Goal: Task Accomplishment & Management: Use online tool/utility

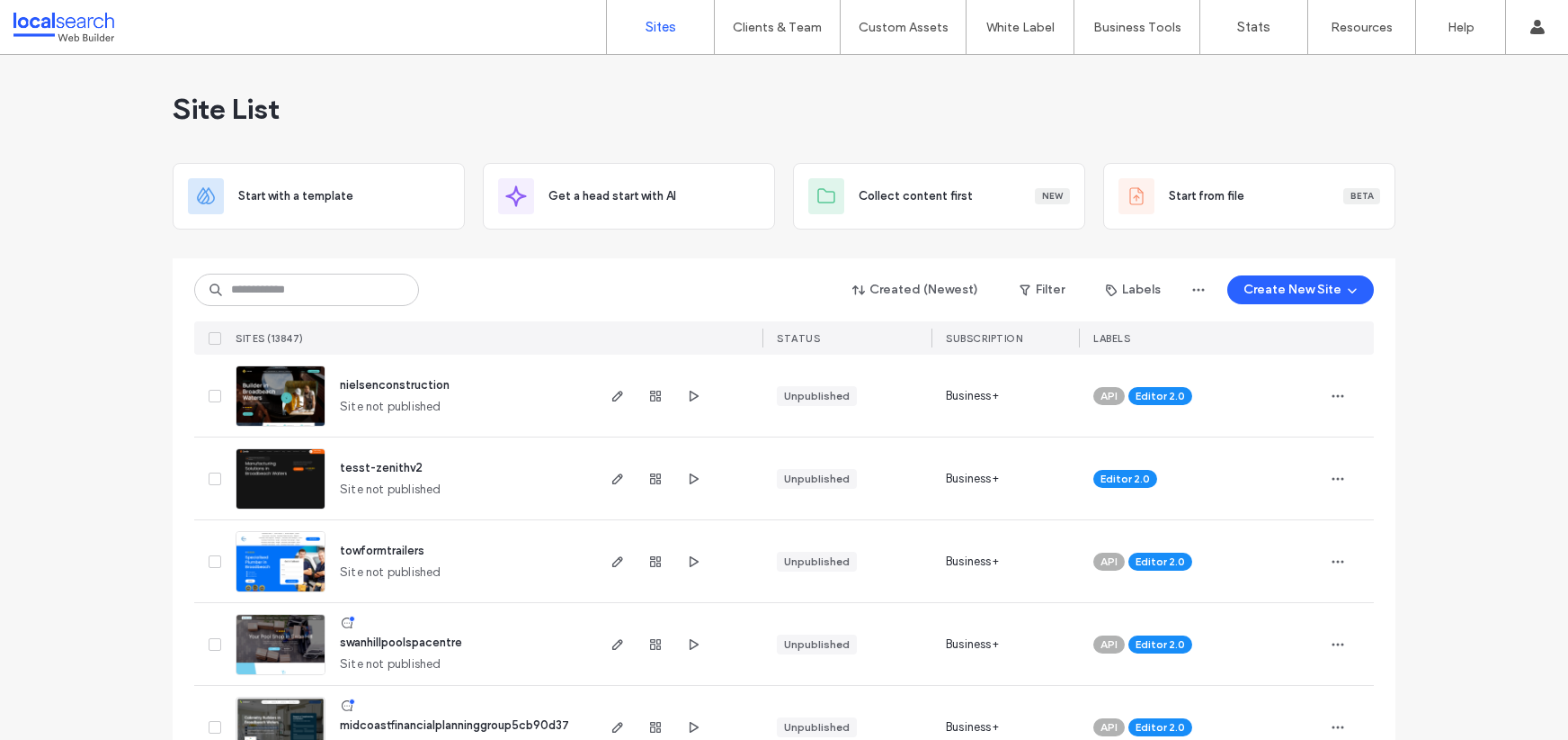
drag, startPoint x: 281, startPoint y: 251, endPoint x: 270, endPoint y: 283, distance: 33.8
click at [281, 251] on div at bounding box center [784, 251] width 1223 height 15
click at [272, 283] on input at bounding box center [307, 289] width 225 height 32
paste input "********"
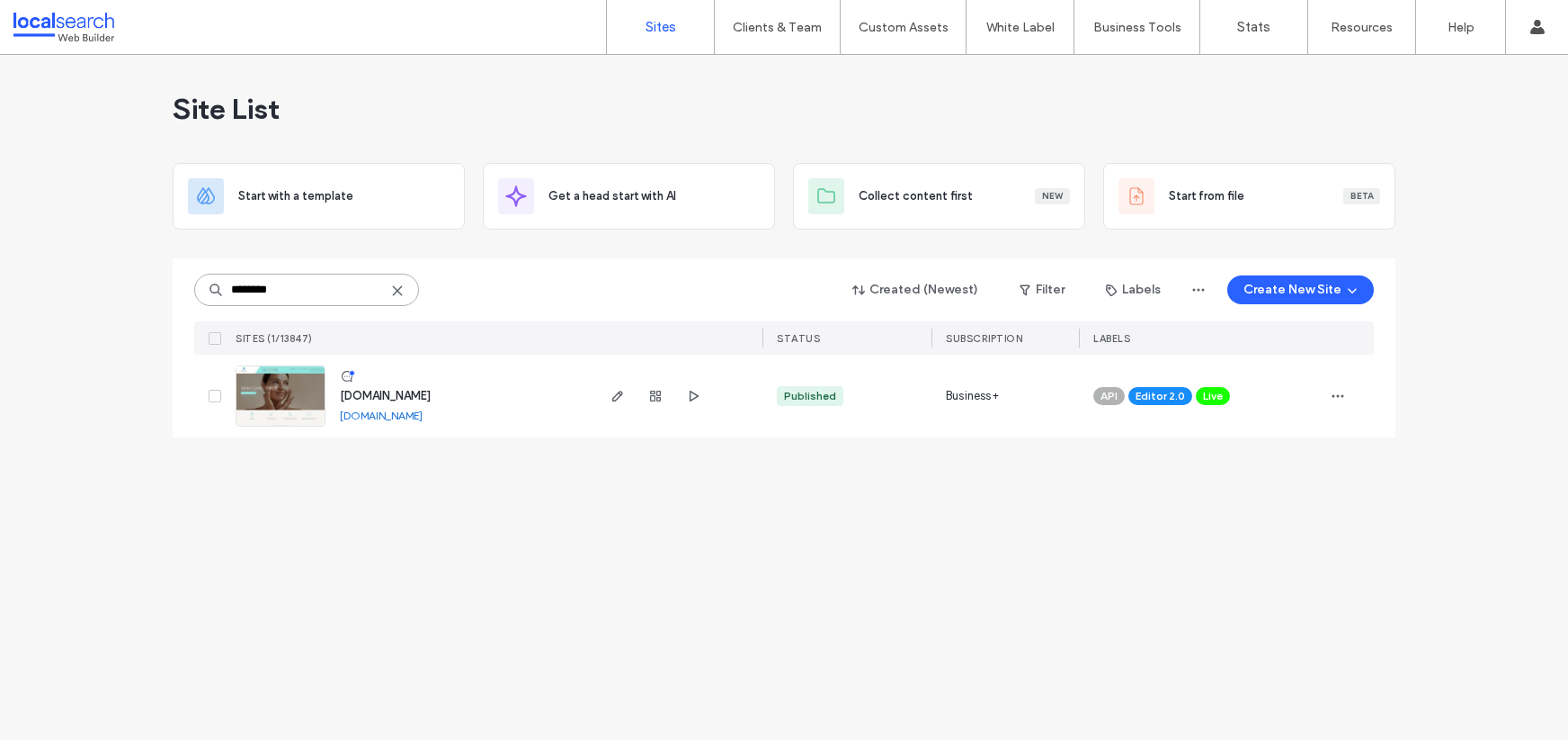
type input "********"
click at [423, 418] on link "[DOMAIN_NAME]" at bounding box center [381, 415] width 82 height 14
click at [263, 397] on img at bounding box center [280, 428] width 88 height 123
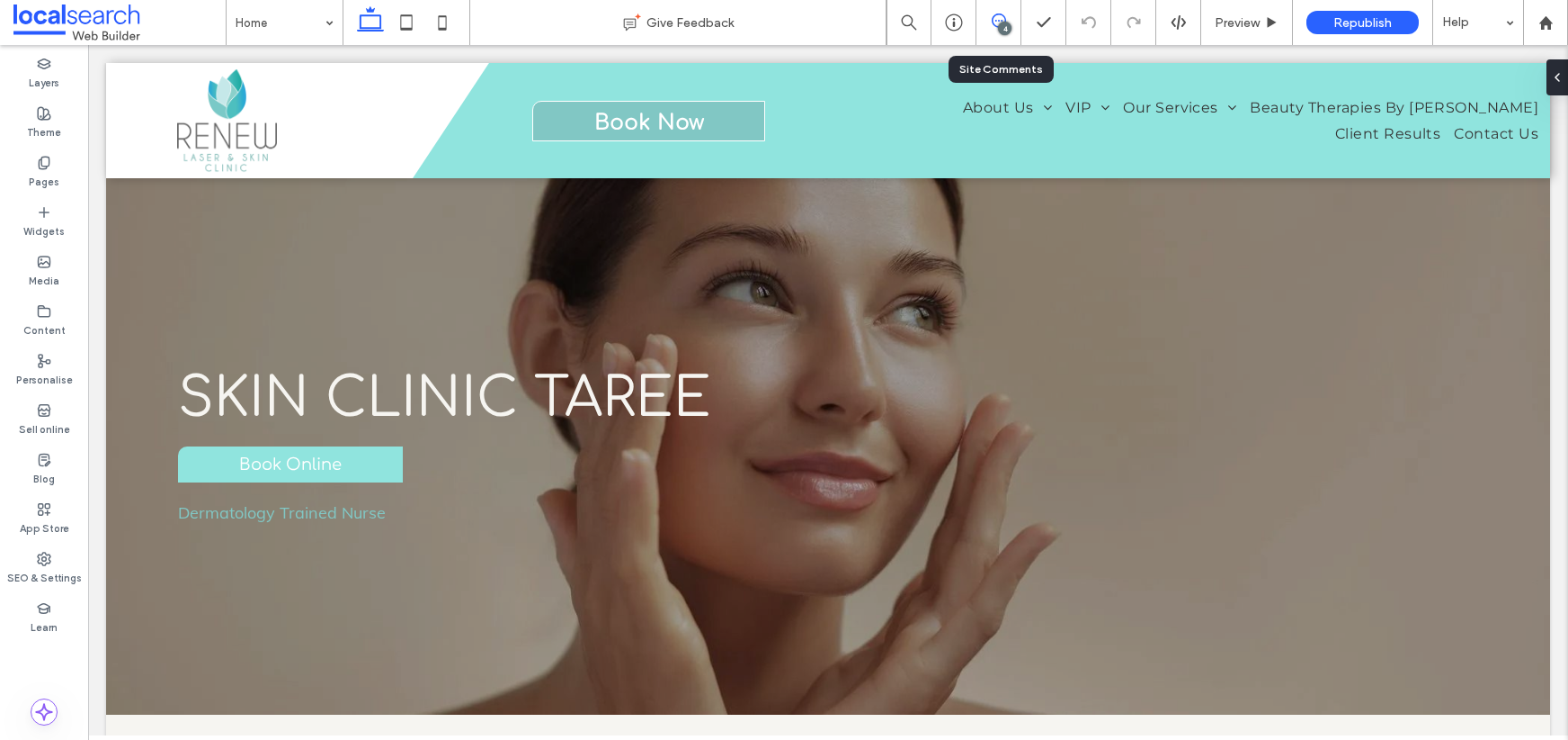
click at [999, 22] on icon at bounding box center [1000, 21] width 15 height 15
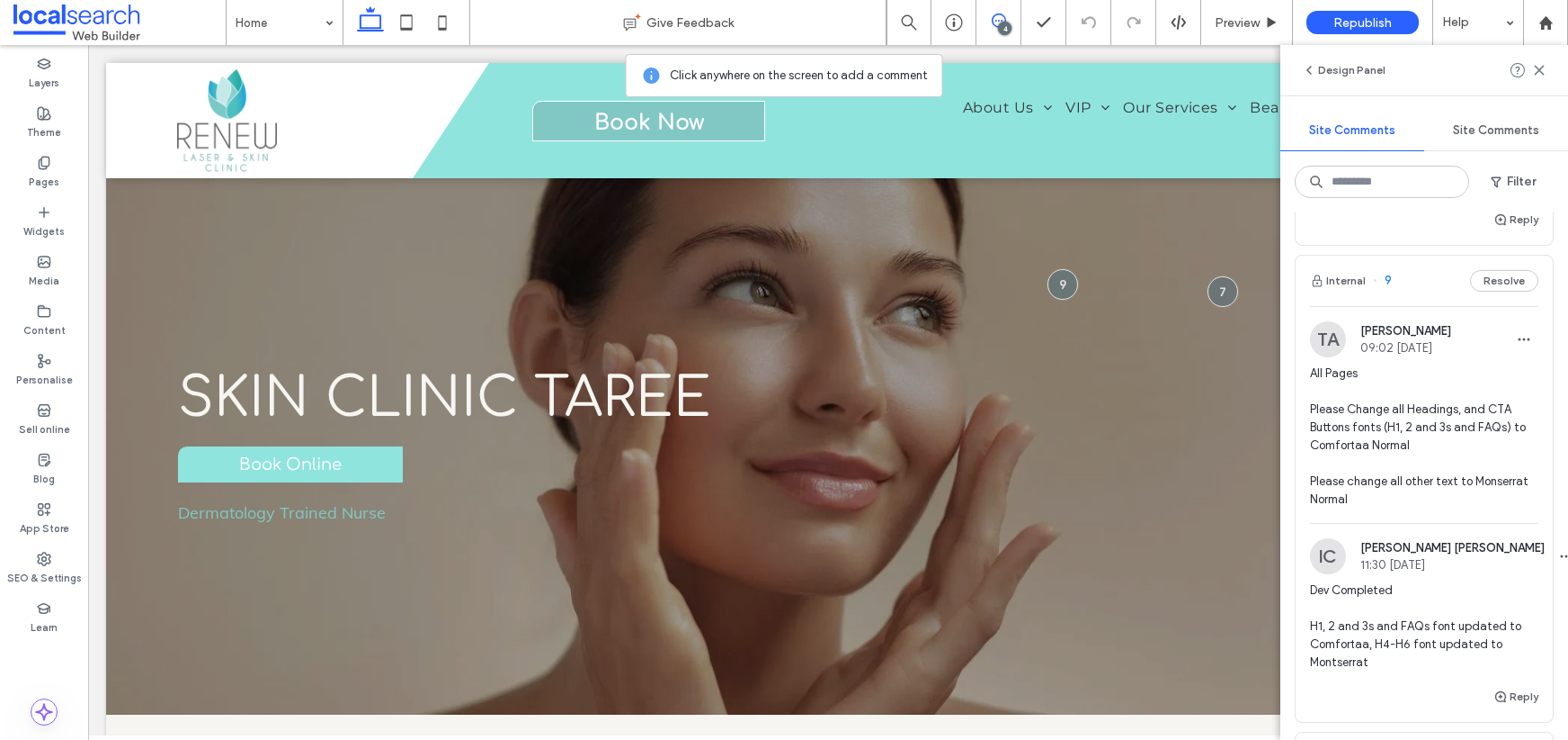
scroll to position [492, 0]
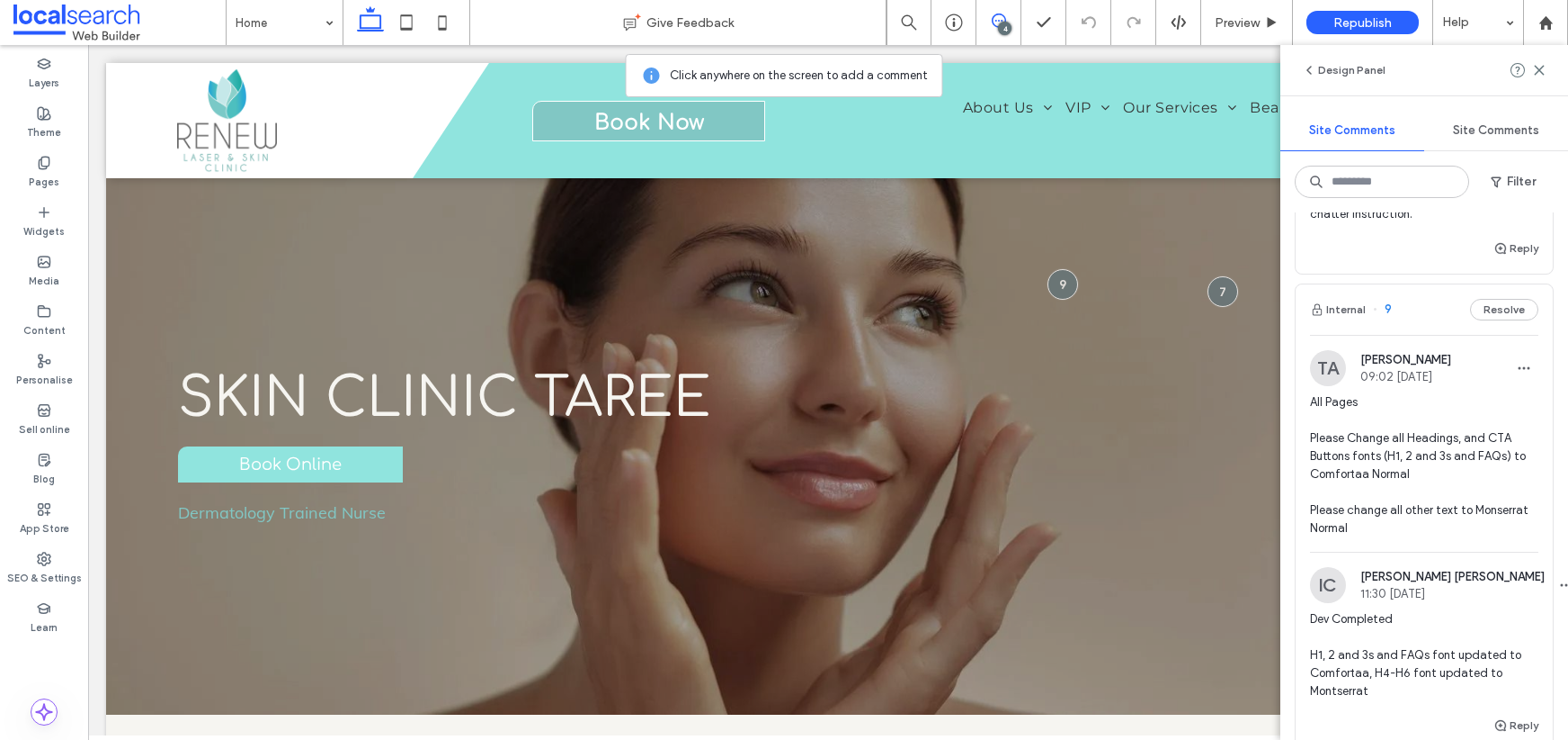
click at [1396, 408] on span "All Pages Please Change all Headings, and CTA Buttons fonts (H1, 2 and 3s and F…" at bounding box center [1424, 464] width 229 height 144
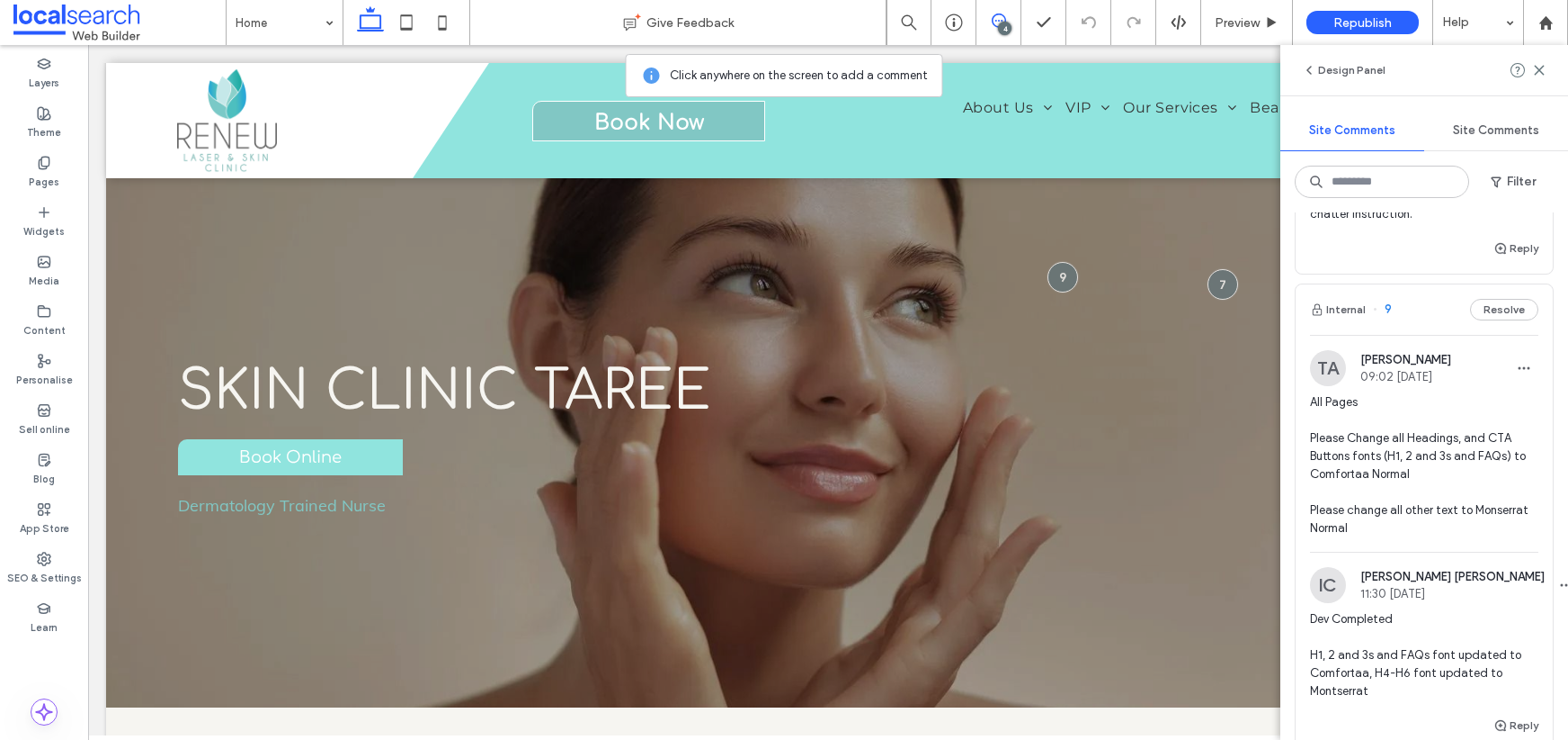
scroll to position [11, 0]
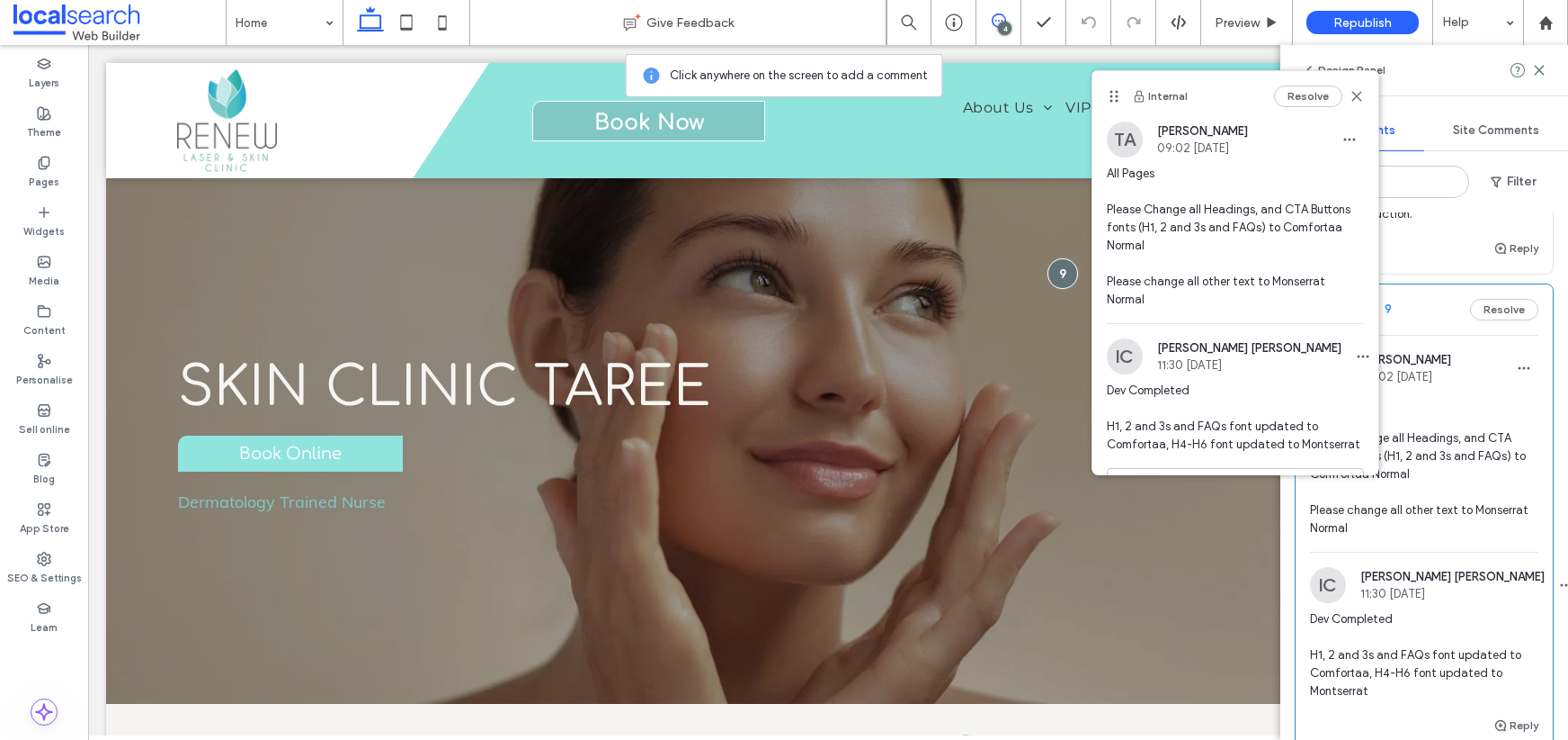
click at [1422, 619] on span "Dev Completed H1, 2 and 3s and FAQs font updated to Comfortaa, H4-H6 font updat…" at bounding box center [1424, 655] width 229 height 90
click at [49, 121] on label "Theme" at bounding box center [43, 131] width 34 height 20
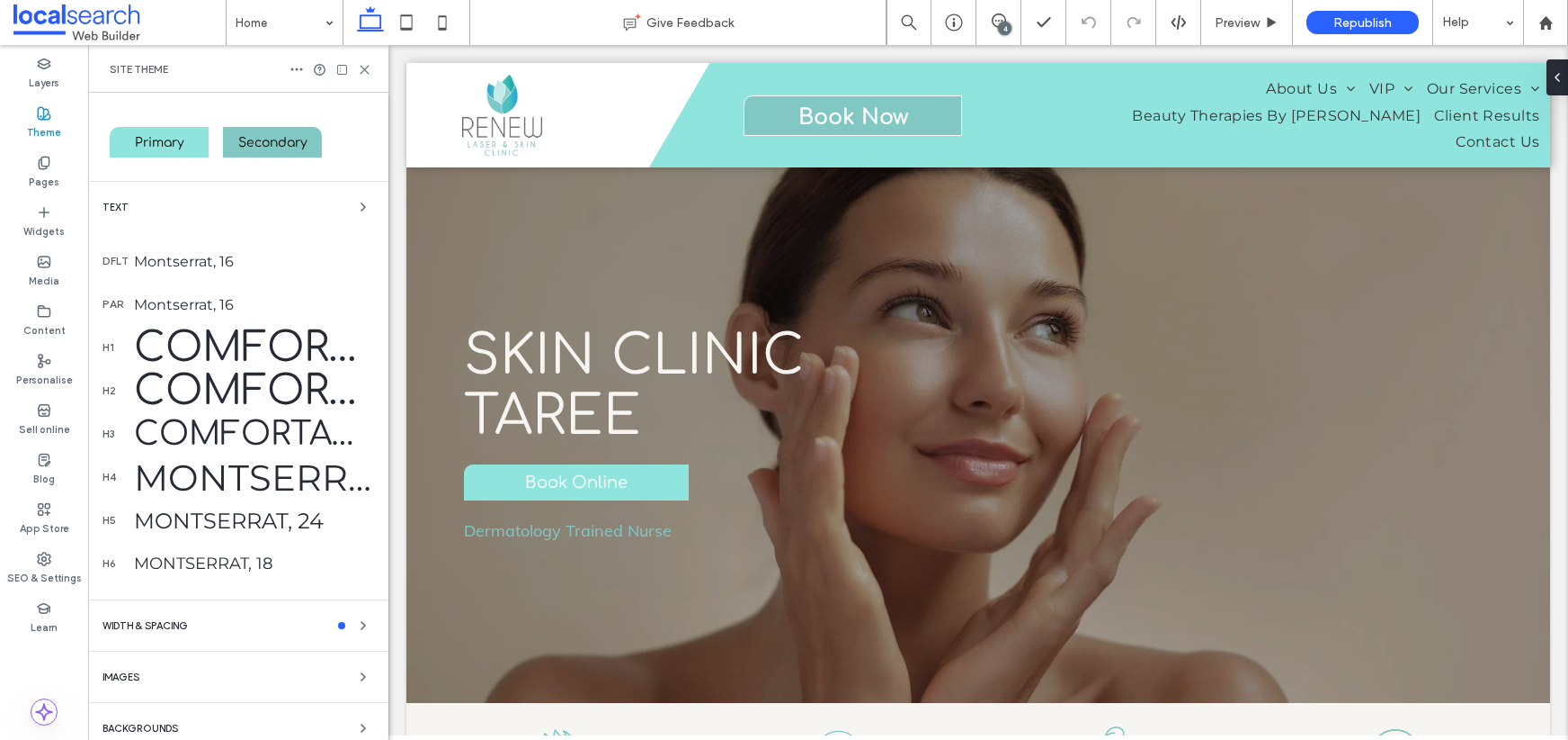
scroll to position [152, 0]
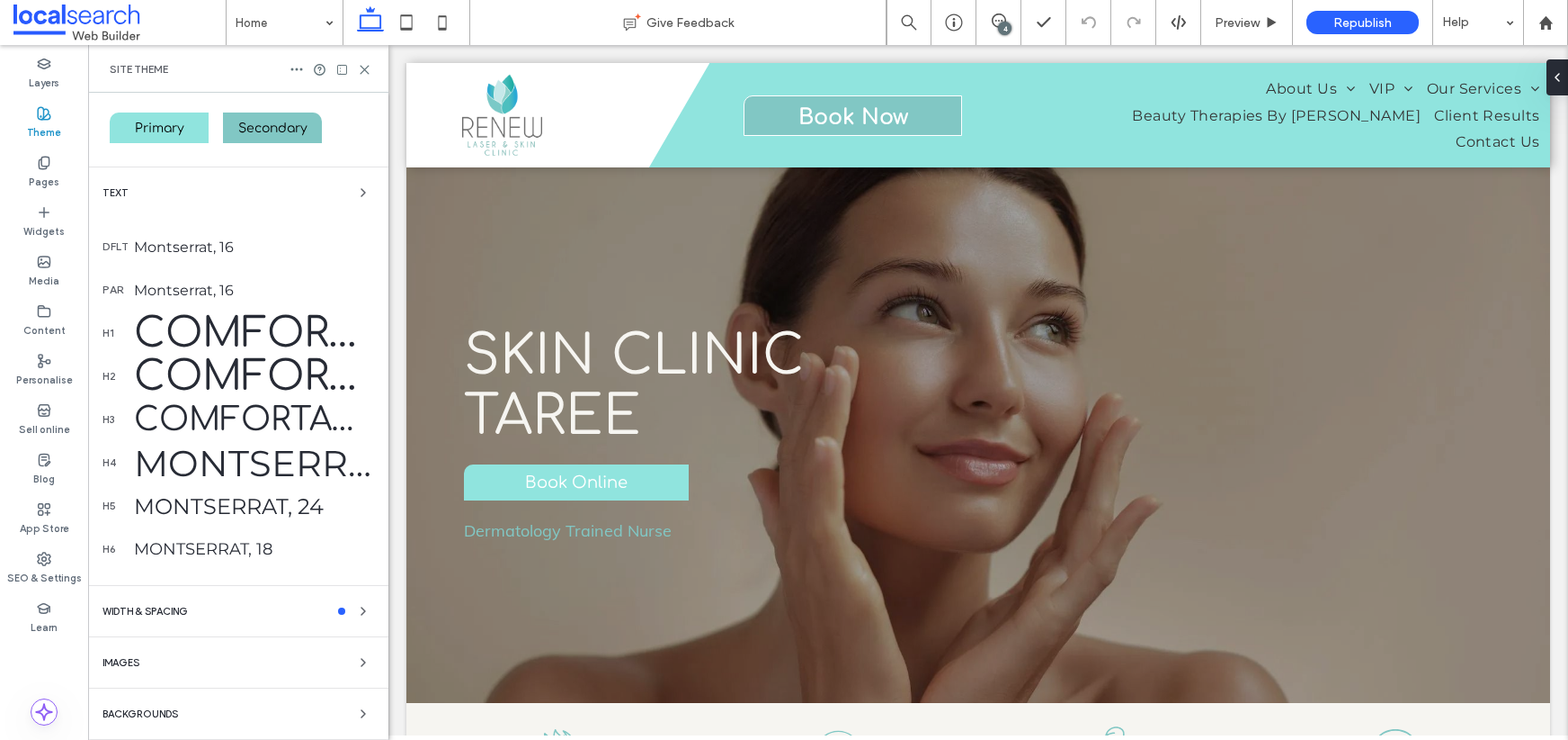
click at [1006, 23] on div "4" at bounding box center [1005, 28] width 14 height 14
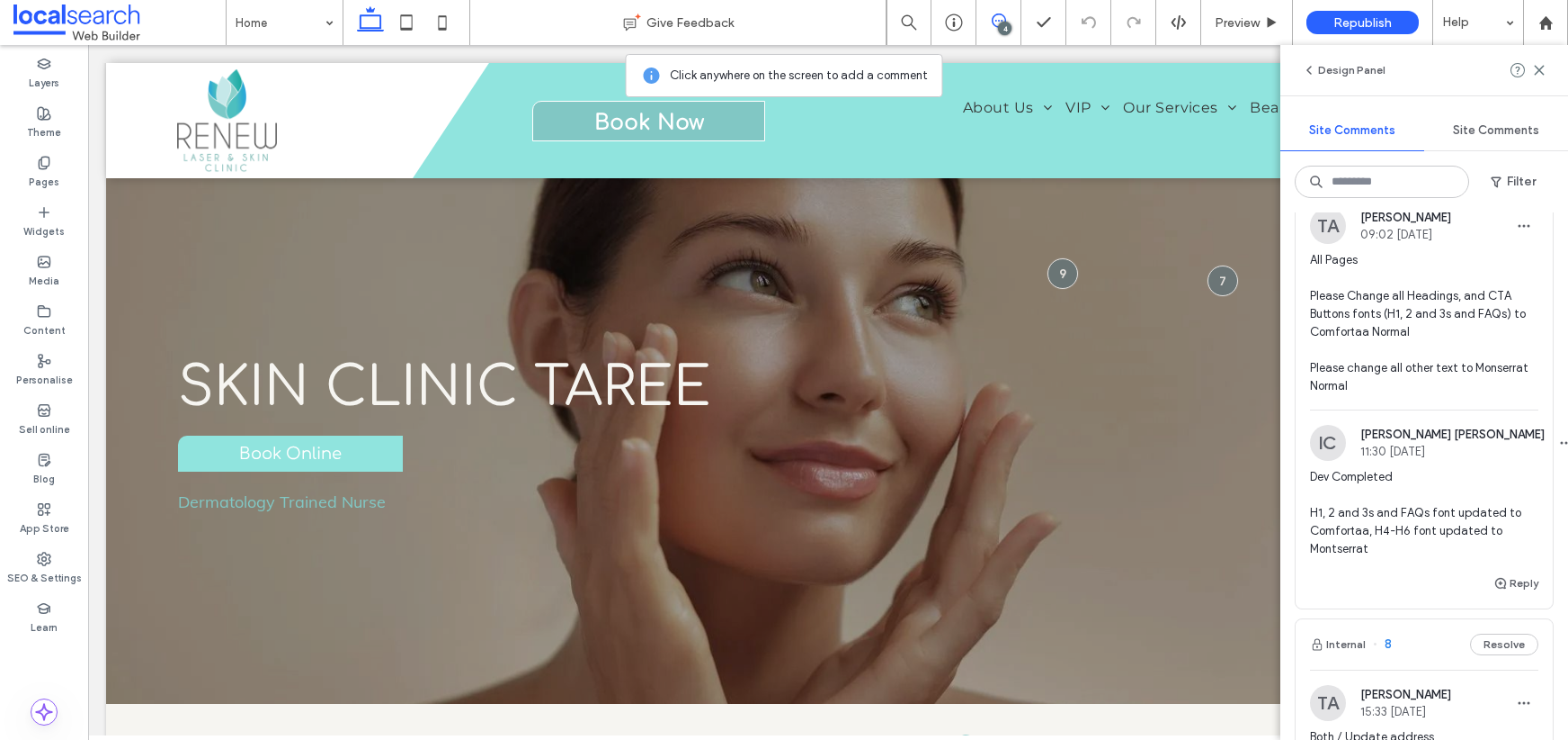
scroll to position [632, 0]
click at [1519, 575] on button "Reply" at bounding box center [1516, 586] width 45 height 22
type textarea "**********"
click at [1507, 687] on button "Submit" at bounding box center [1506, 698] width 65 height 22
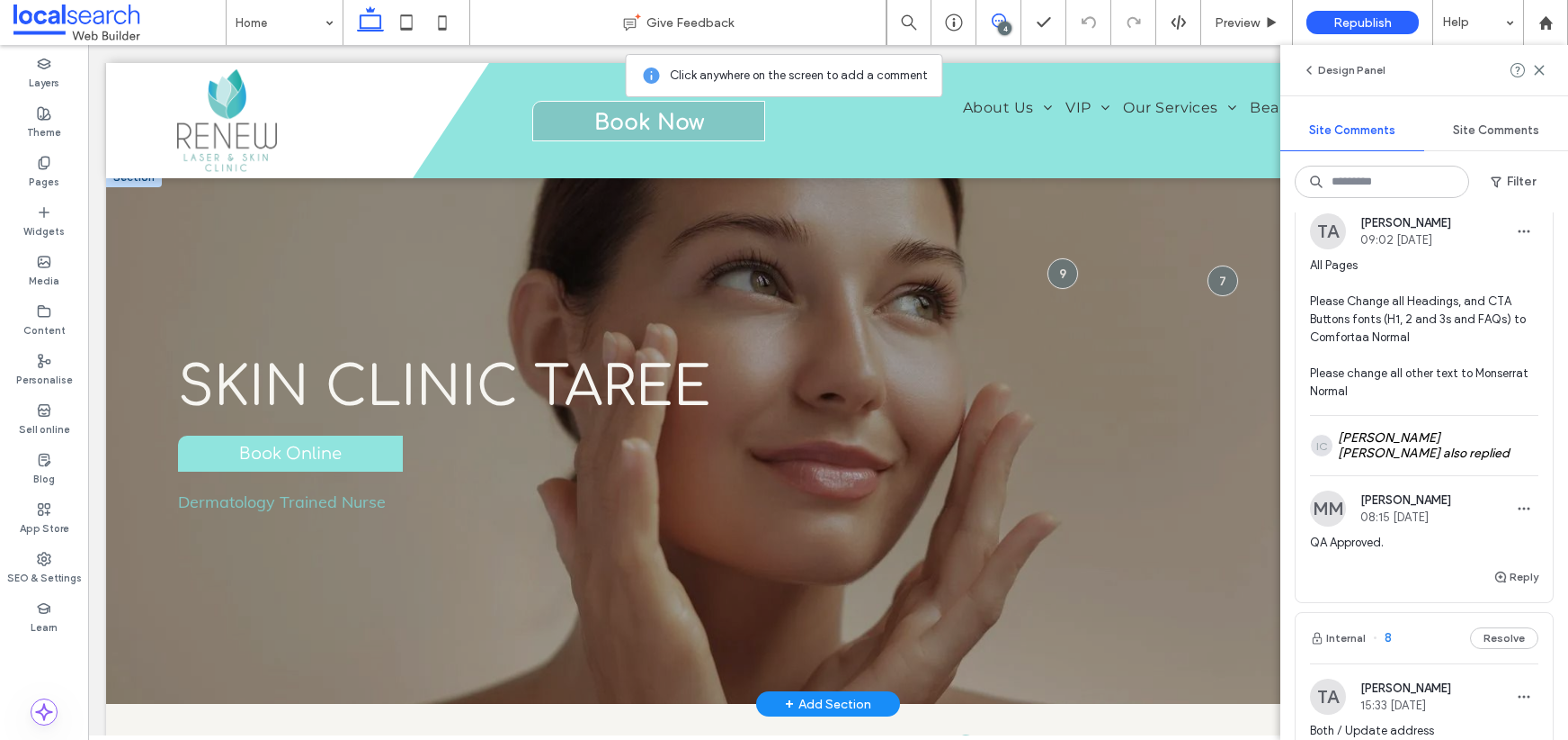
scroll to position [628, 0]
click at [447, 19] on icon at bounding box center [442, 22] width 36 height 36
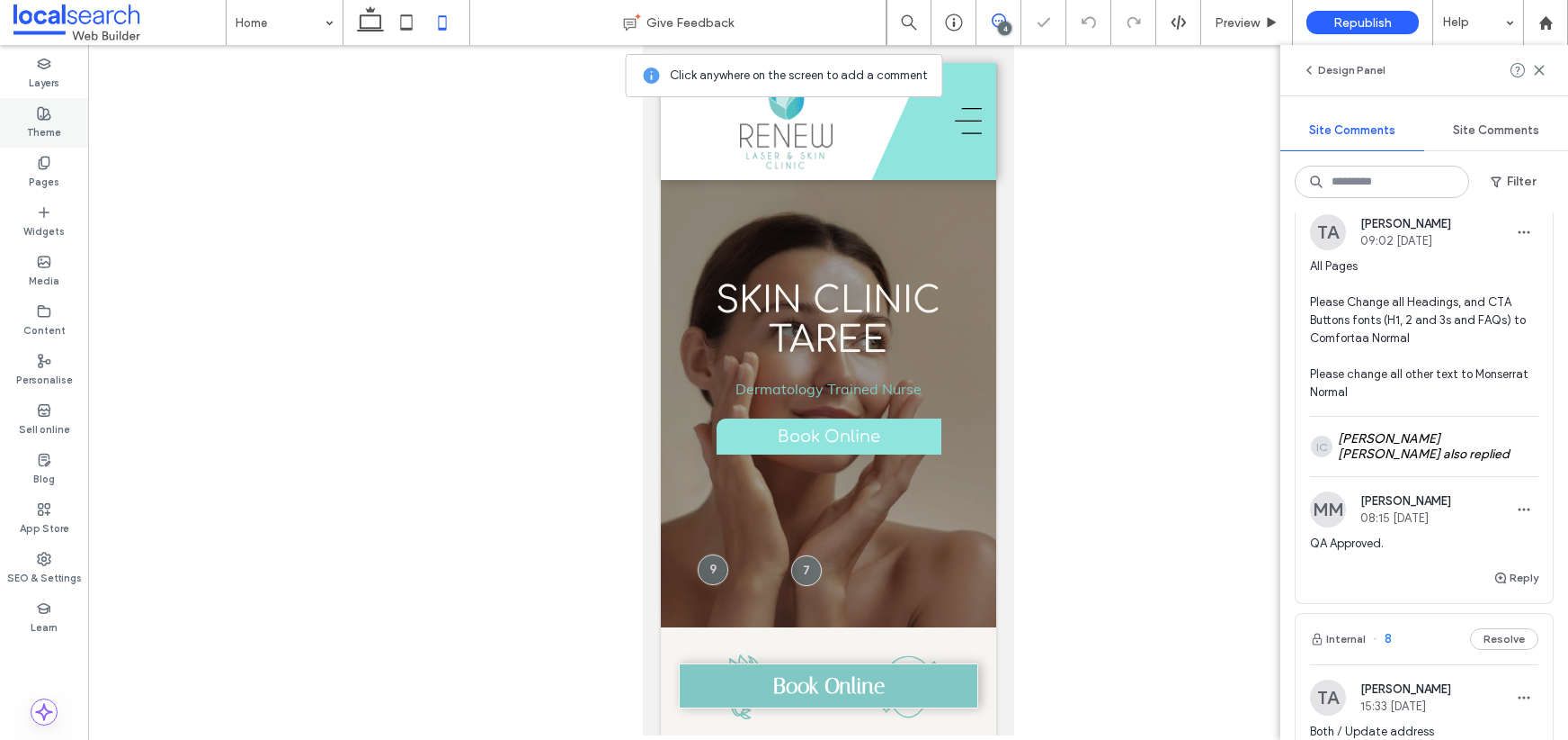
click at [50, 127] on label "Theme" at bounding box center [43, 131] width 34 height 20
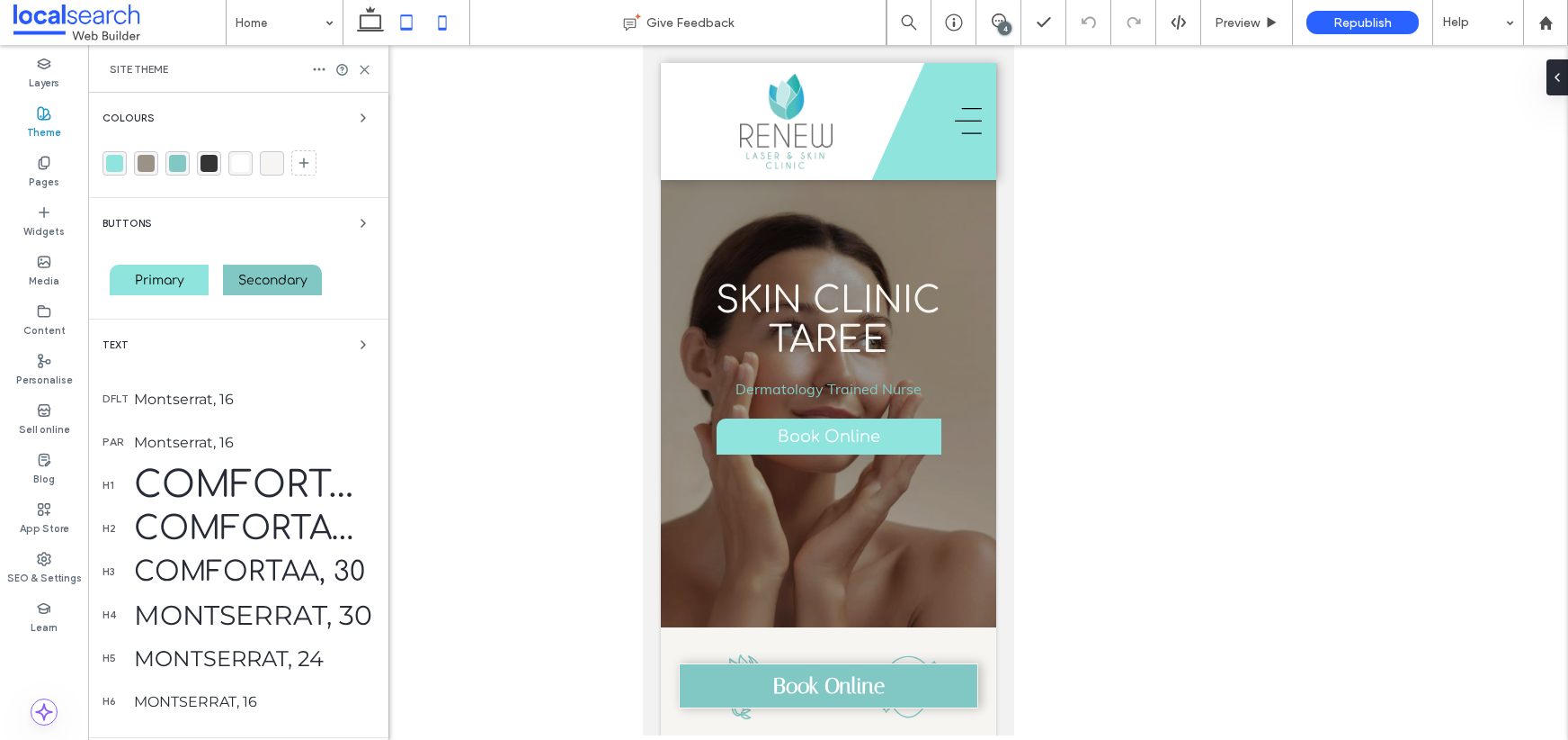
click at [413, 21] on icon at bounding box center [406, 22] width 36 height 36
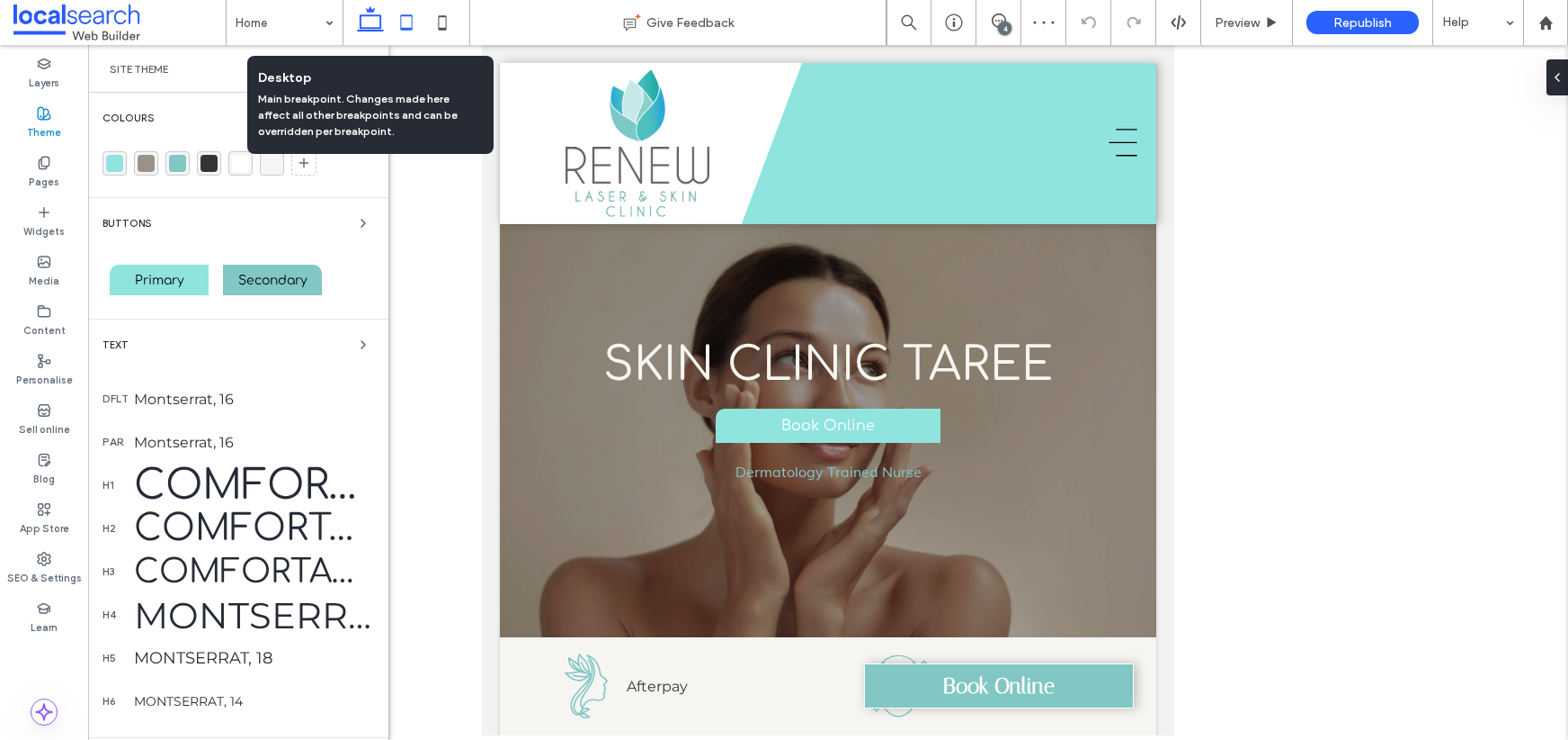
click at [376, 26] on icon at bounding box center [370, 22] width 36 height 36
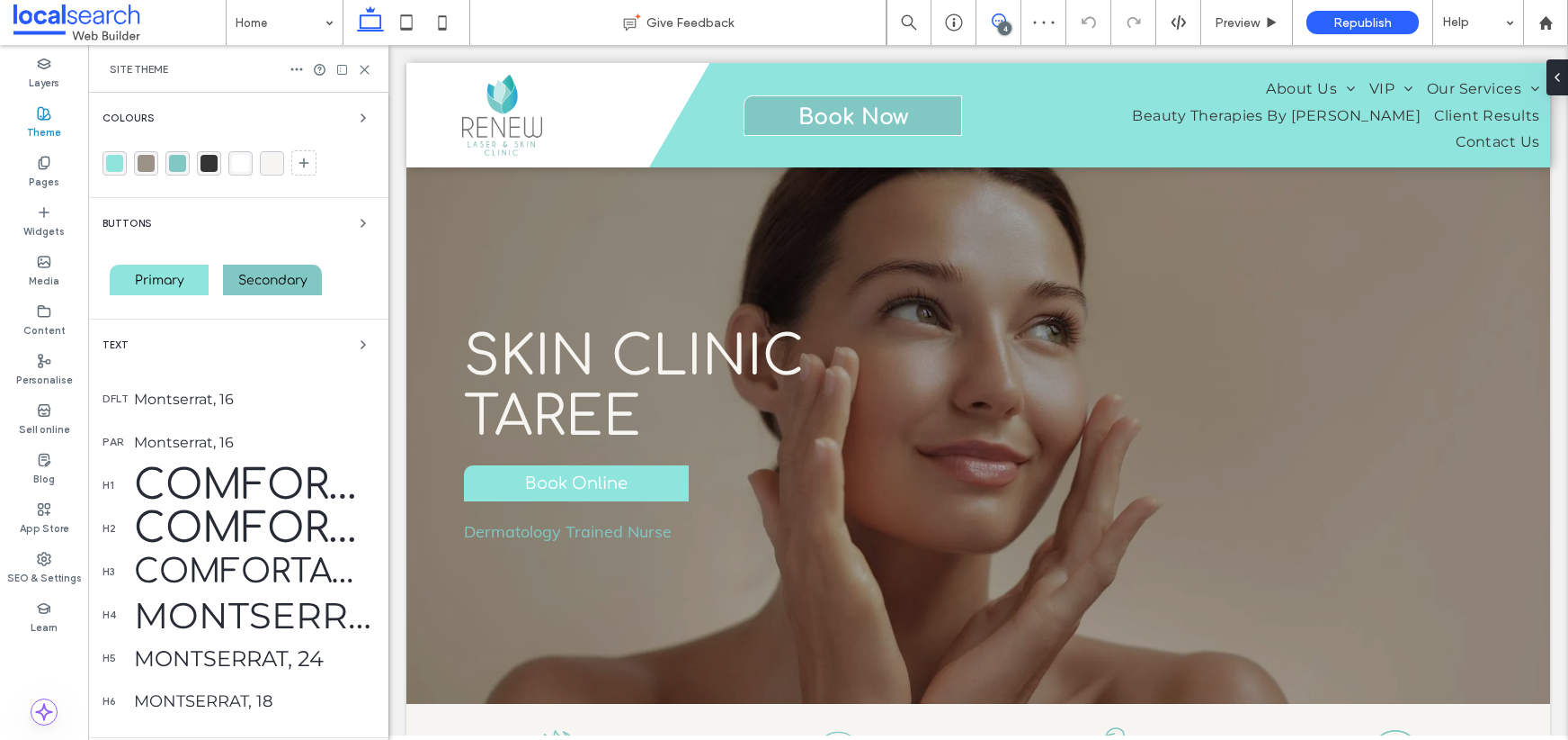
click at [1000, 17] on icon at bounding box center [1000, 21] width 15 height 15
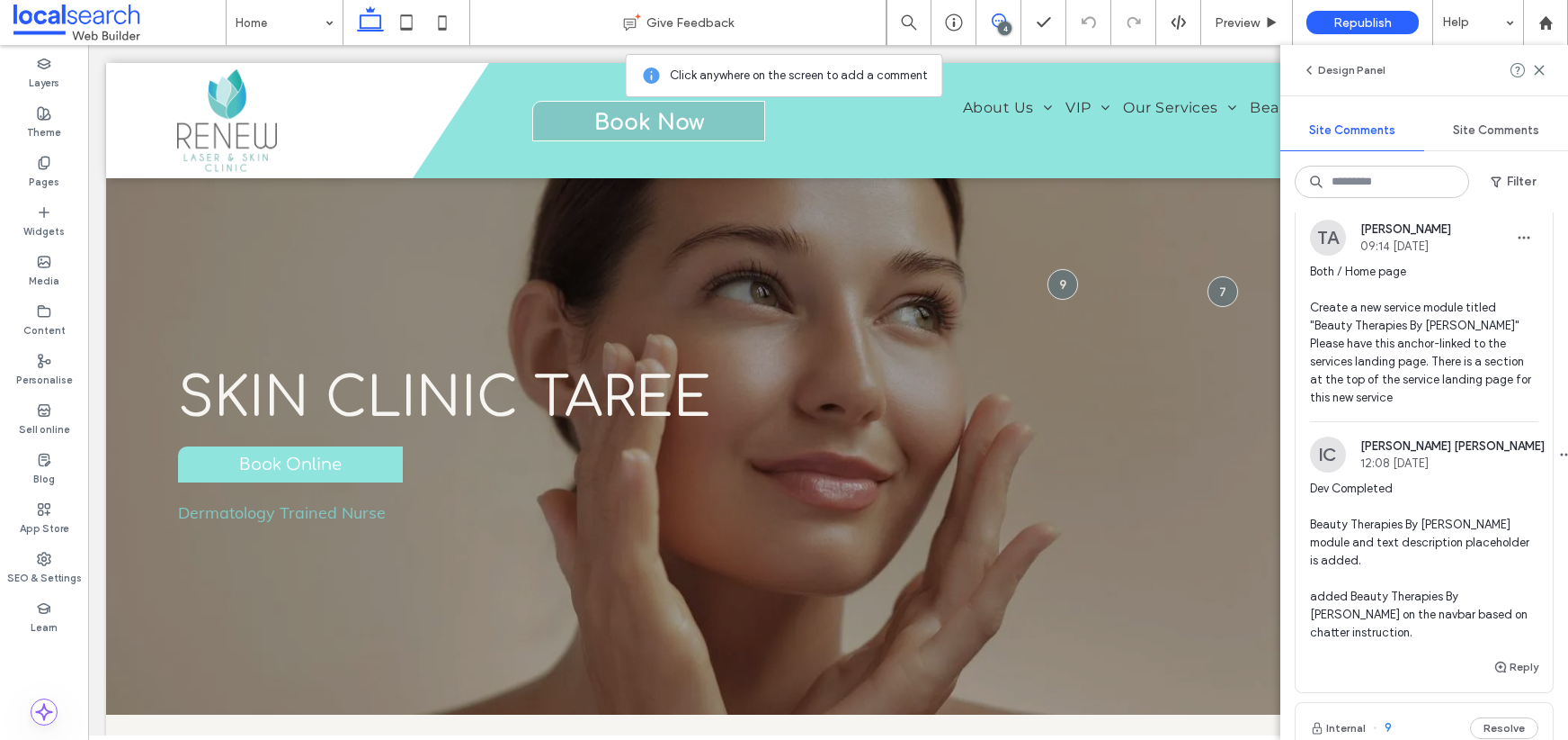
scroll to position [73, 0]
click at [1418, 327] on span "Both / Home page Create a new service module titled "Beauty Therapies By Chloe"…" at bounding box center [1424, 335] width 229 height 144
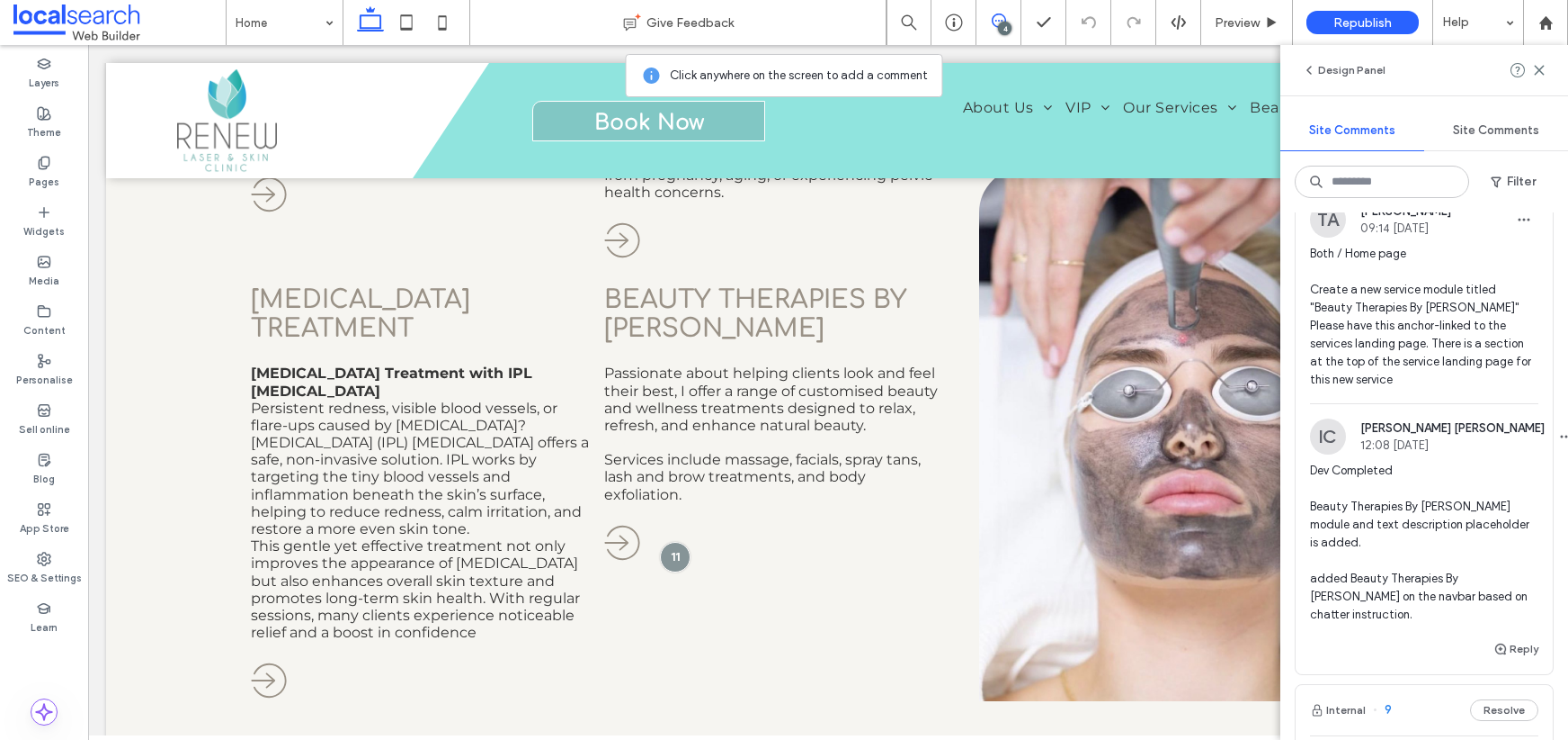
scroll to position [108, 0]
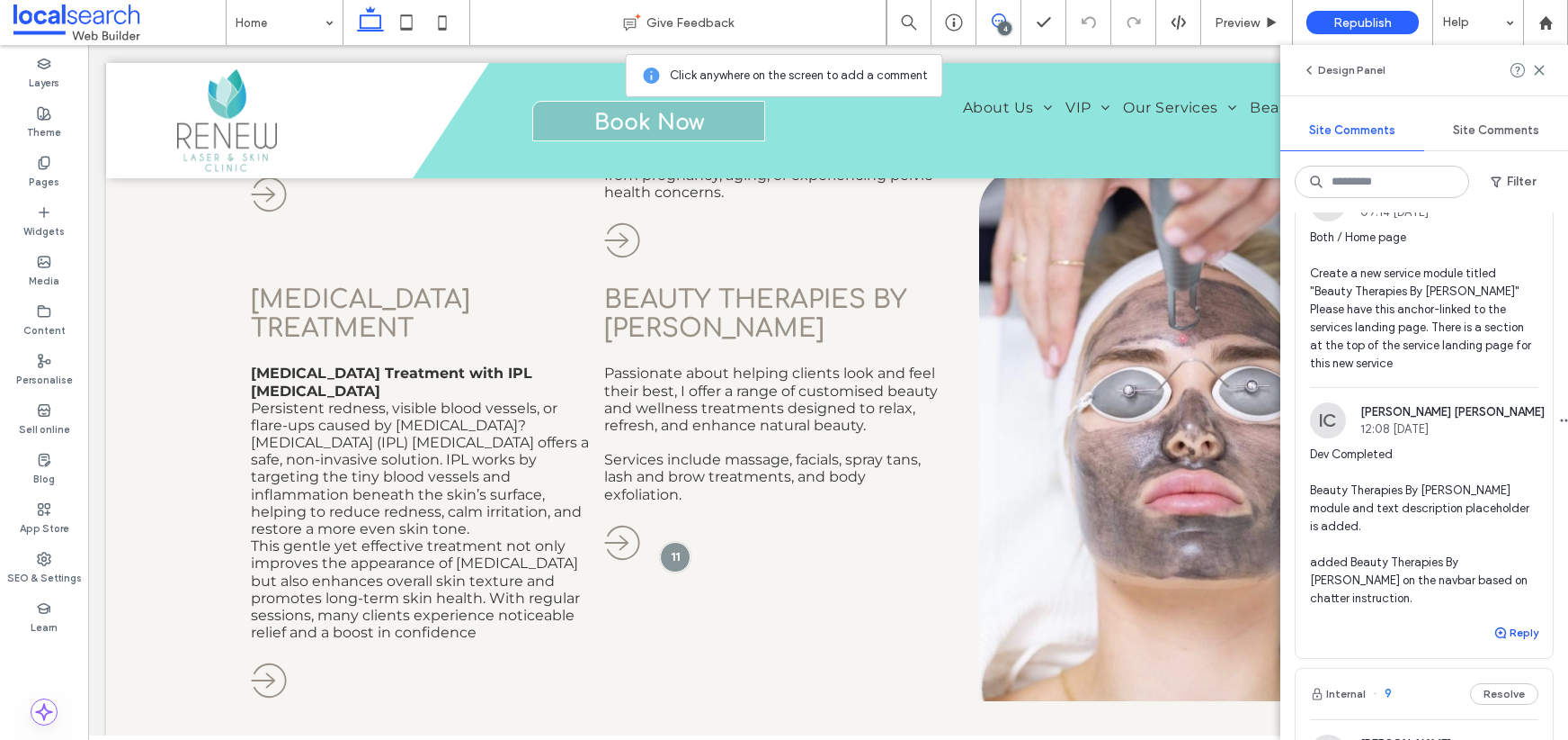
click at [1507, 622] on button "Reply" at bounding box center [1516, 633] width 45 height 22
type textarea "**********"
click at [1511, 734] on button "Submit" at bounding box center [1506, 745] width 65 height 22
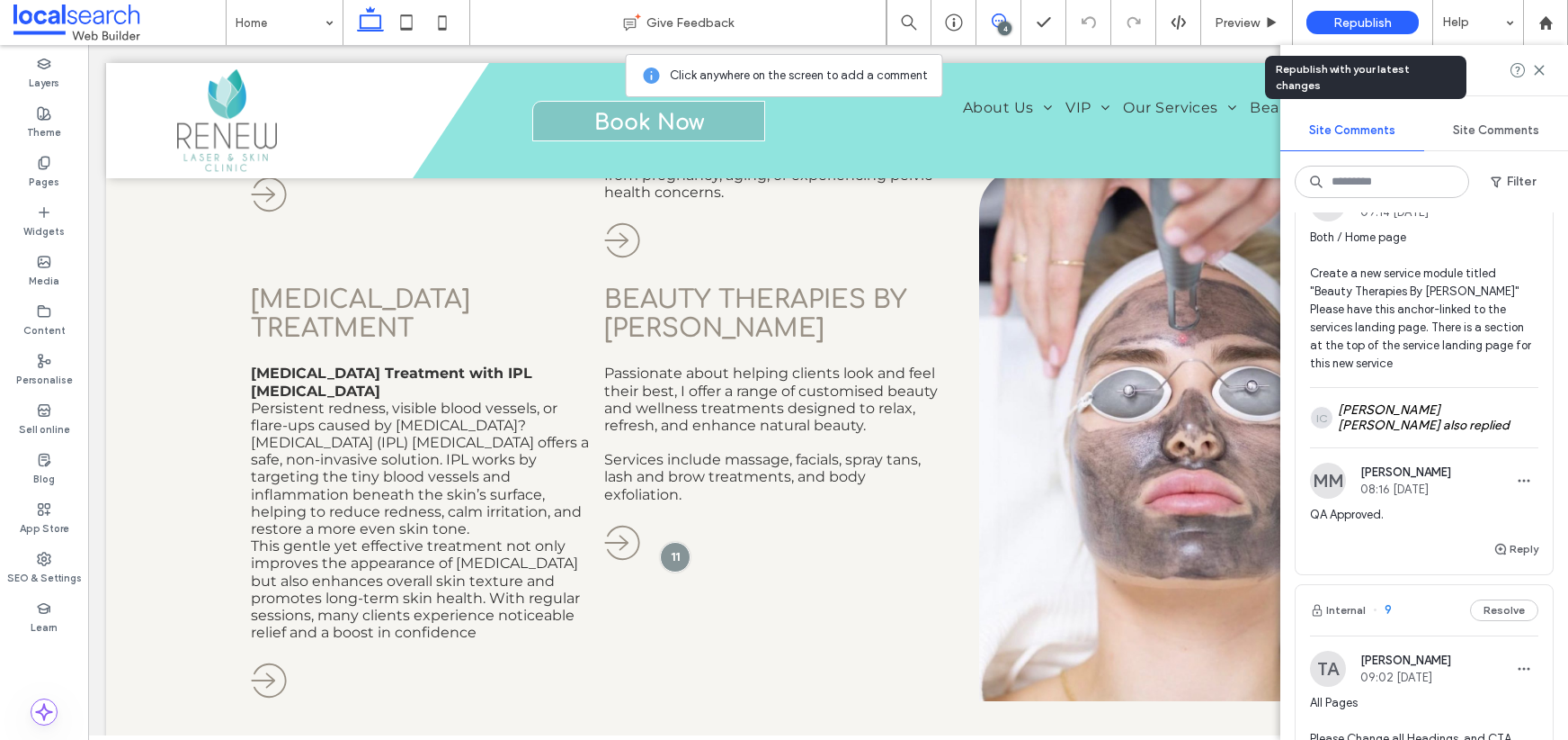
click at [1356, 26] on span "Republish" at bounding box center [1363, 23] width 59 height 16
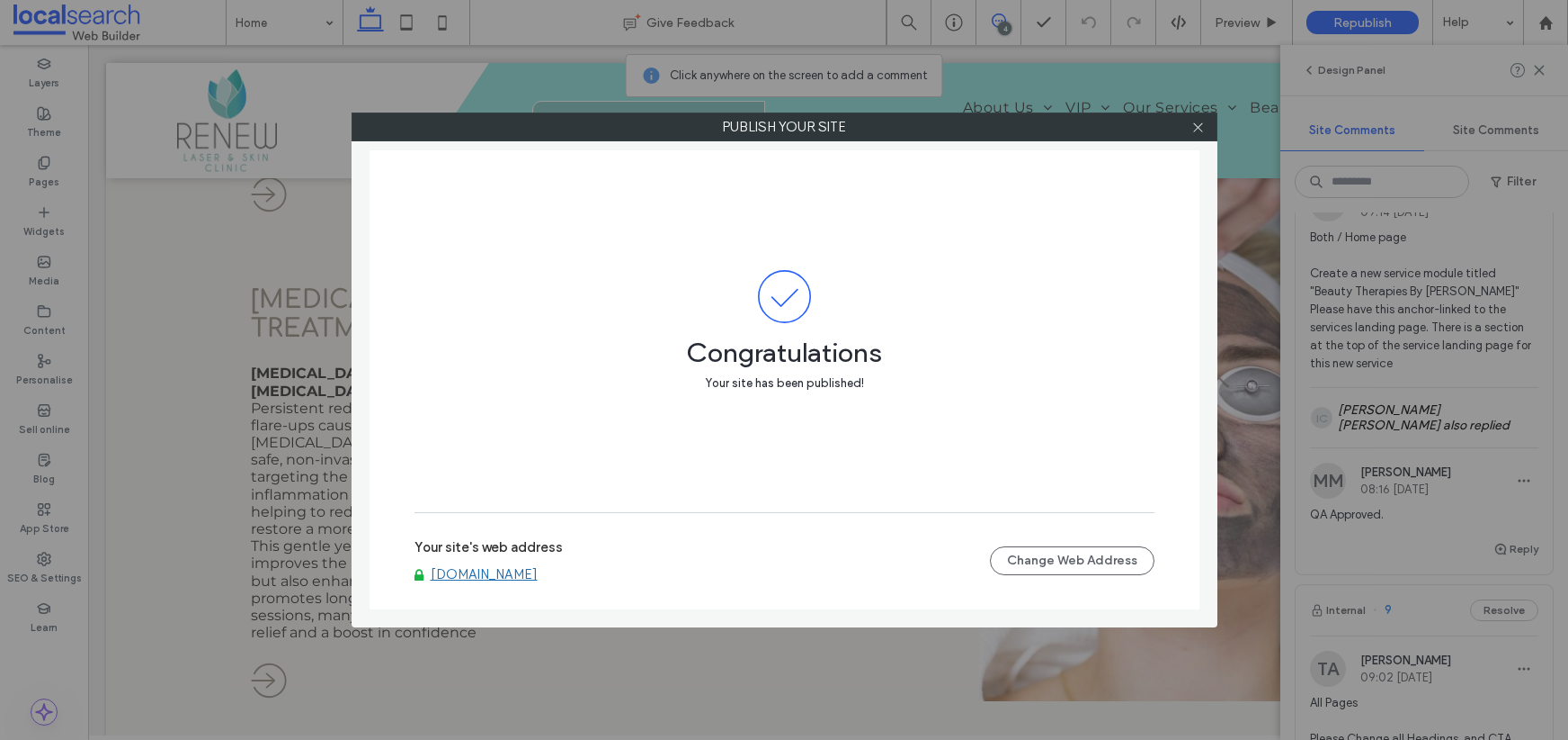
click at [538, 579] on link "[DOMAIN_NAME]" at bounding box center [484, 574] width 107 height 16
click at [1200, 129] on icon at bounding box center [1198, 127] width 14 height 14
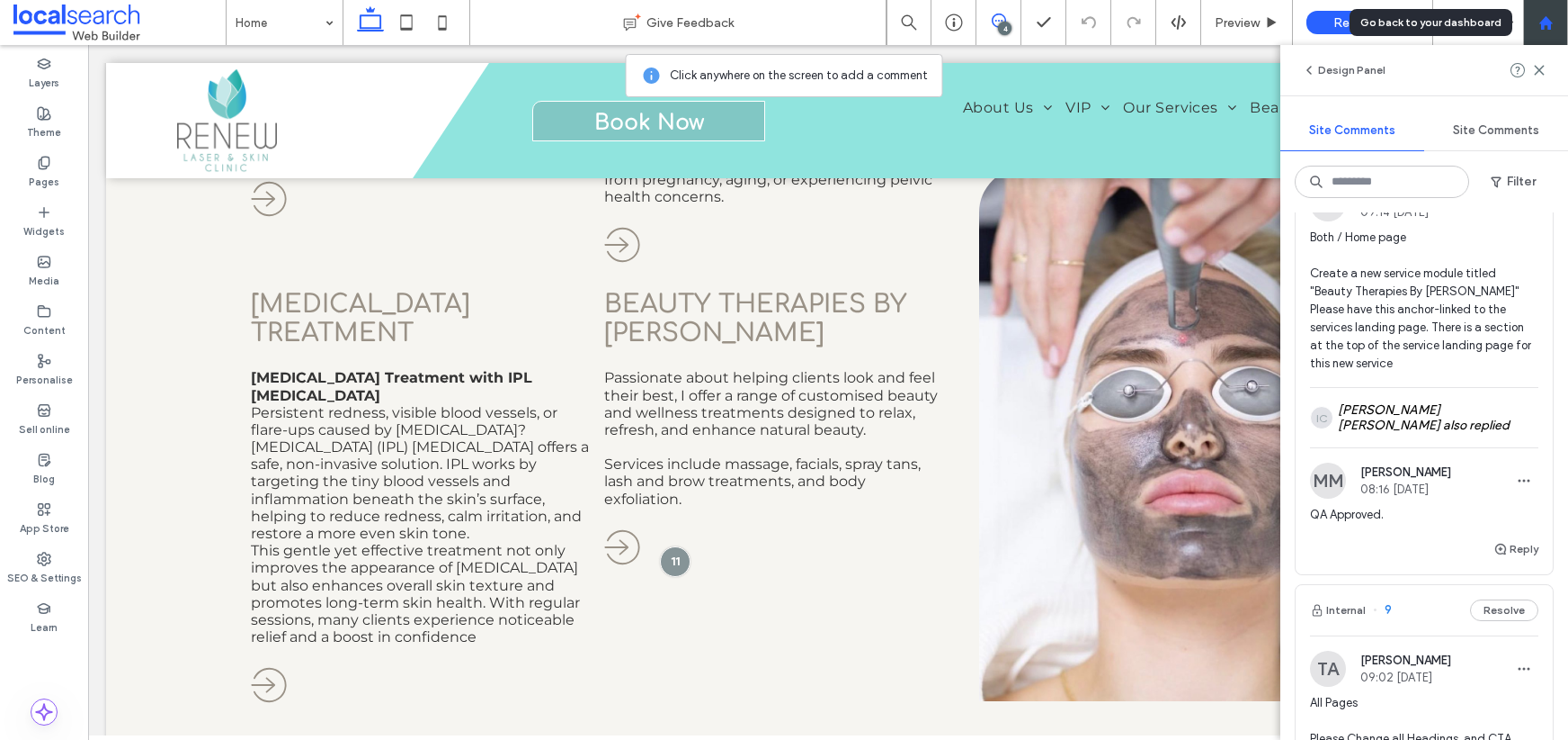
click at [1548, 18] on use at bounding box center [1545, 22] width 14 height 14
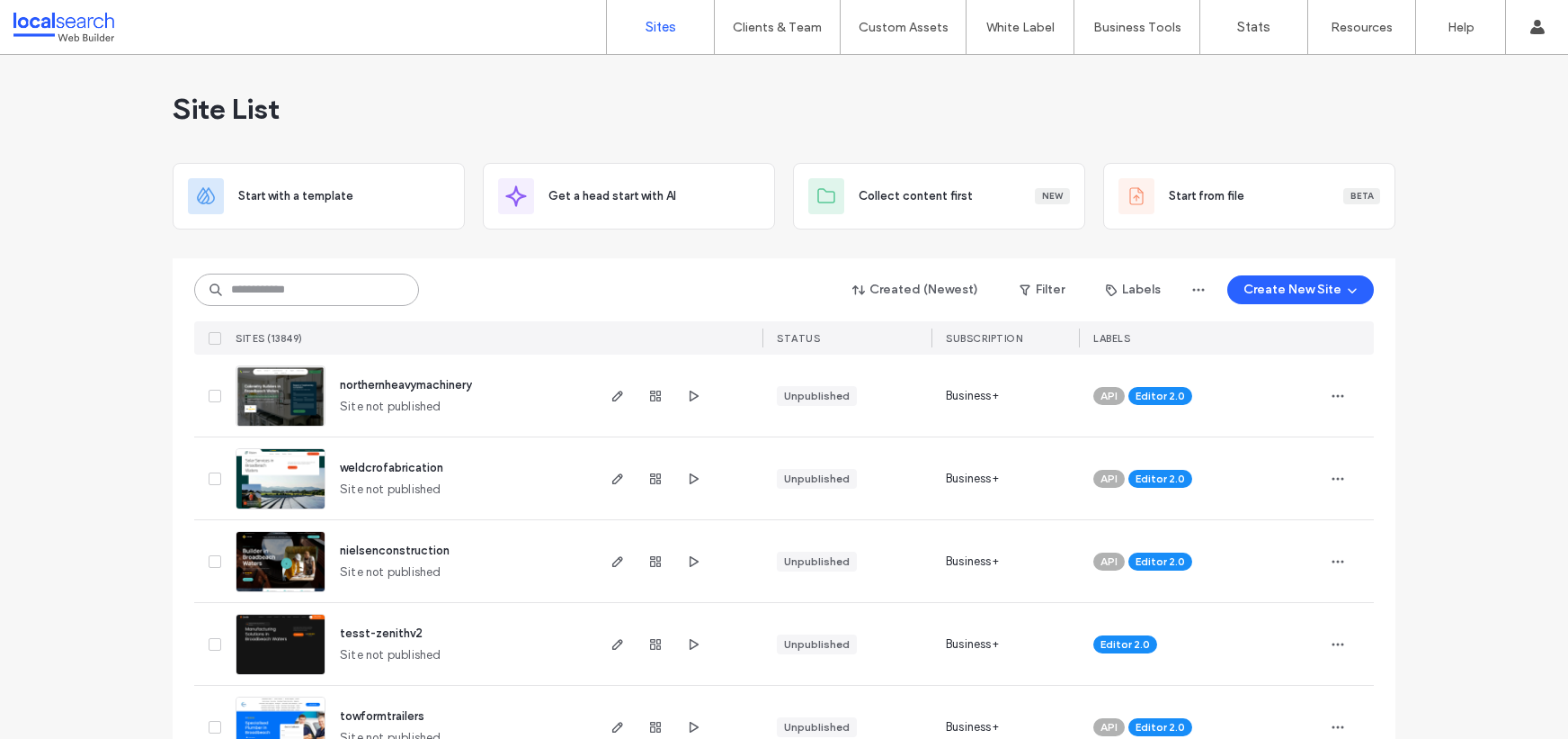
click at [325, 295] on input at bounding box center [307, 289] width 225 height 32
paste input "**********"
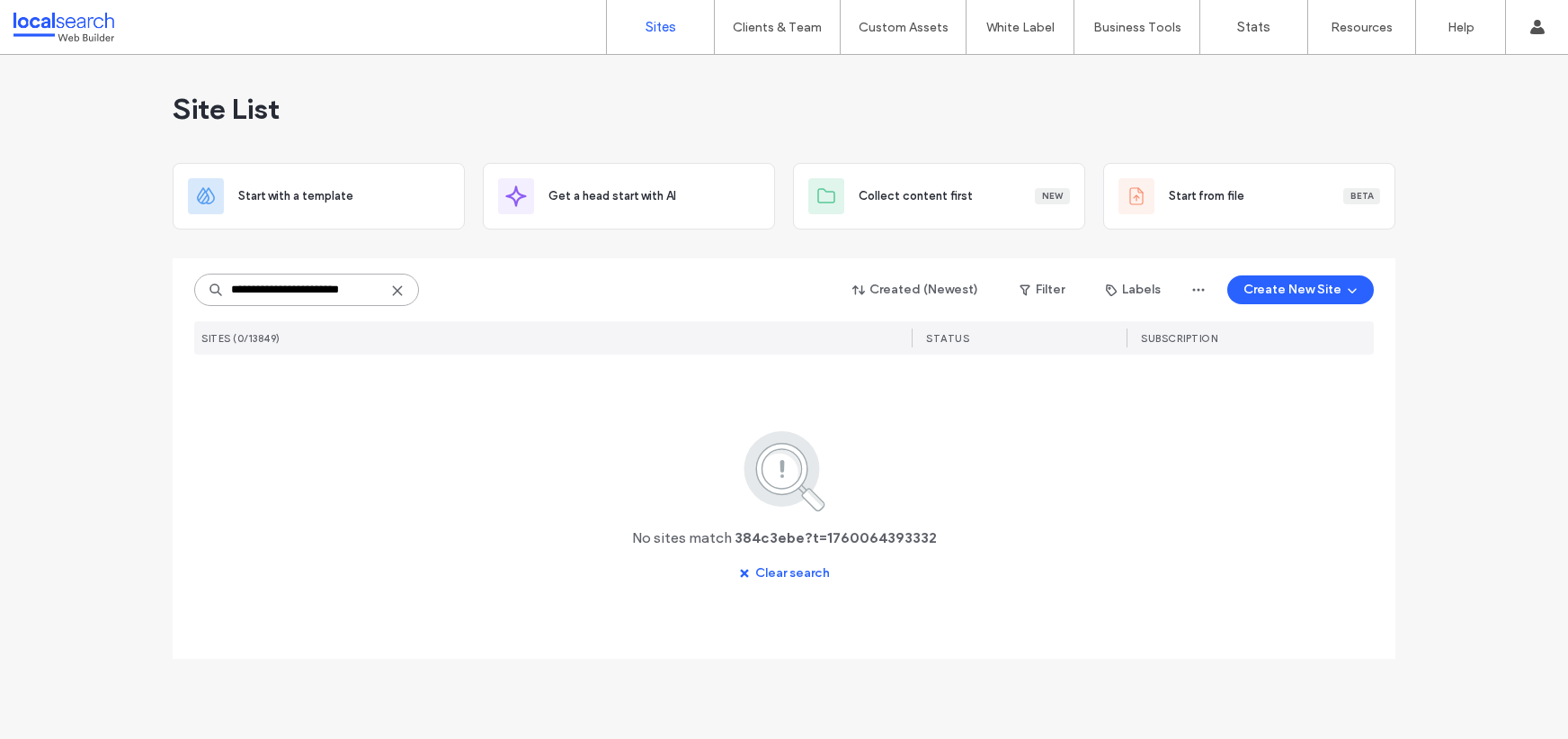
scroll to position [0, 7]
drag, startPoint x: 281, startPoint y: 288, endPoint x: 395, endPoint y: 296, distance: 114.3
click at [395, 296] on div "**********" at bounding box center [307, 289] width 225 height 32
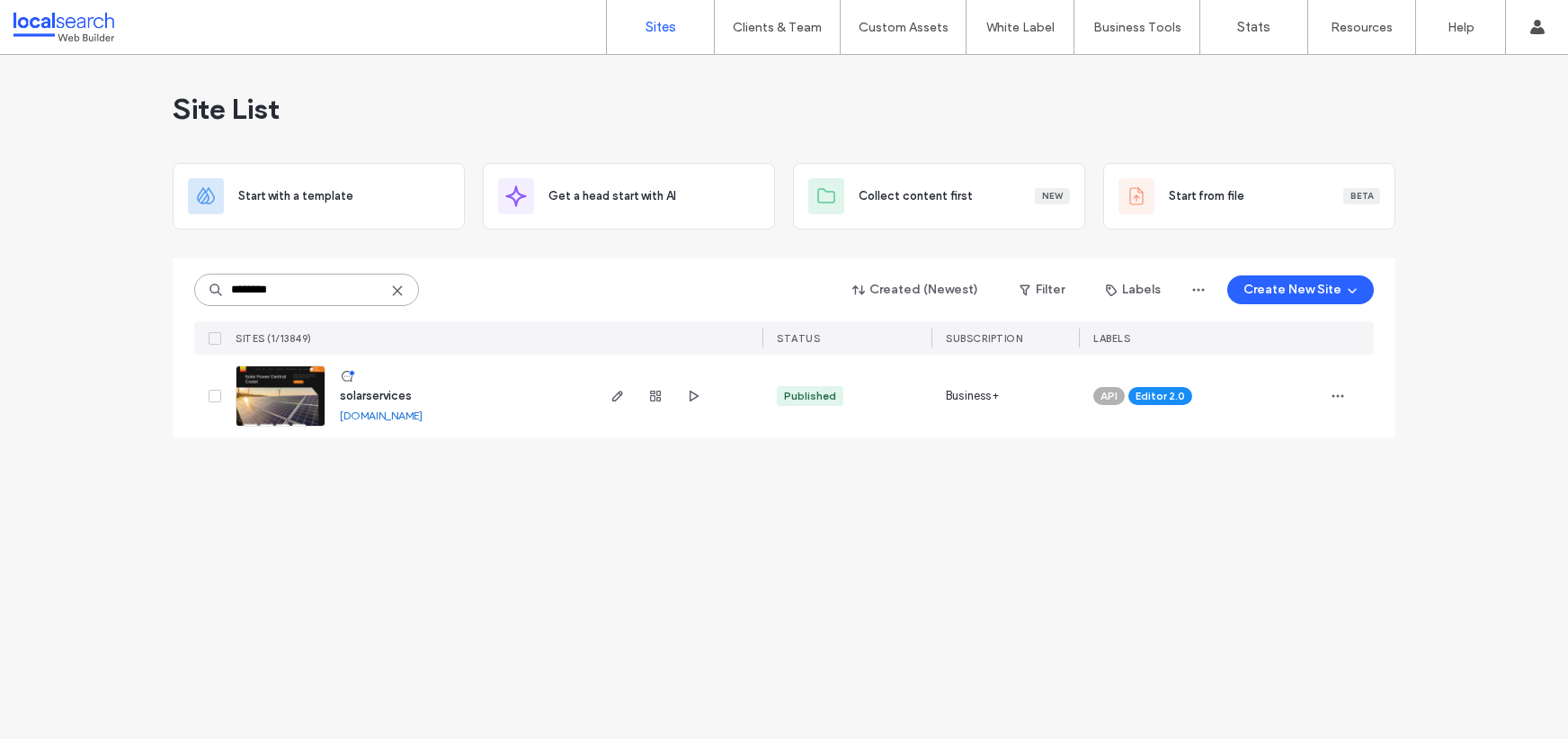
type input "********"
click at [423, 415] on link "solarservices.webbuilder.localsearch.com.au" at bounding box center [381, 415] width 82 height 14
click at [303, 402] on img at bounding box center [280, 428] width 88 height 123
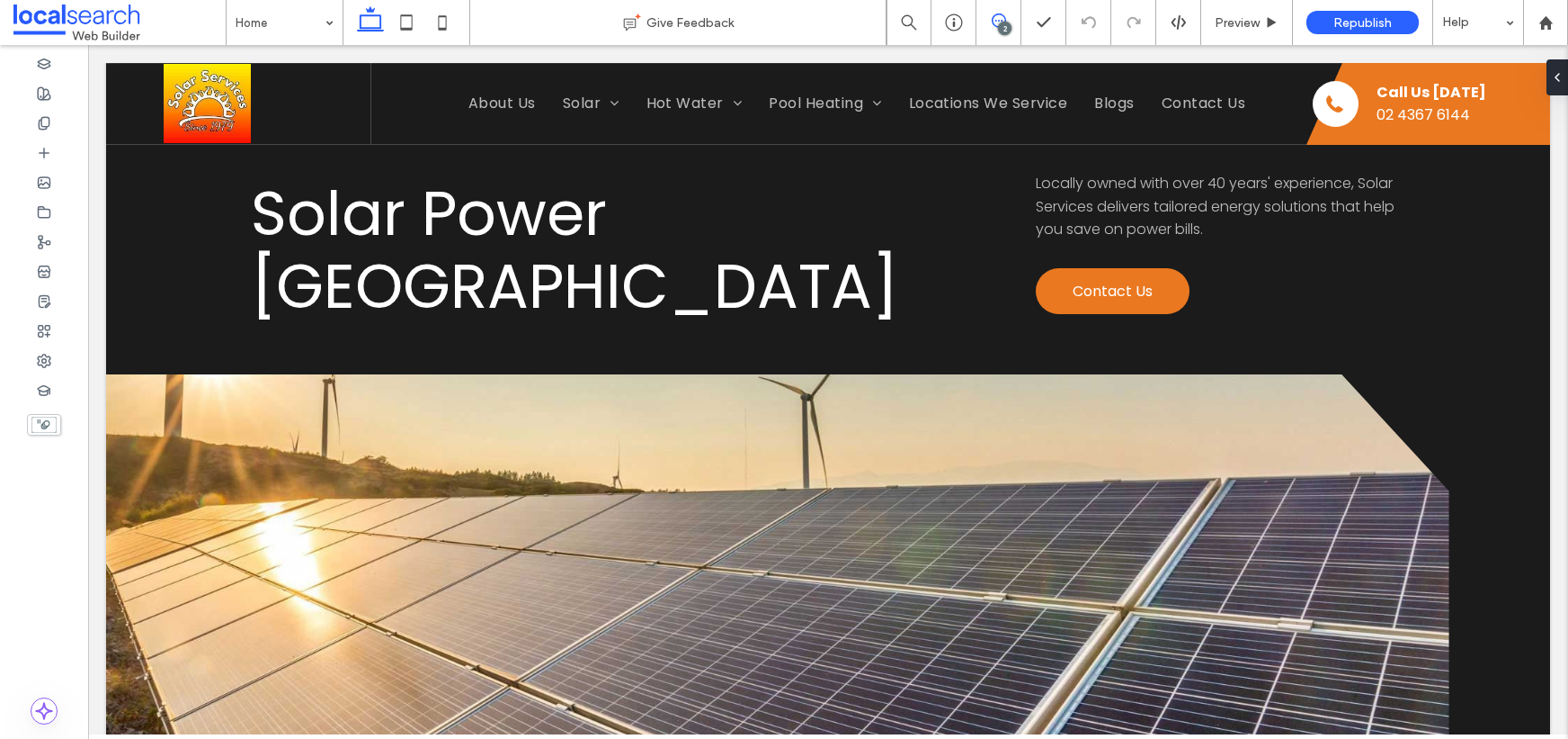
click at [1006, 16] on span at bounding box center [999, 21] width 44 height 15
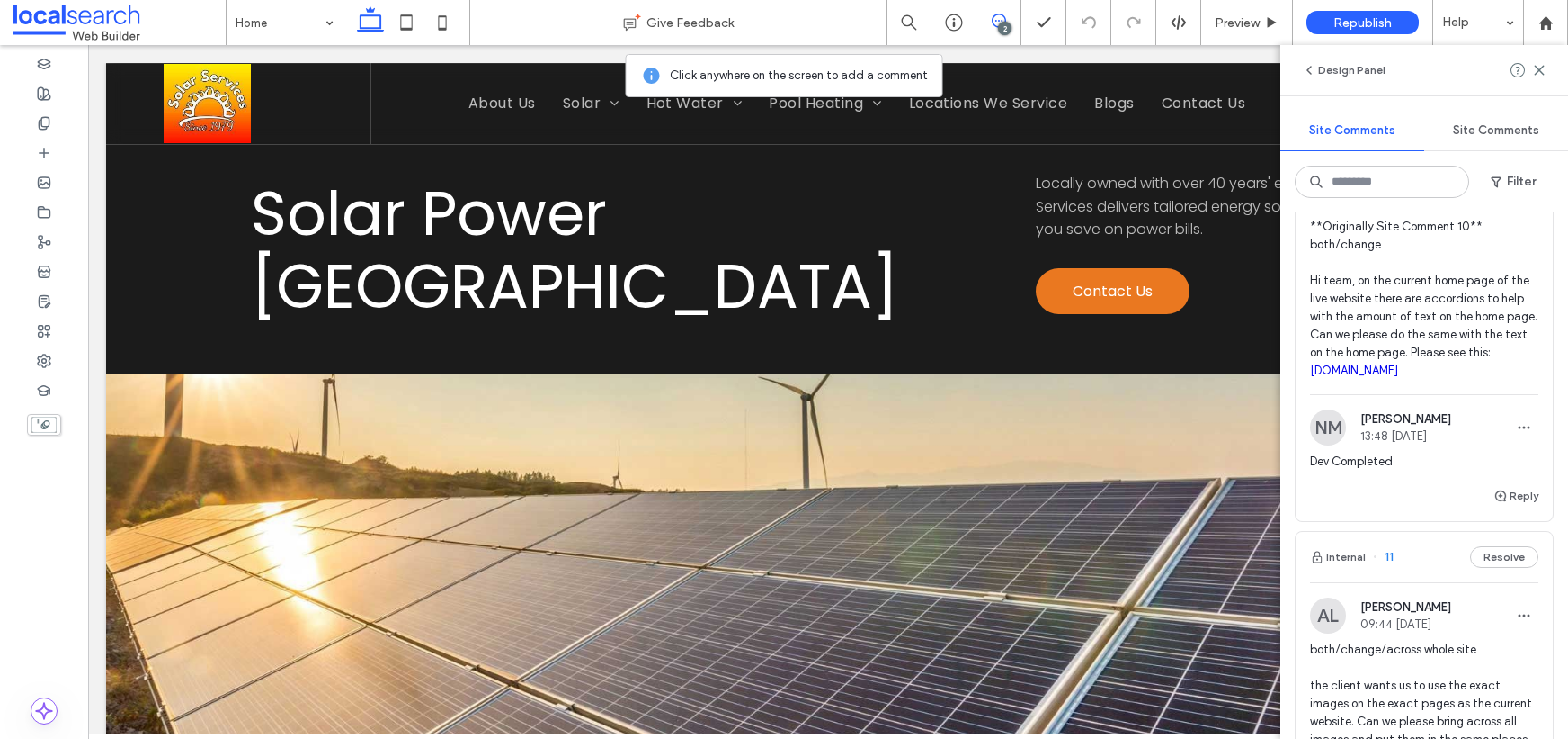
scroll to position [115, 0]
click at [1378, 297] on span "**Originally Site Comment 10** both/change Hi team, on the current home page of…" at bounding box center [1424, 302] width 229 height 162
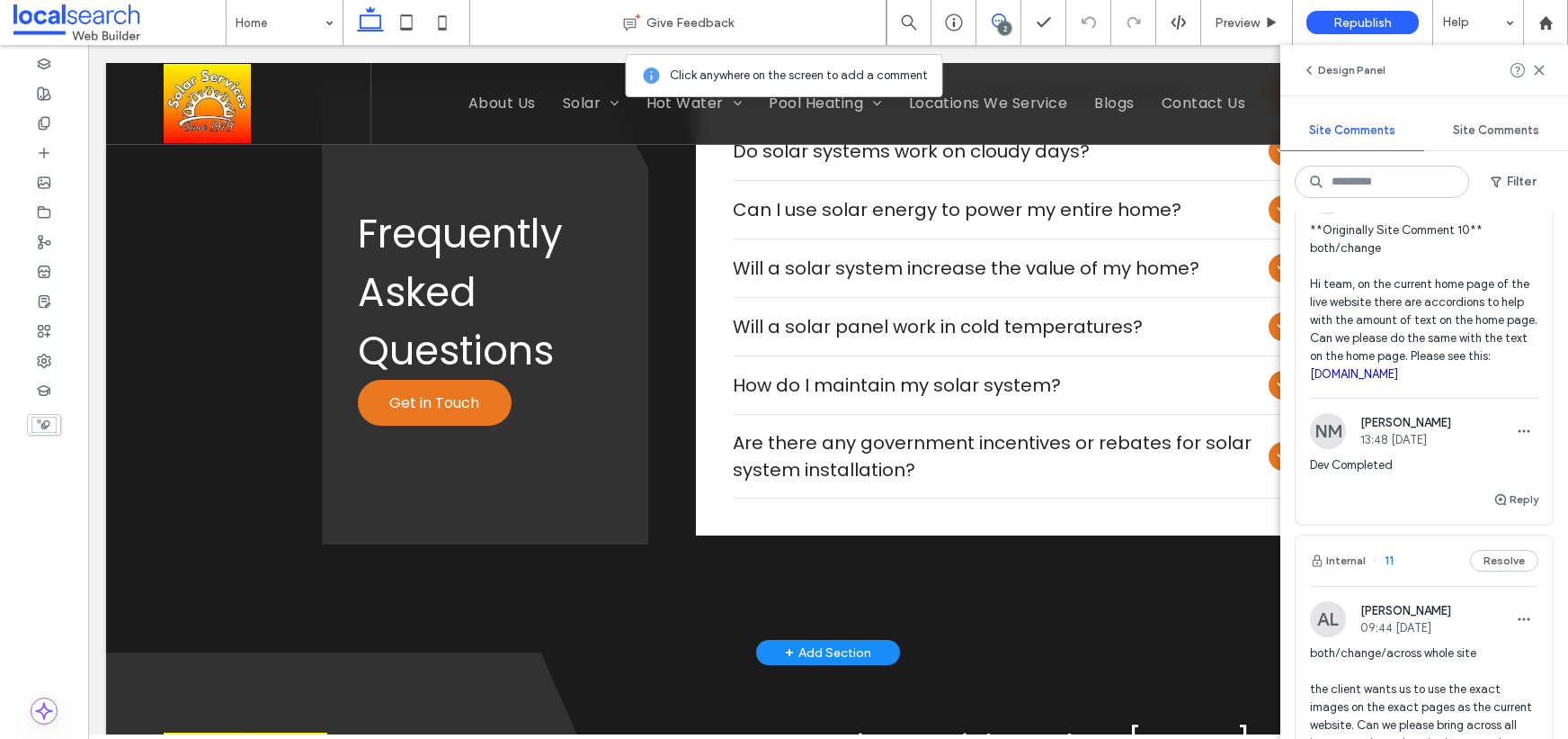
scroll to position [18103, 0]
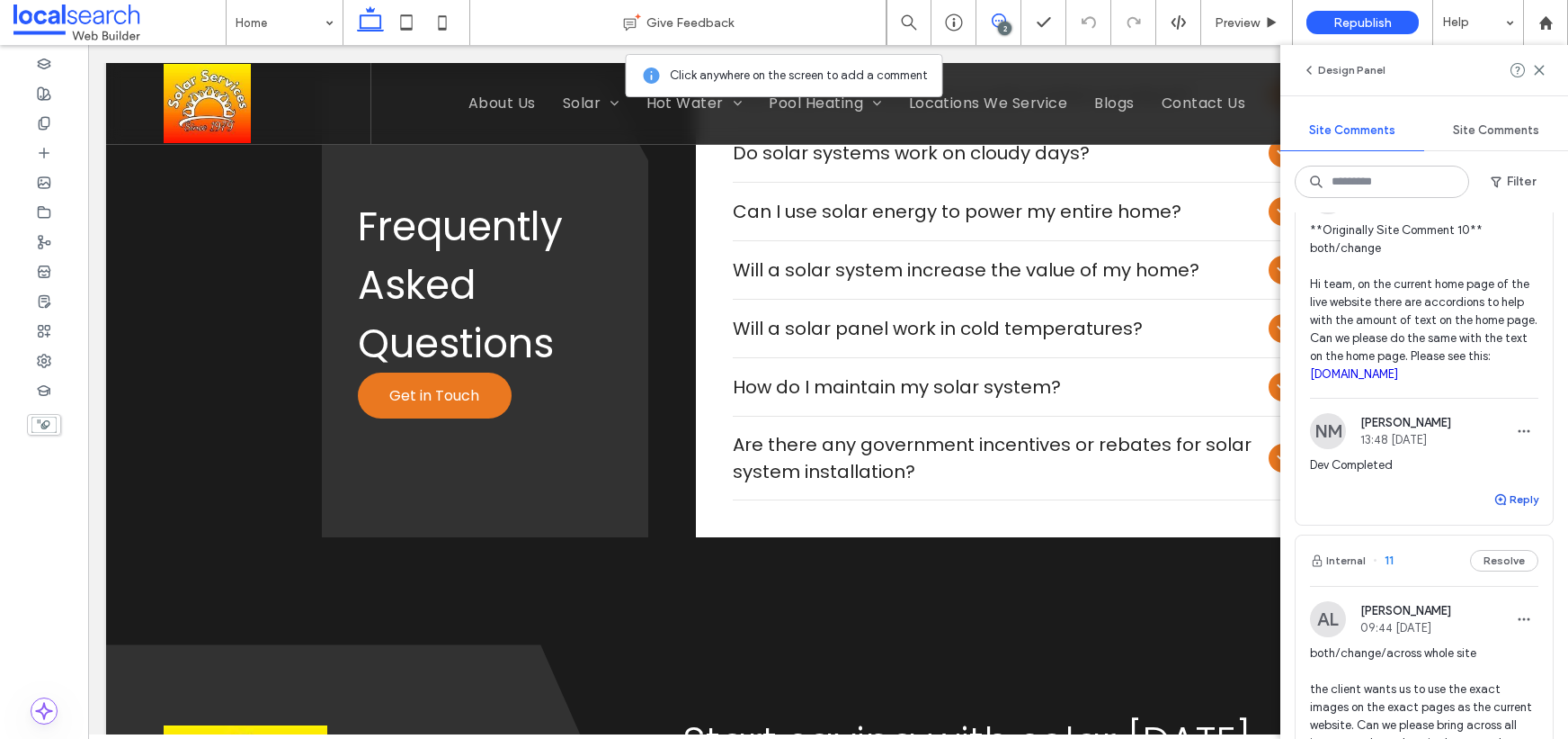
click at [1517, 496] on button "Reply" at bounding box center [1516, 499] width 45 height 22
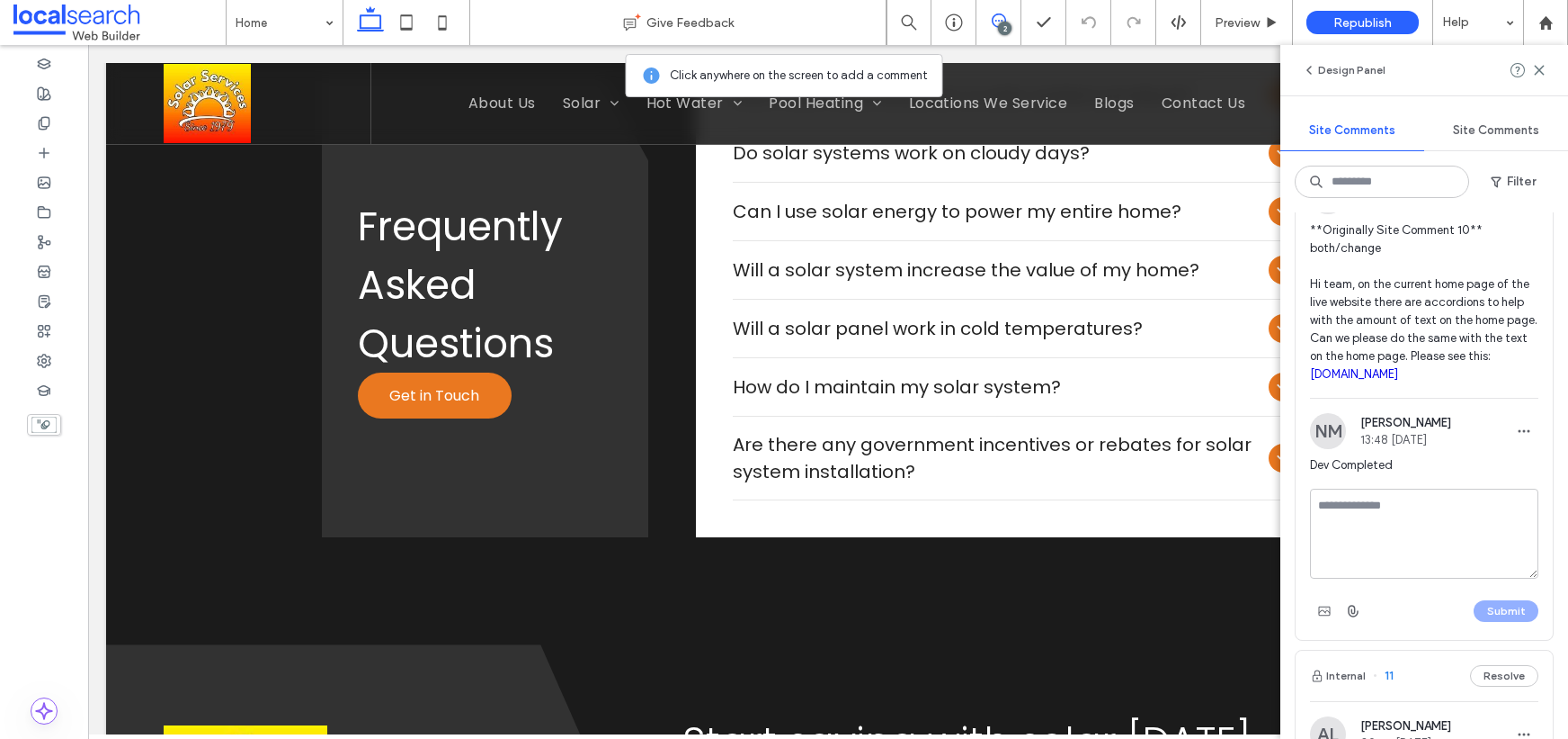
drag, startPoint x: 1343, startPoint y: 508, endPoint x: 1360, endPoint y: 519, distance: 20.2
click at [1354, 511] on textarea at bounding box center [1424, 533] width 229 height 90
type textarea "**********"
click at [1503, 610] on button "Submit" at bounding box center [1506, 611] width 65 height 22
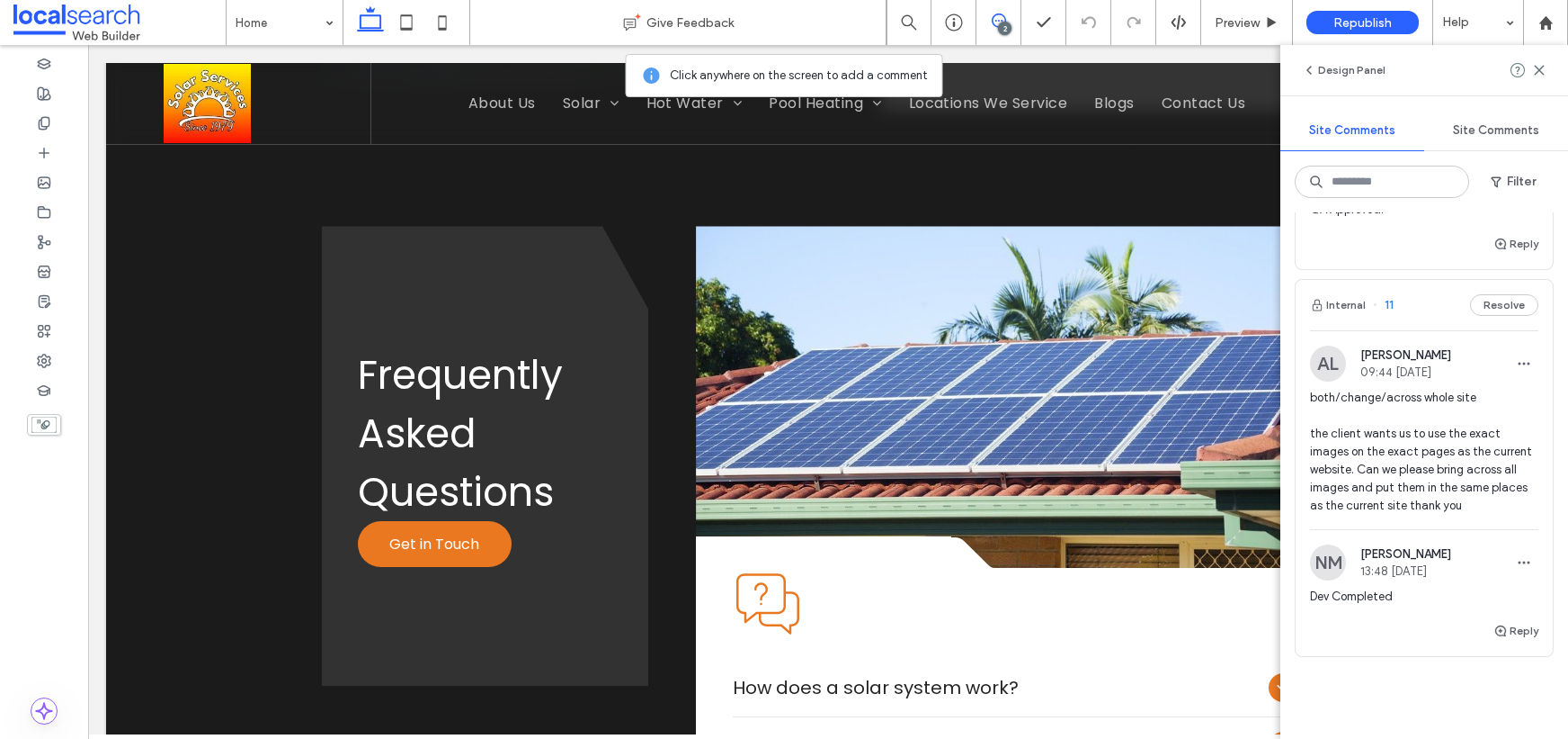
scroll to position [468, 0]
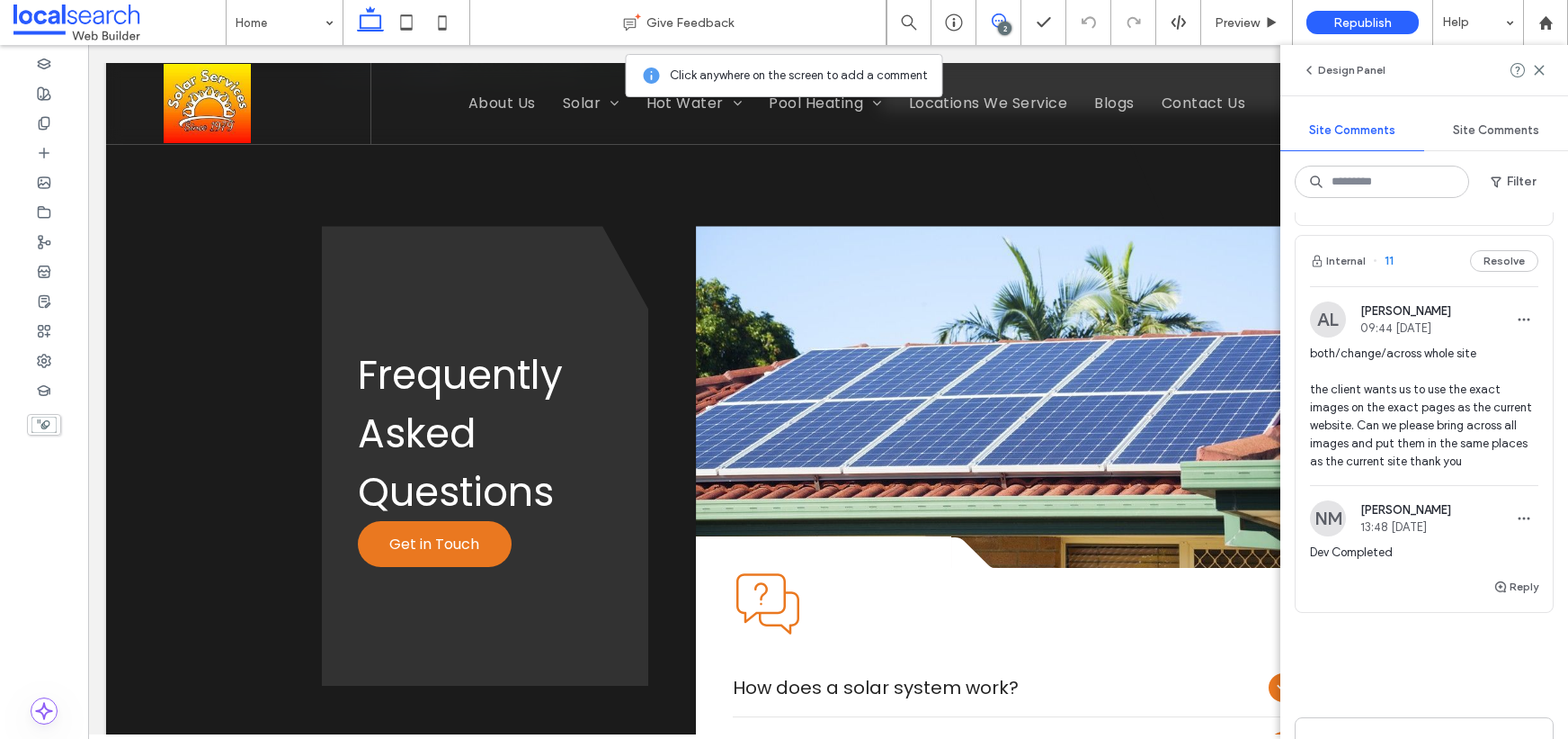
click at [1368, 388] on span "both/change/across whole site the client wants us to use the exact images on th…" at bounding box center [1424, 408] width 229 height 126
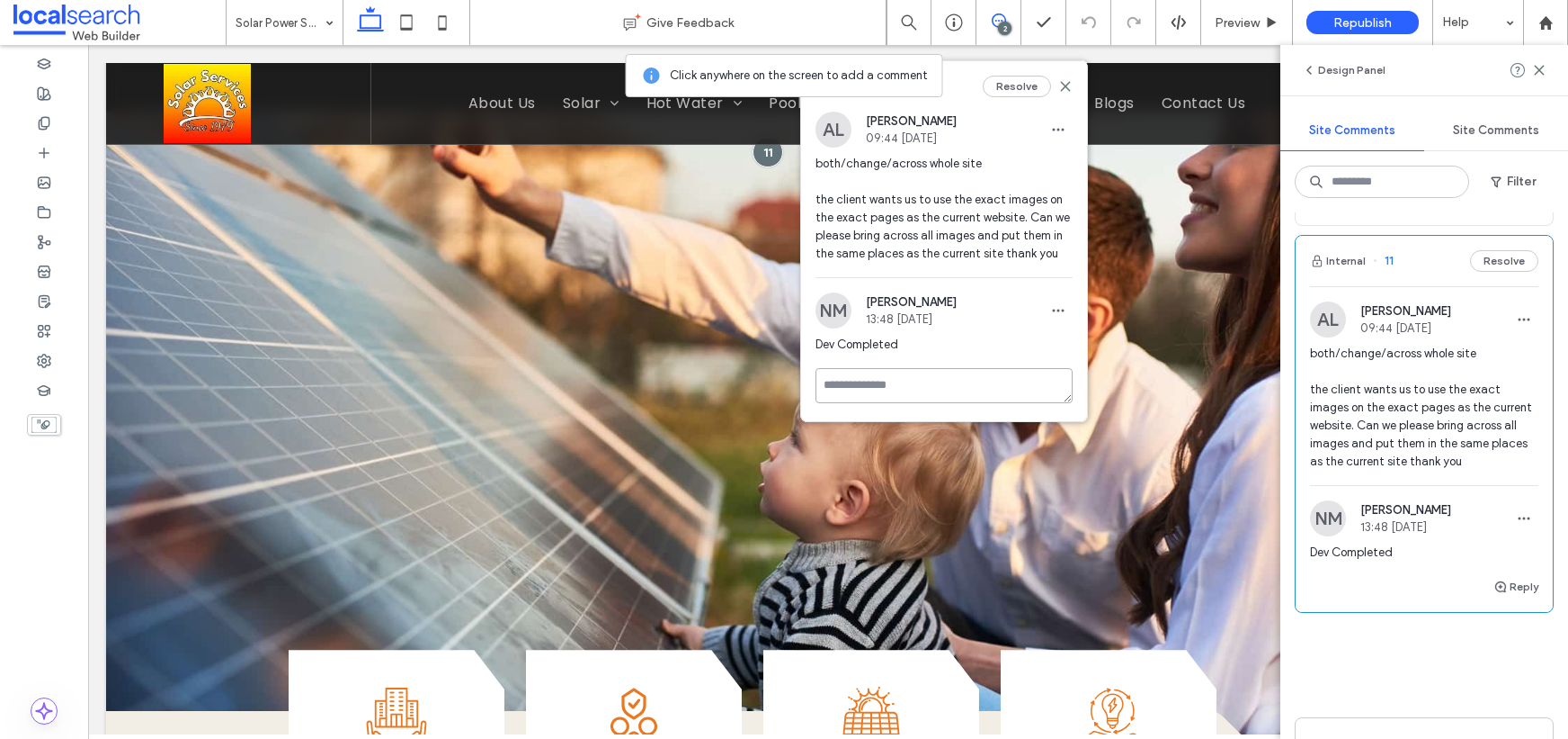
click at [906, 387] on textarea at bounding box center [944, 386] width 257 height 35
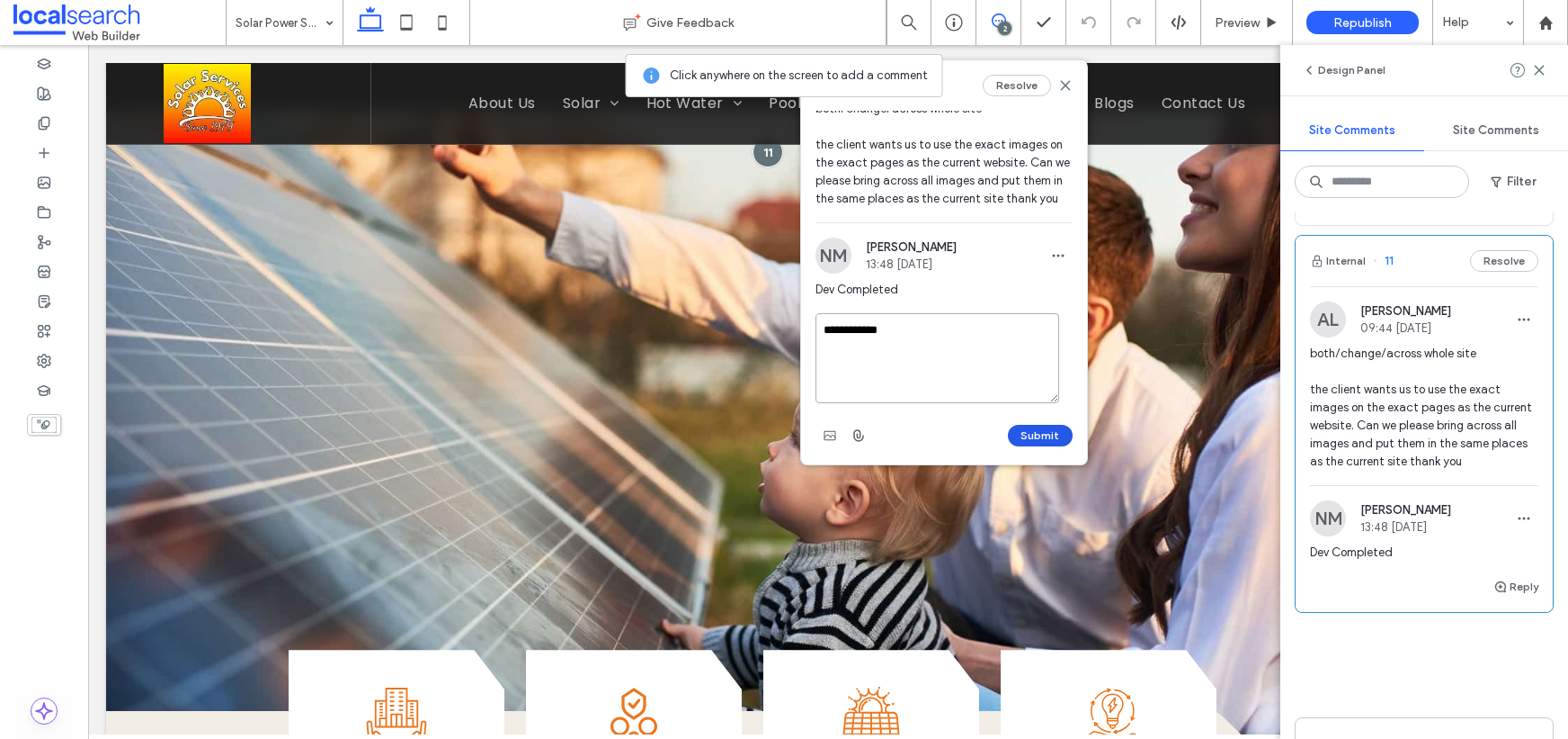
type textarea "**********"
click at [1036, 434] on button "Submit" at bounding box center [1040, 436] width 65 height 22
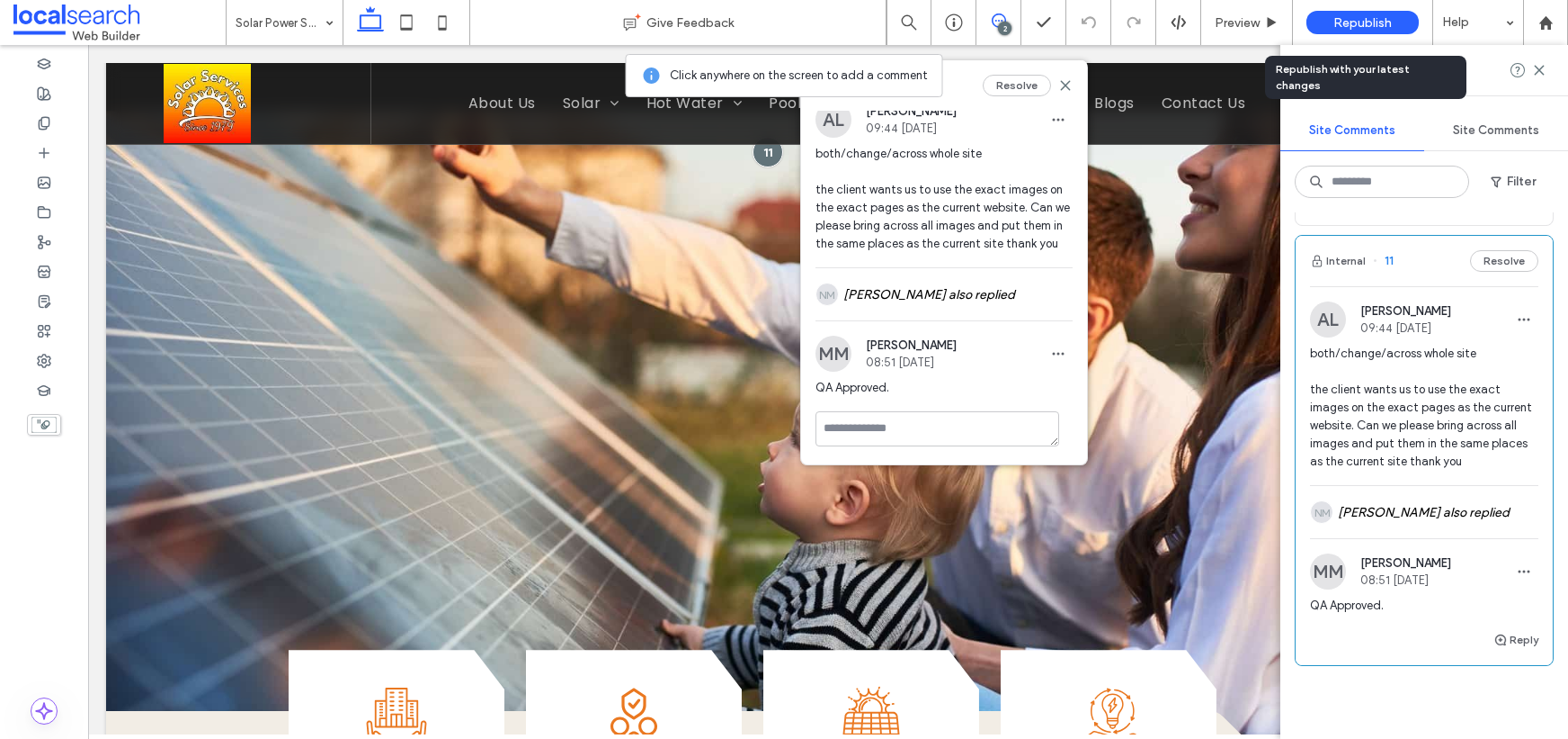
click at [1357, 20] on span "Republish" at bounding box center [1363, 23] width 59 height 16
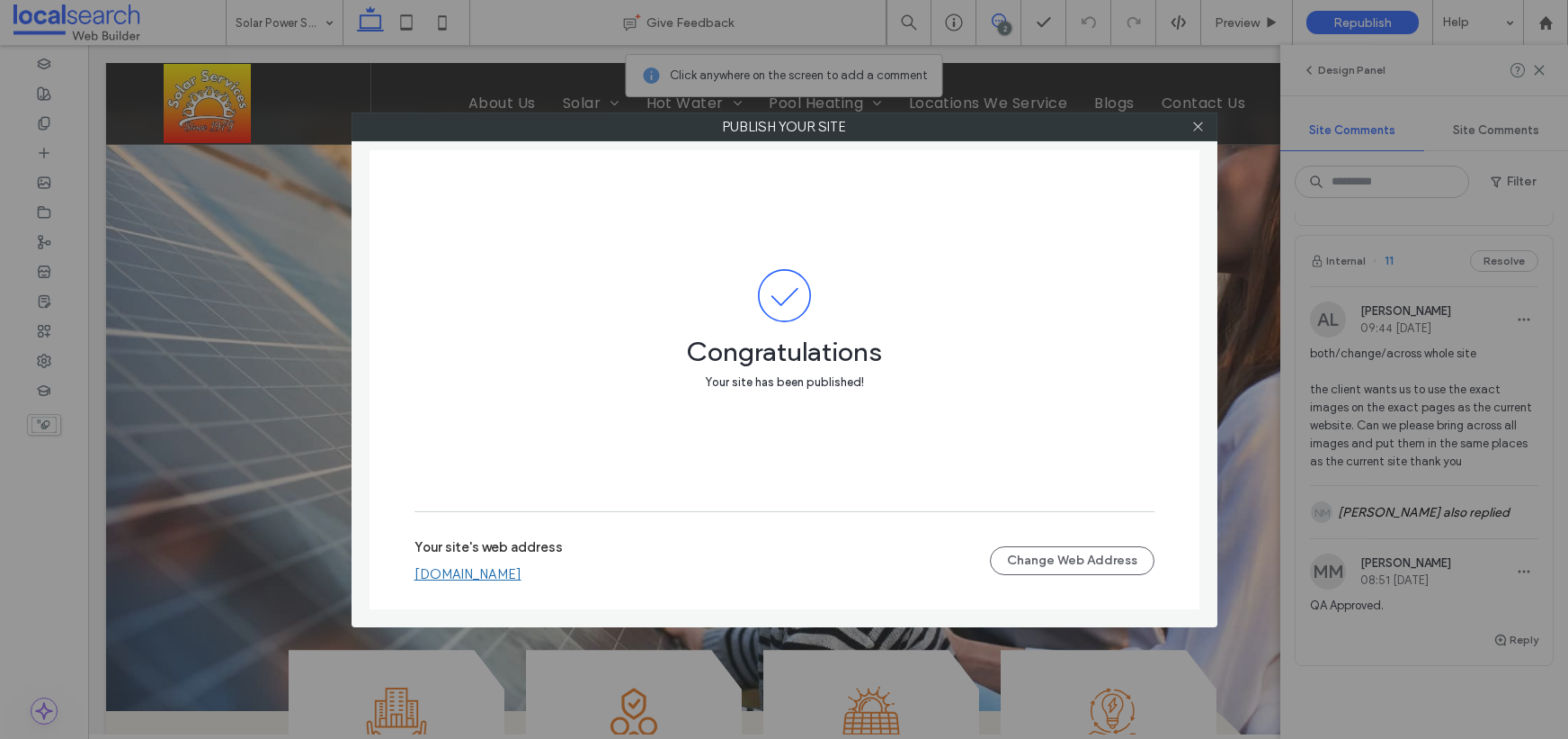
click at [522, 573] on link "solarservices.webbuilder.localsearch.com.au" at bounding box center [468, 574] width 107 height 16
click at [1197, 123] on icon at bounding box center [1198, 126] width 14 height 14
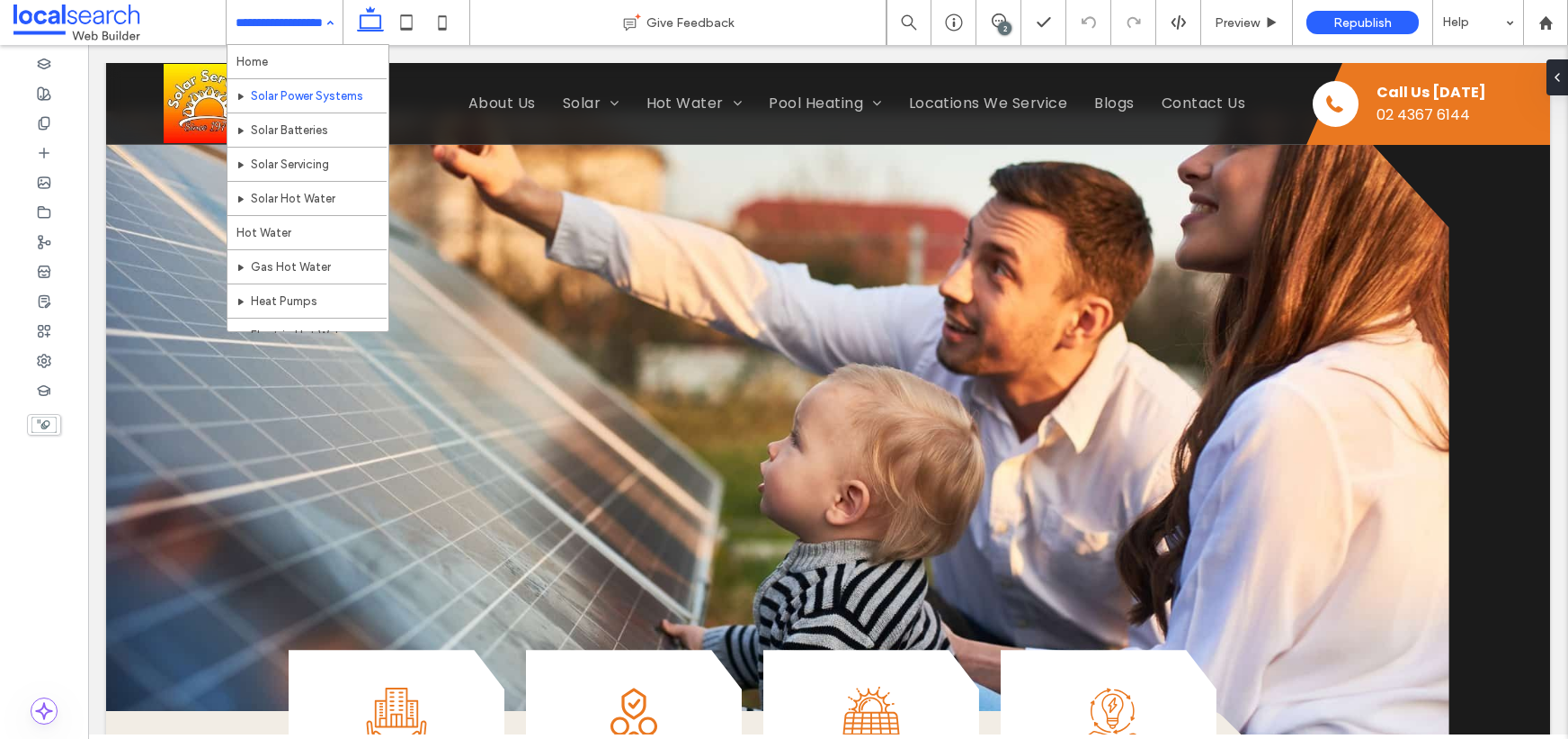
scroll to position [0, 0]
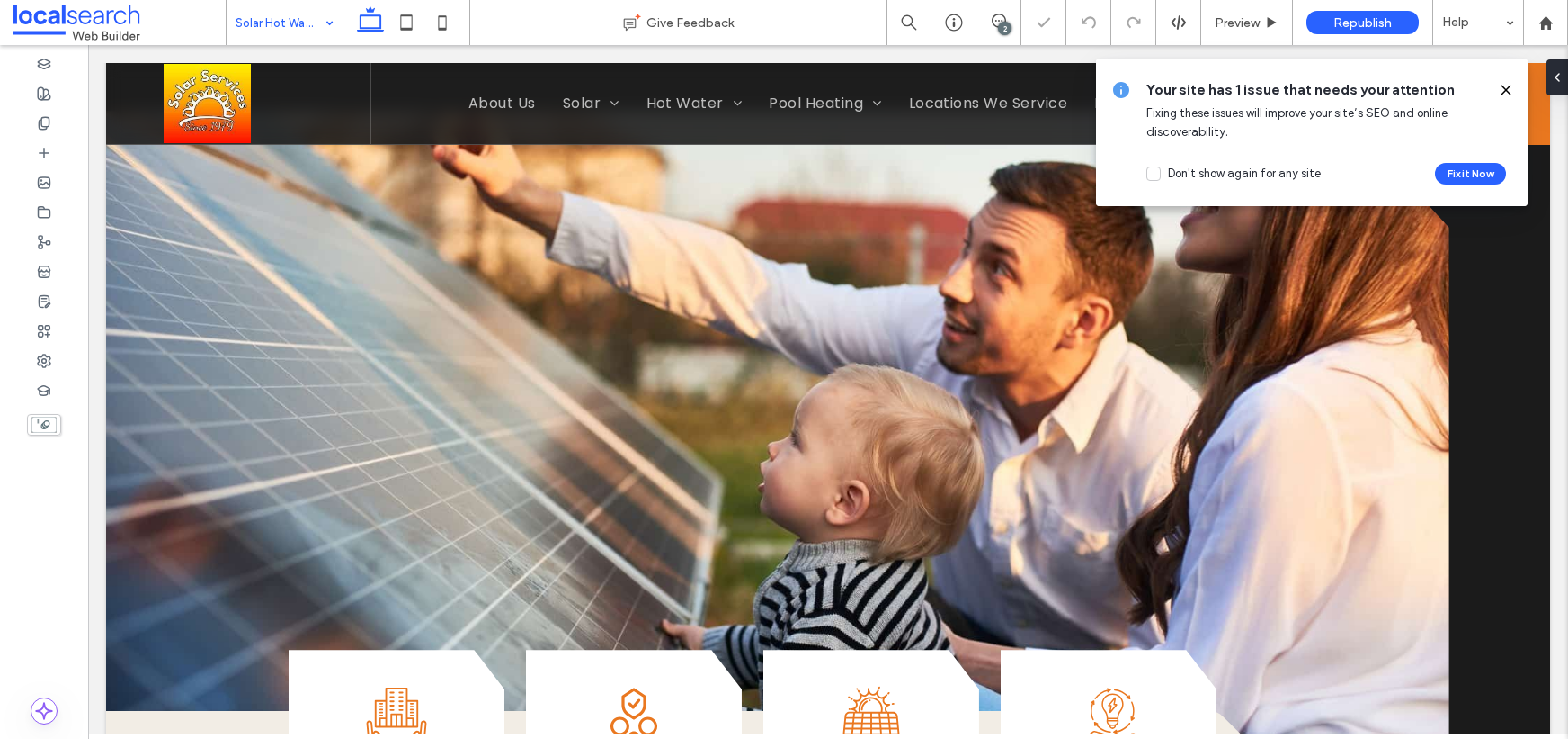
click at [1507, 88] on icon at bounding box center [1507, 90] width 15 height 15
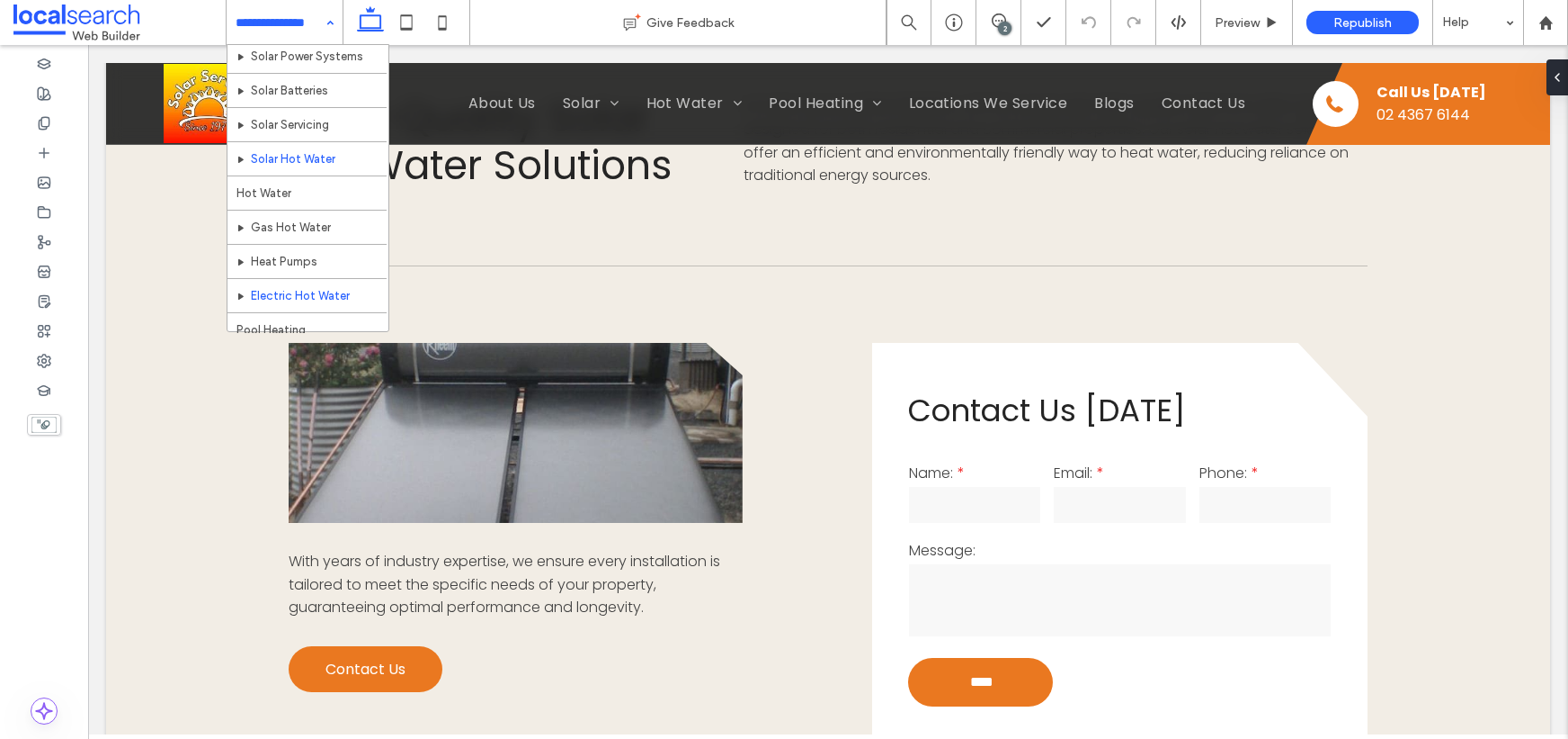
scroll to position [46, 0]
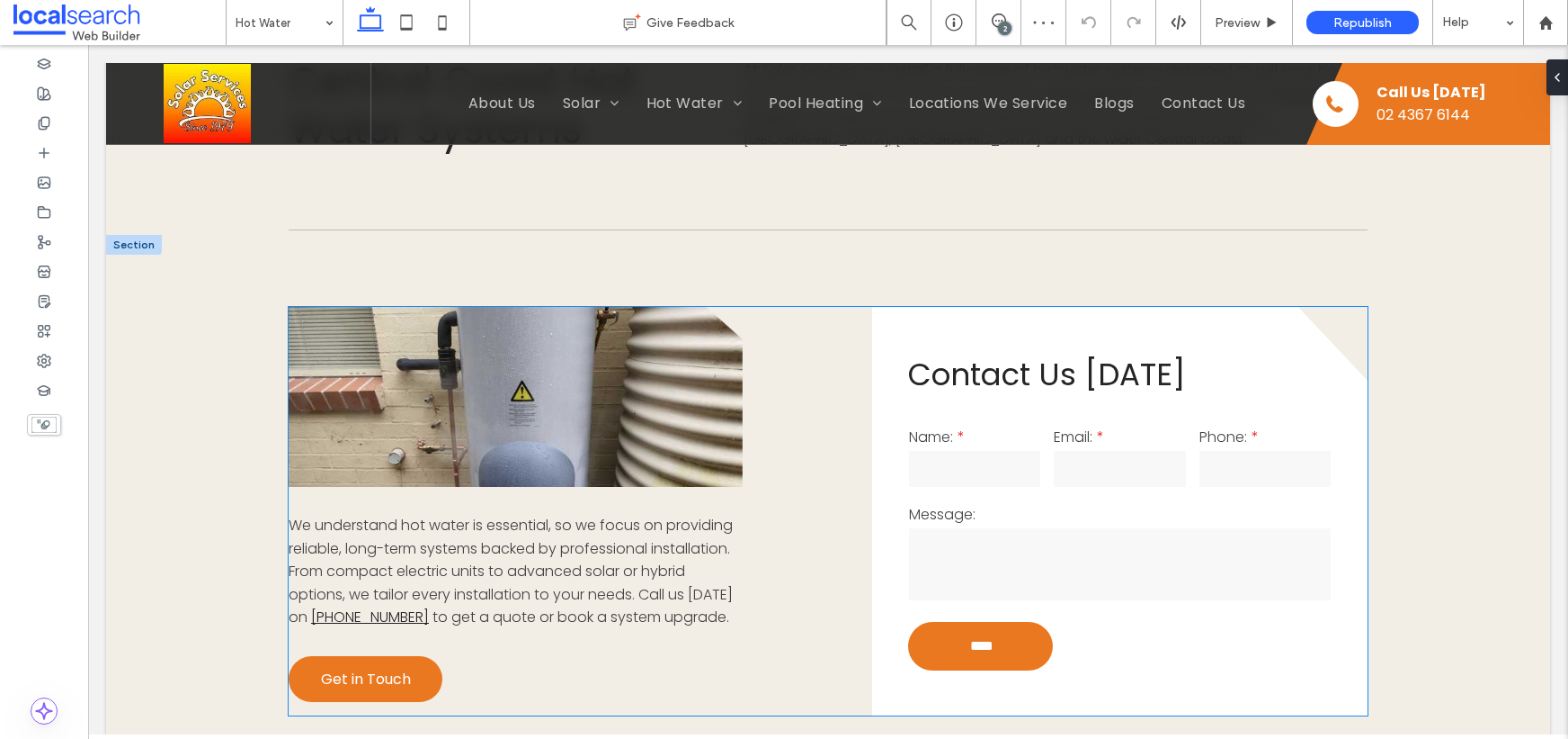
scroll to position [1147, 0]
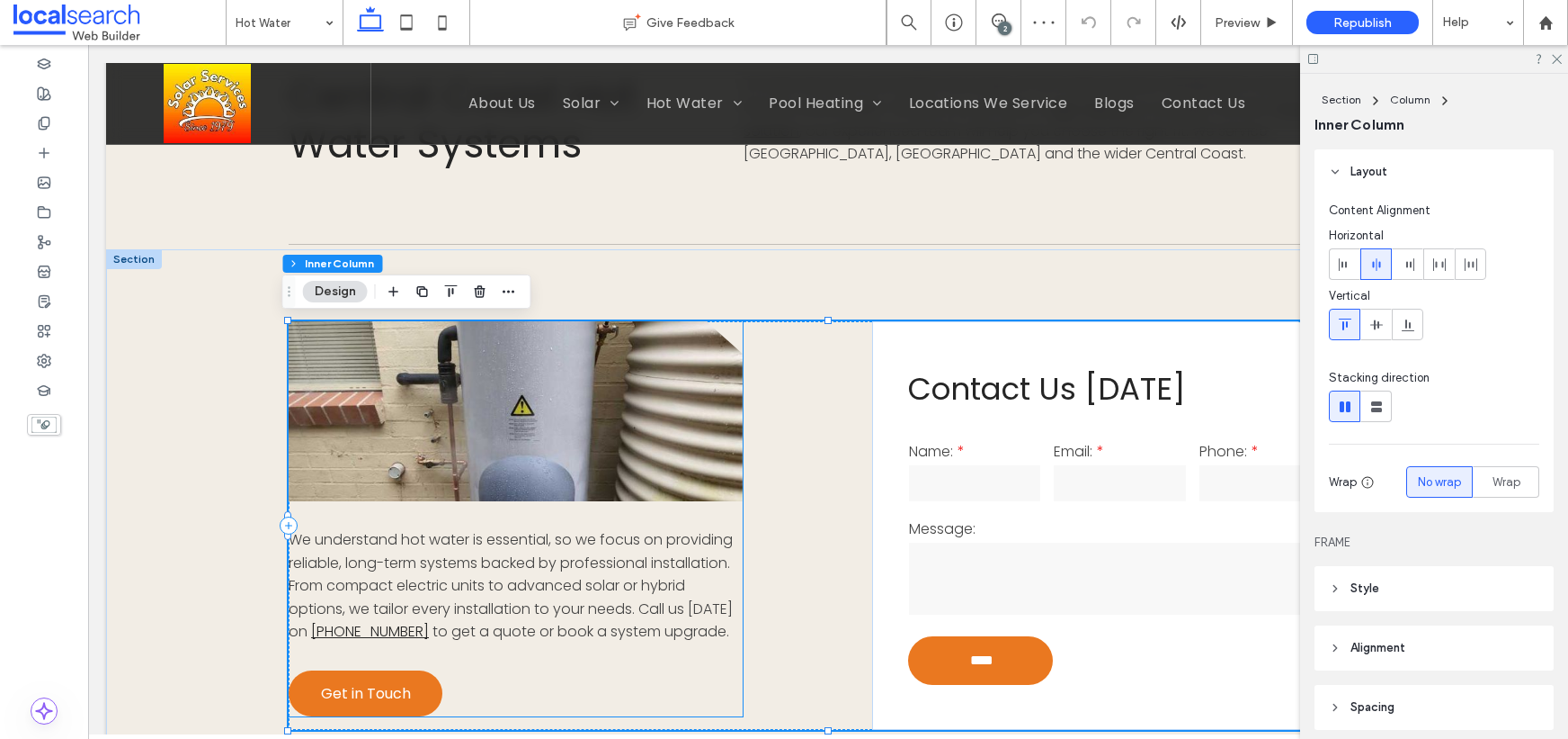
click at [564, 409] on link at bounding box center [515, 411] width 454 height 179
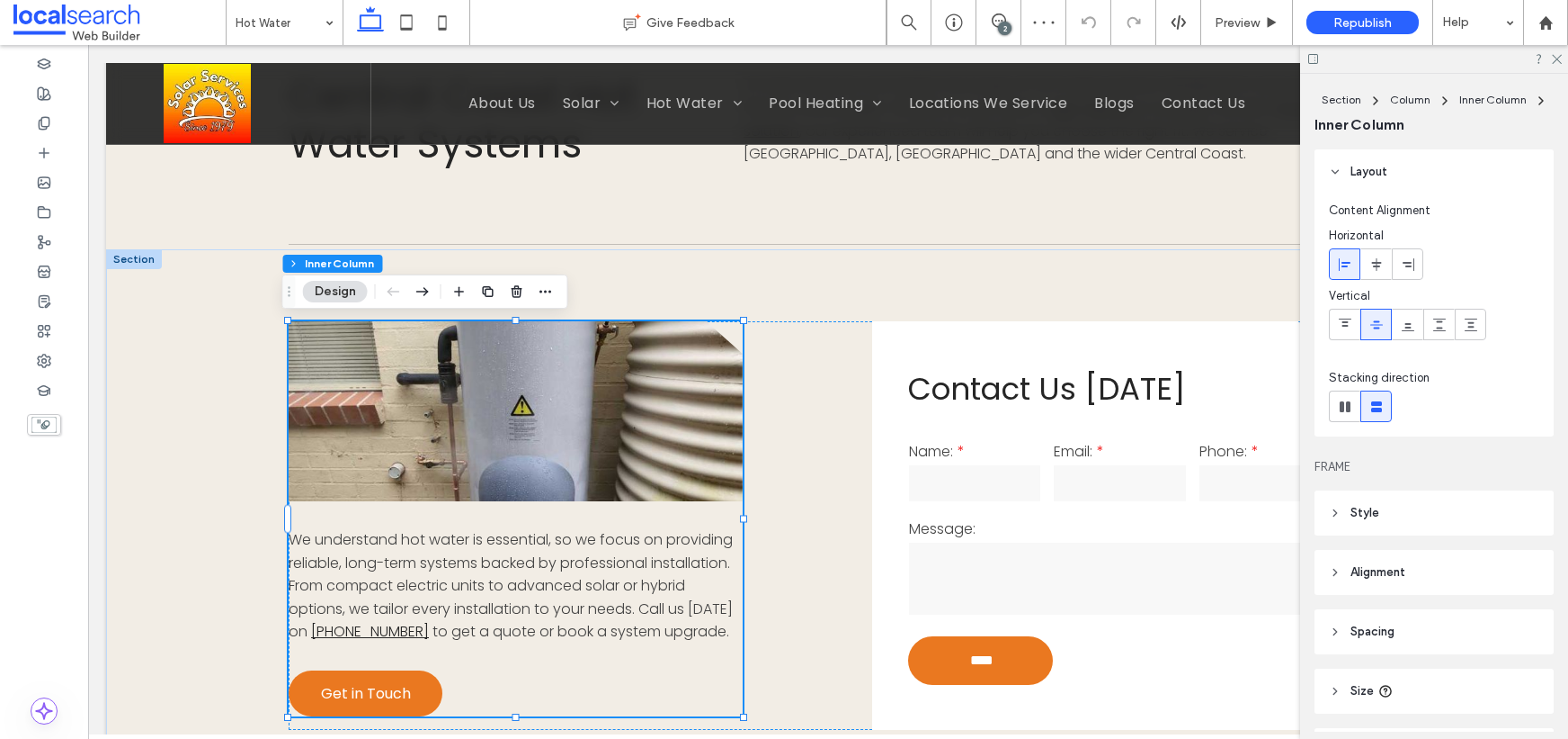
click at [564, 409] on link at bounding box center [515, 411] width 454 height 179
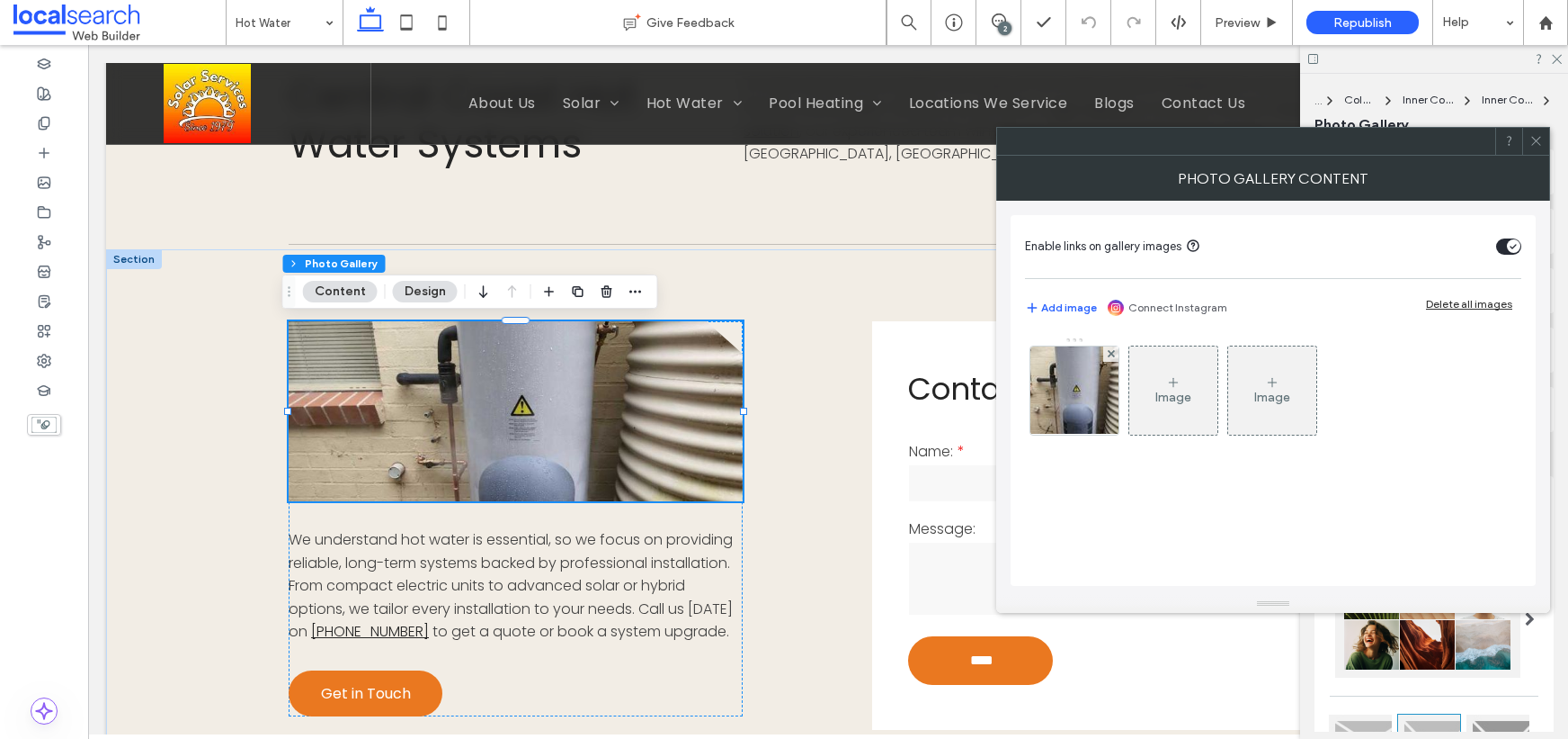
click at [1095, 386] on img at bounding box center [1074, 389] width 144 height 87
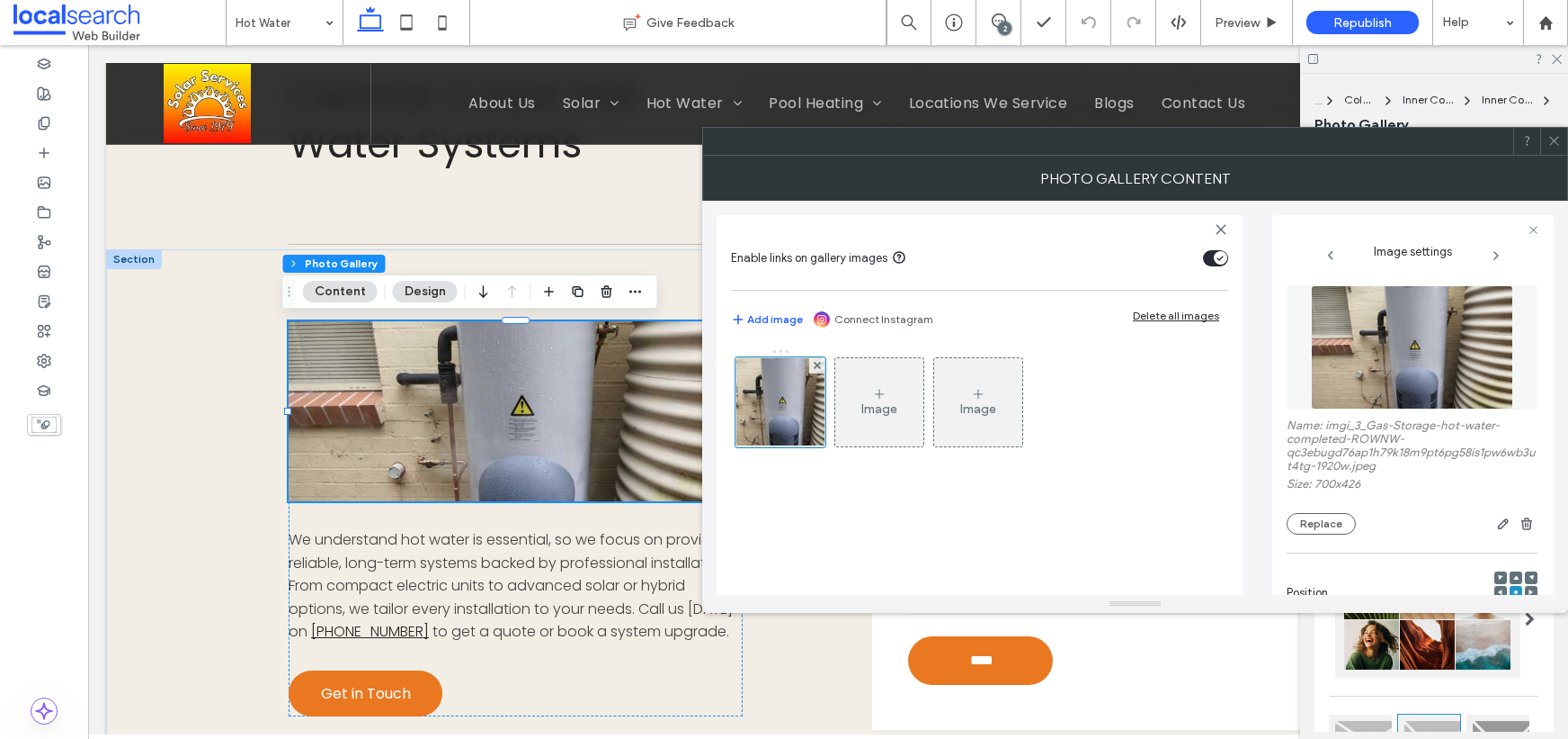
click at [1431, 342] on img at bounding box center [1412, 347] width 203 height 125
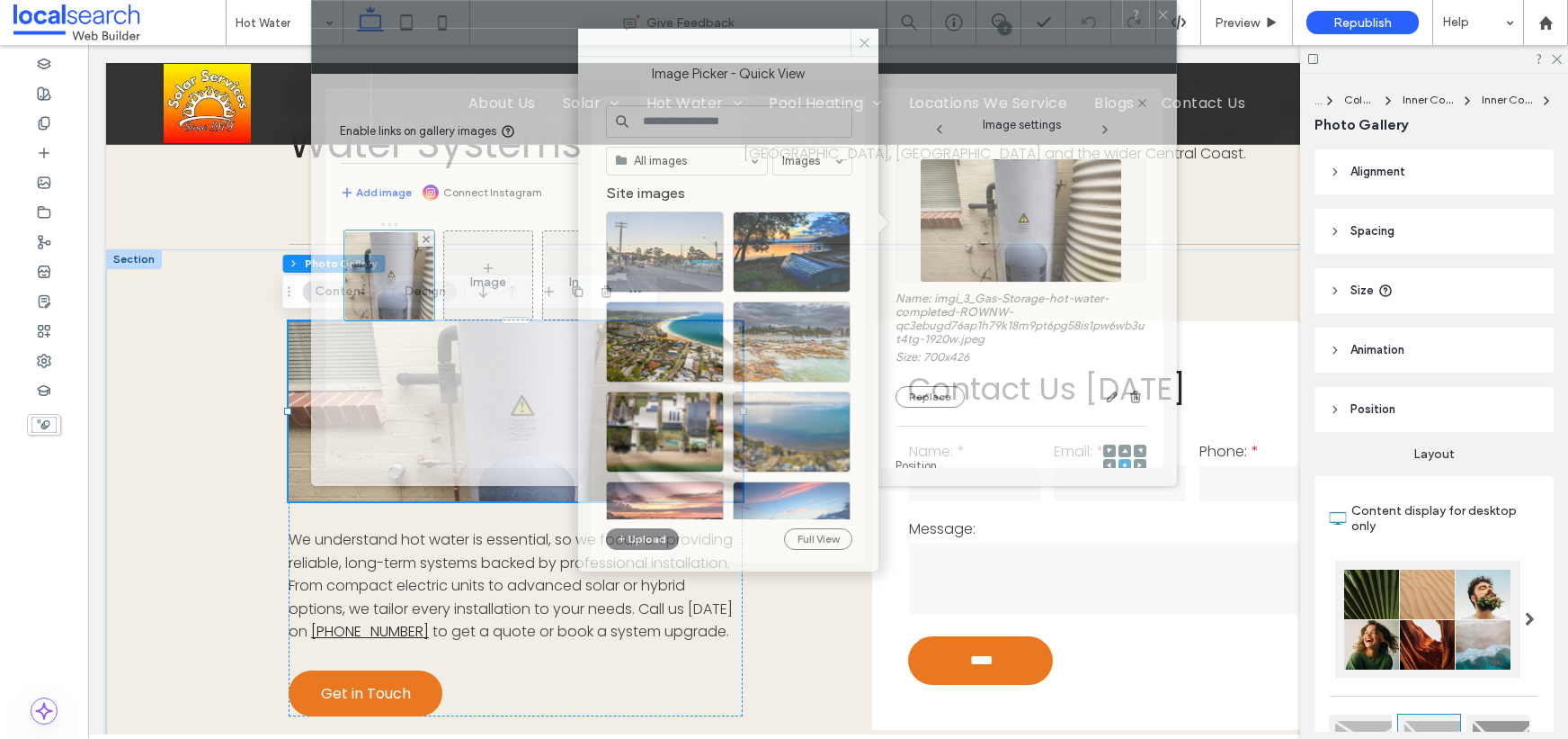
drag, startPoint x: 877, startPoint y: 145, endPoint x: 488, endPoint y: -13, distance: 419.9
click at [488, 0] on html ".wqwq-1{fill:#231f20;} .cls-1q, .cls-2q { fill-rule: evenodd; } .cls-2q { fill:…" at bounding box center [784, 369] width 1568 height 739
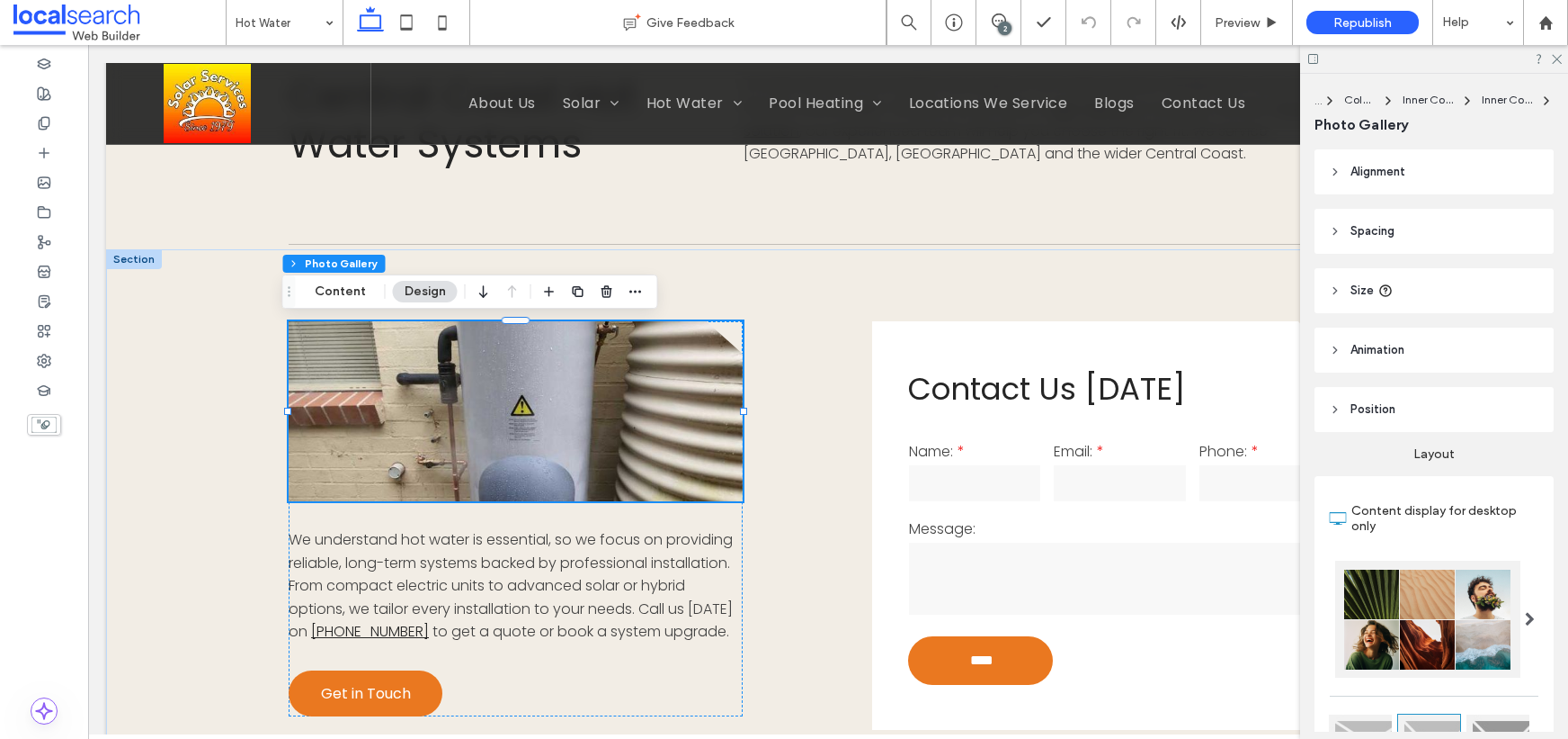
click at [531, 398] on link at bounding box center [515, 411] width 454 height 179
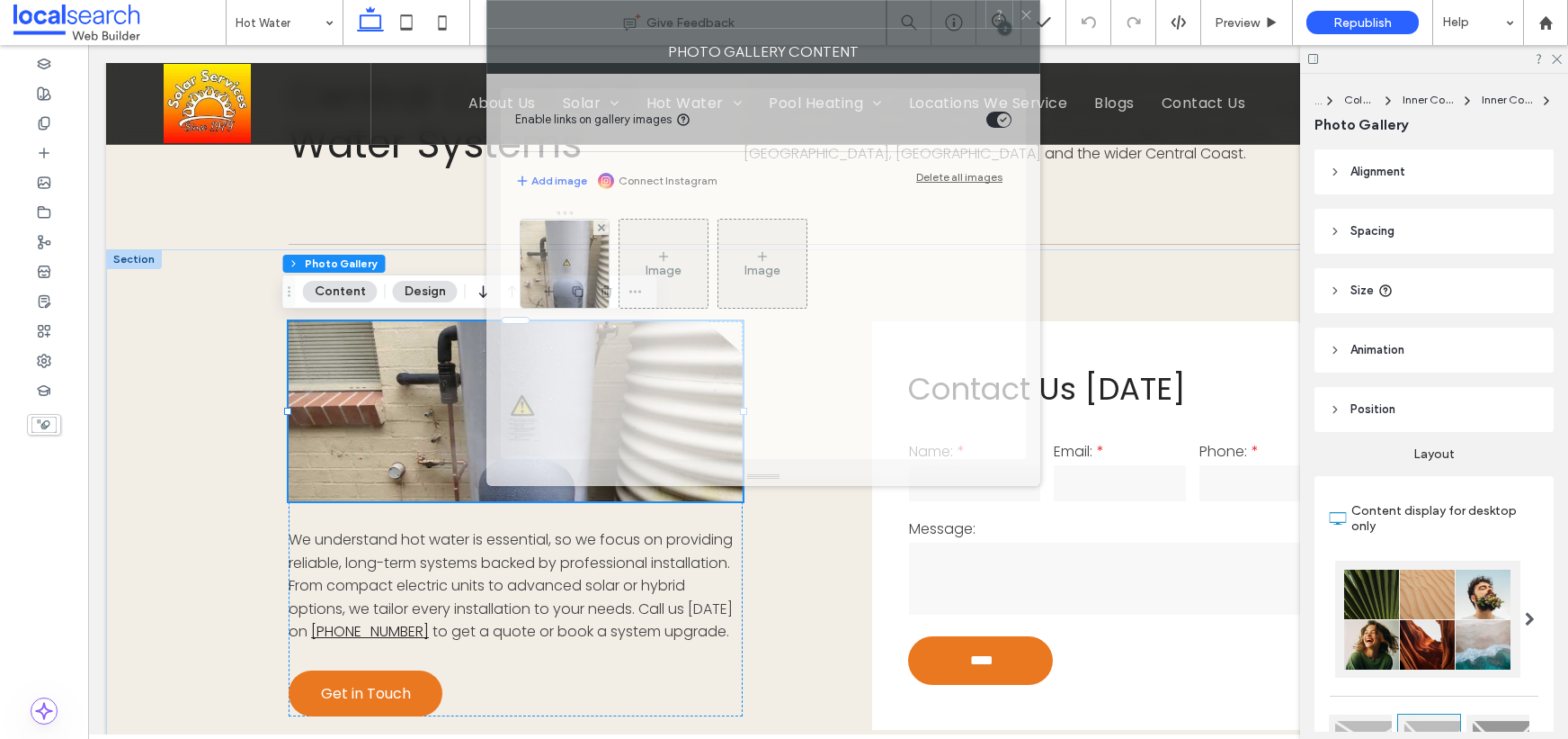
drag, startPoint x: 1188, startPoint y: 170, endPoint x: 701, endPoint y: 47, distance: 502.3
click at [702, 47] on div "Photo gallery content" at bounding box center [763, 50] width 554 height 45
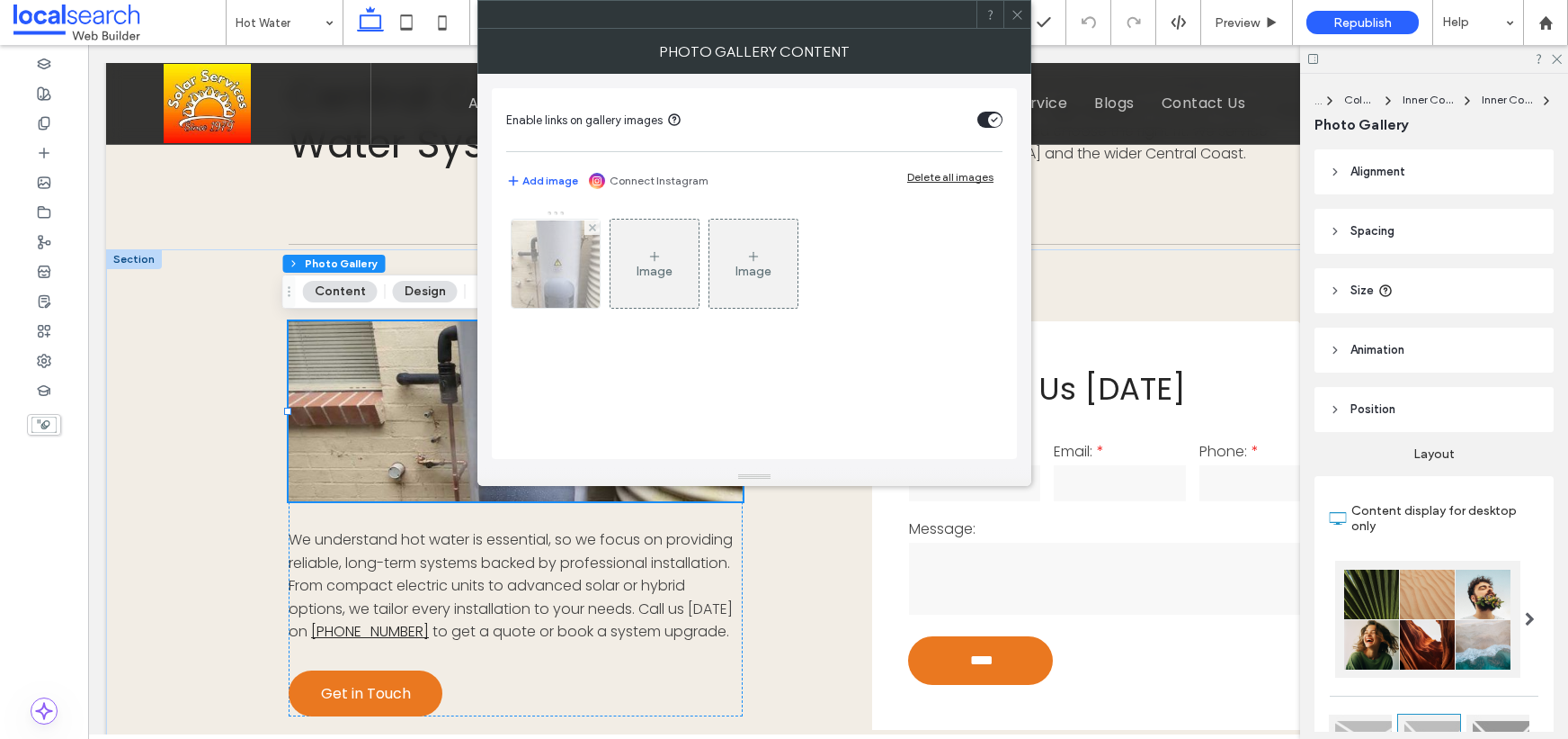
click at [566, 260] on img at bounding box center [556, 264] width 144 height 87
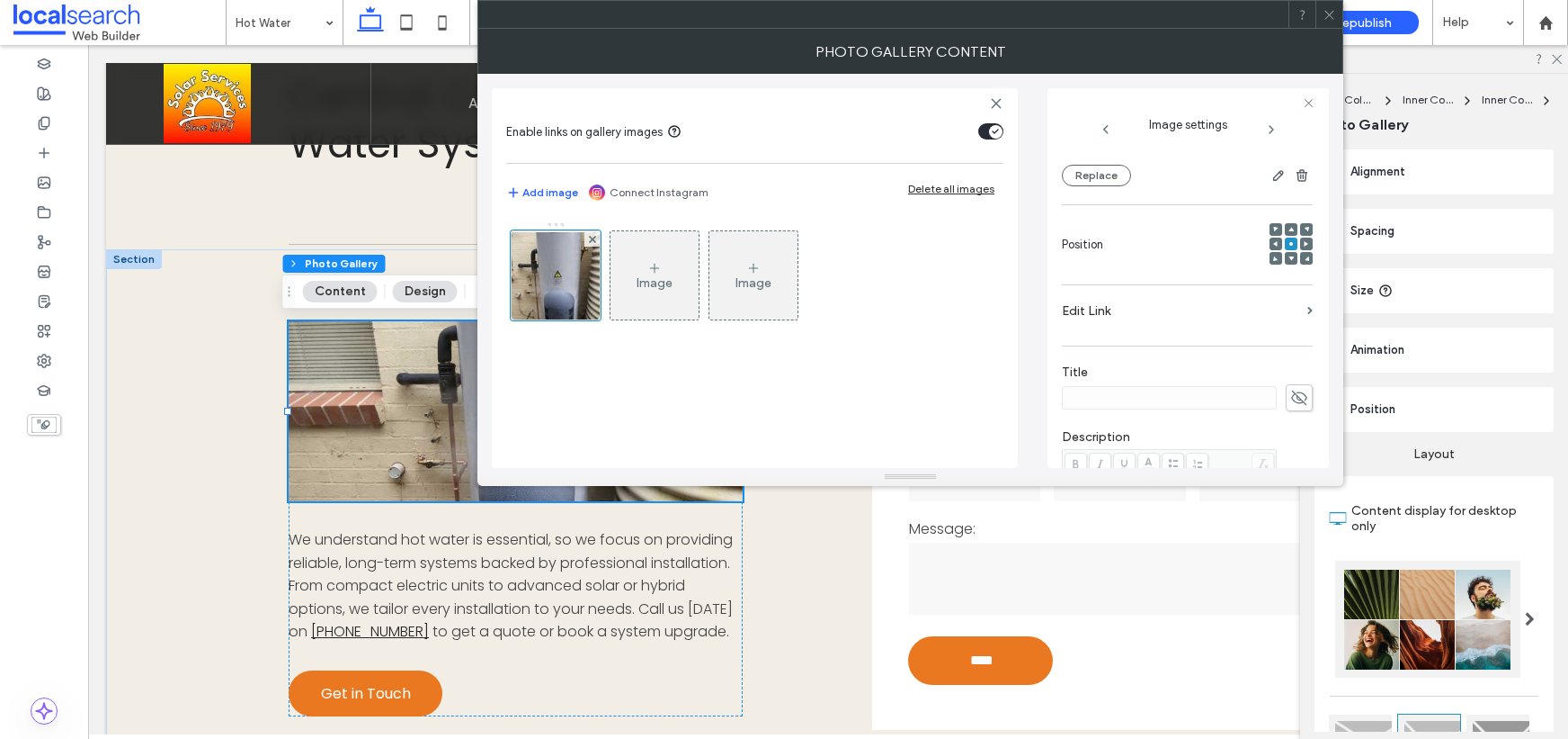
scroll to position [24, 0]
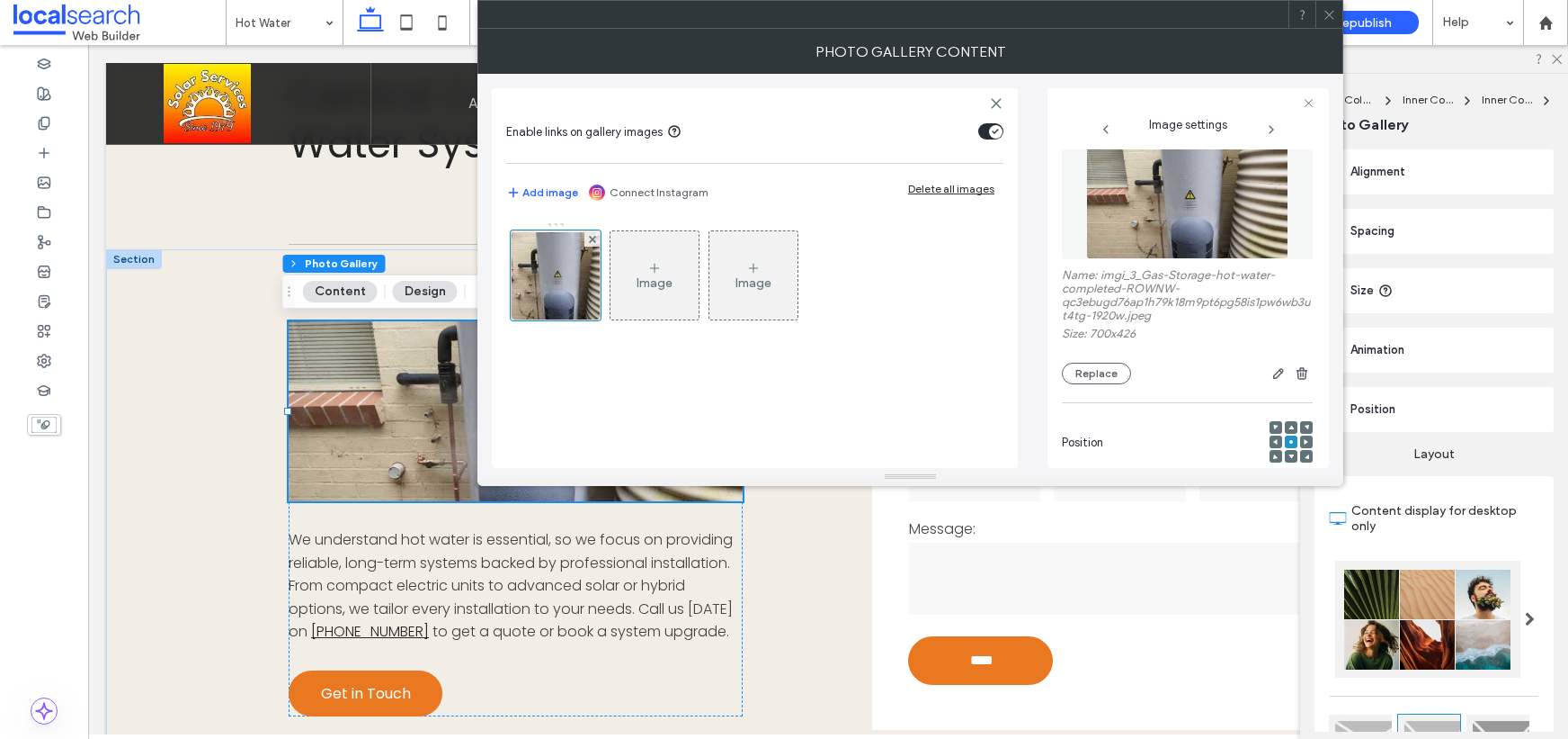
click at [1217, 201] on img at bounding box center [1188, 197] width 203 height 125
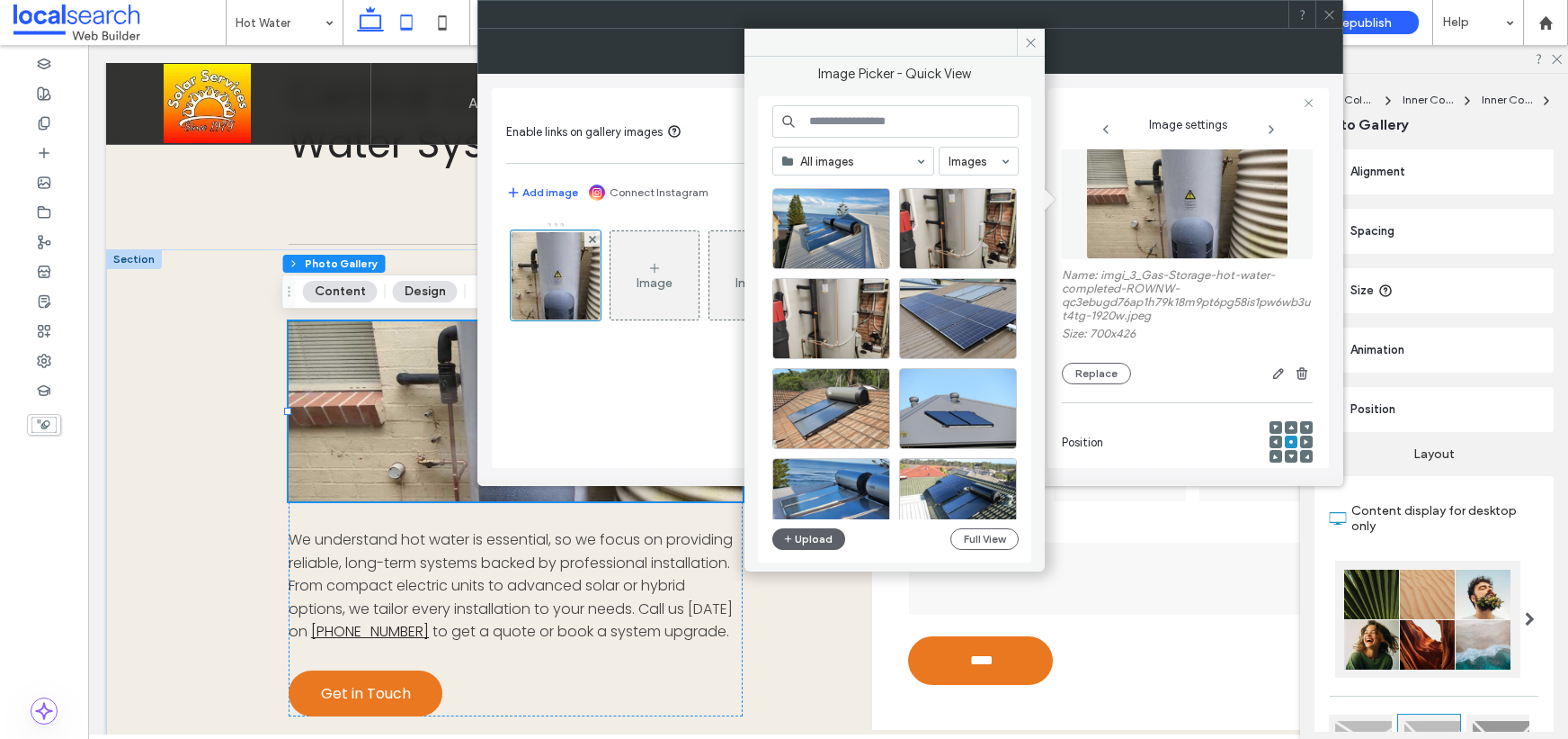
scroll to position [2994, 0]
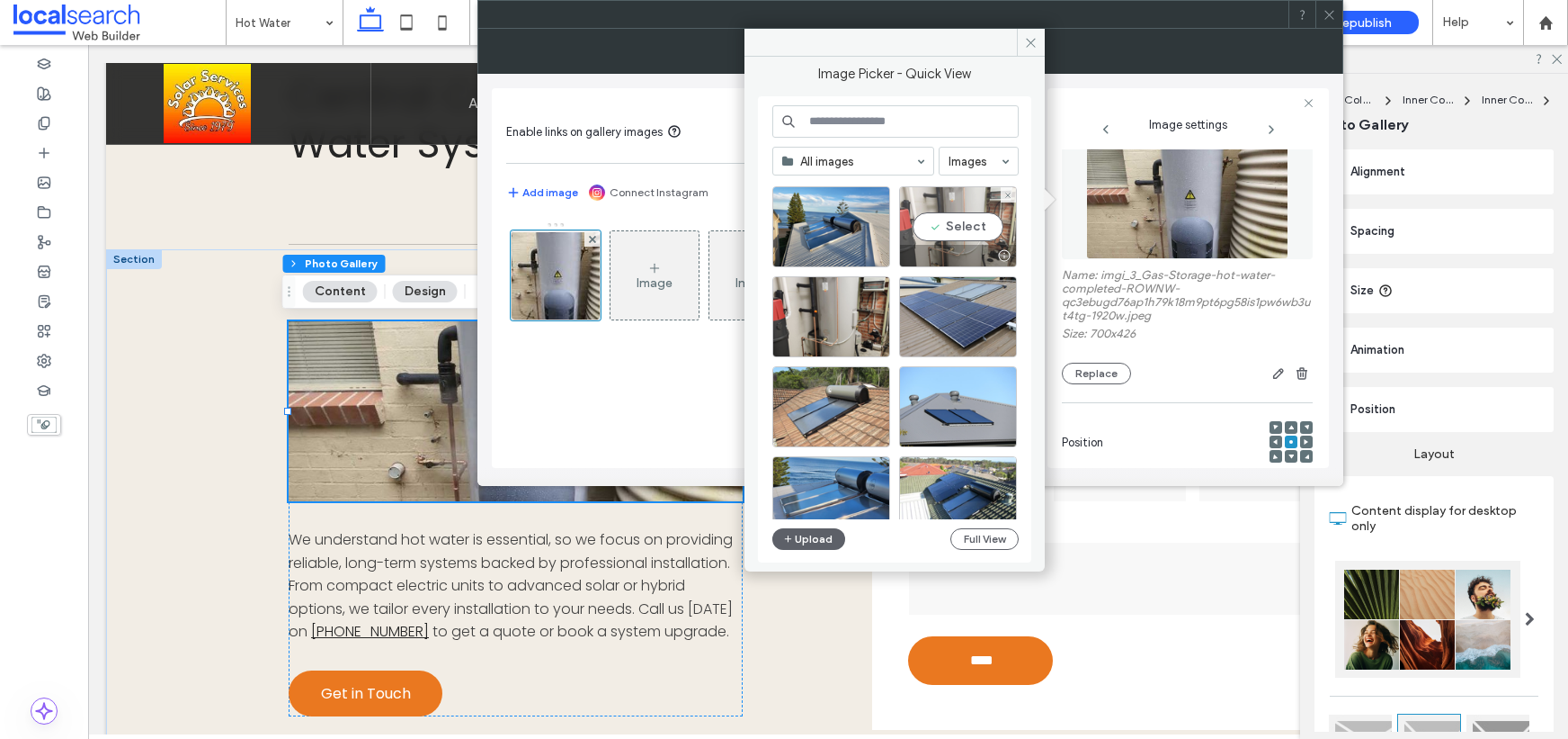
click at [954, 227] on div "Select" at bounding box center [957, 226] width 118 height 81
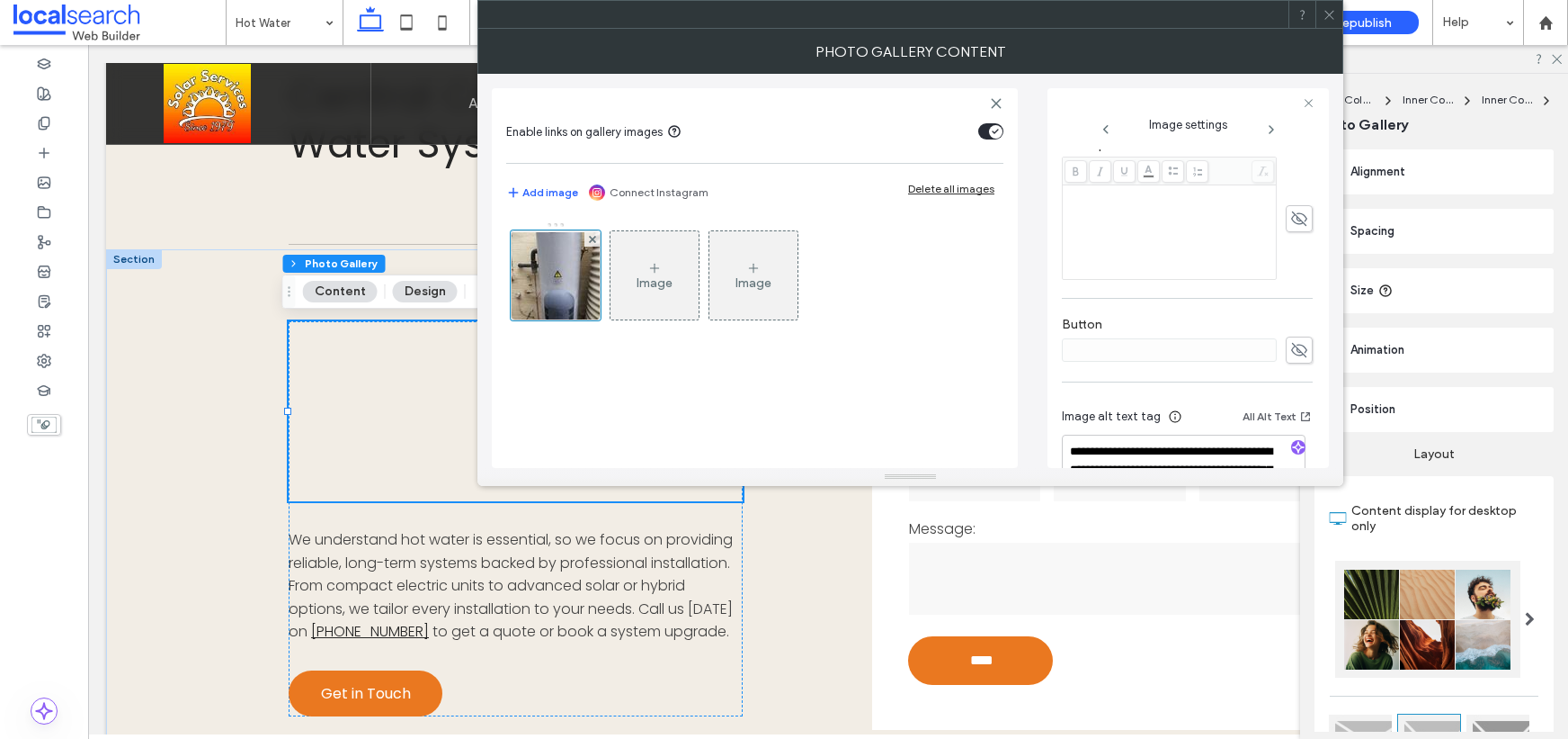
scroll to position [532, 0]
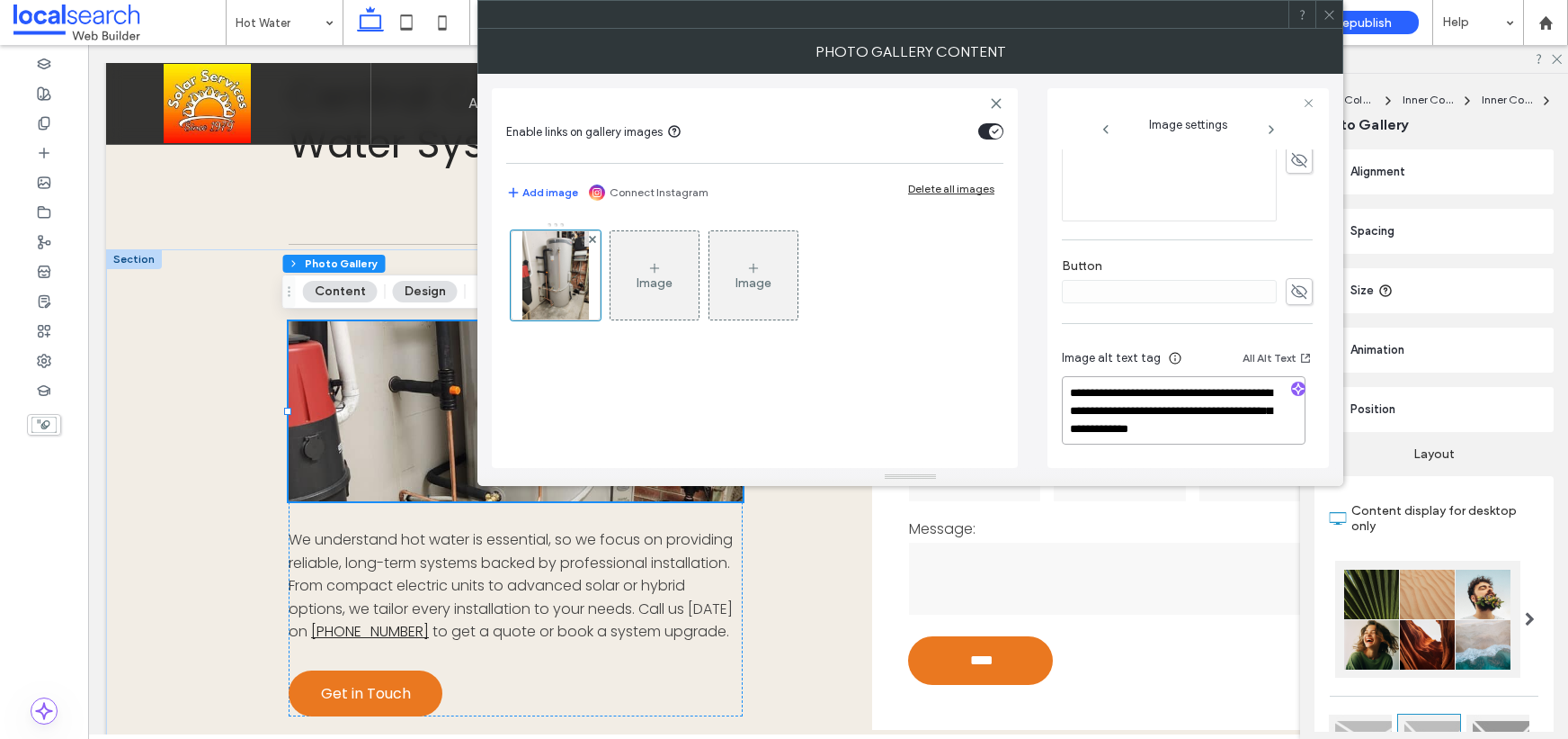
drag, startPoint x: 1261, startPoint y: 411, endPoint x: 1270, endPoint y: 434, distance: 24.7
click at [1269, 435] on textarea "**********" at bounding box center [1184, 410] width 243 height 69
type textarea "**********"
click at [1296, 389] on icon "button" at bounding box center [1299, 391] width 13 height 13
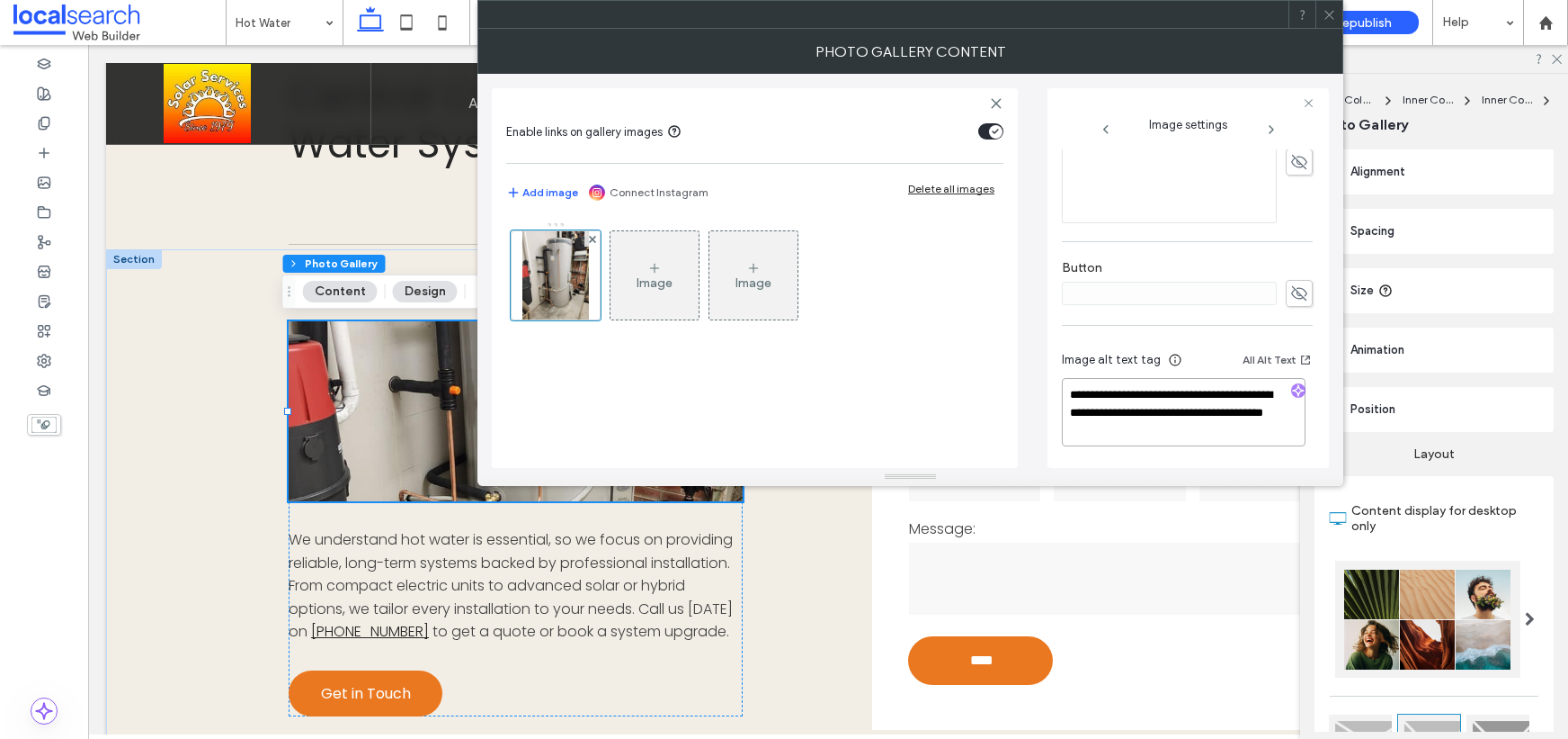
drag, startPoint x: 1128, startPoint y: 435, endPoint x: 1142, endPoint y: 439, distance: 14.6
click at [1128, 436] on textarea "**********" at bounding box center [1184, 412] width 243 height 69
paste textarea "**********"
type textarea "**********"
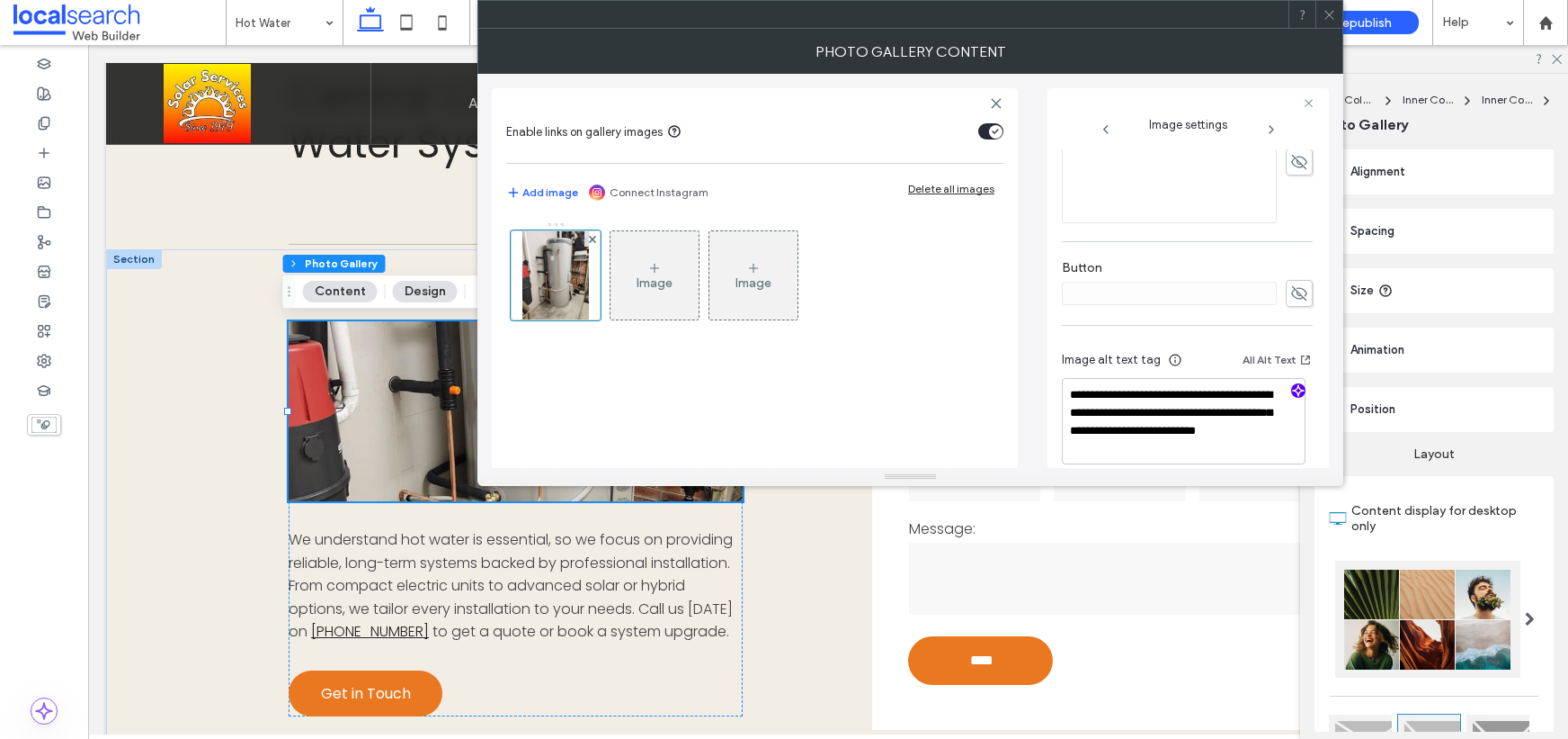
click at [1113, 322] on div "**********" at bounding box center [1187, 52] width 251 height 866
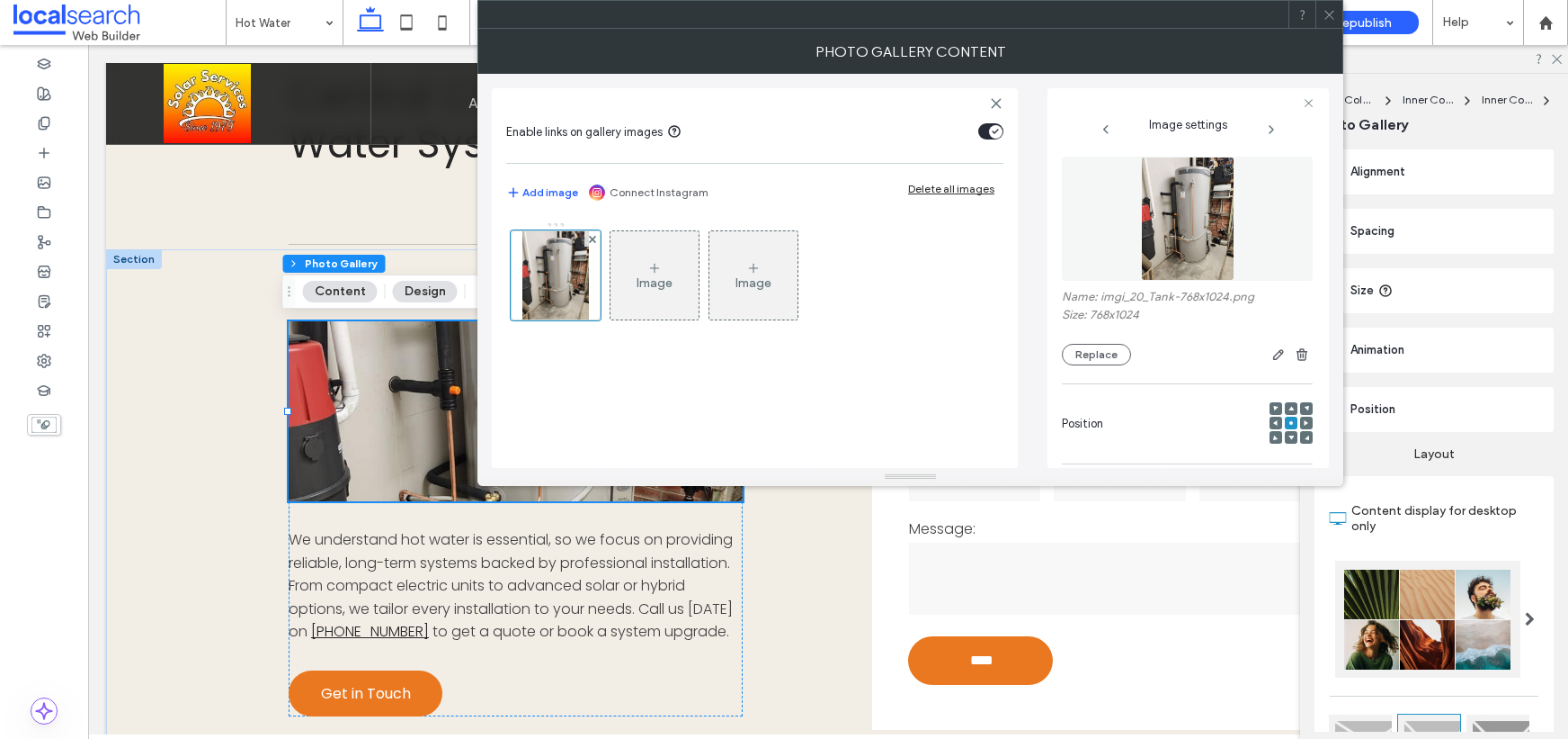
scroll to position [0, 0]
click at [1331, 14] on icon at bounding box center [1329, 15] width 14 height 14
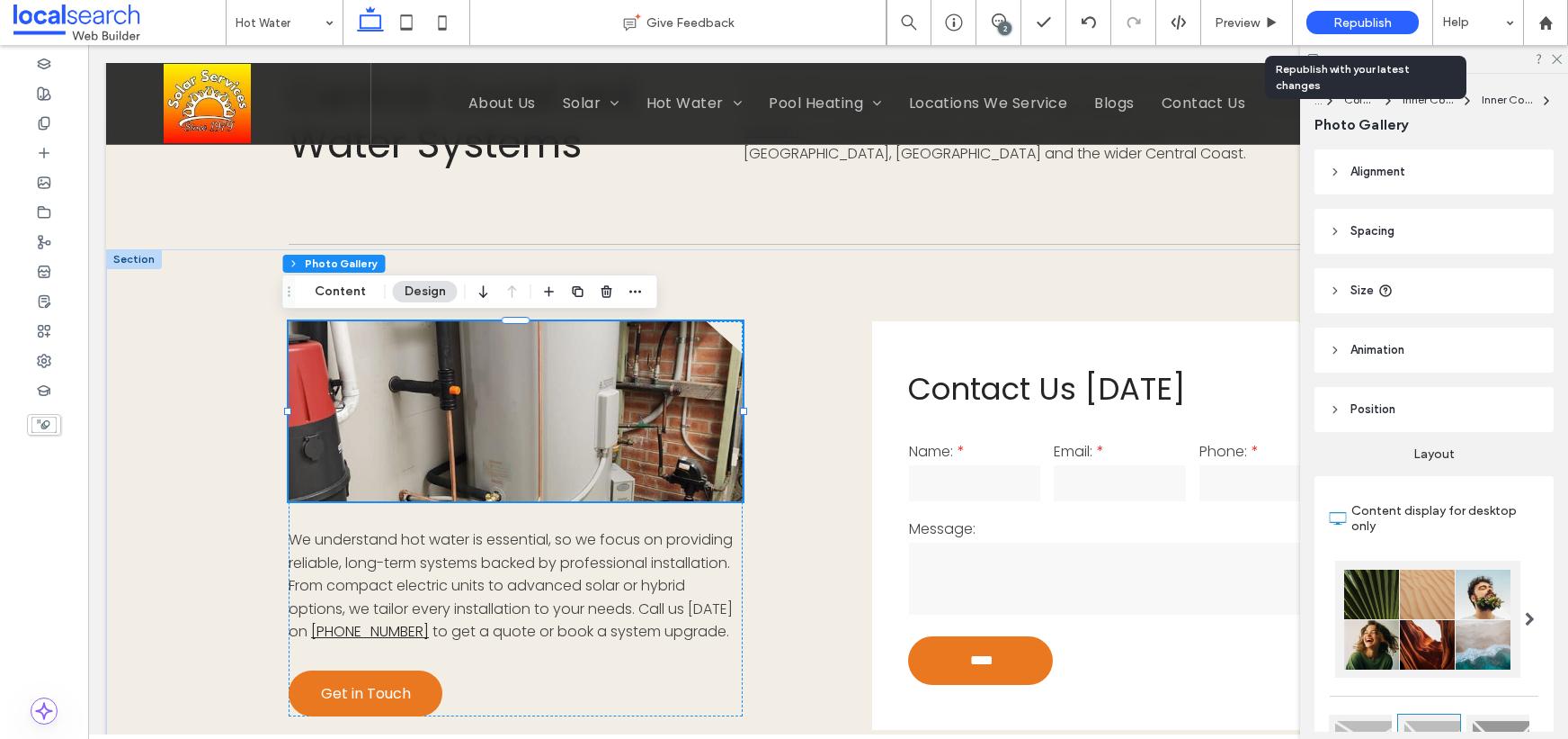
click at [1360, 16] on span "Republish" at bounding box center [1363, 23] width 59 height 16
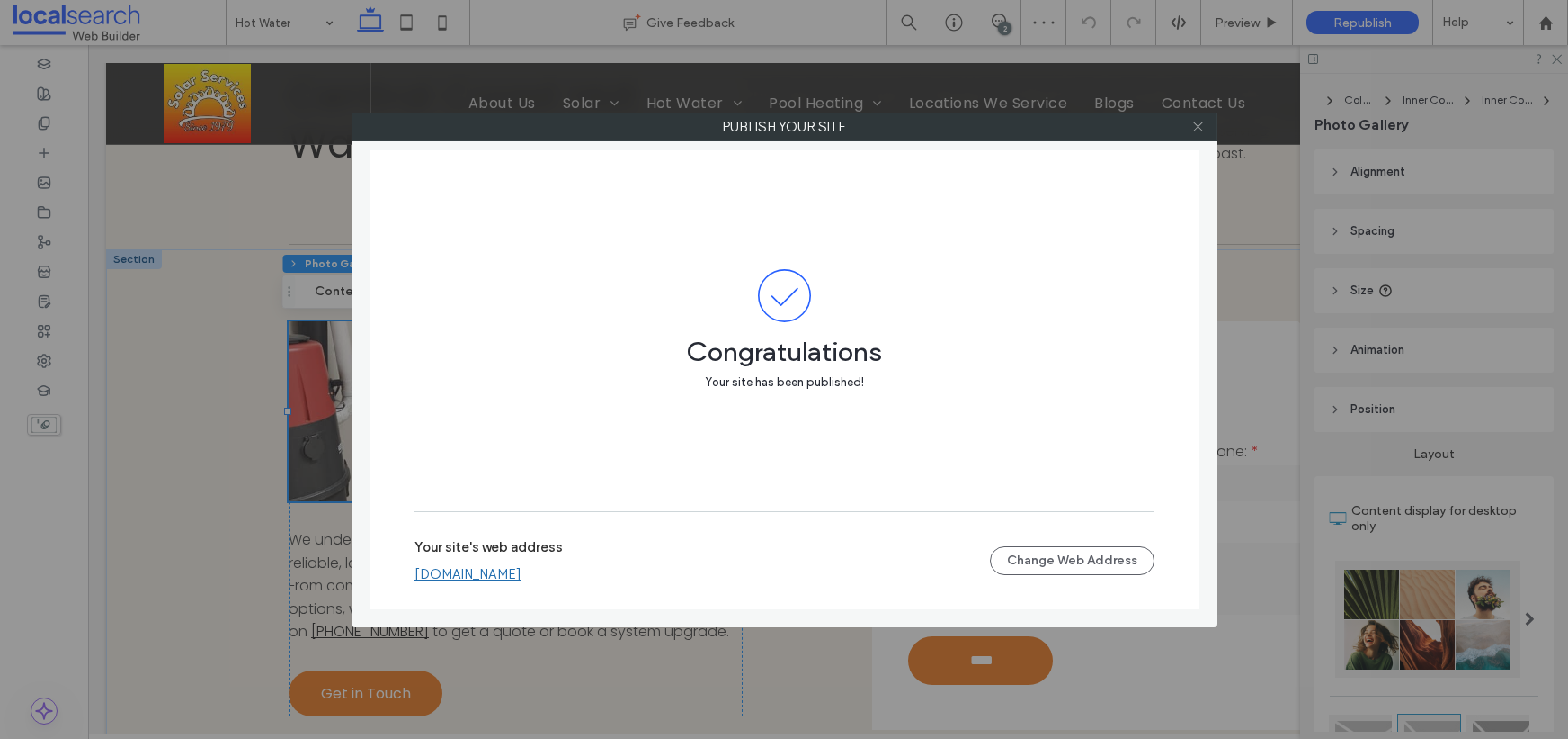
click at [1199, 127] on use at bounding box center [1198, 127] width 9 height 9
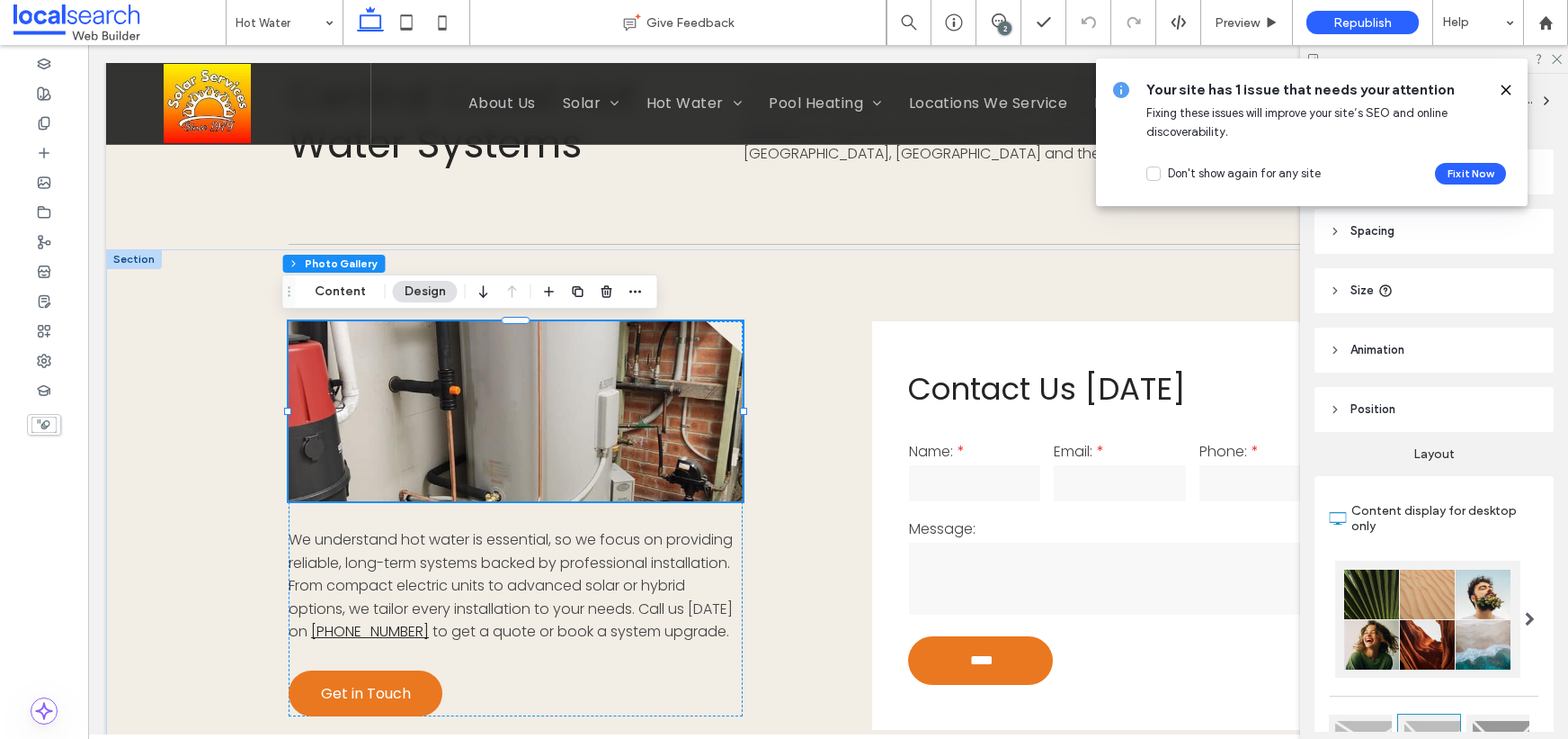
click at [1508, 88] on use at bounding box center [1506, 89] width 8 height 8
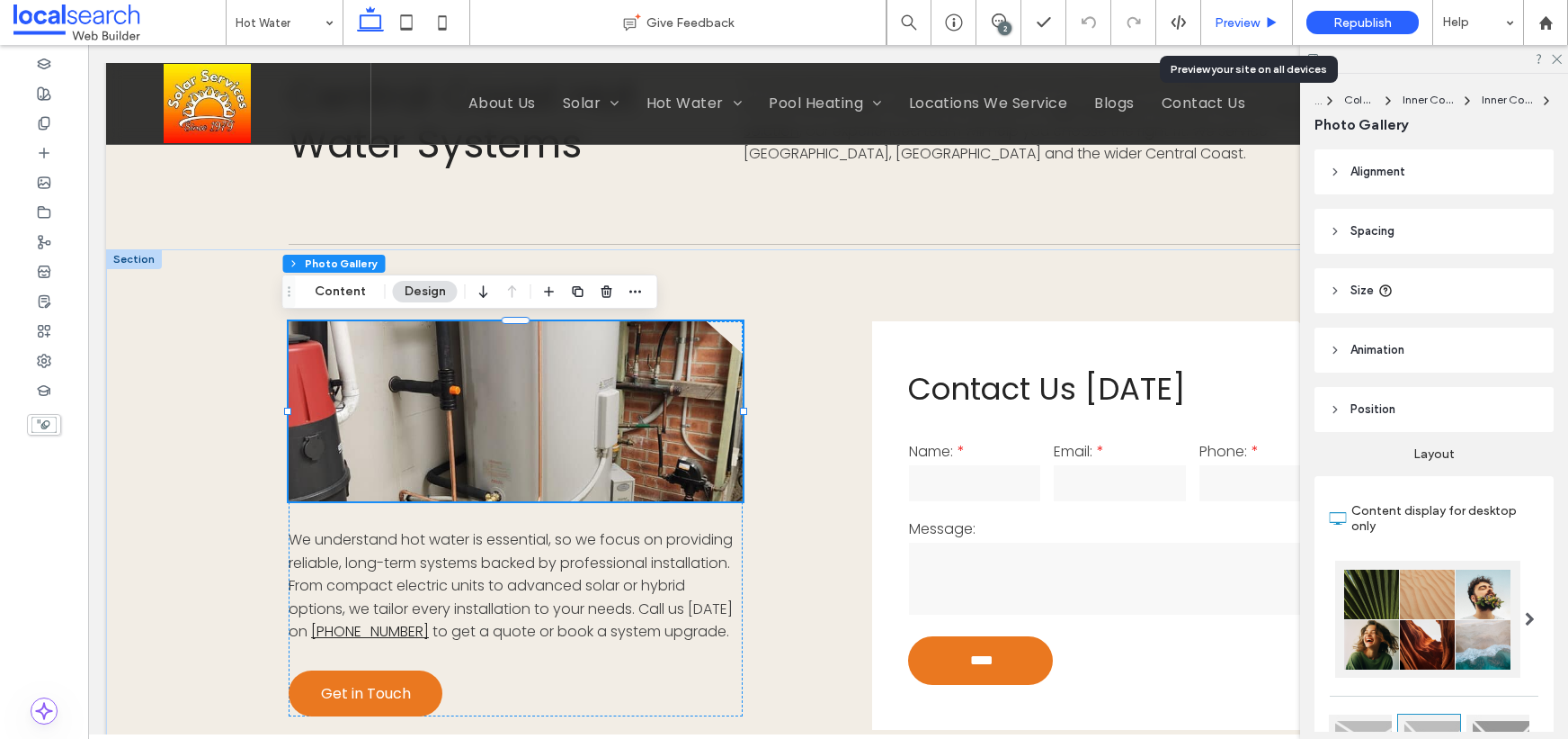
click at [1240, 11] on div "Preview" at bounding box center [1248, 22] width 92 height 45
click at [1245, 22] on span "Preview" at bounding box center [1237, 23] width 45 height 16
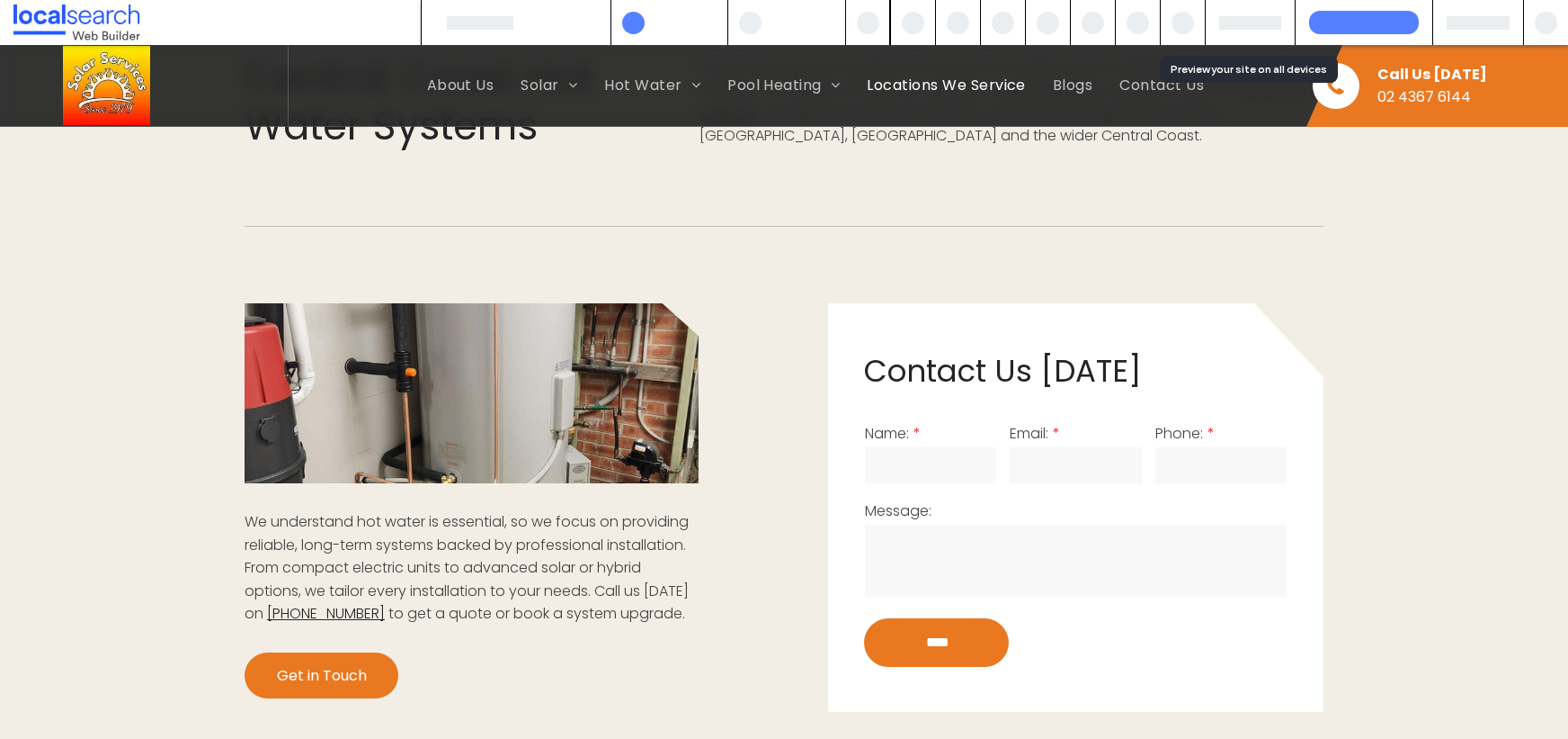
scroll to position [1129, 0]
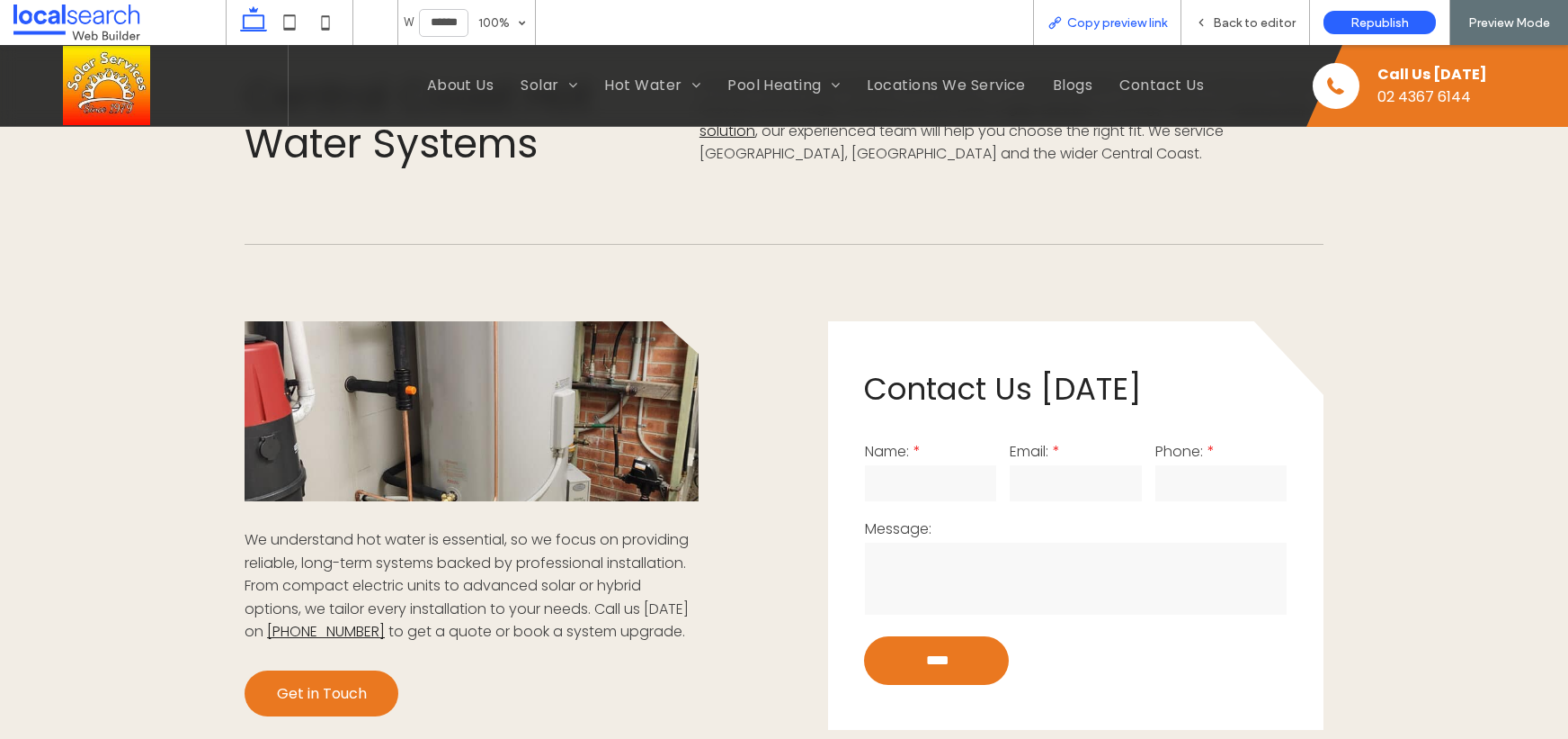
click at [1127, 22] on span "Copy preview link" at bounding box center [1117, 23] width 100 height 16
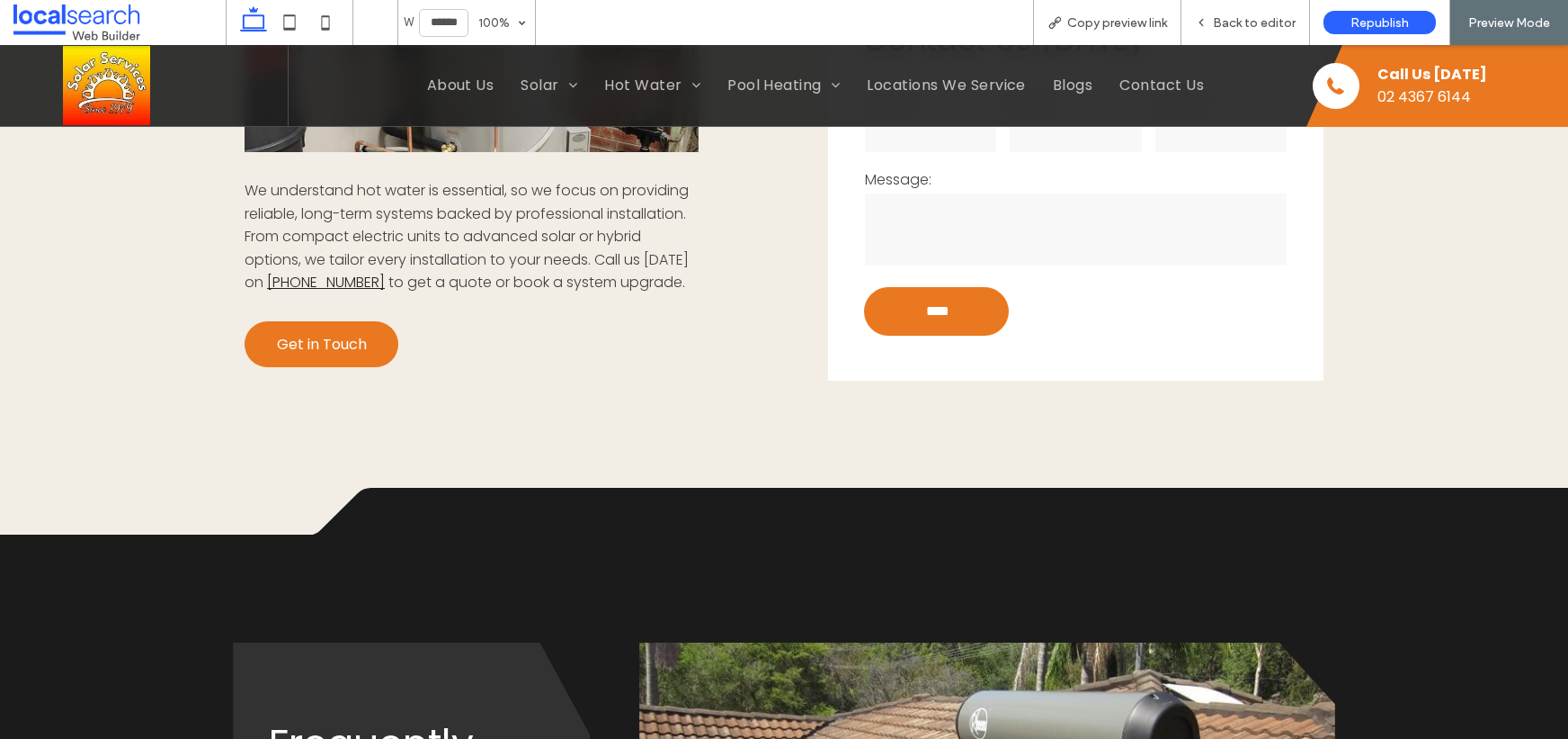
scroll to position [1482, 0]
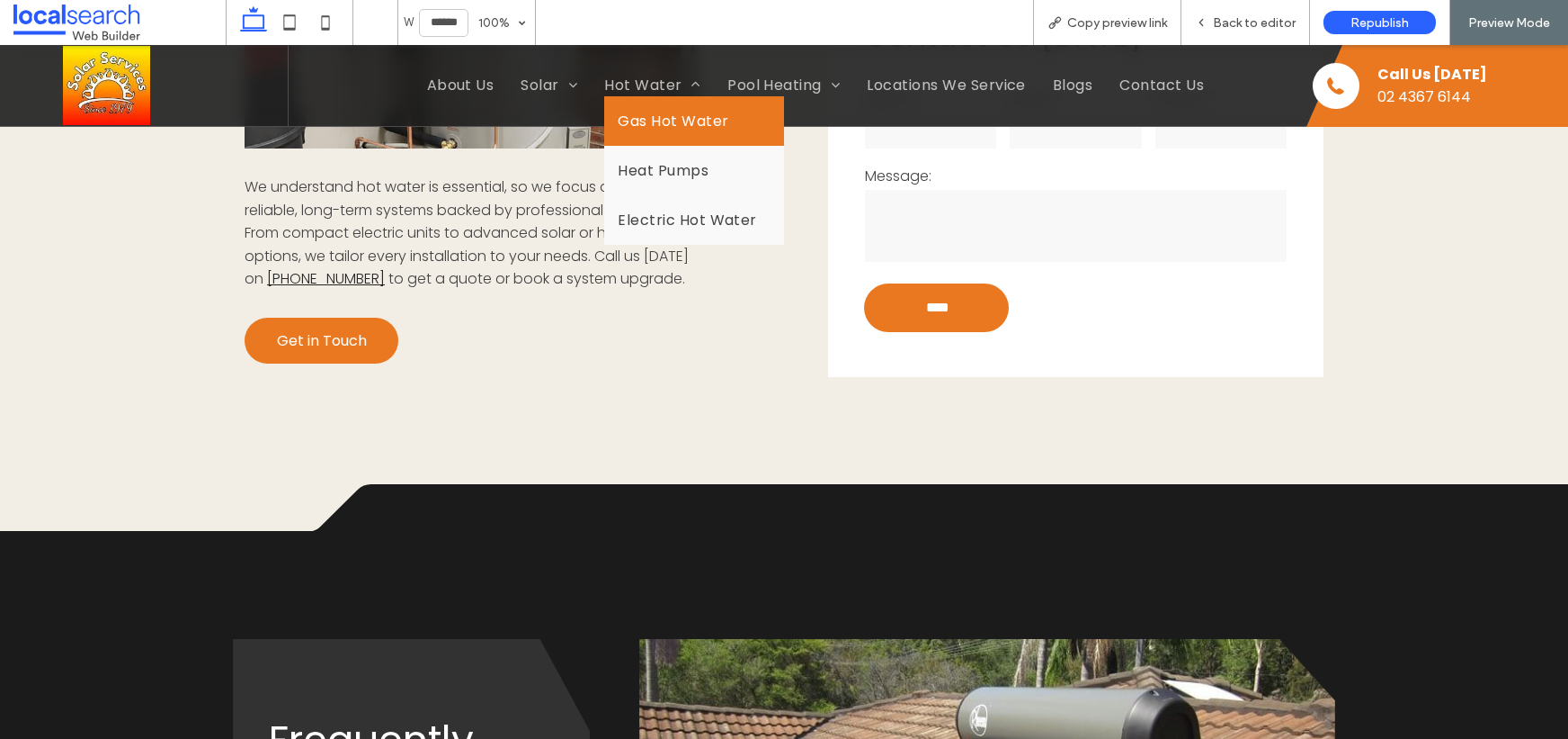
click at [668, 123] on span "Gas Hot Water" at bounding box center [673, 121] width 111 height 23
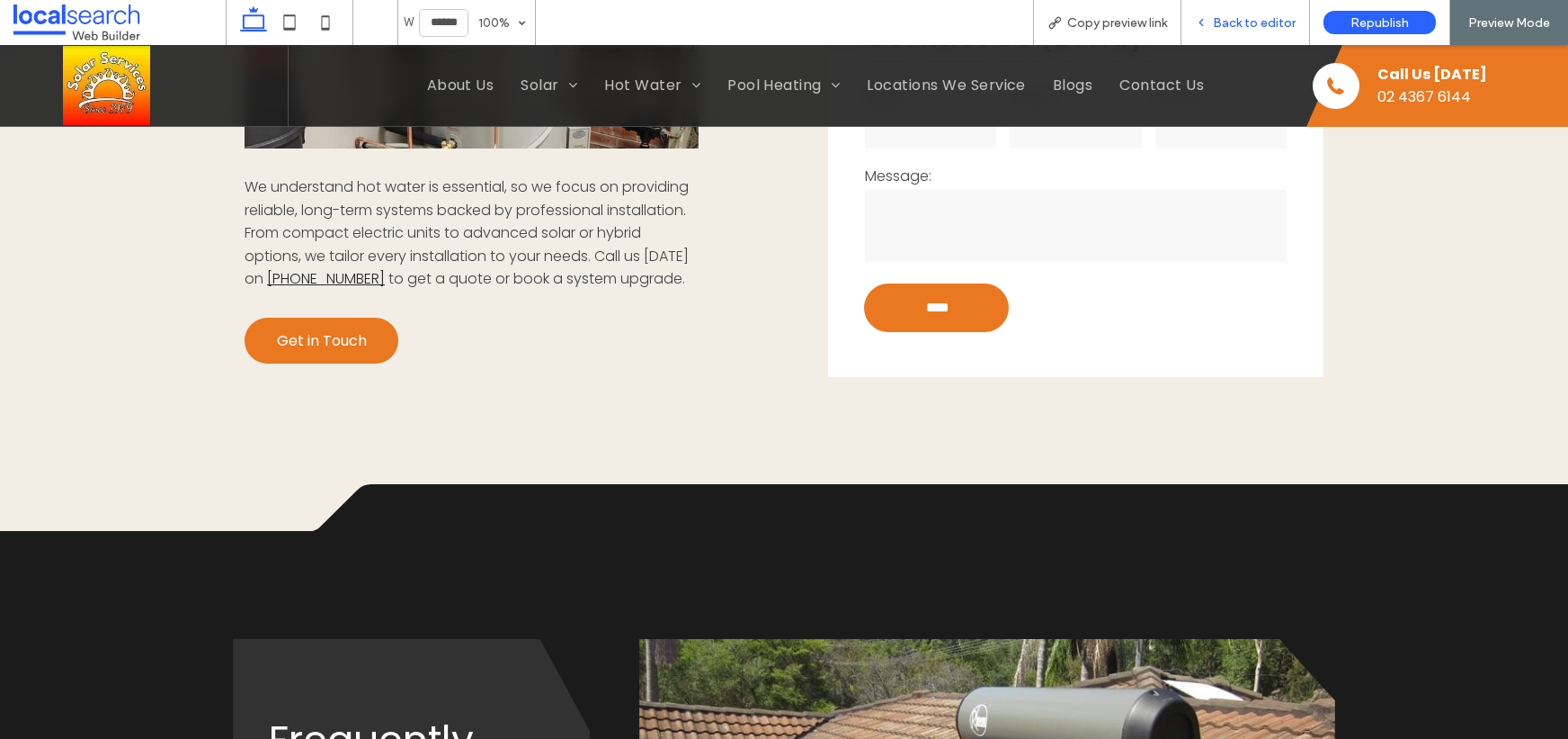
click at [1267, 30] on div "Back to editor" at bounding box center [1246, 22] width 128 height 45
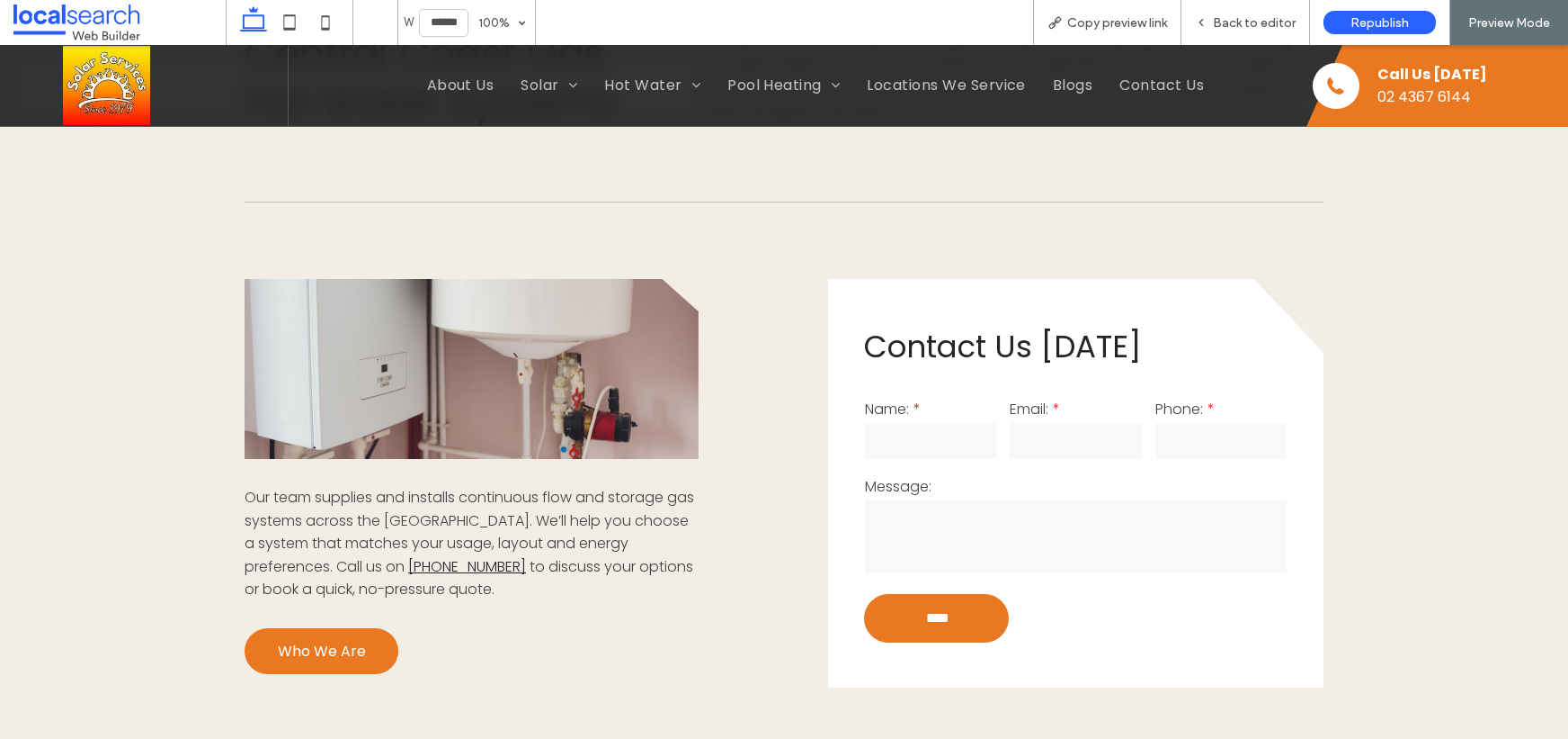
scroll to position [1142, 0]
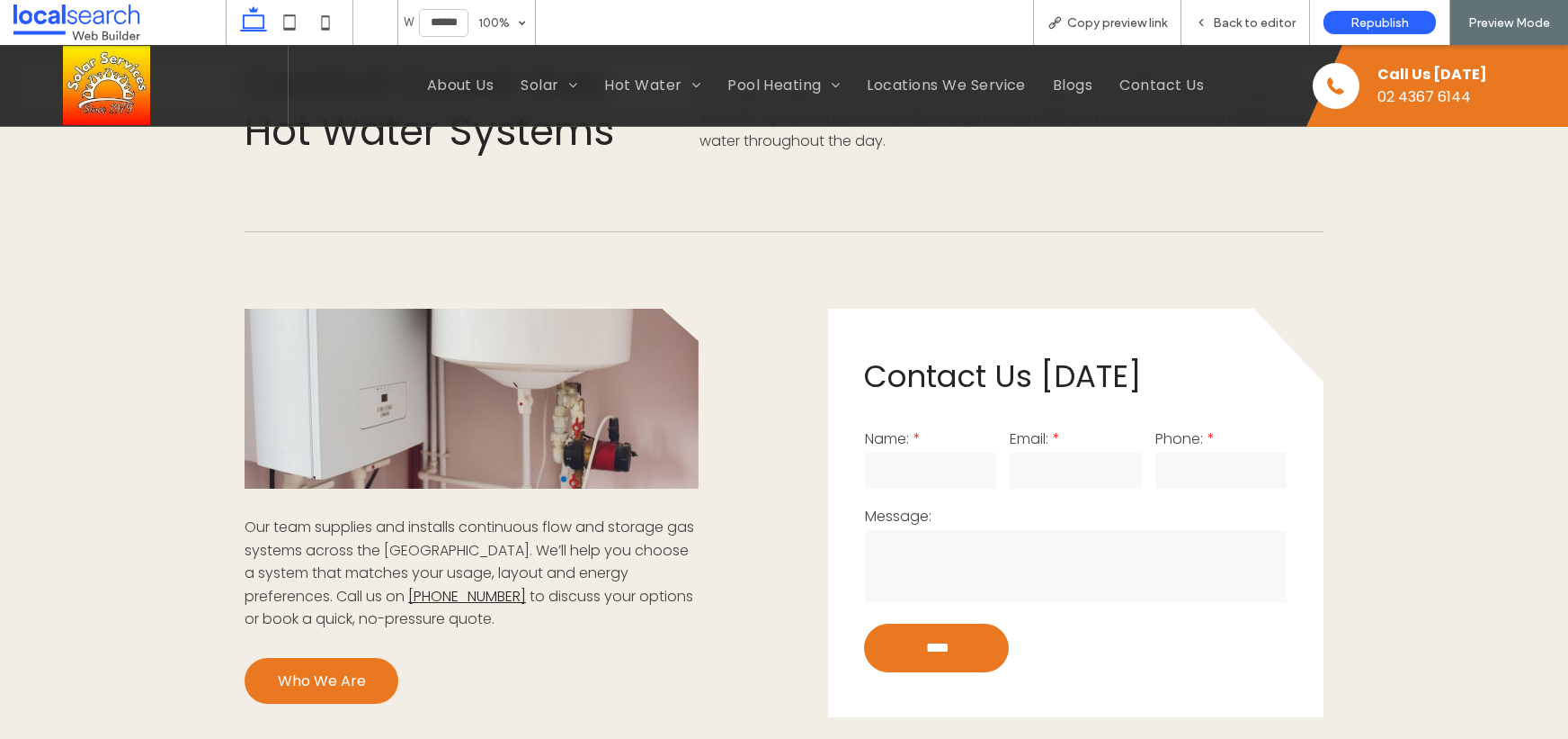
click at [436, 408] on link at bounding box center [471, 398] width 454 height 179
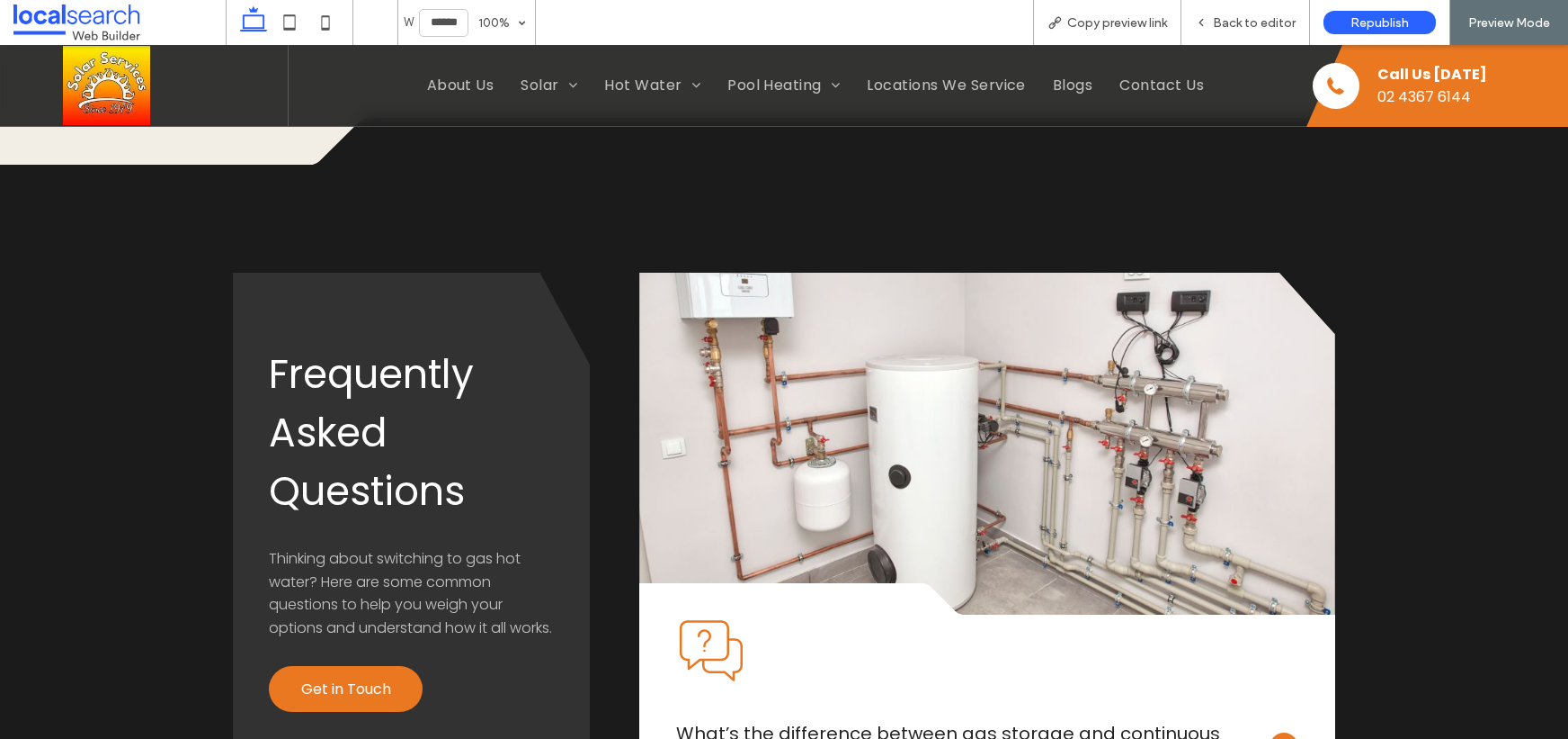
scroll to position [1849, 0]
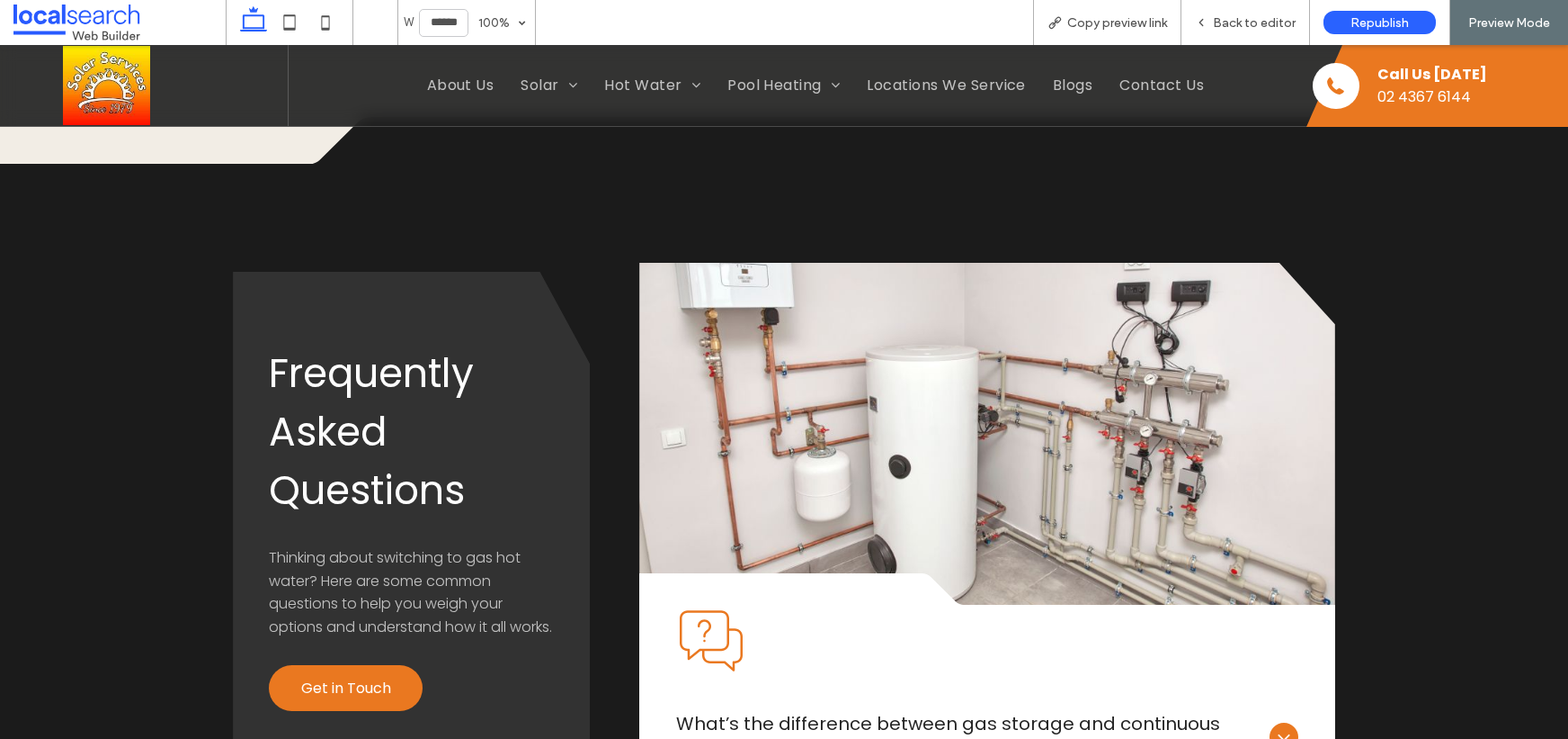
click at [996, 427] on link at bounding box center [988, 433] width 696 height 342
click at [962, 424] on link at bounding box center [988, 433] width 696 height 342
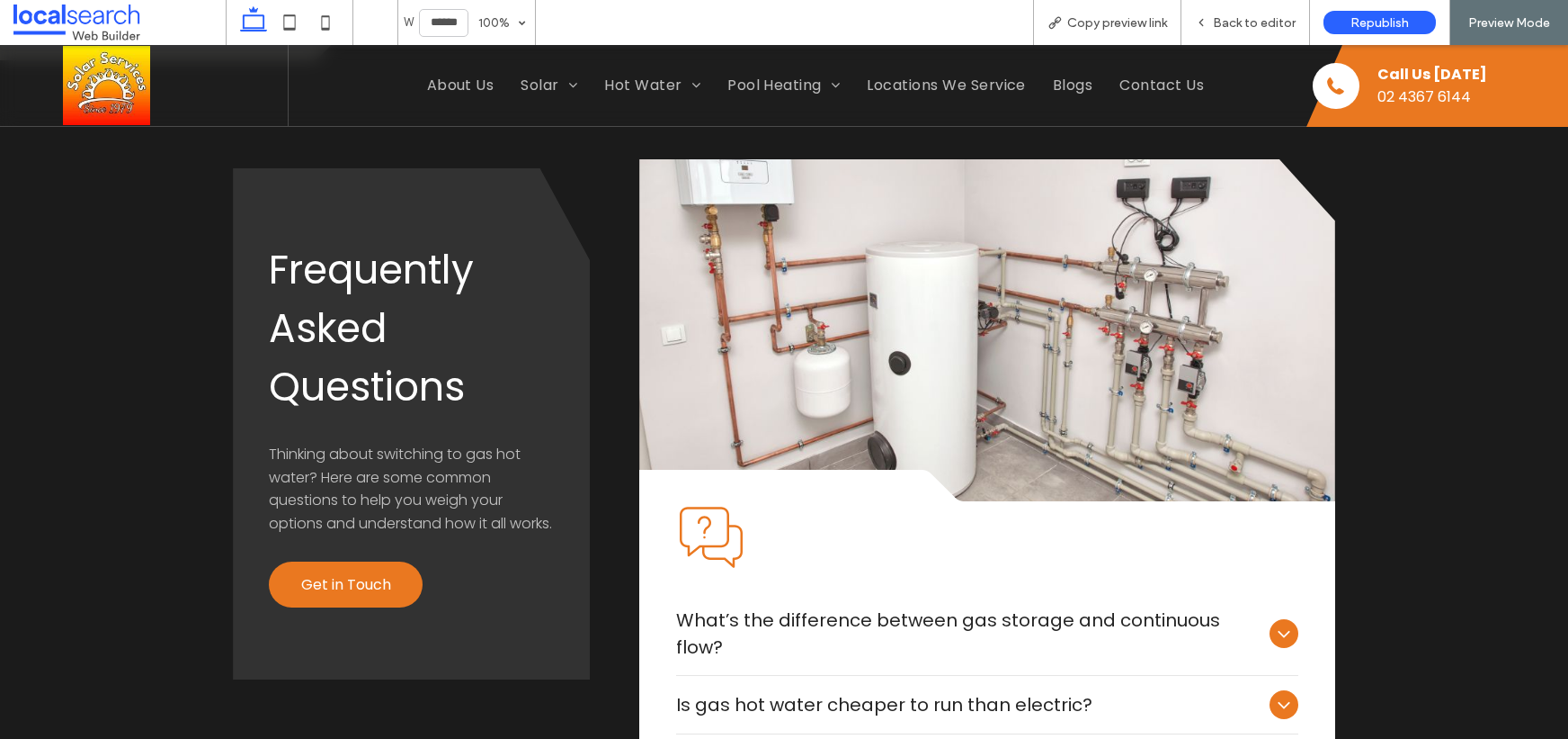
scroll to position [1956, 0]
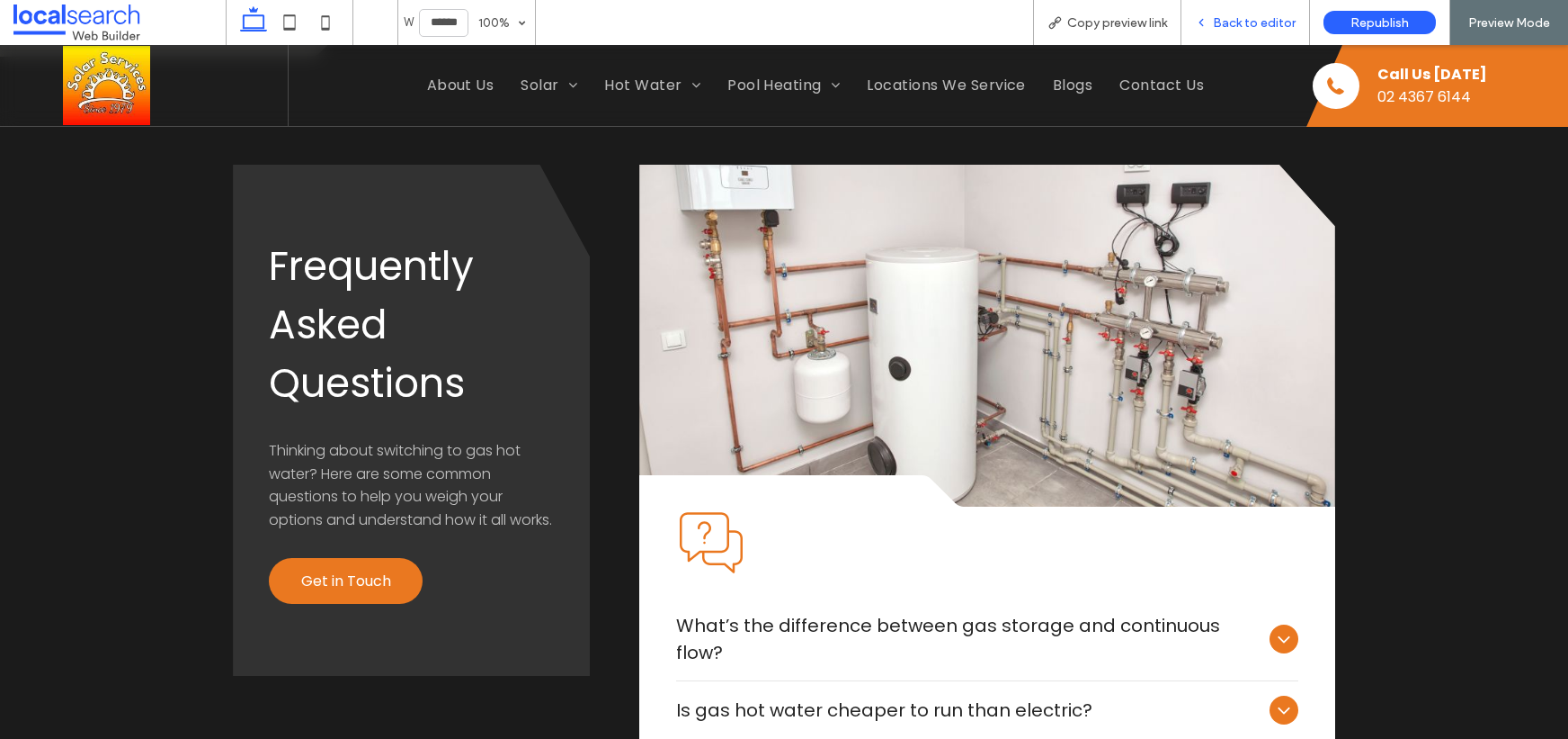
drag, startPoint x: 1291, startPoint y: 9, endPoint x: 1275, endPoint y: 24, distance: 21.9
click at [1289, 16] on div "Back to editor" at bounding box center [1246, 22] width 128 height 45
click at [1243, 26] on span "Back to editor" at bounding box center [1254, 23] width 82 height 16
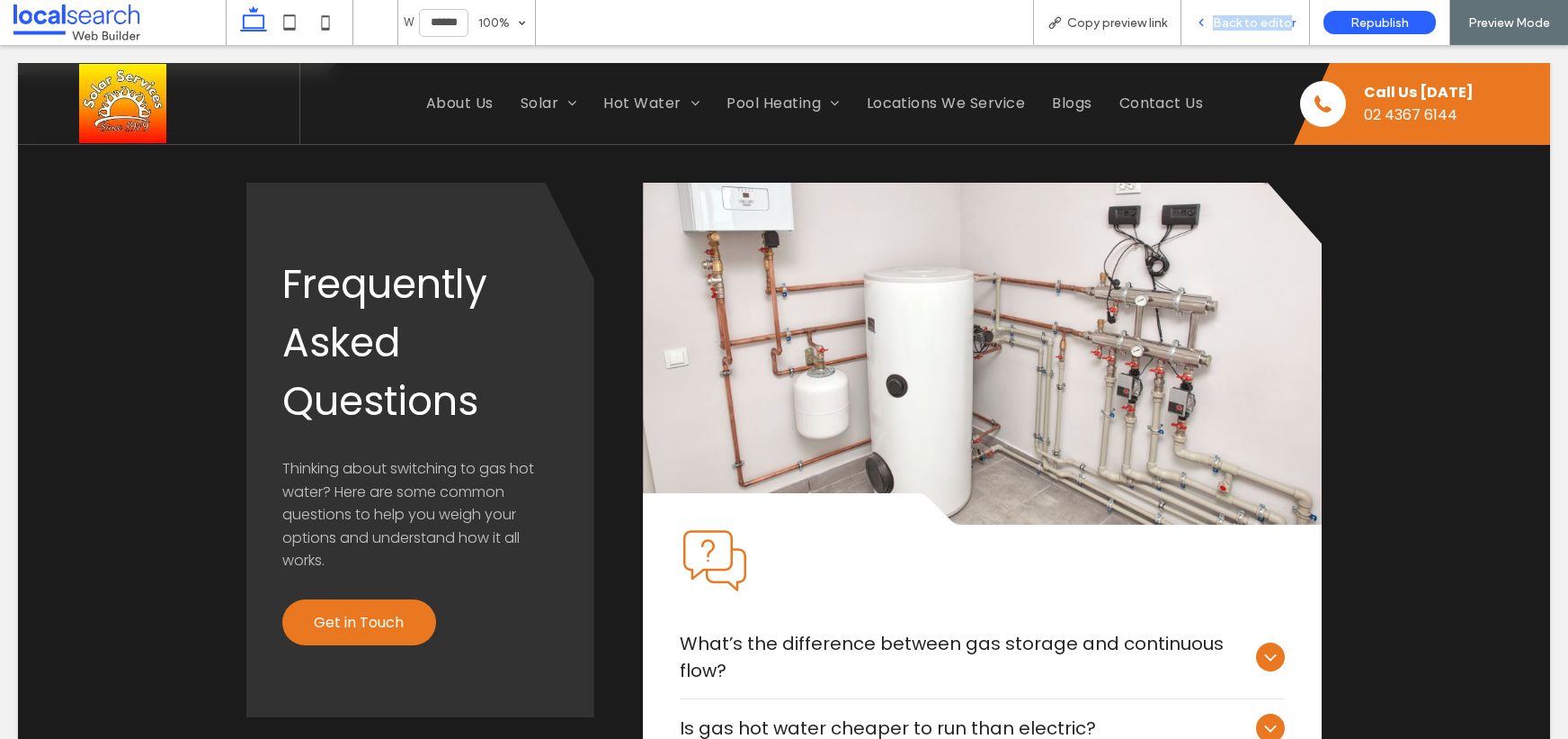
scroll to position [1974, 0]
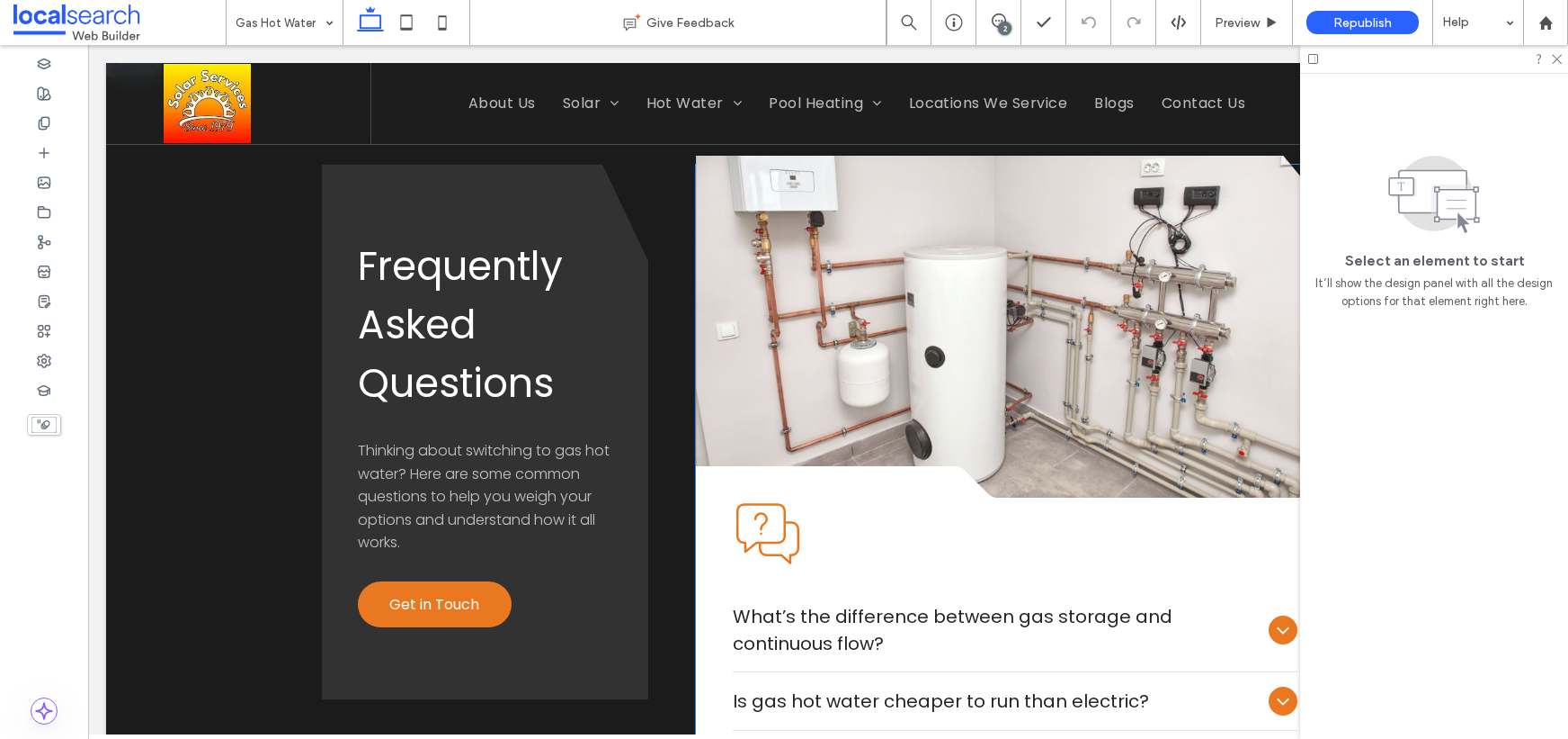
click at [997, 316] on link at bounding box center [1015, 326] width 639 height 342
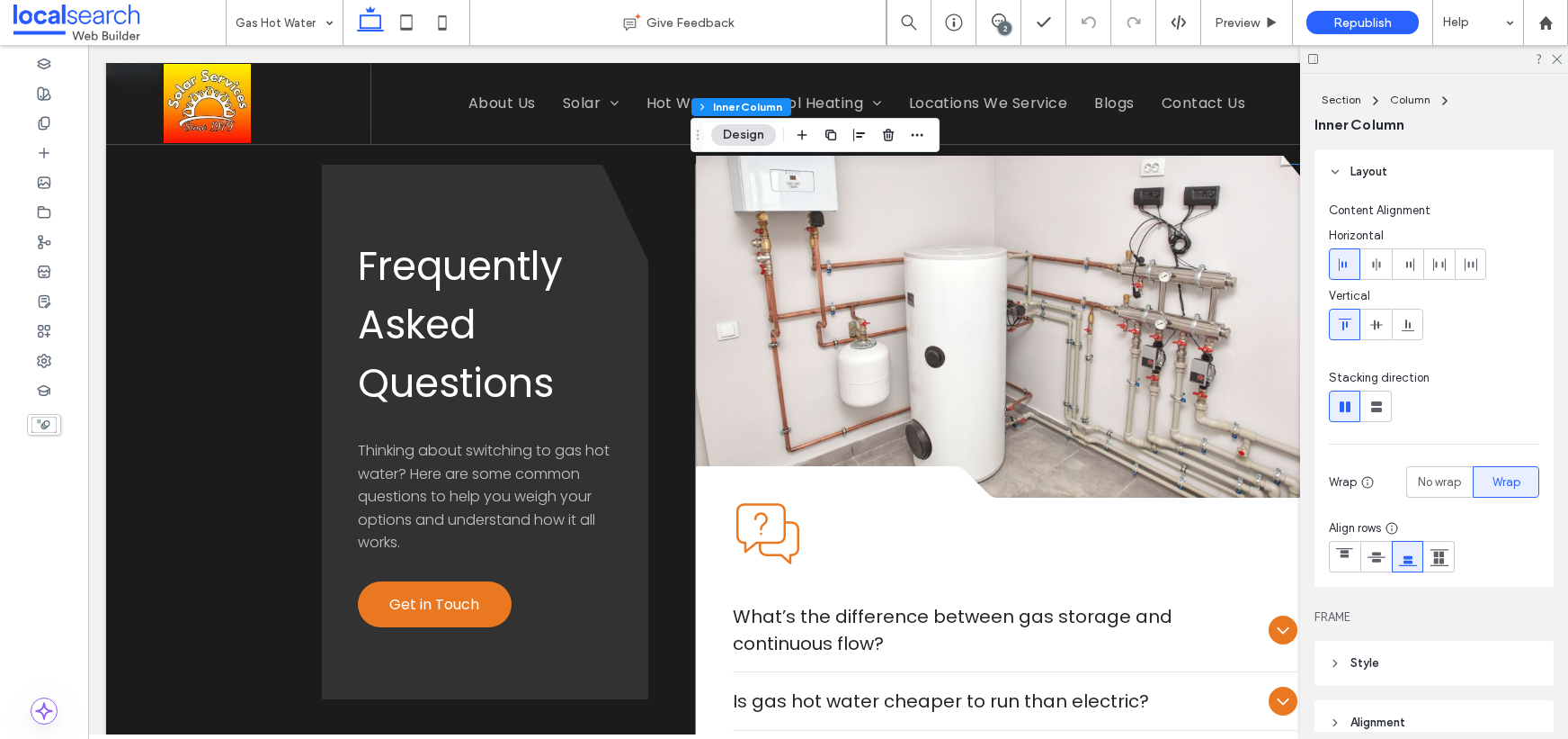
click at [997, 316] on link at bounding box center [1015, 326] width 639 height 342
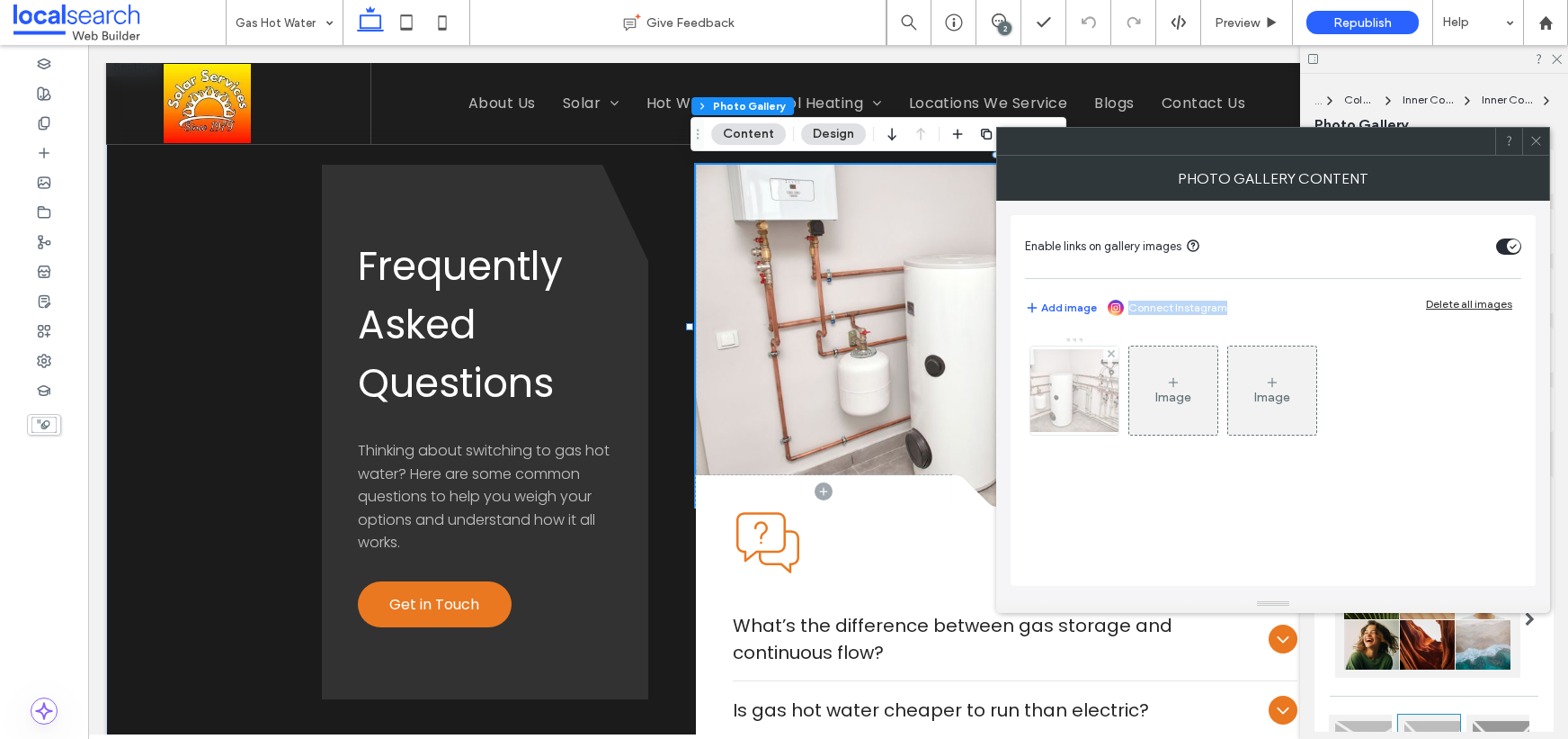
click at [1080, 401] on img at bounding box center [1074, 390] width 144 height 82
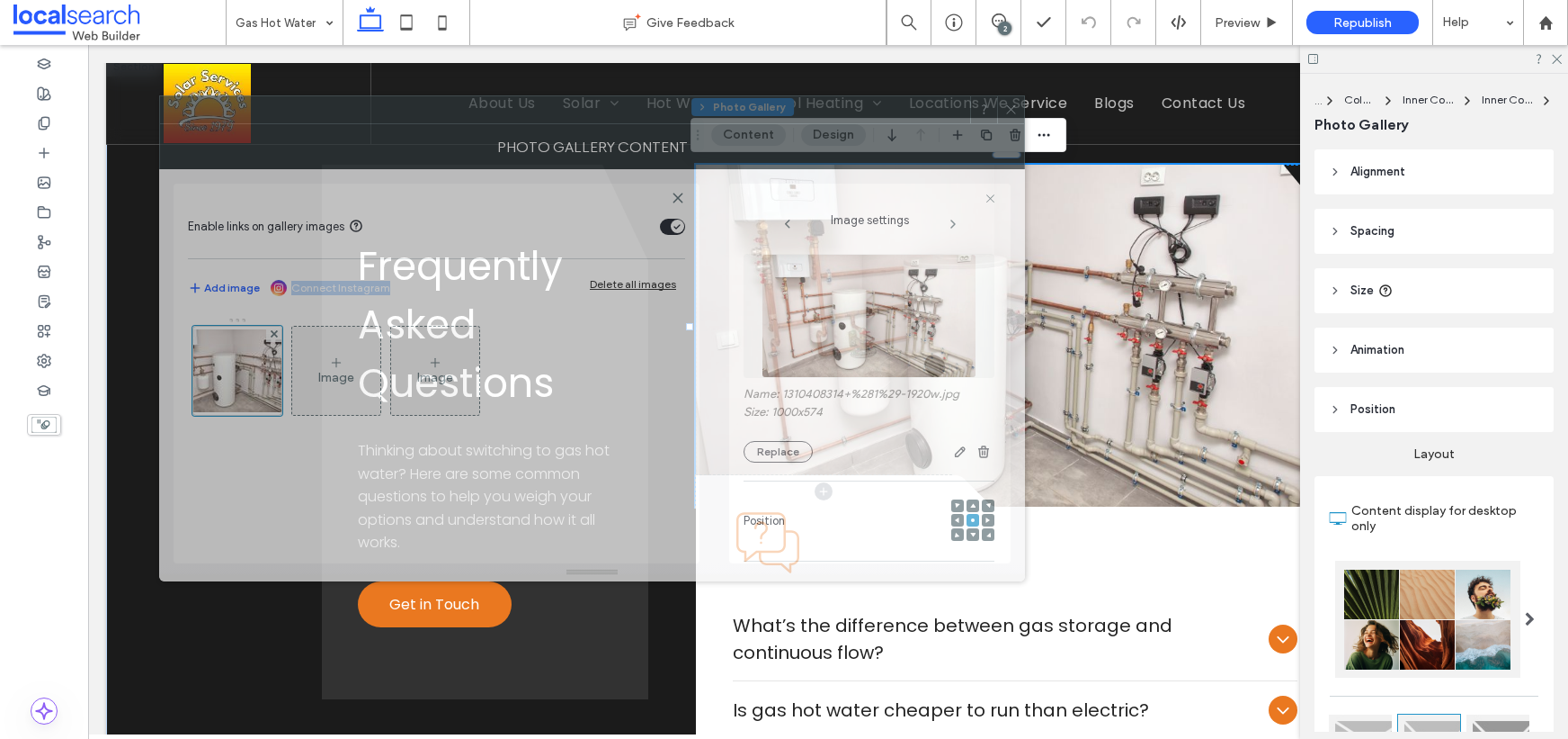
drag, startPoint x: 1325, startPoint y: 141, endPoint x: 810, endPoint y: 115, distance: 515.7
click at [805, 103] on div at bounding box center [565, 109] width 810 height 27
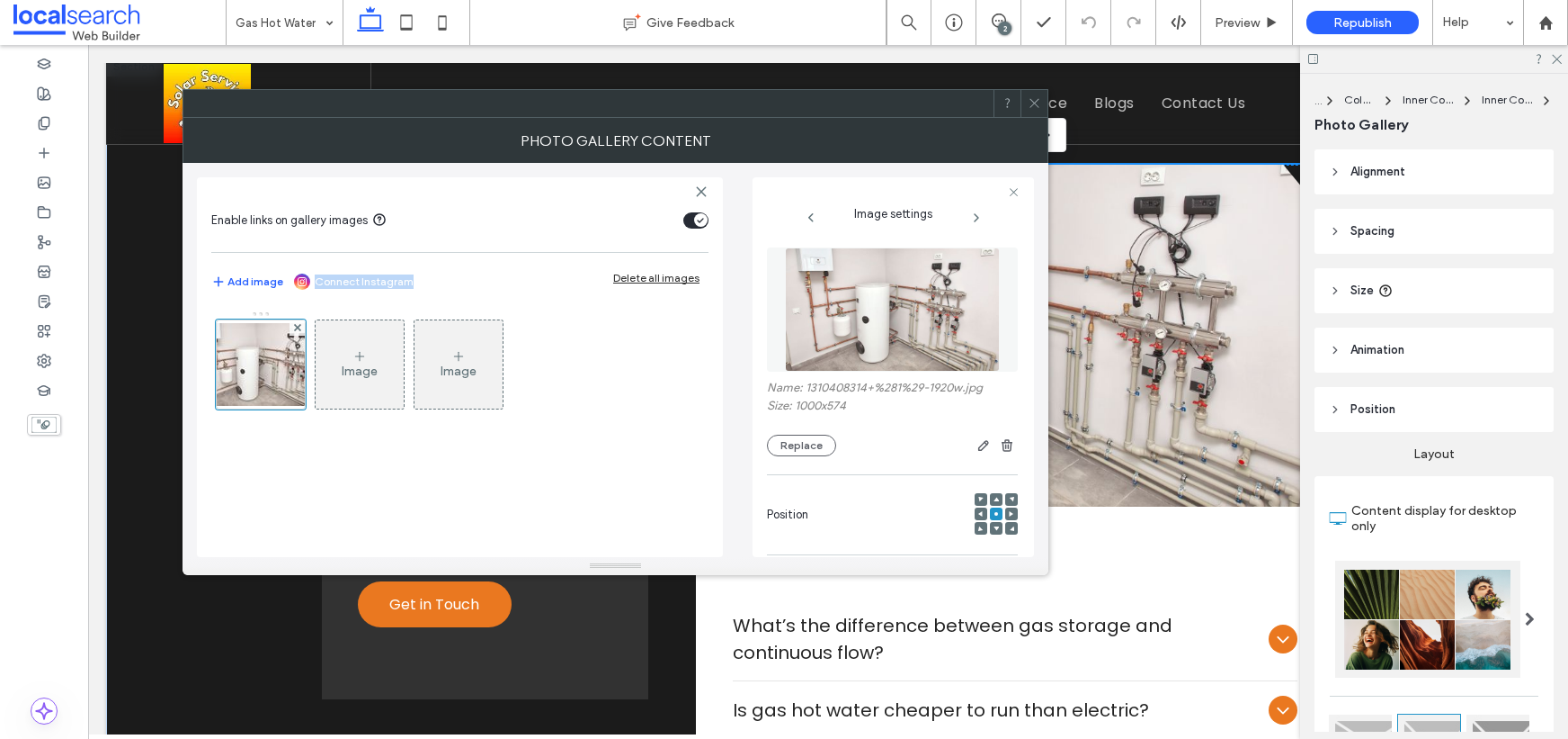
click at [849, 308] on img at bounding box center [892, 310] width 215 height 125
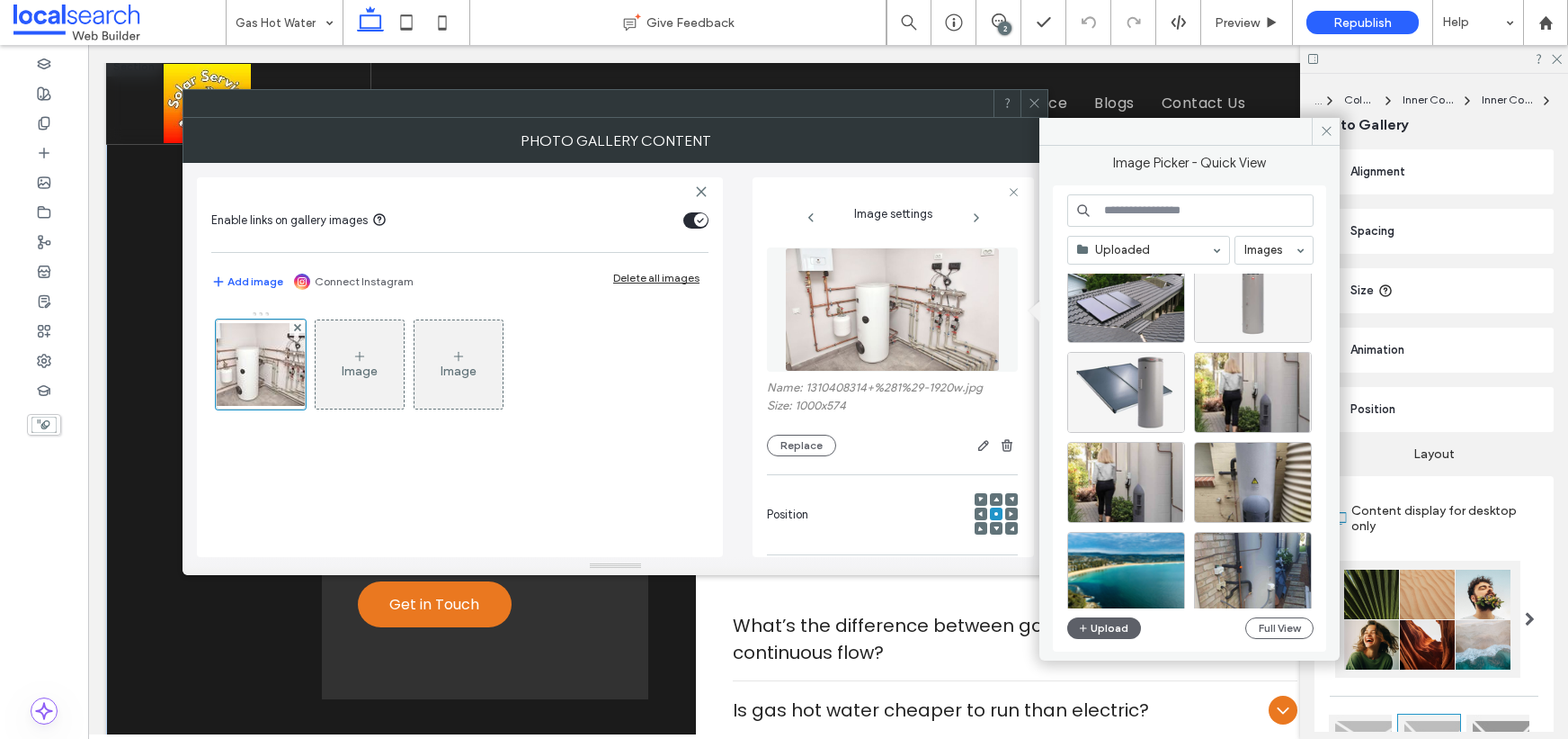
scroll to position [2424, 0]
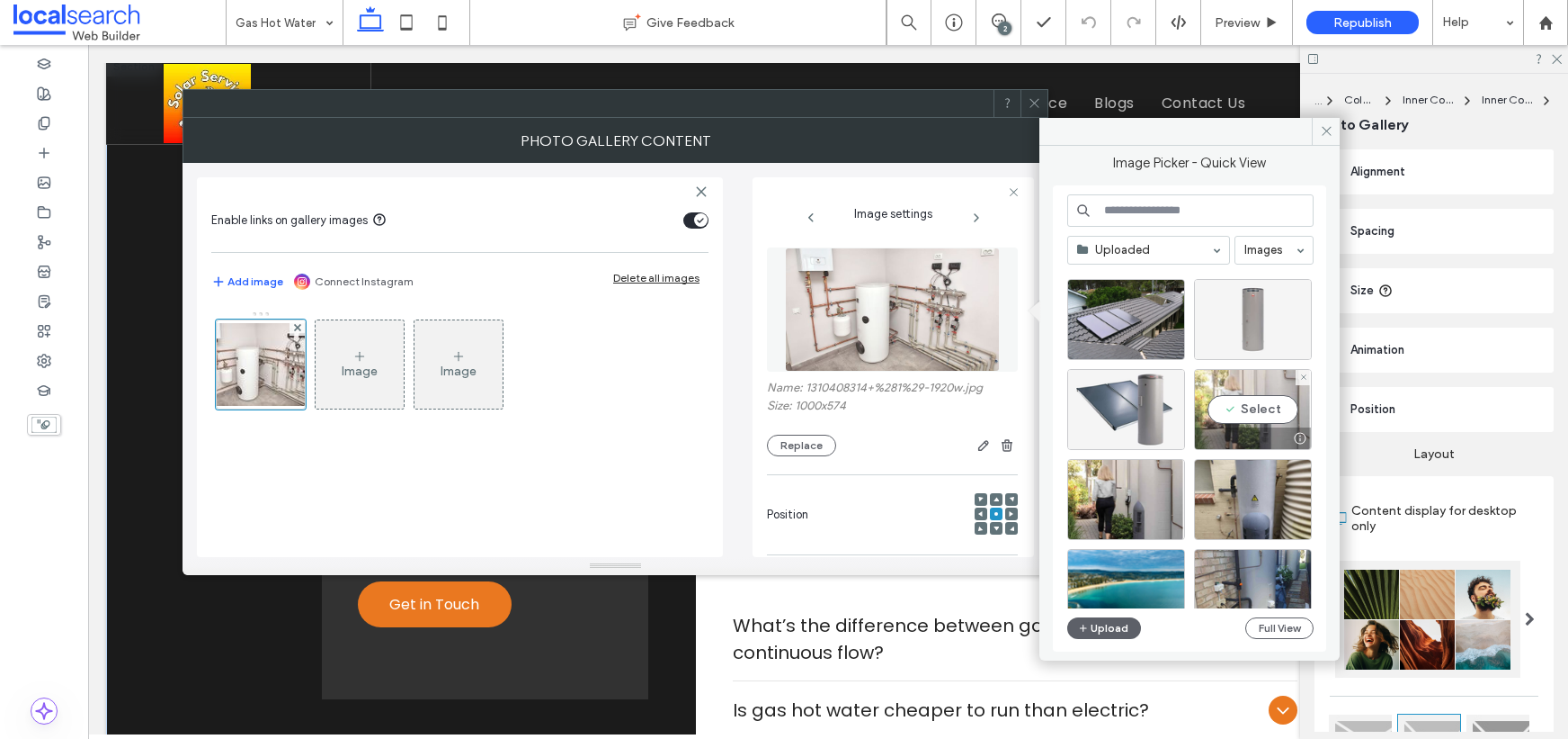
drag, startPoint x: 1251, startPoint y: 408, endPoint x: 1164, endPoint y: 362, distance: 98.4
click at [1251, 408] on div "Select" at bounding box center [1253, 409] width 118 height 81
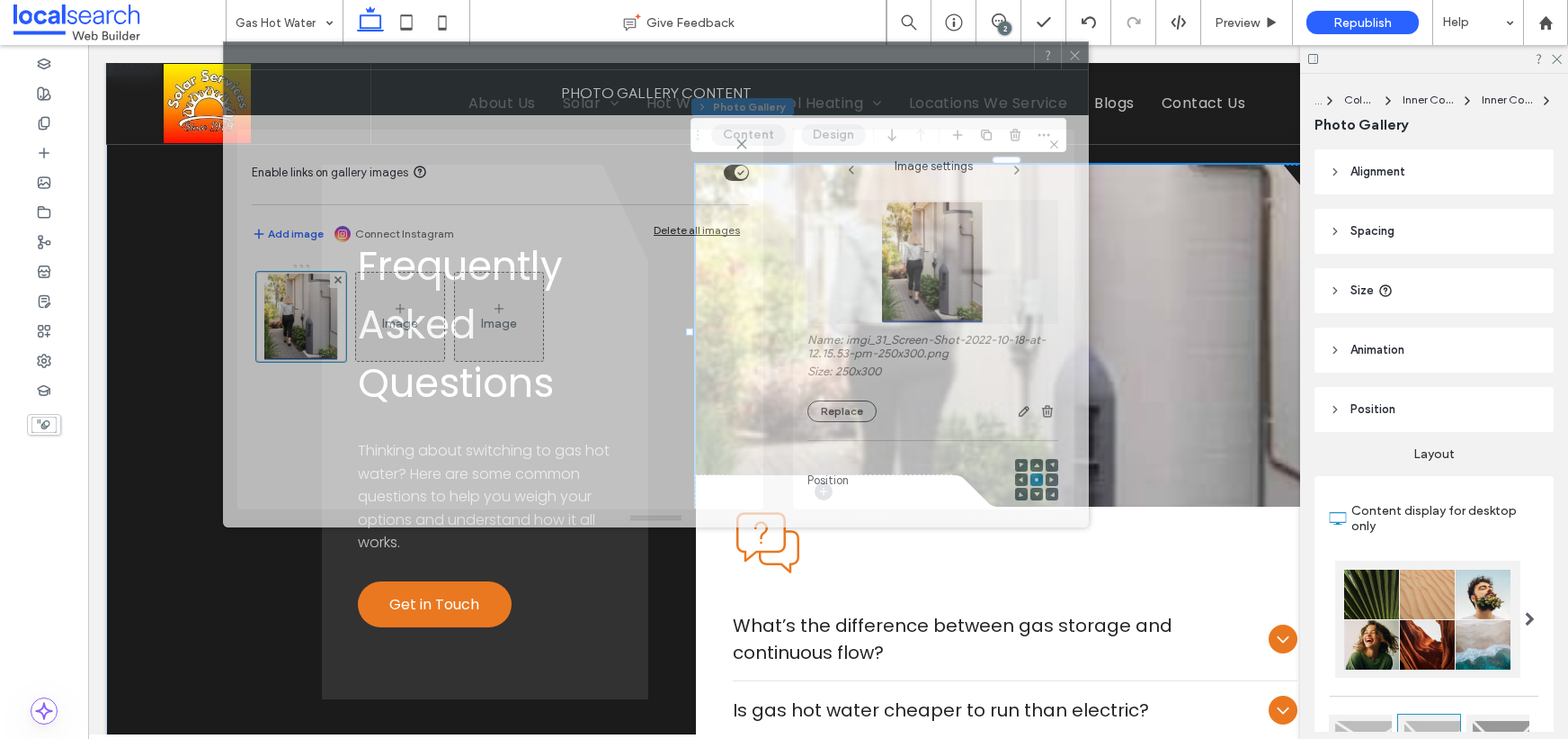
drag, startPoint x: 881, startPoint y: 126, endPoint x: 914, endPoint y: 86, distance: 51.9
click at [917, 77] on div "Photo gallery content" at bounding box center [656, 92] width 866 height 45
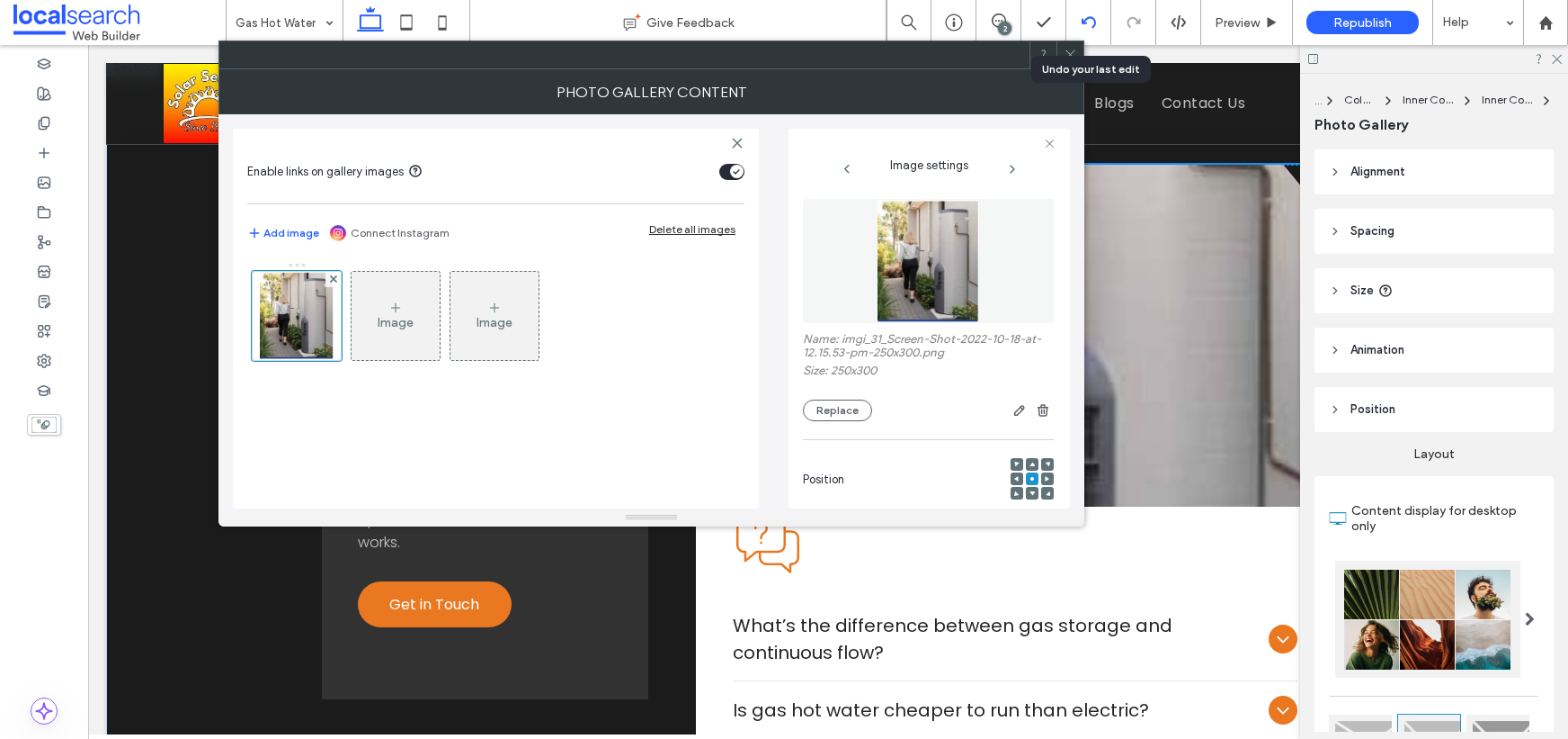
click at [1085, 17] on icon at bounding box center [1089, 23] width 15 height 15
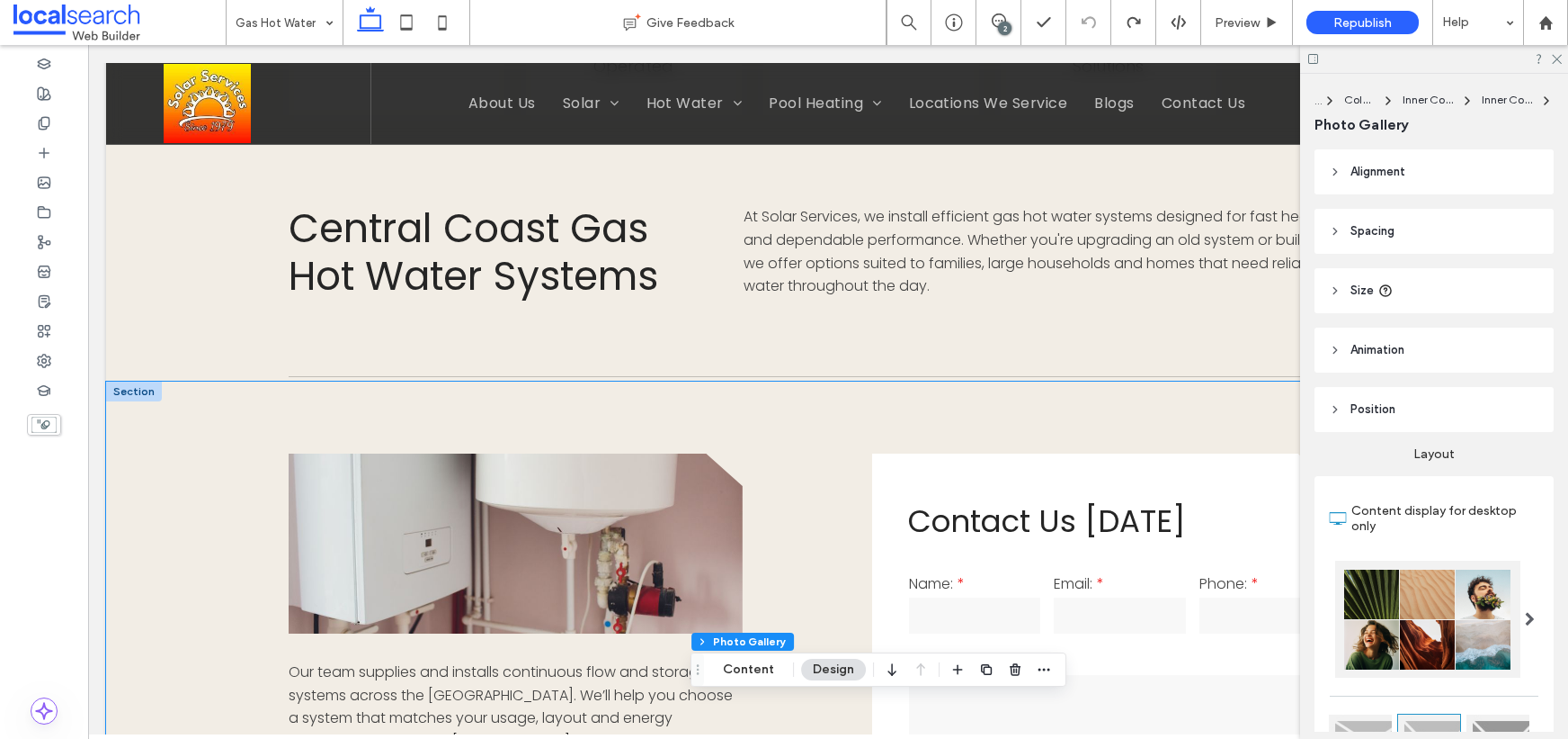
scroll to position [1008, 0]
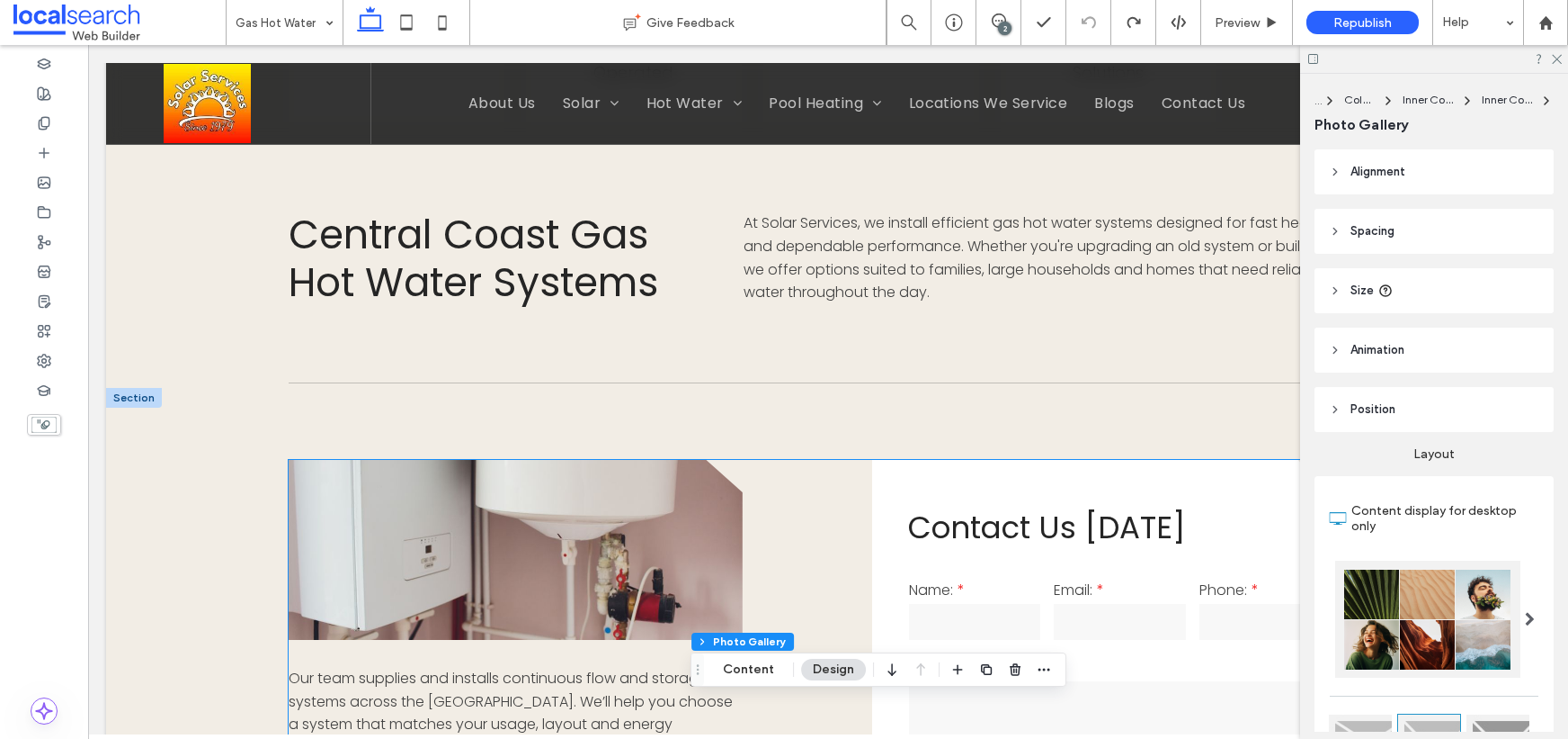
click at [494, 549] on link at bounding box center [515, 549] width 454 height 179
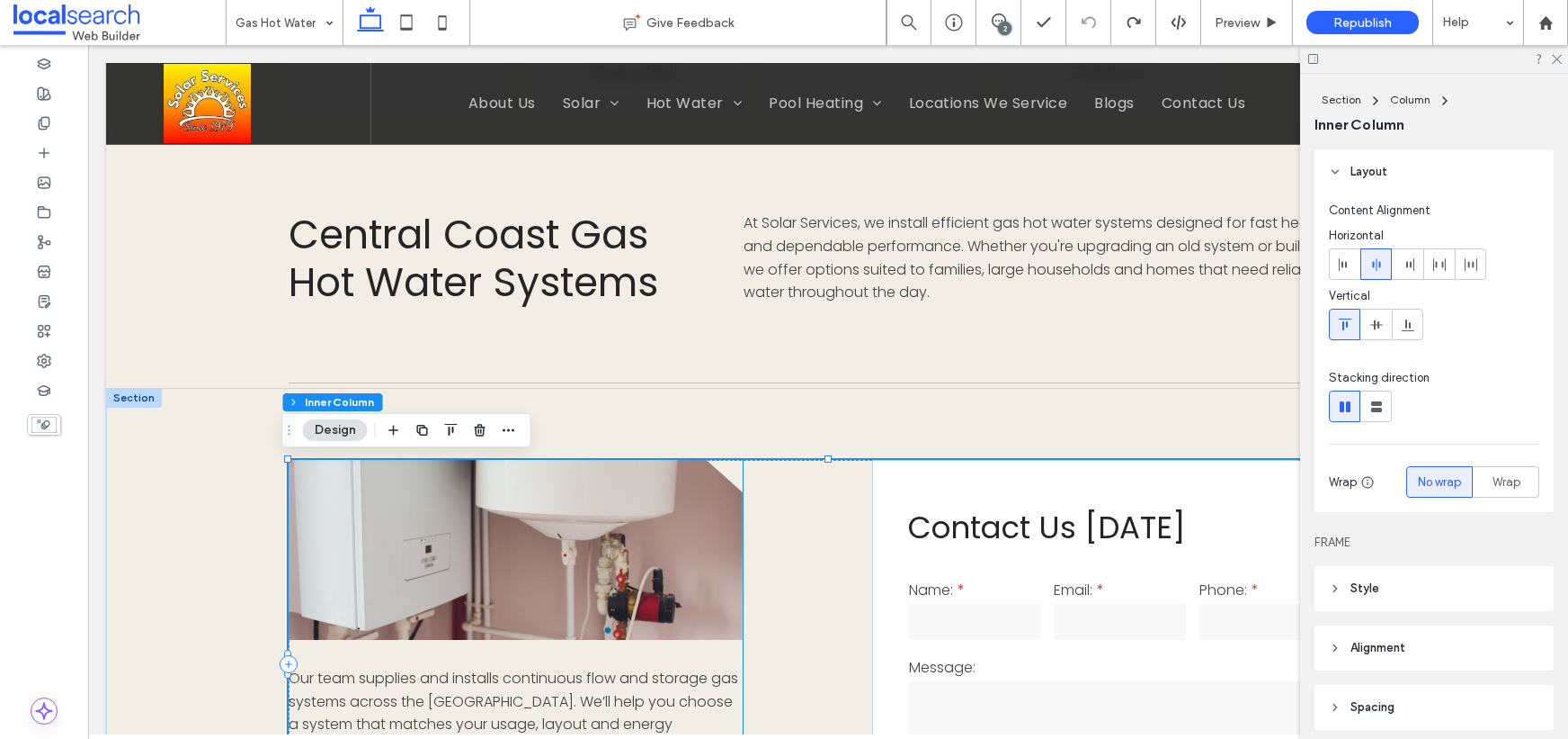
click at [601, 554] on link at bounding box center [515, 549] width 454 height 179
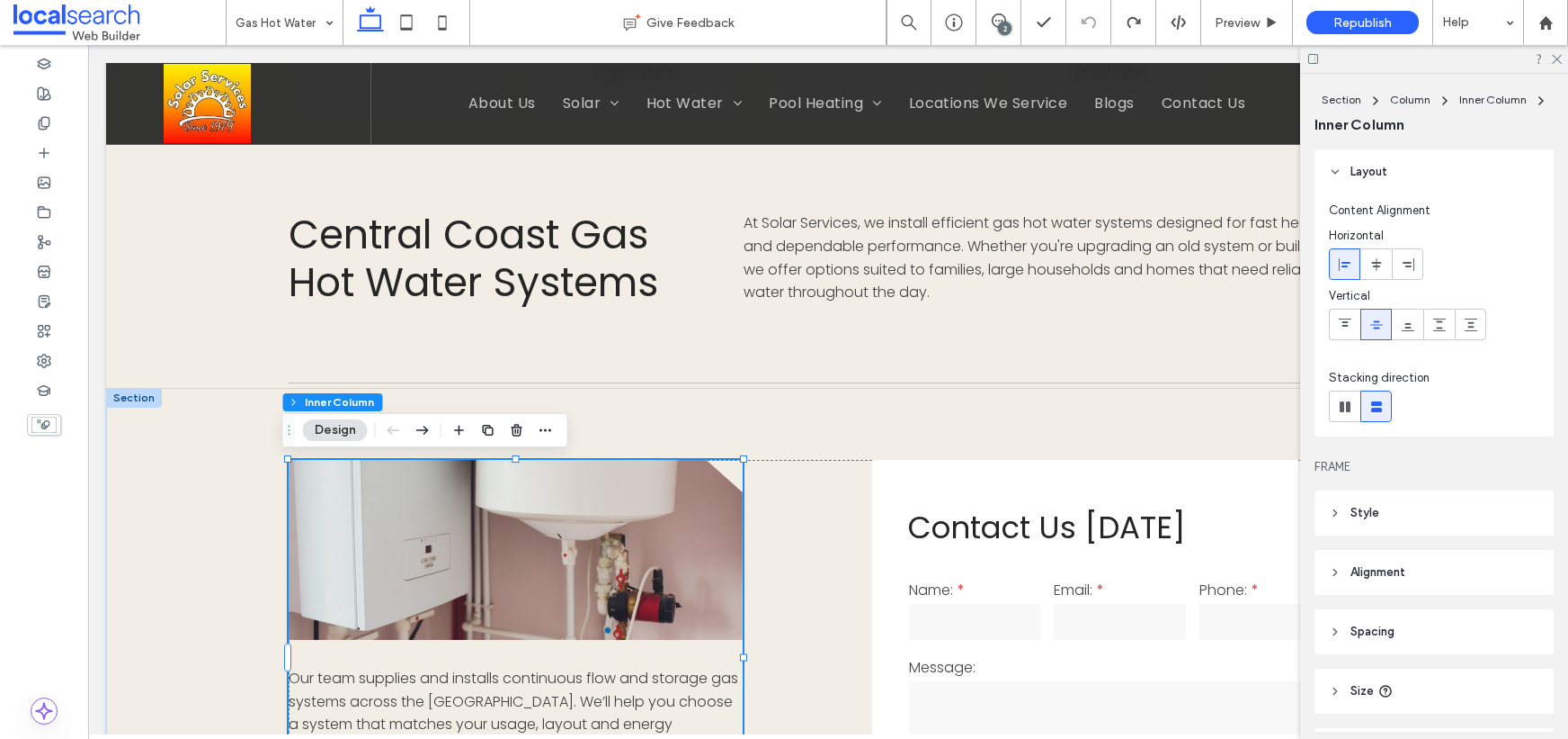
click at [601, 554] on link at bounding box center [515, 549] width 454 height 179
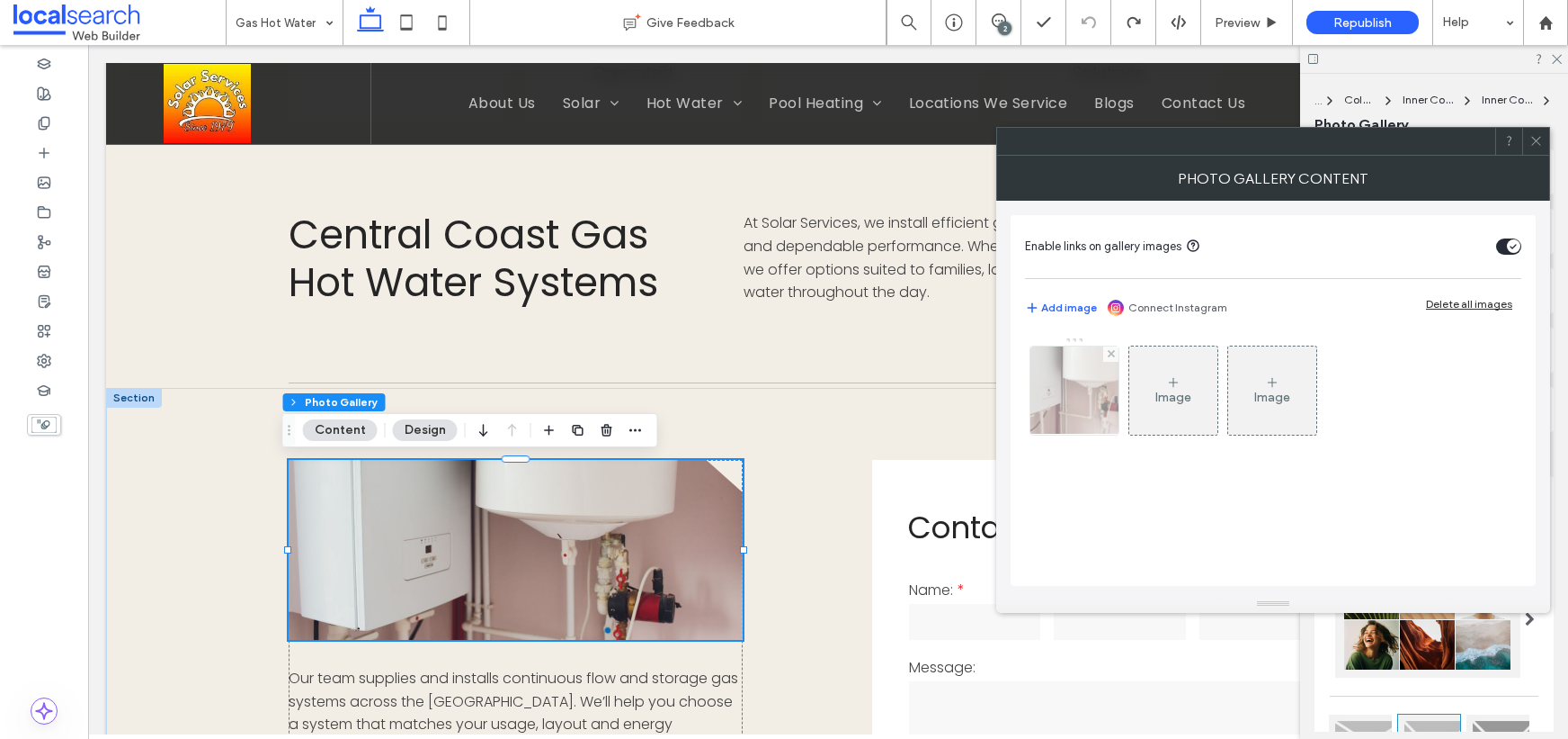
click at [1085, 390] on img at bounding box center [1074, 390] width 133 height 88
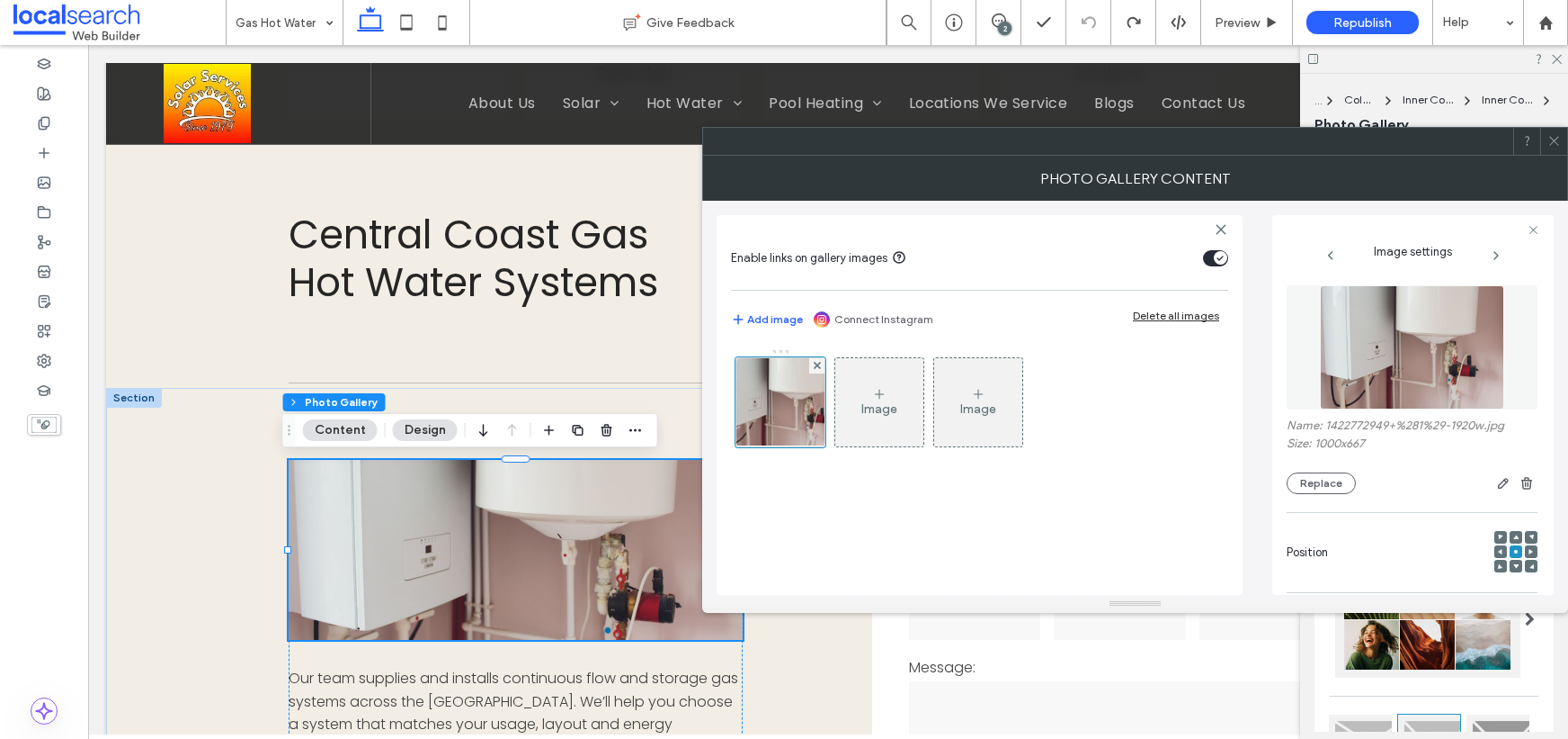
click at [1411, 340] on img at bounding box center [1412, 347] width 185 height 125
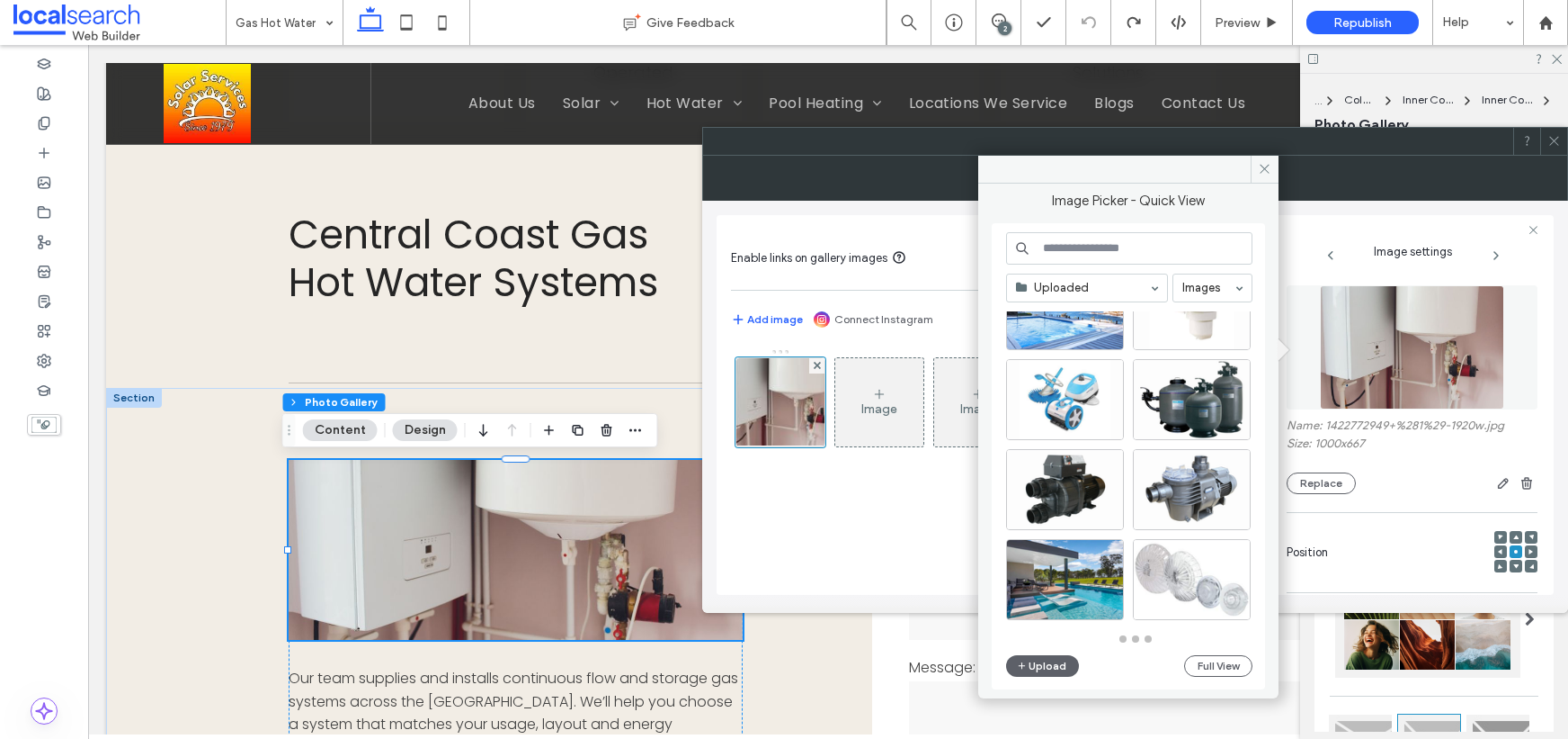
scroll to position [762, 0]
drag, startPoint x: 1271, startPoint y: 171, endPoint x: 1294, endPoint y: 170, distance: 23.0
click at [1271, 171] on span at bounding box center [1265, 168] width 27 height 27
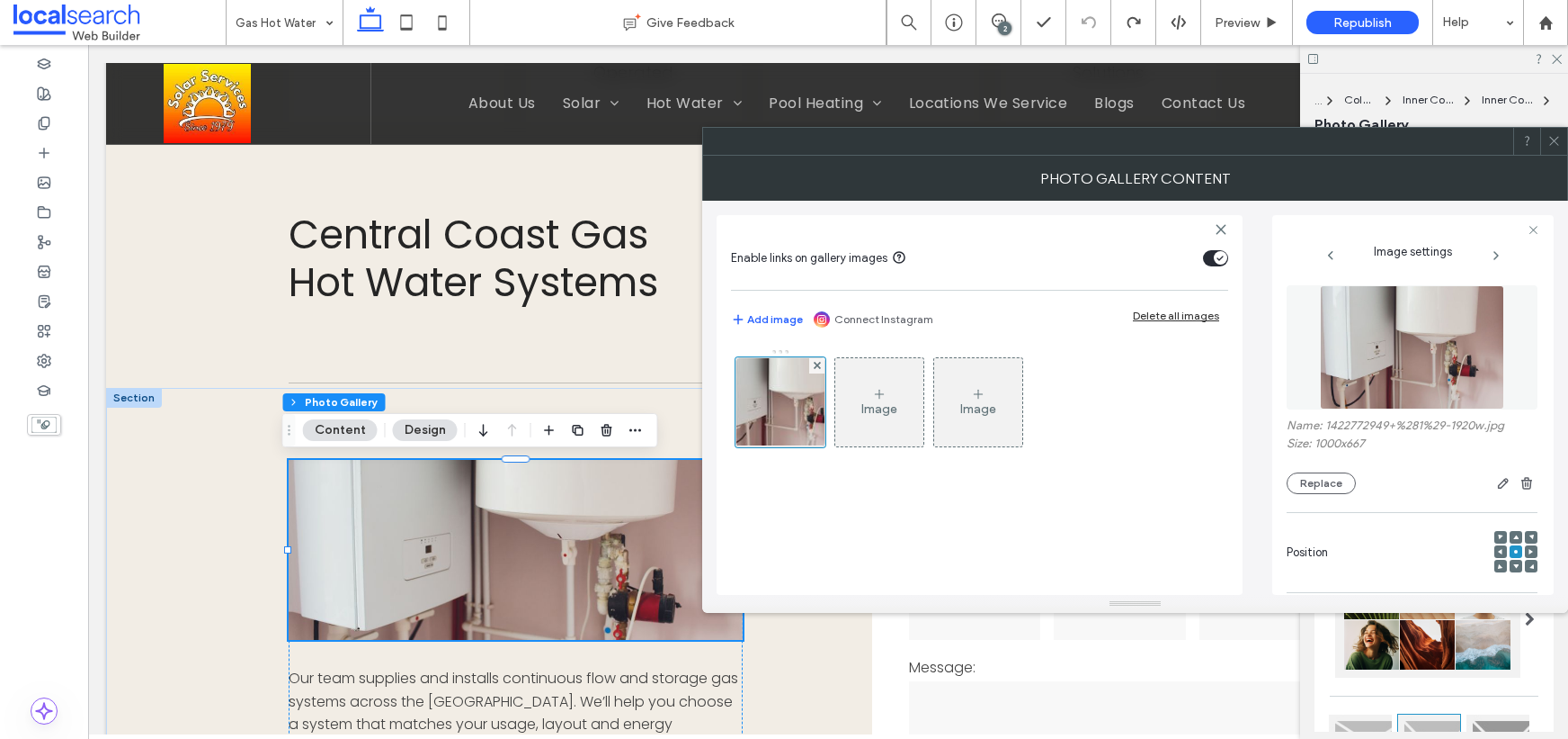
click at [1561, 142] on icon at bounding box center [1554, 140] width 14 height 14
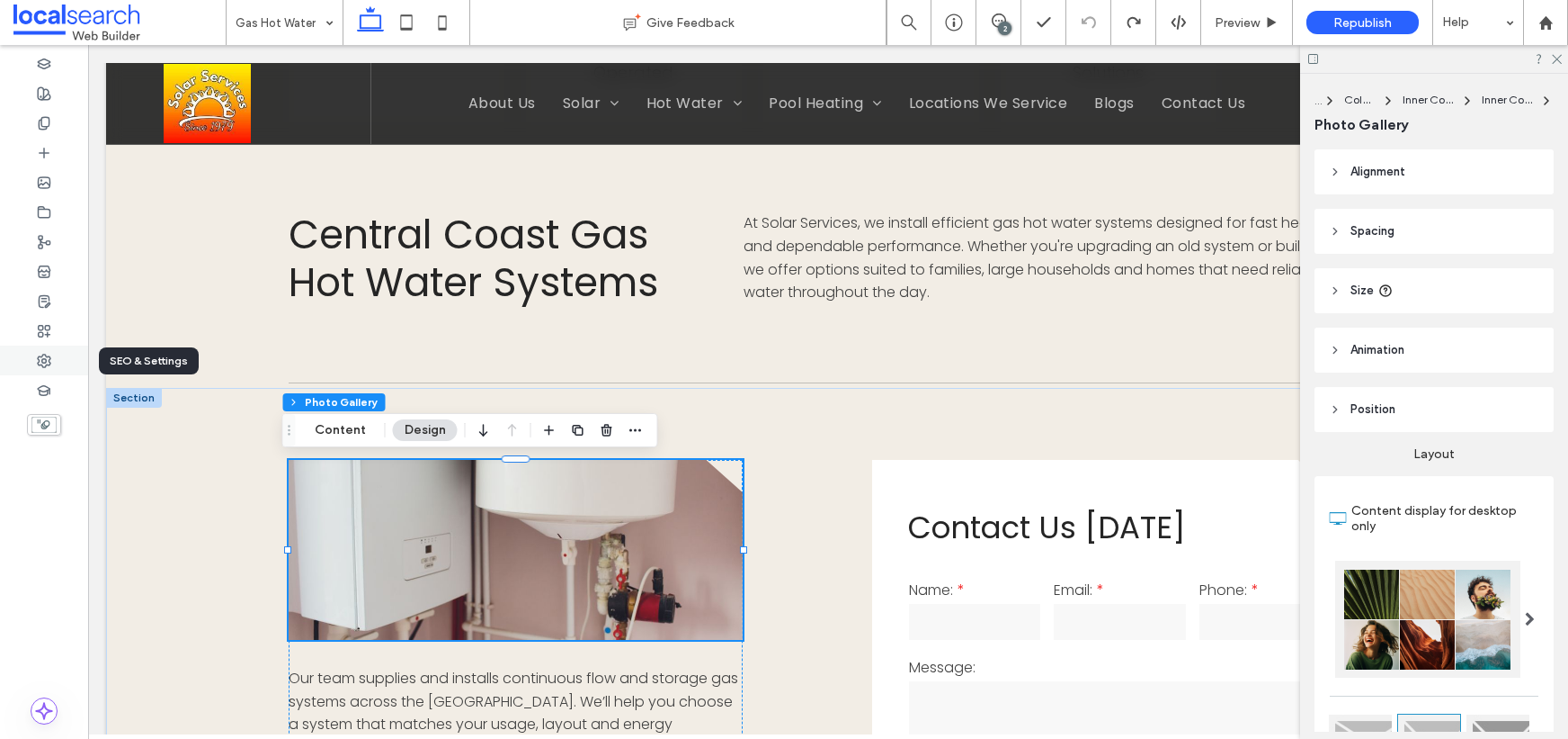
click at [43, 347] on div at bounding box center [44, 360] width 88 height 29
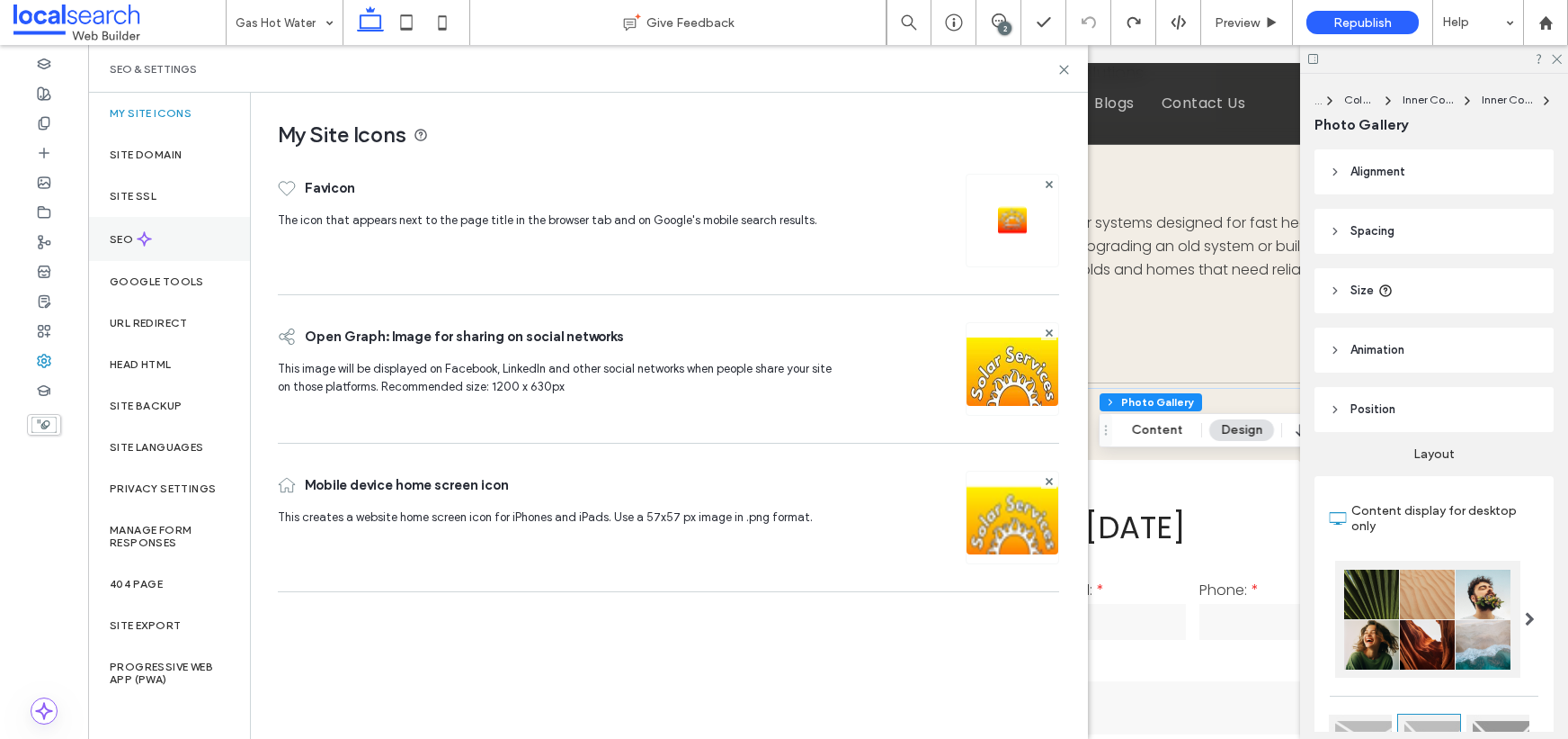
drag, startPoint x: 177, startPoint y: 249, endPoint x: 185, endPoint y: 245, distance: 8.9
click at [178, 247] on div "SEO" at bounding box center [168, 239] width 162 height 44
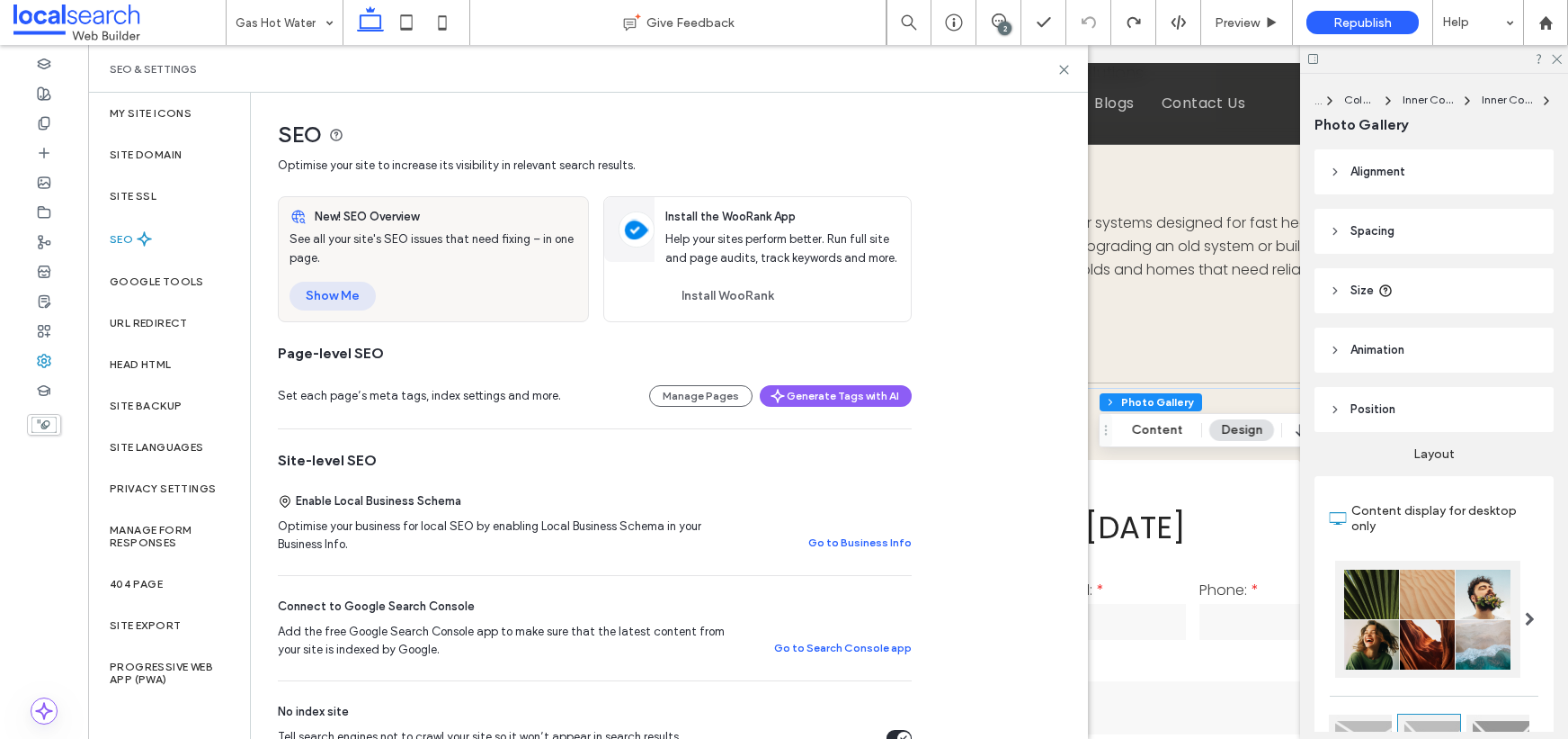
click at [341, 298] on button "Show Me" at bounding box center [332, 296] width 86 height 28
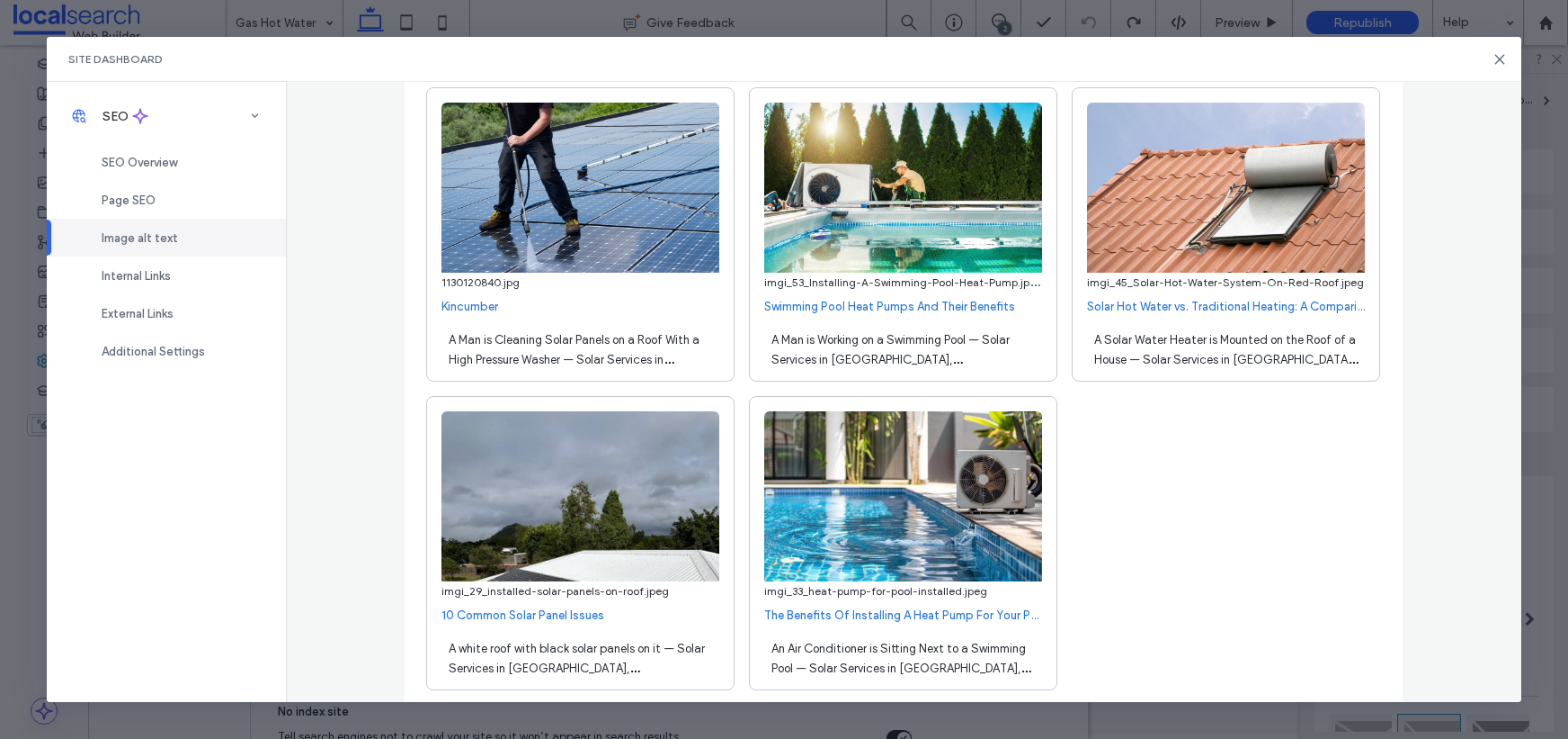
scroll to position [33607, 0]
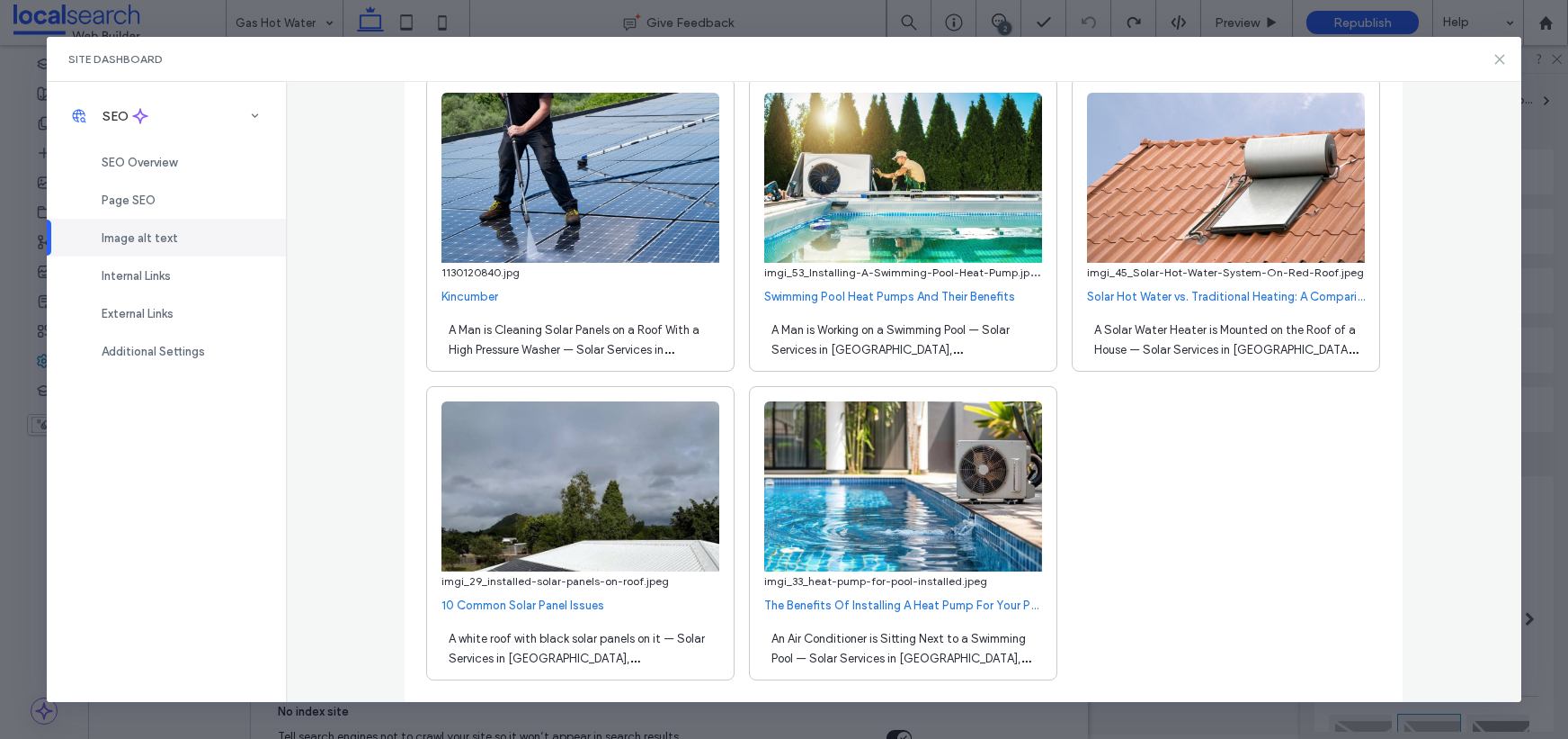
click at [1501, 56] on use at bounding box center [1499, 59] width 8 height 8
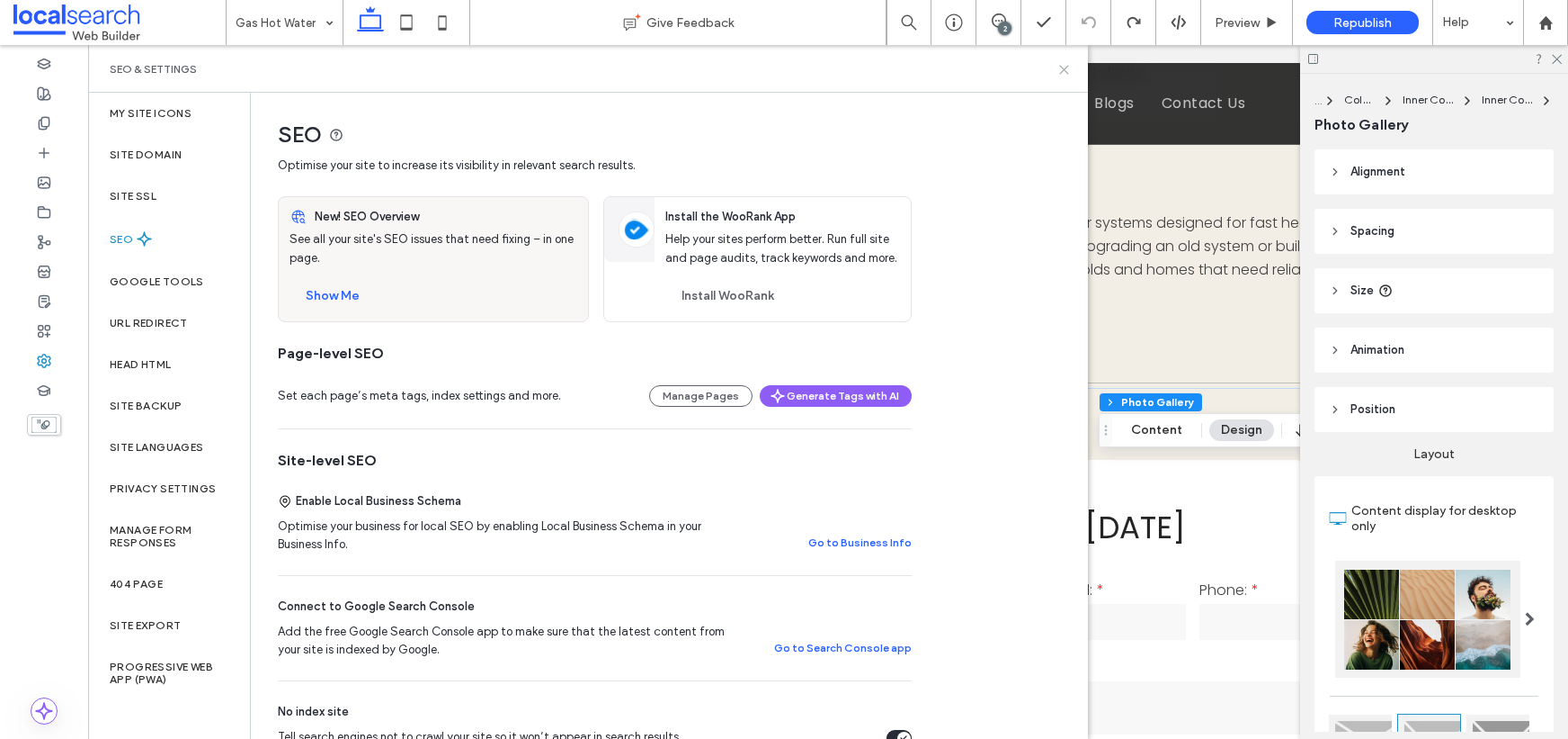
drag, startPoint x: 979, startPoint y: 18, endPoint x: 1066, endPoint y: 64, distance: 98.4
click at [1066, 64] on icon at bounding box center [1064, 70] width 14 height 14
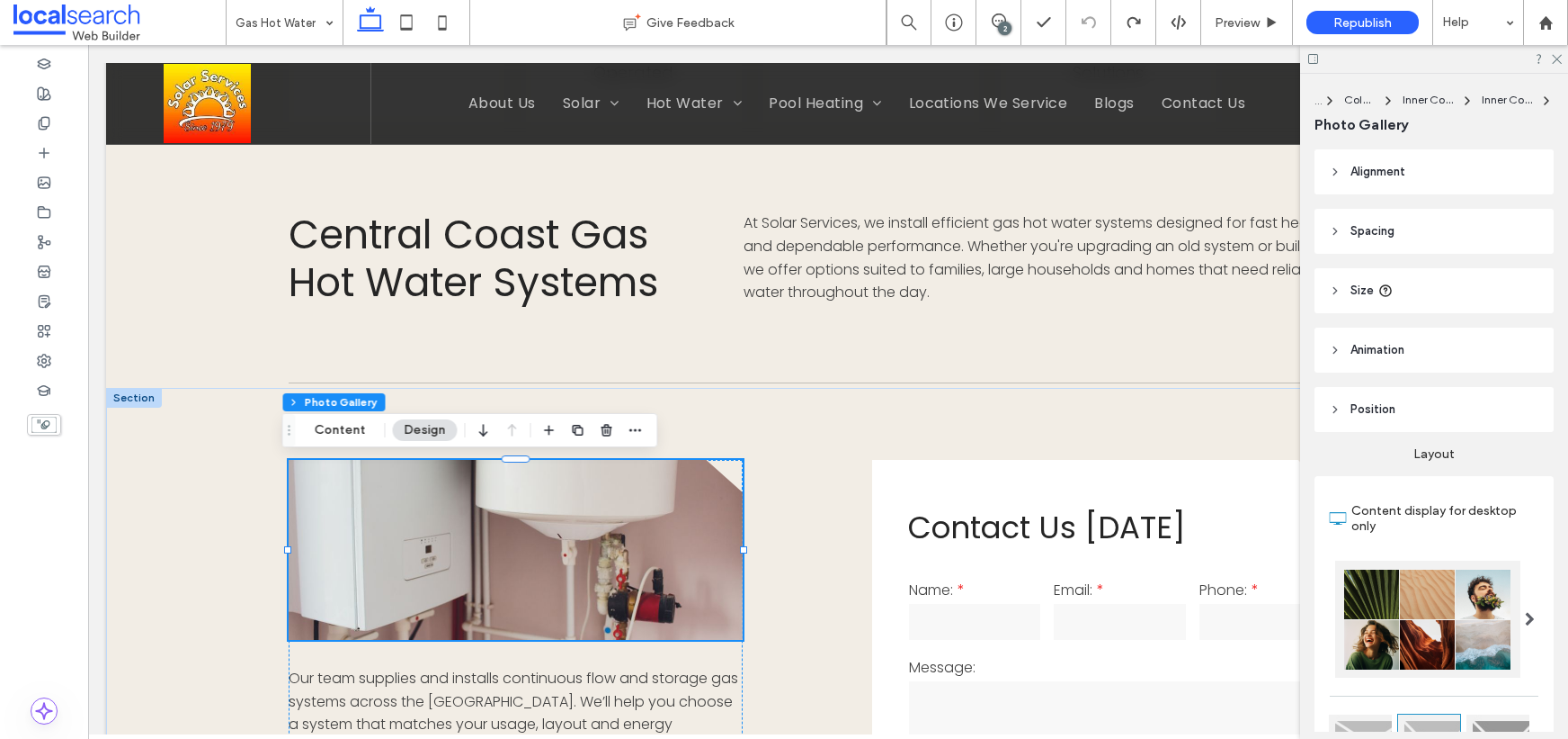
click at [508, 557] on link at bounding box center [515, 549] width 454 height 179
click at [611, 560] on link at bounding box center [515, 549] width 454 height 179
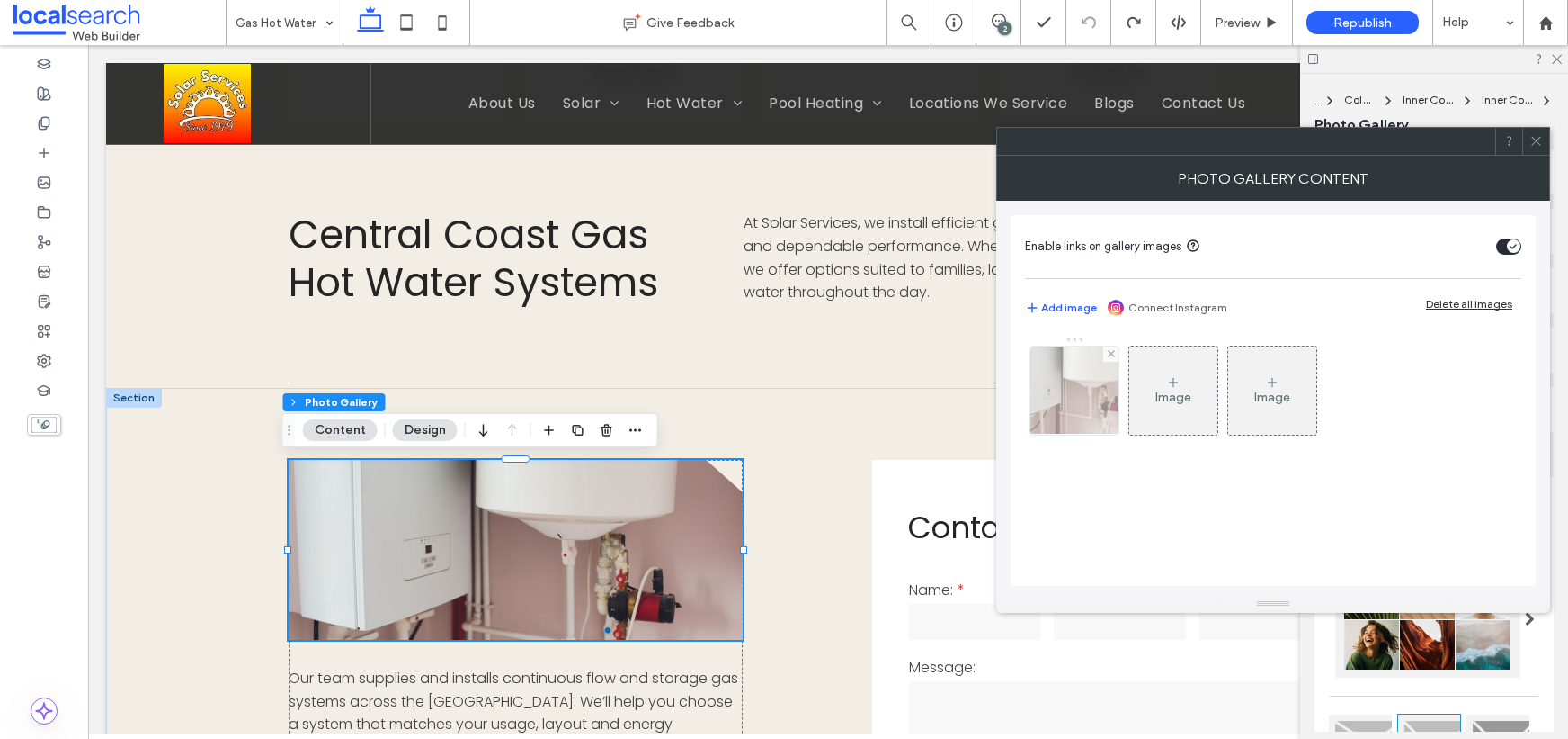
click at [1076, 376] on img at bounding box center [1074, 390] width 133 height 88
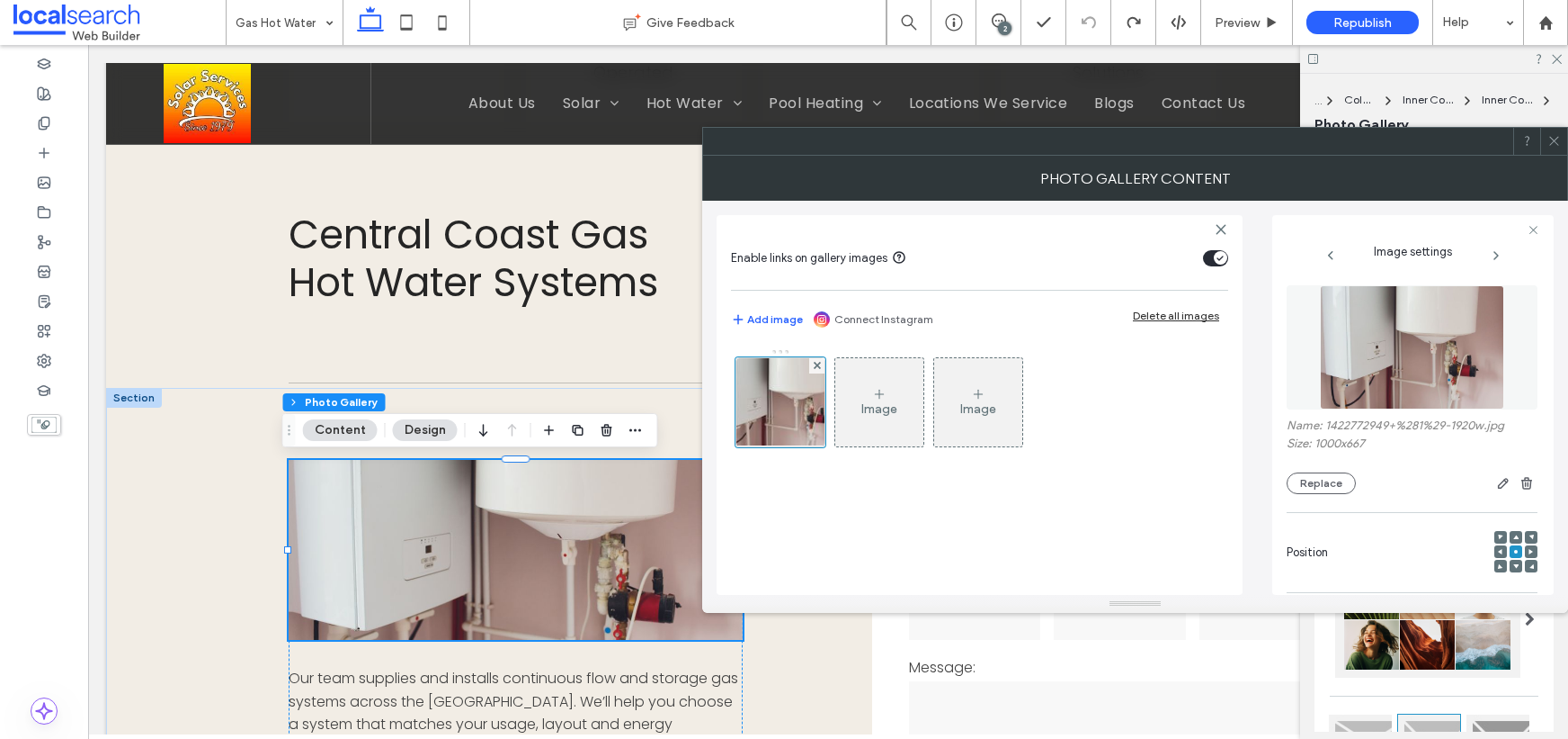
click at [1373, 348] on img at bounding box center [1412, 347] width 185 height 125
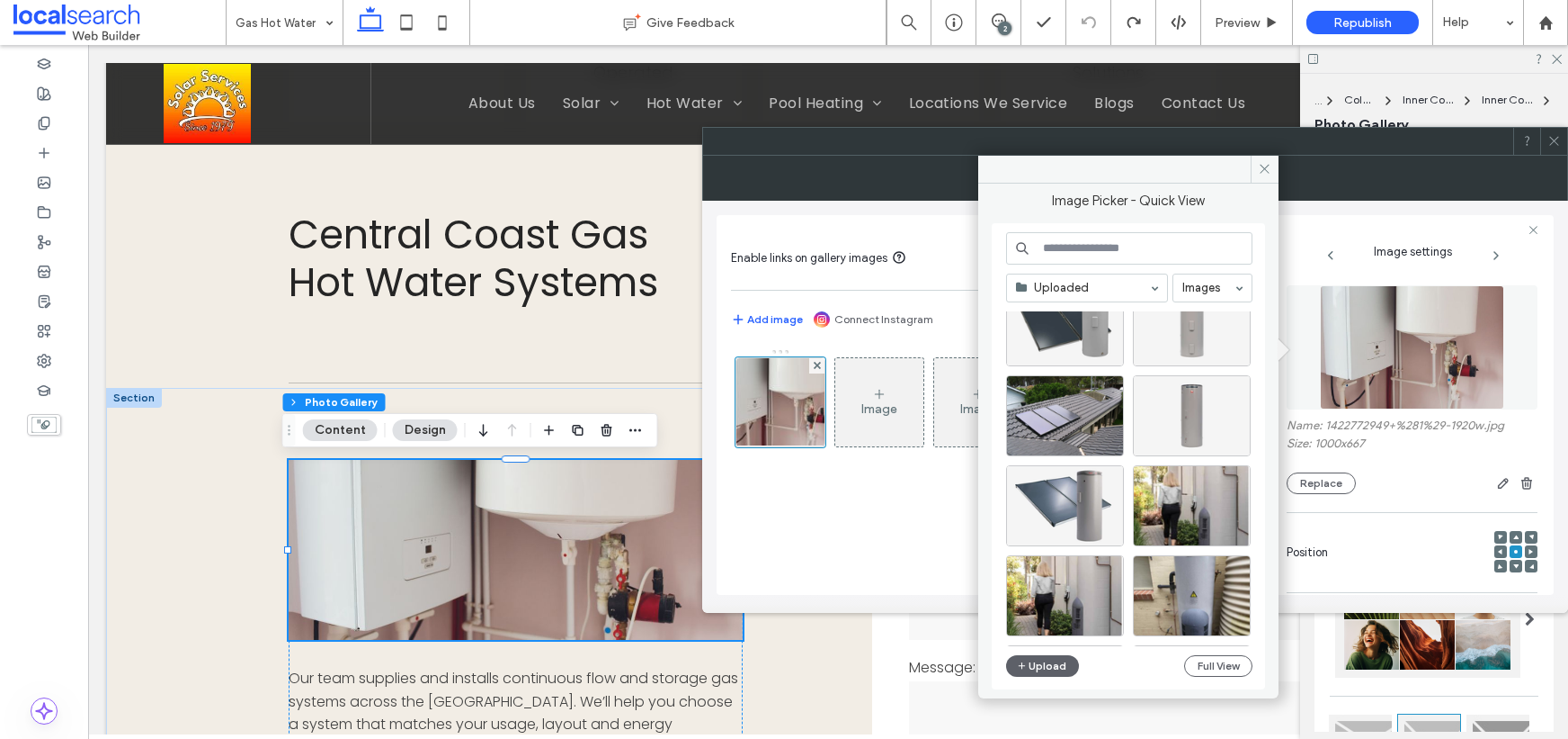
scroll to position [2366, 0]
click at [1075, 591] on div "Select" at bounding box center [1065, 594] width 118 height 81
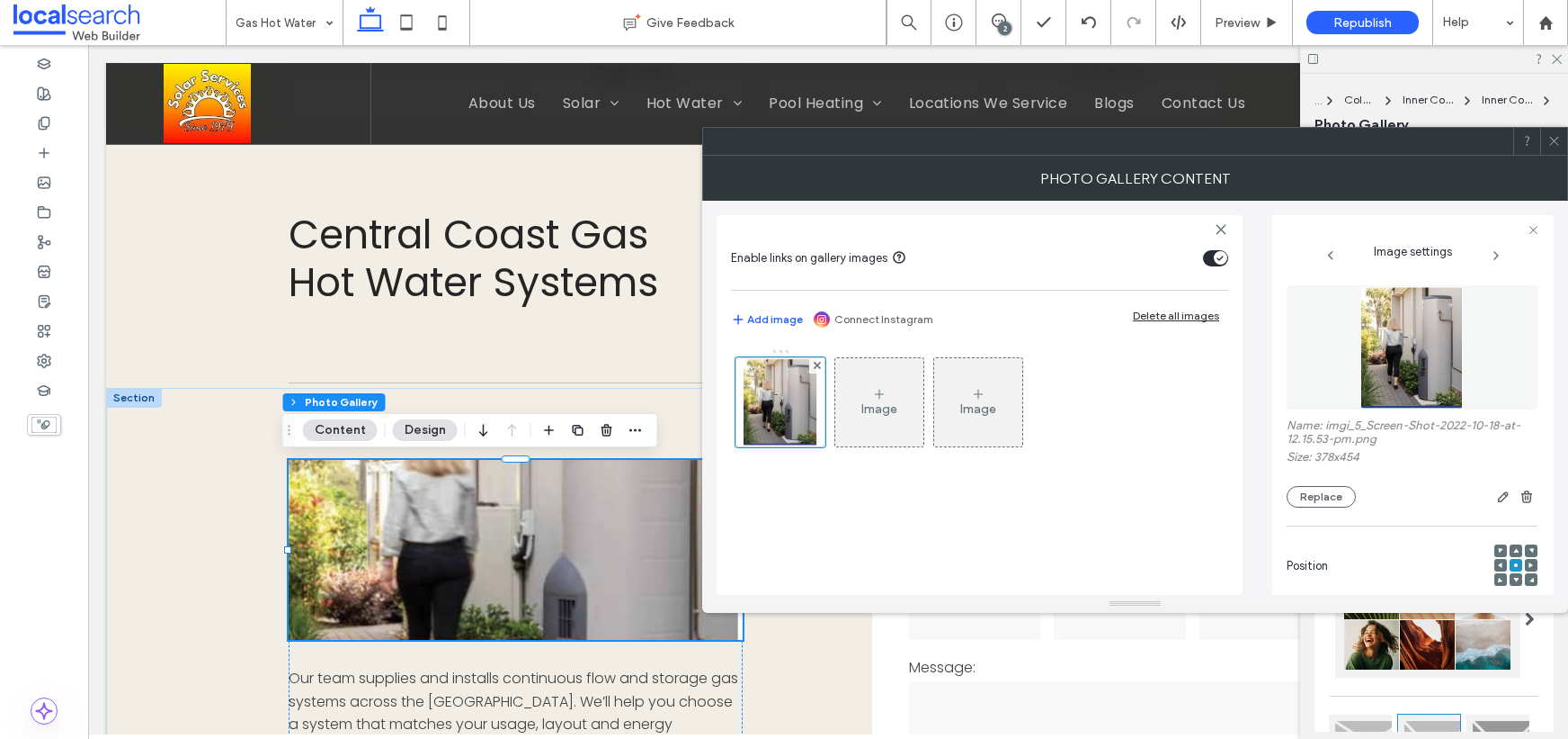
click at [1559, 140] on icon at bounding box center [1554, 140] width 14 height 14
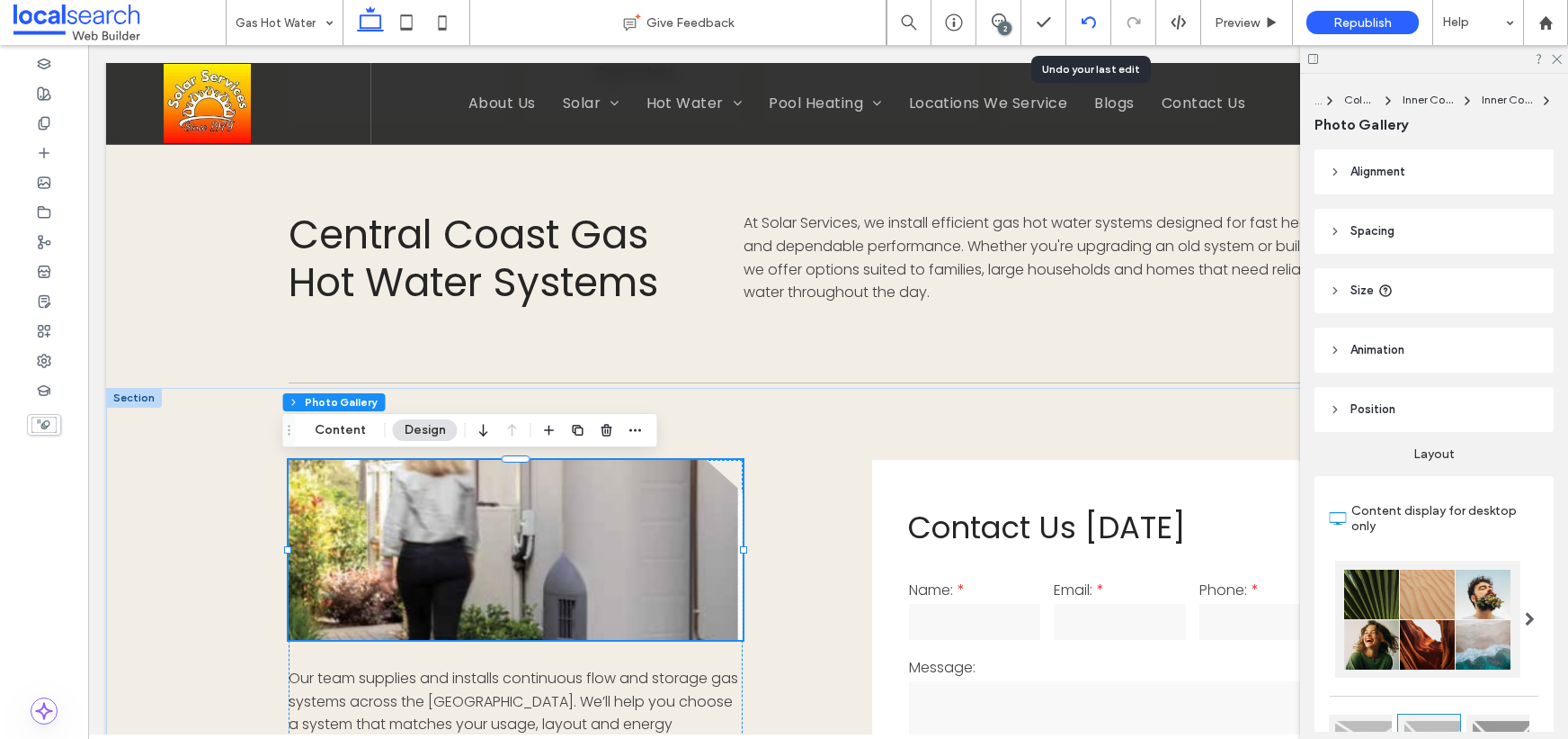
click at [1085, 29] on div at bounding box center [1088, 22] width 45 height 45
click at [1082, 18] on use at bounding box center [1088, 22] width 15 height 12
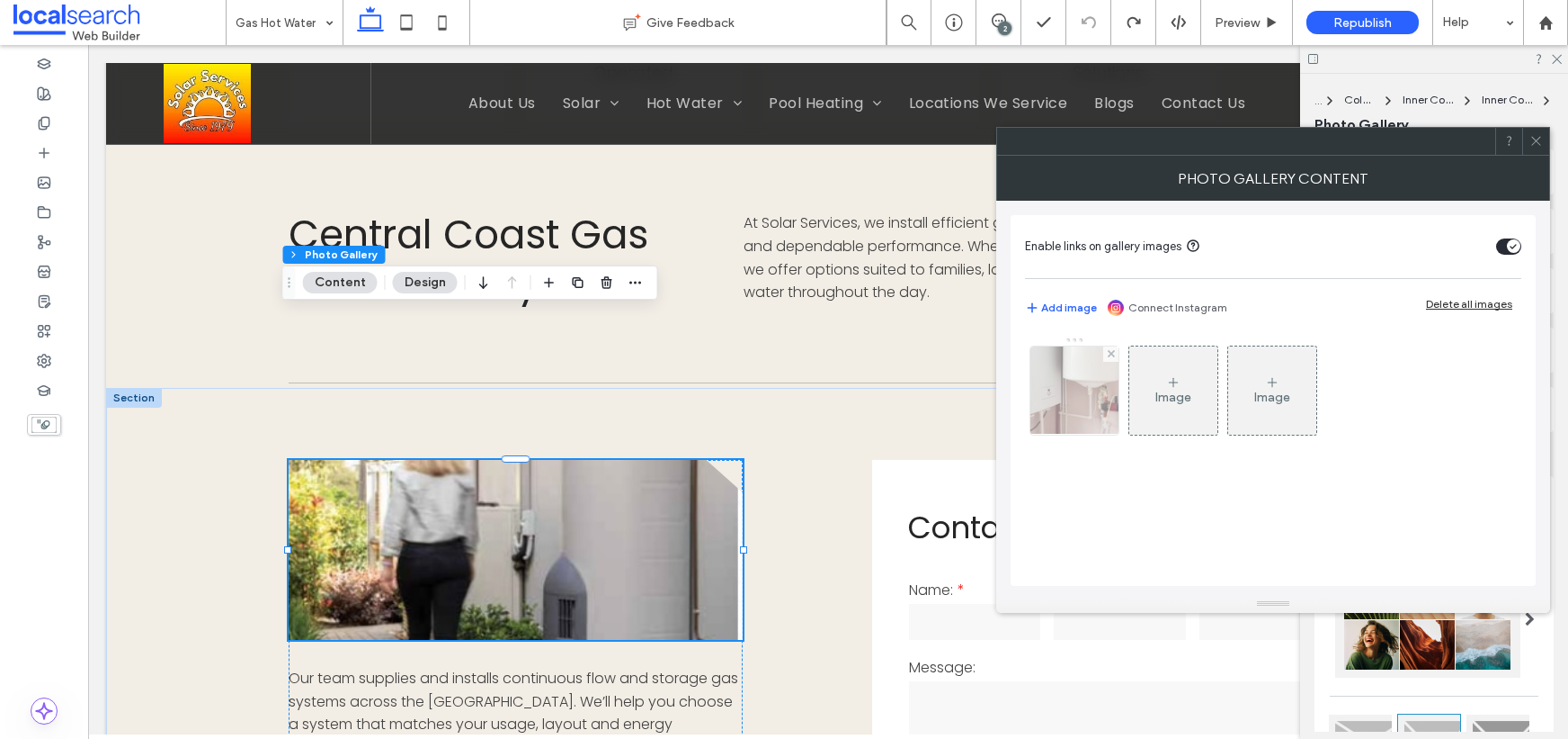
click at [1066, 390] on img at bounding box center [1074, 390] width 133 height 88
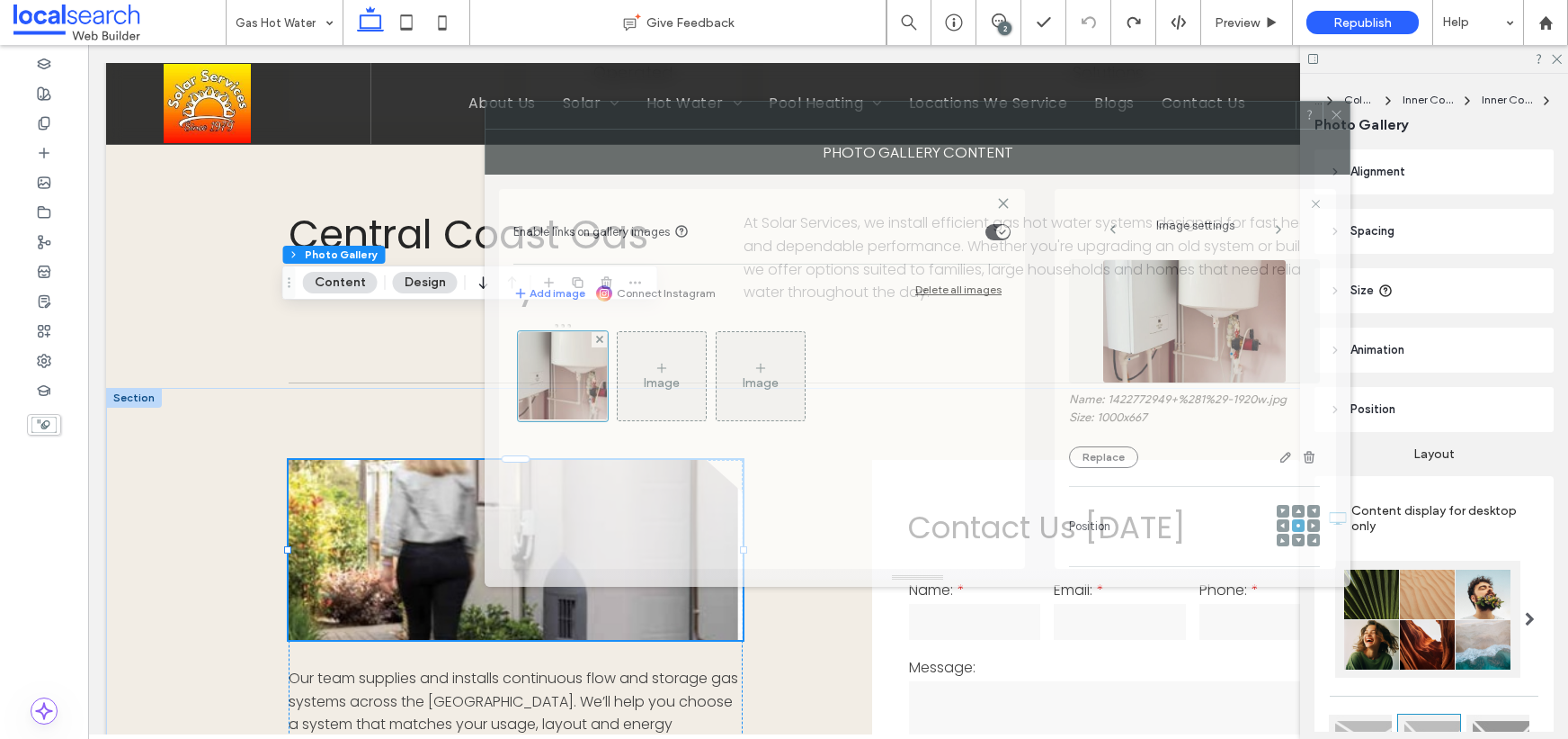
drag, startPoint x: 1159, startPoint y: 170, endPoint x: 747, endPoint y: 123, distance: 414.7
click at [757, 129] on div "Photo gallery content" at bounding box center [918, 151] width 866 height 45
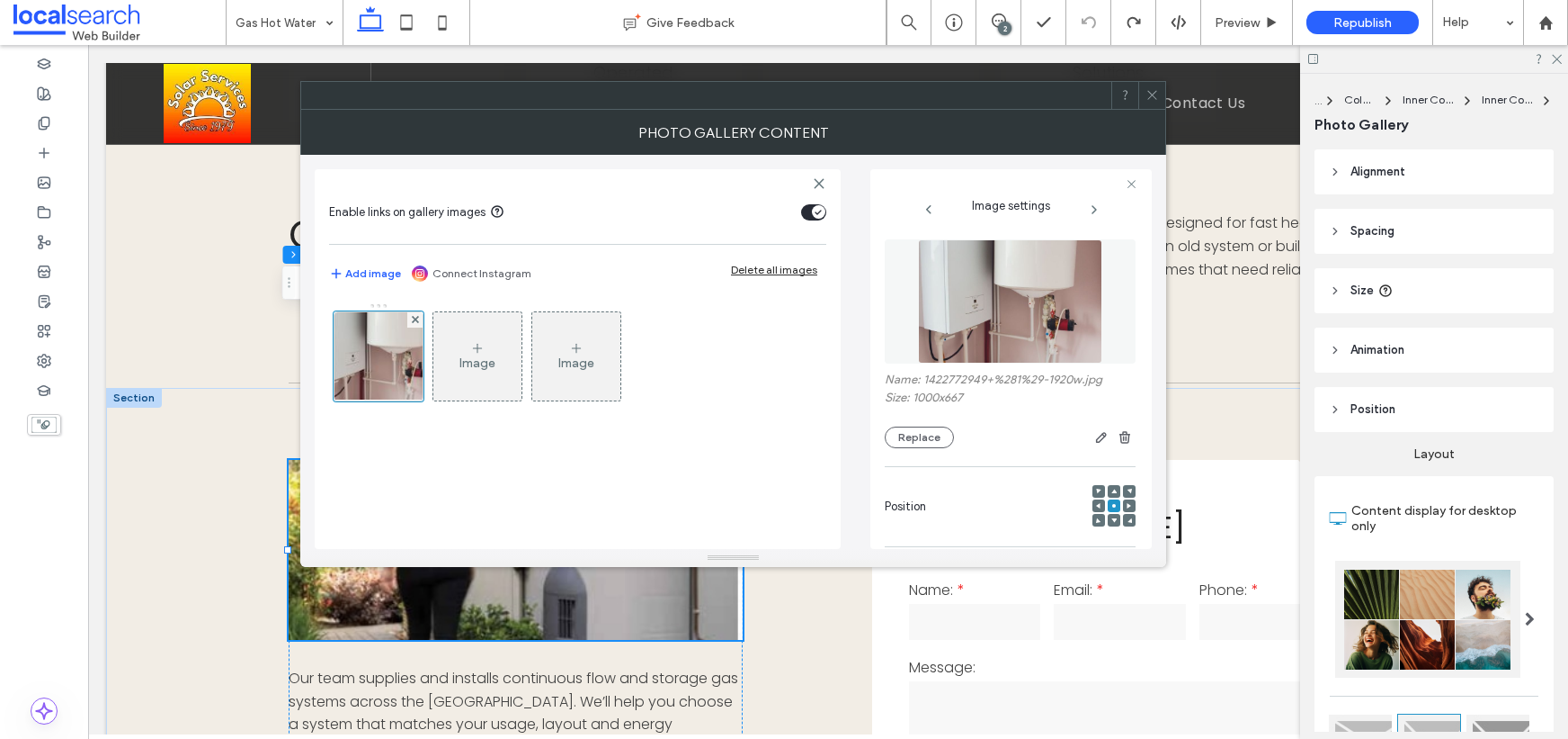
click at [1015, 317] on img at bounding box center [1011, 301] width 185 height 125
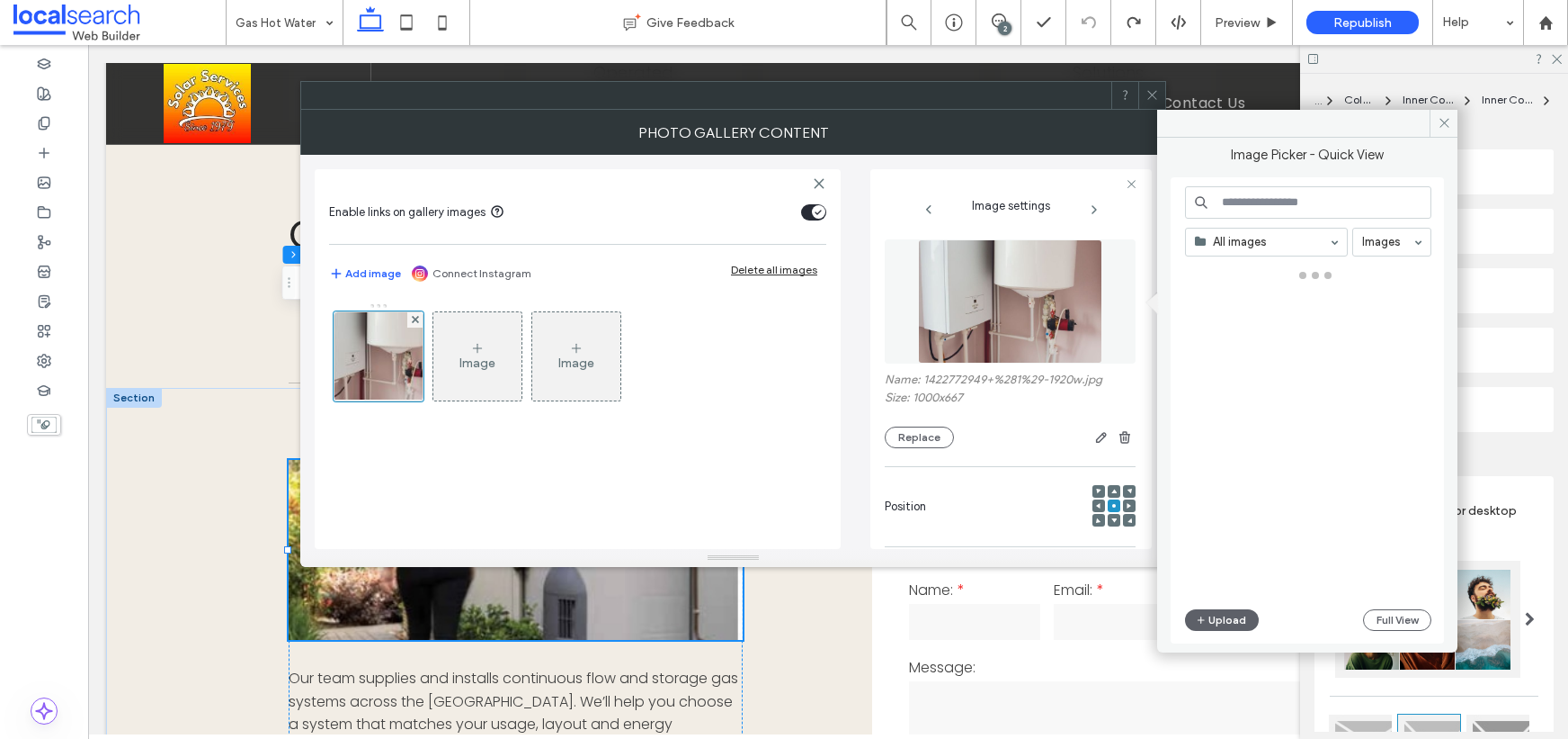
click at [1015, 317] on img at bounding box center [1011, 301] width 185 height 125
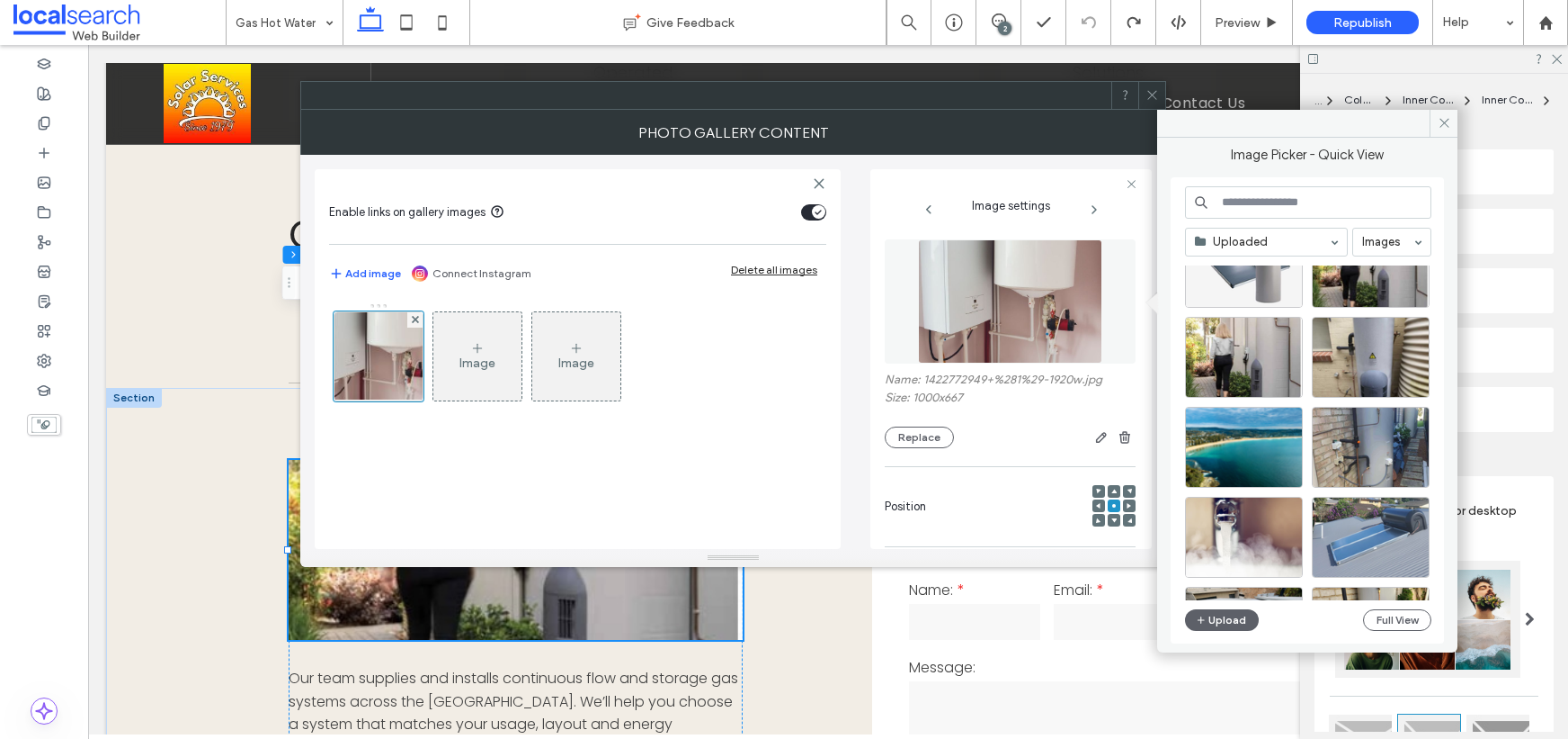
scroll to position [2527, 0]
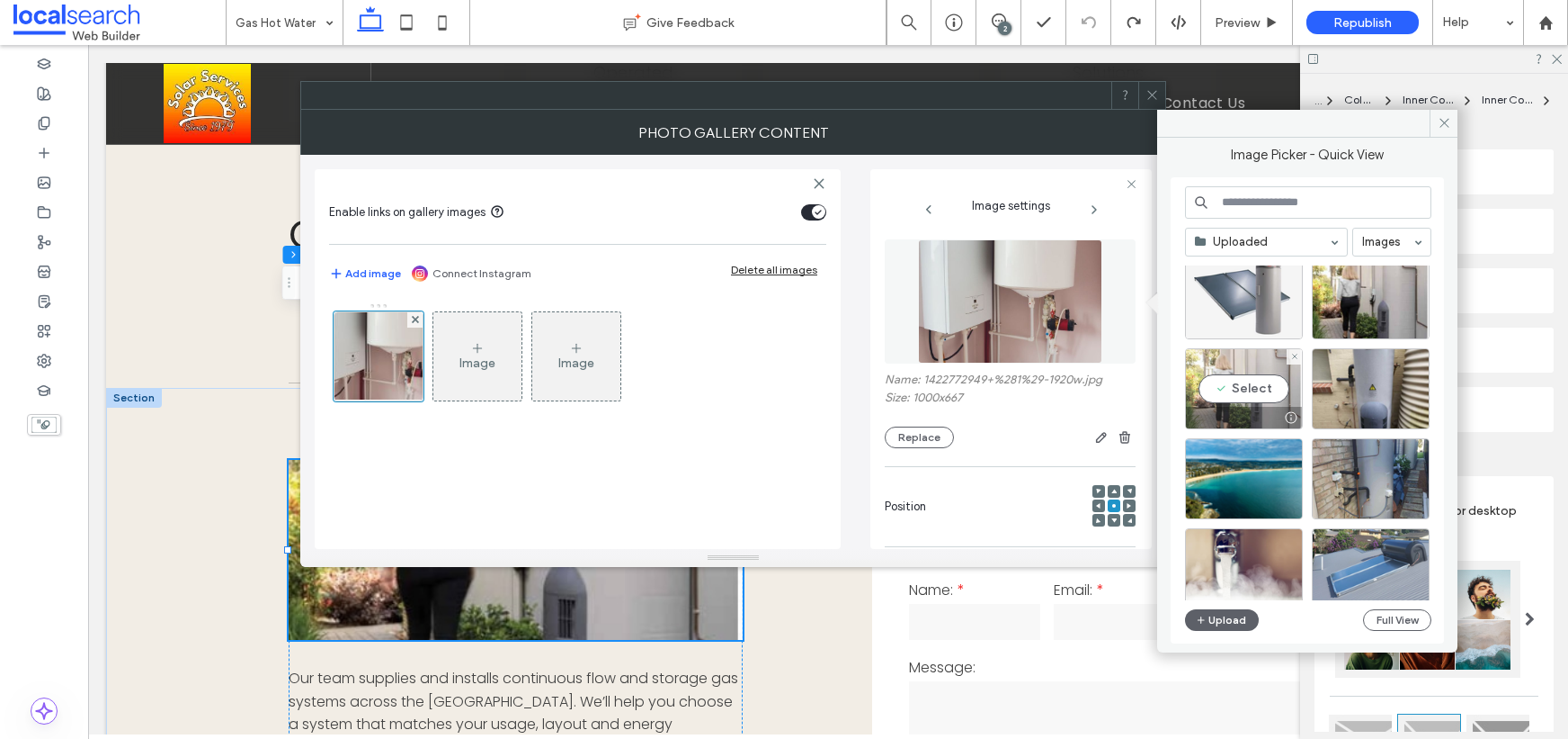
click at [1241, 381] on div "Select" at bounding box center [1244, 388] width 118 height 81
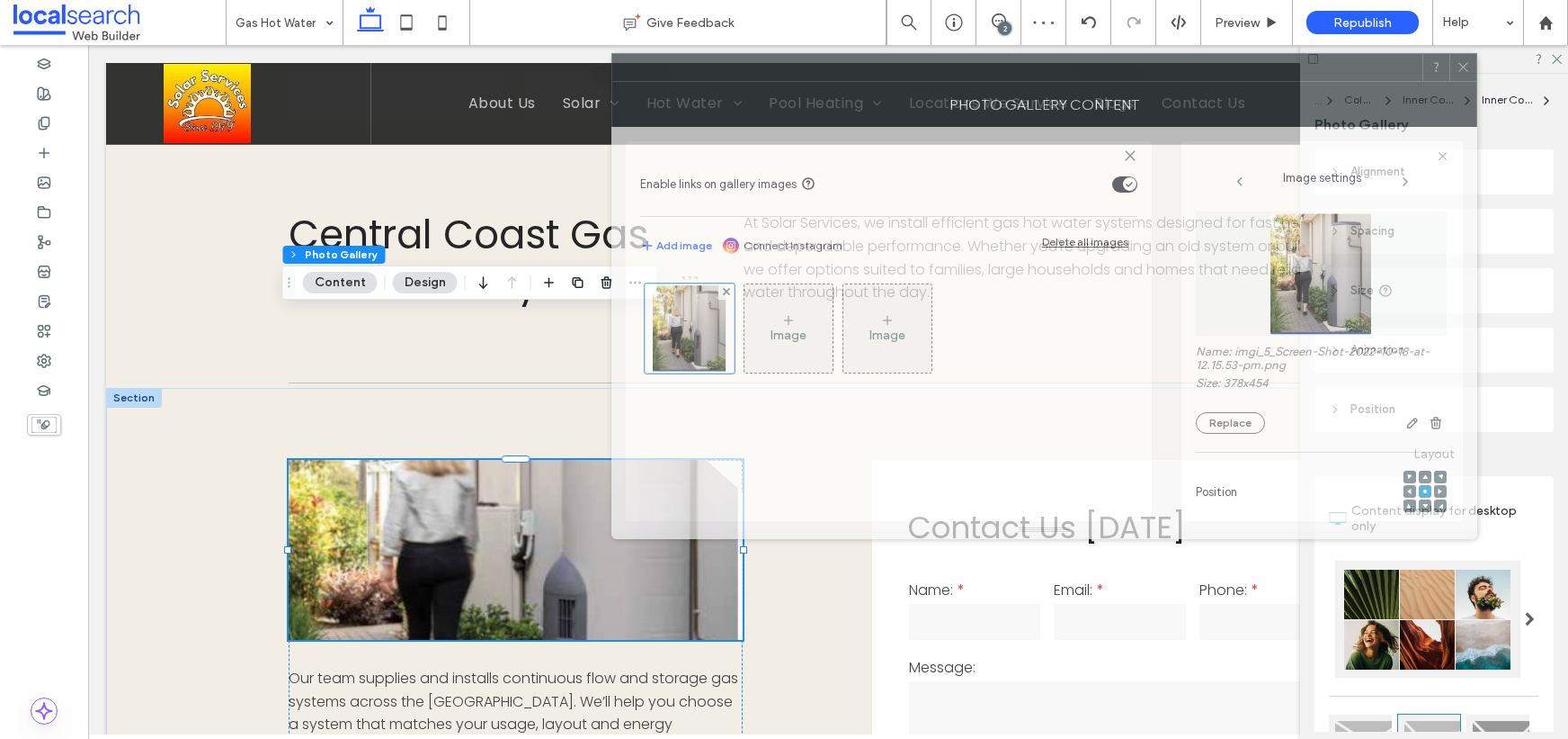
drag, startPoint x: 693, startPoint y: 121, endPoint x: 1003, endPoint y: 92, distance: 311.4
click at [1002, 92] on div "Photo gallery content" at bounding box center [1044, 103] width 866 height 45
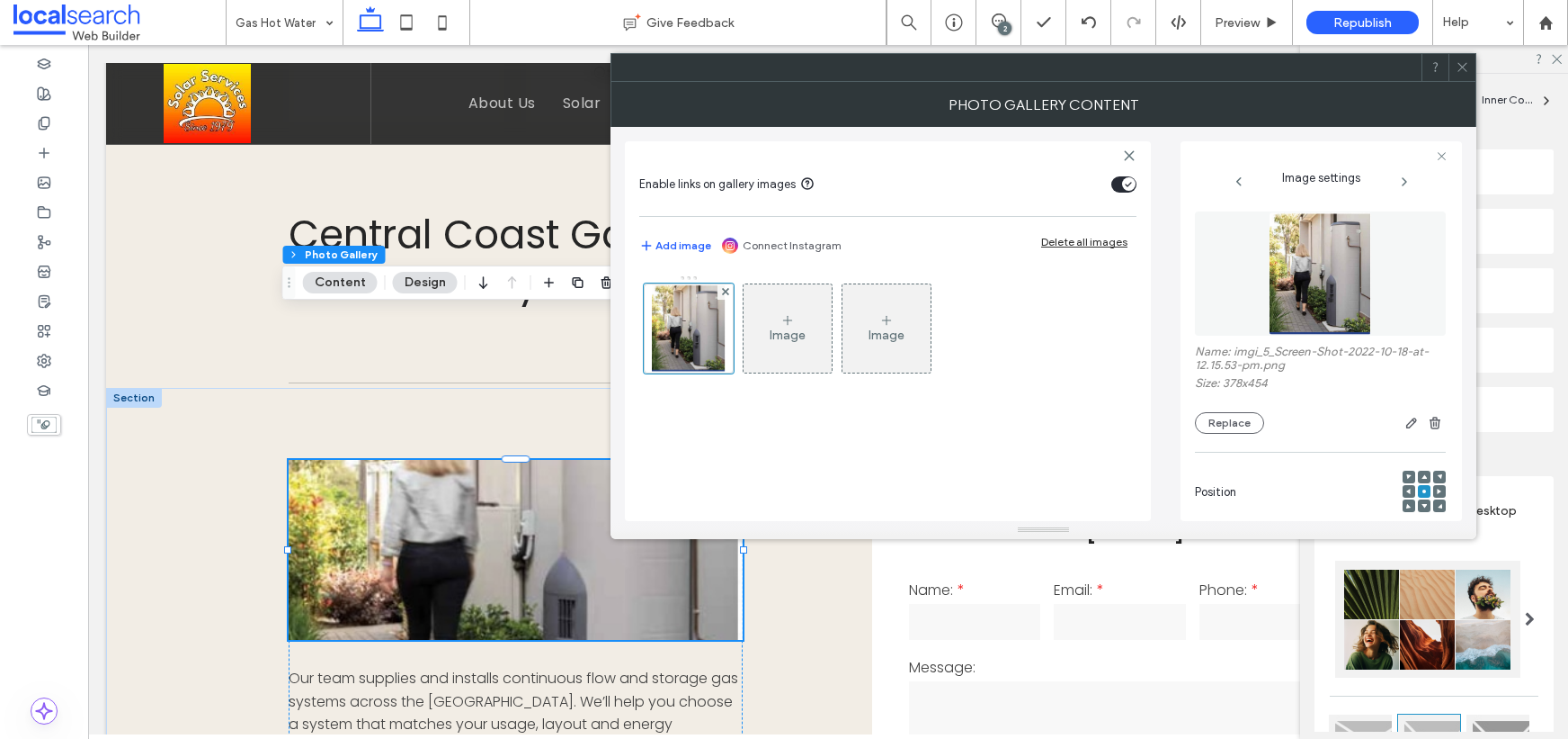
click at [1315, 290] on img at bounding box center [1320, 274] width 103 height 125
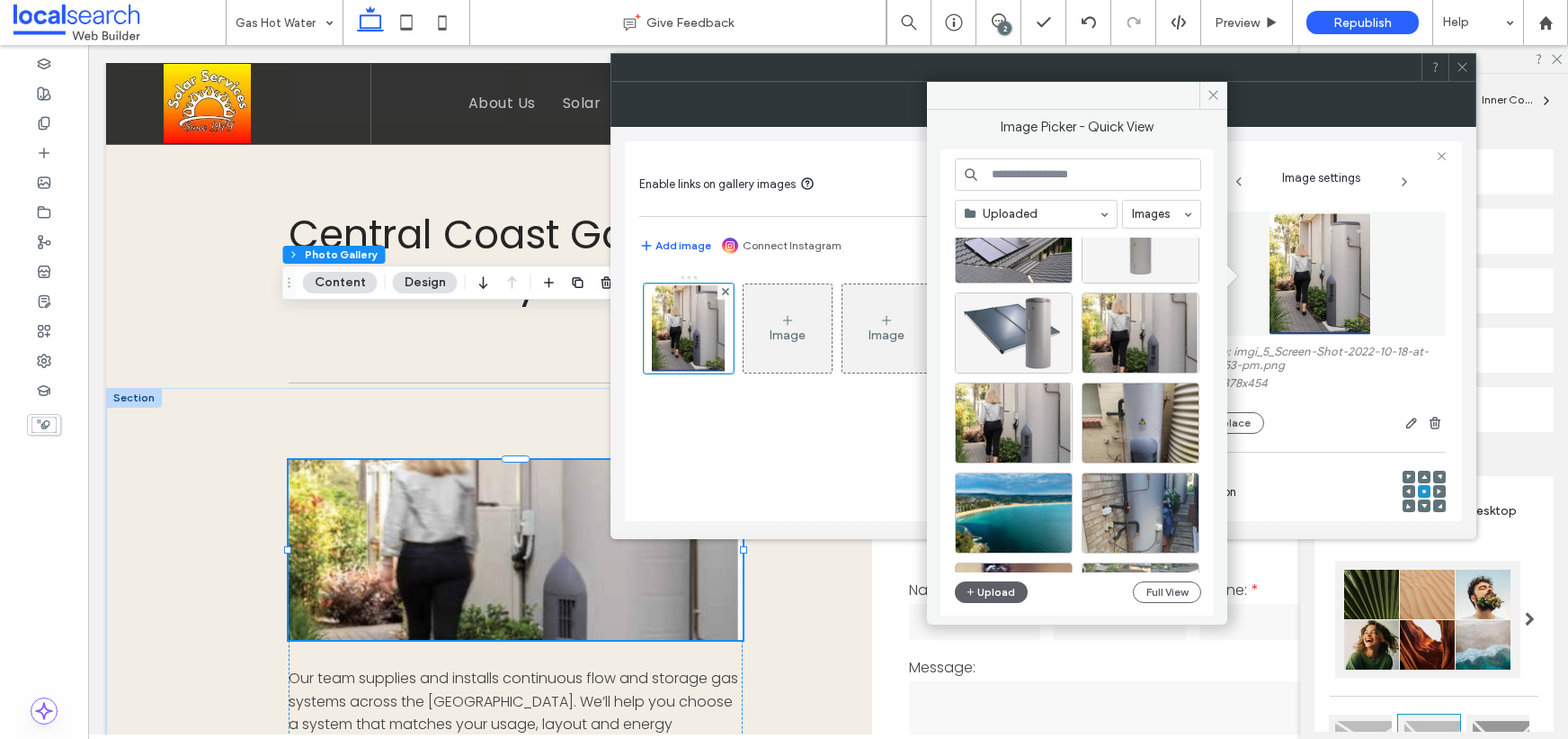
scroll to position [2458, 0]
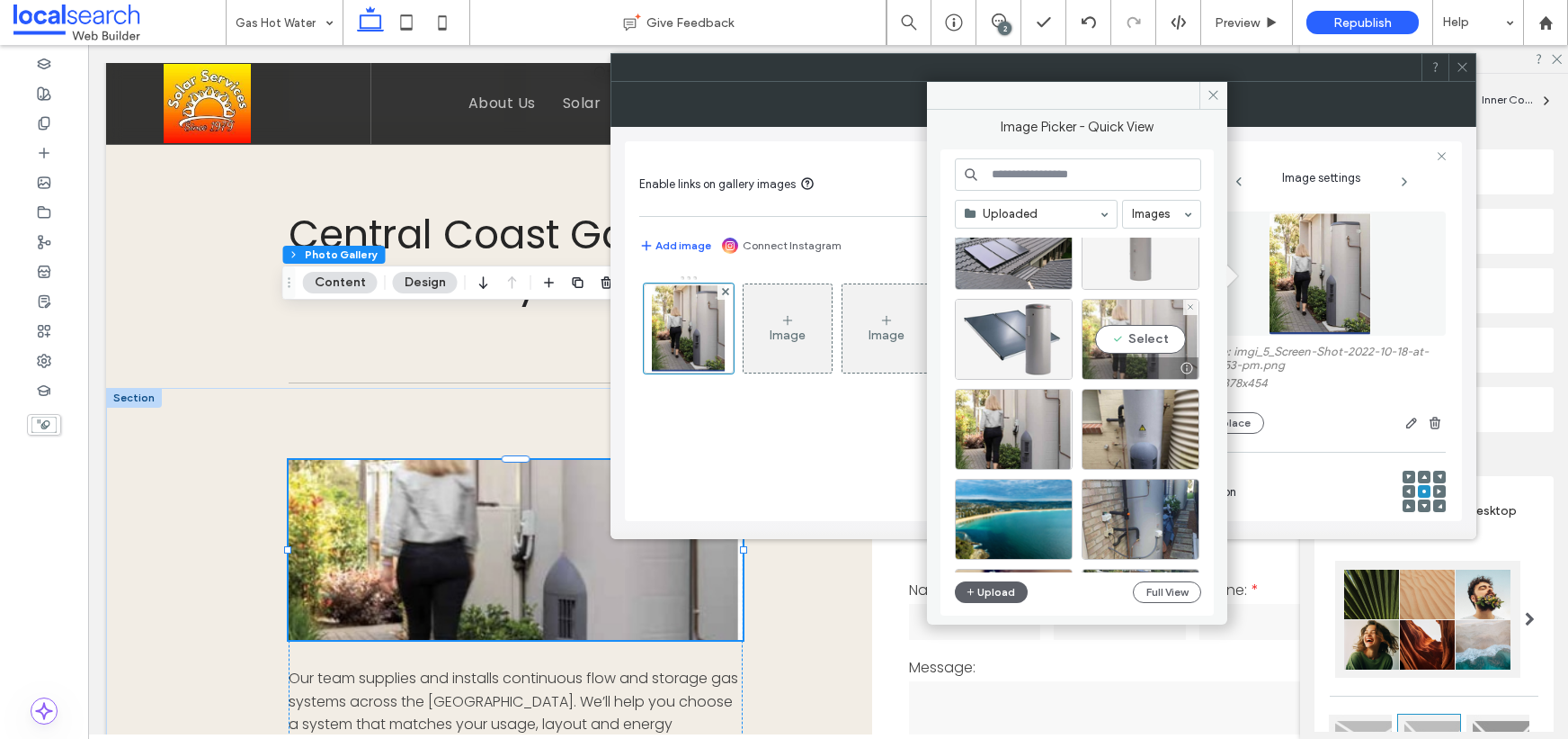
click at [1142, 333] on div "Select" at bounding box center [1141, 339] width 118 height 81
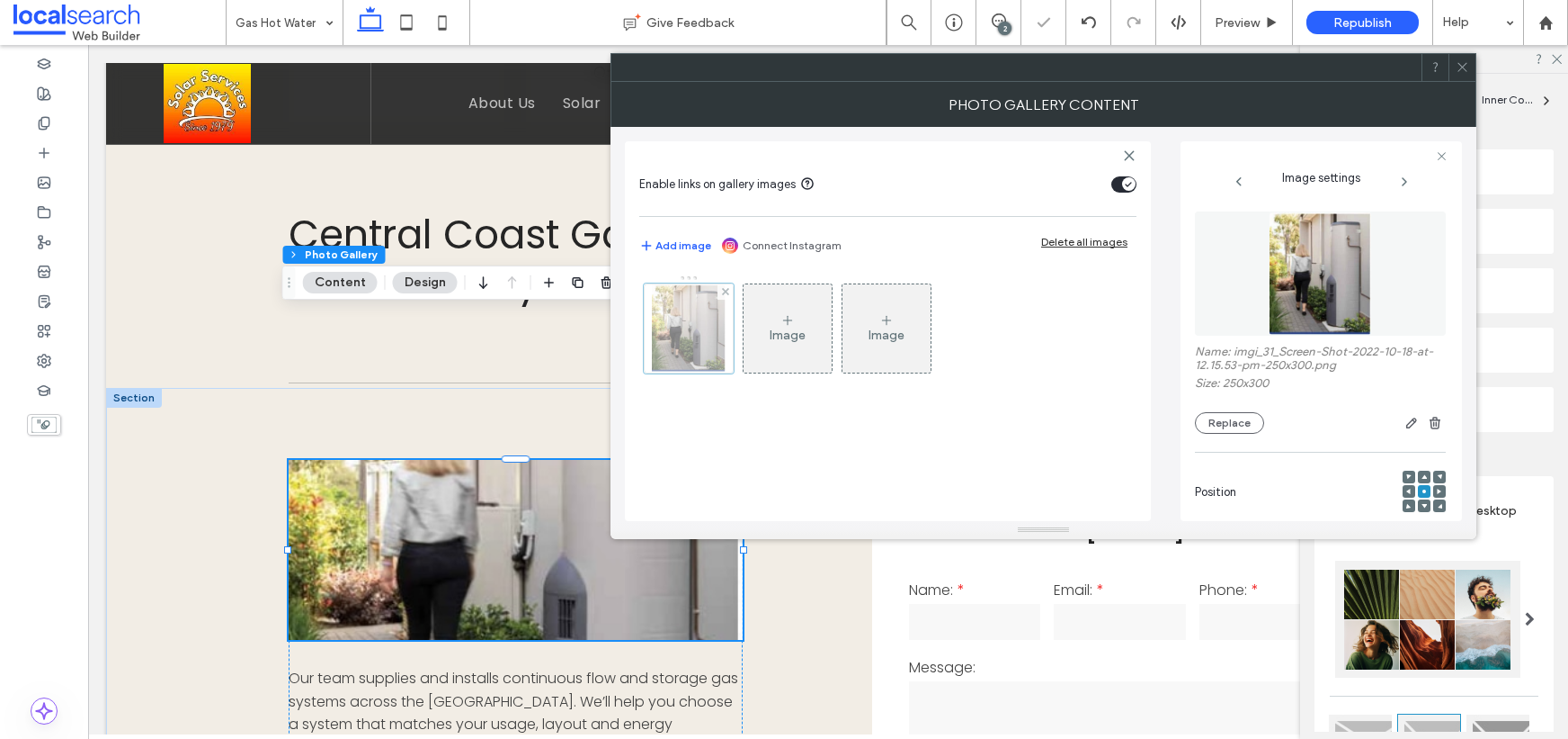
click at [668, 316] on div at bounding box center [688, 328] width 90 height 90
click at [1327, 272] on img at bounding box center [1320, 274] width 103 height 125
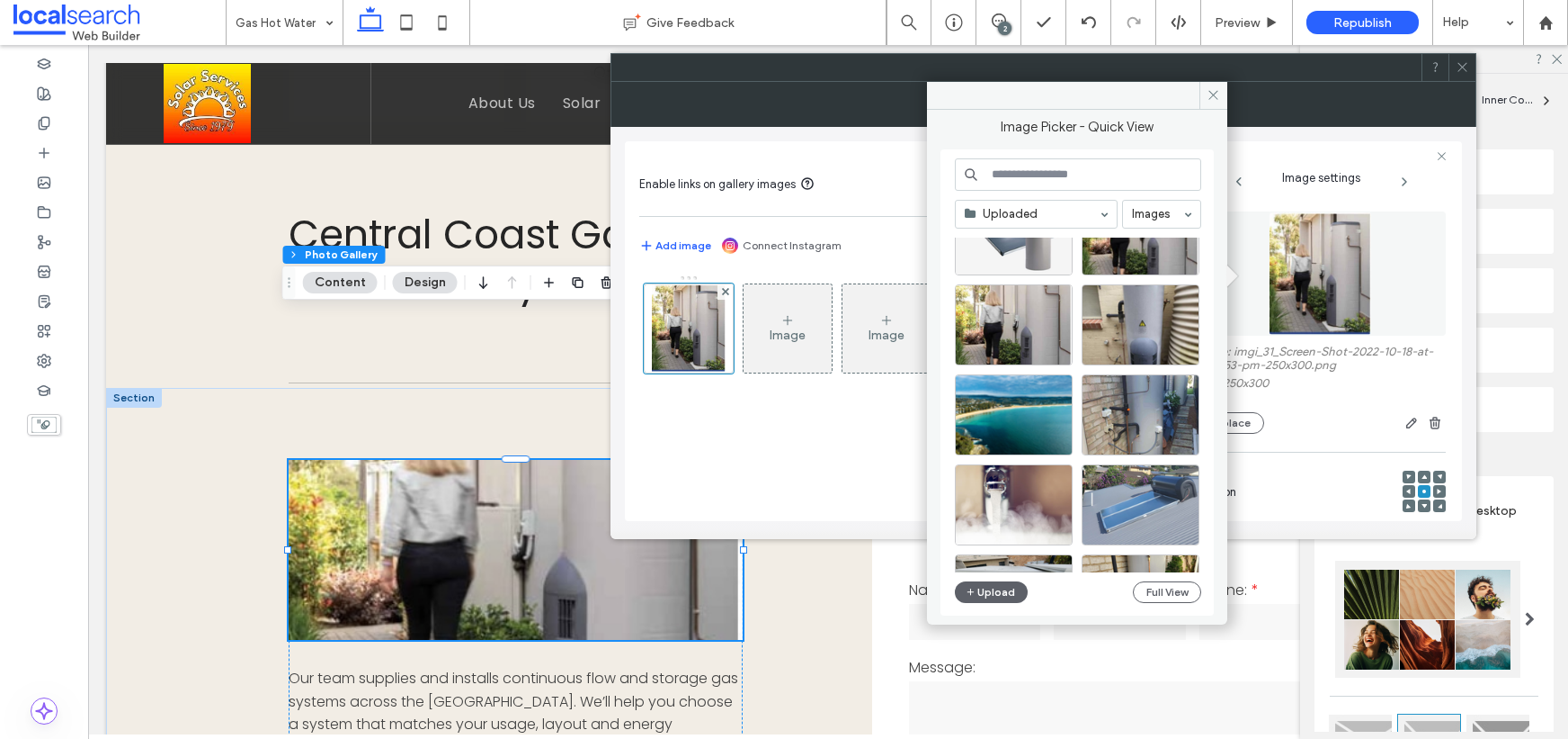
scroll to position [2561, 0]
click at [1012, 333] on div "Select" at bounding box center [1013, 325] width 118 height 81
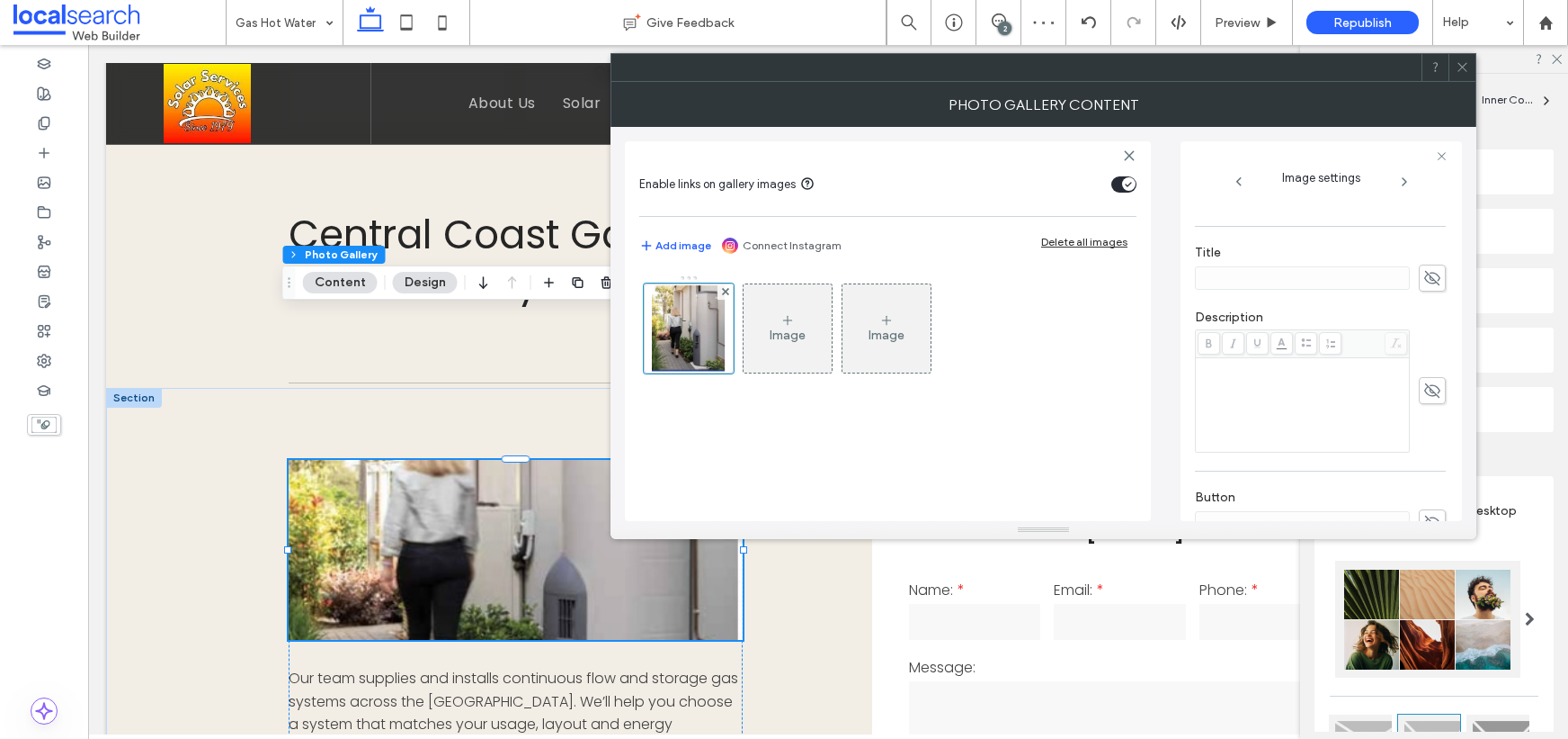
scroll to position [545, 0]
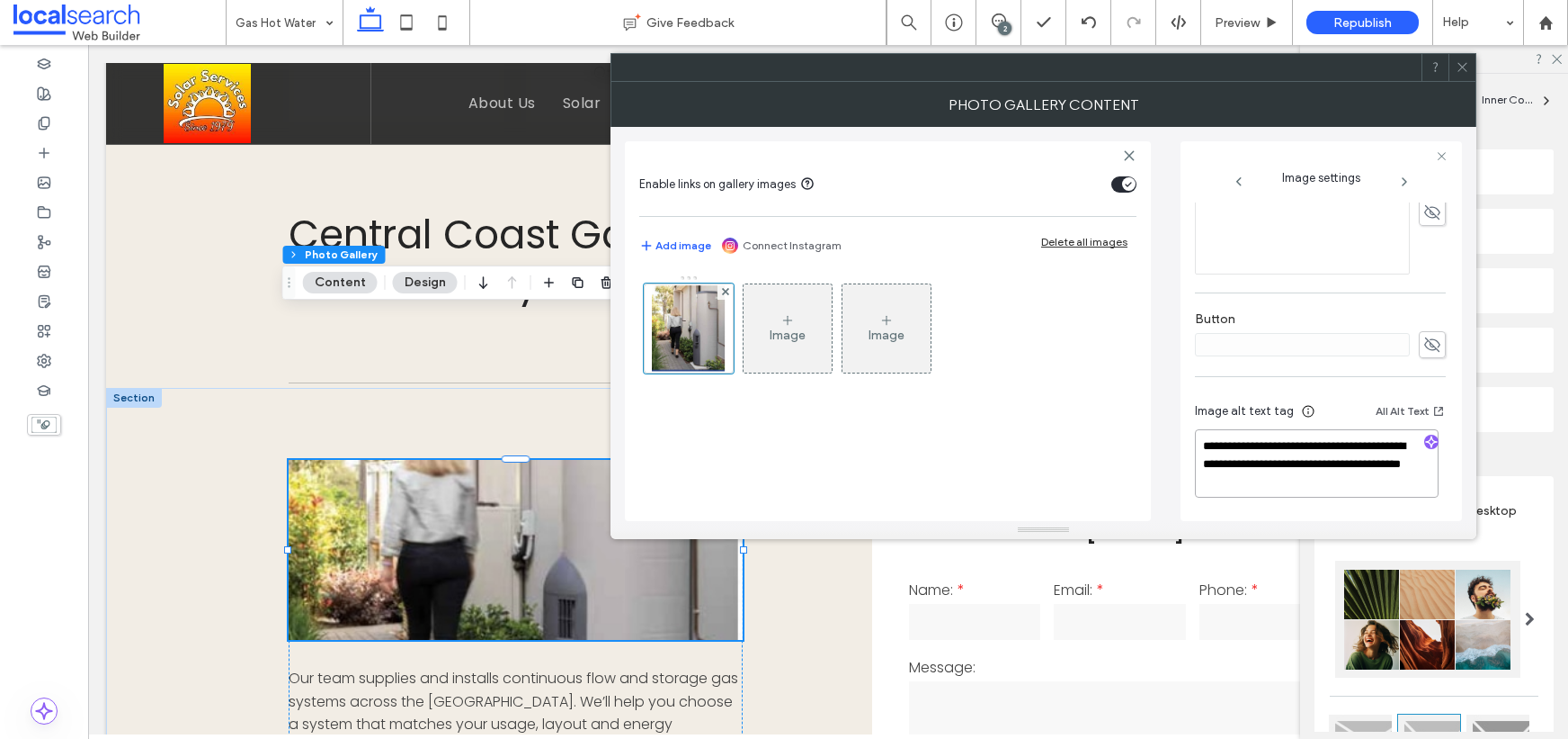
drag, startPoint x: 1318, startPoint y: 466, endPoint x: 1336, endPoint y: 502, distance: 40.2
click at [1336, 502] on div "**********" at bounding box center [1321, 451] width 251 height 133
type textarea "**********"
click at [1426, 441] on use "button" at bounding box center [1432, 443] width 11 height 11
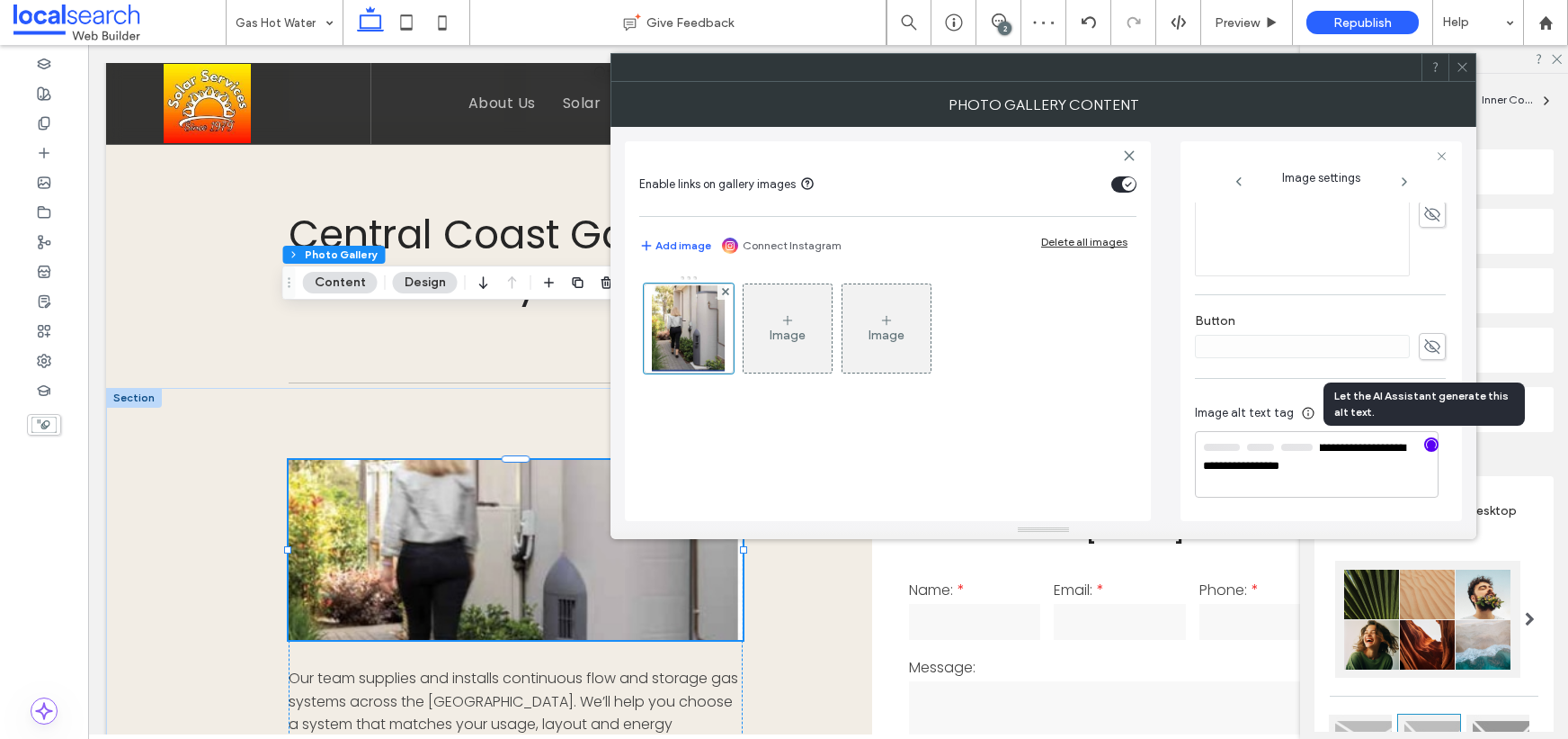
scroll to position [541, 0]
click at [1358, 470] on textarea "**********" at bounding box center [1317, 465] width 243 height 65
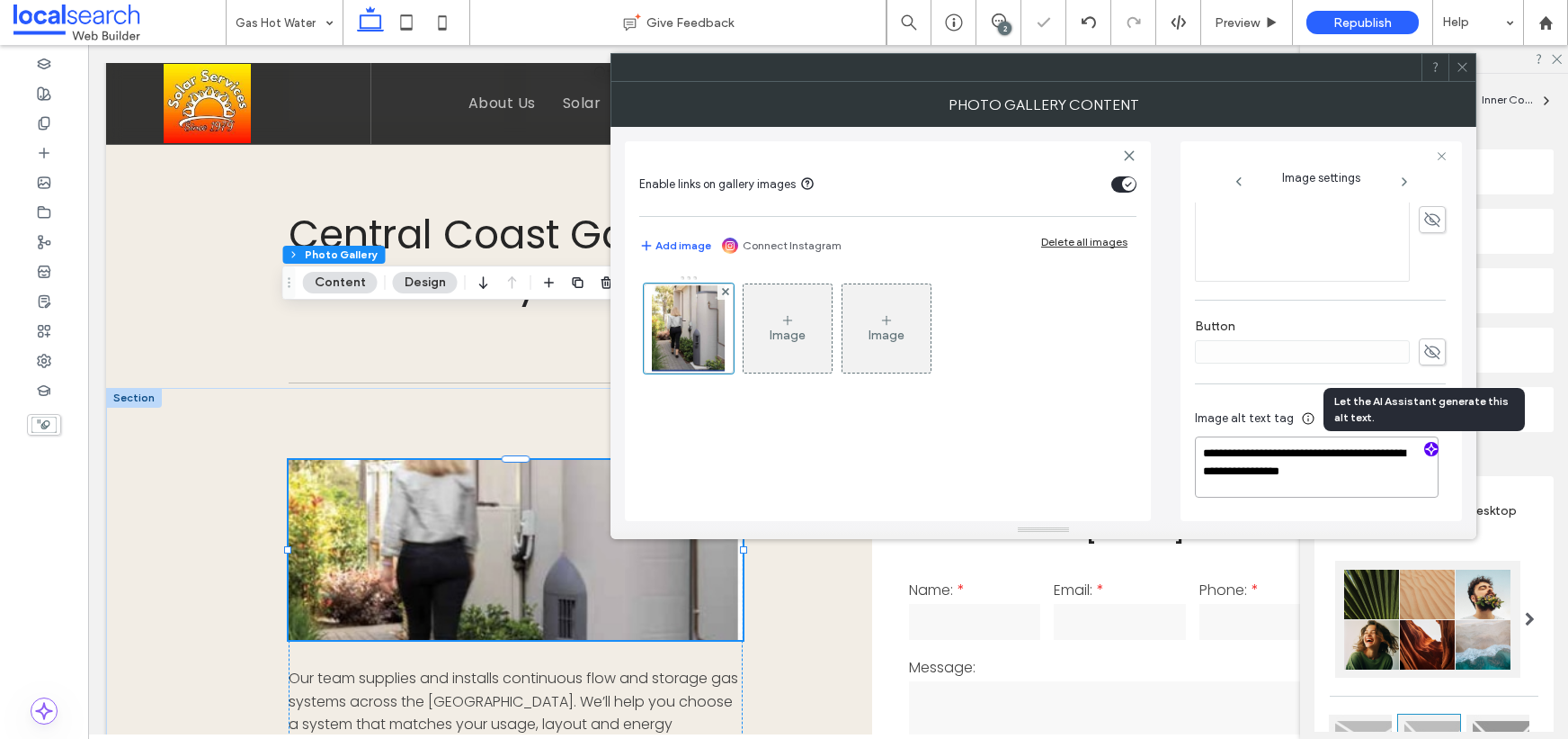
paste textarea "**********"
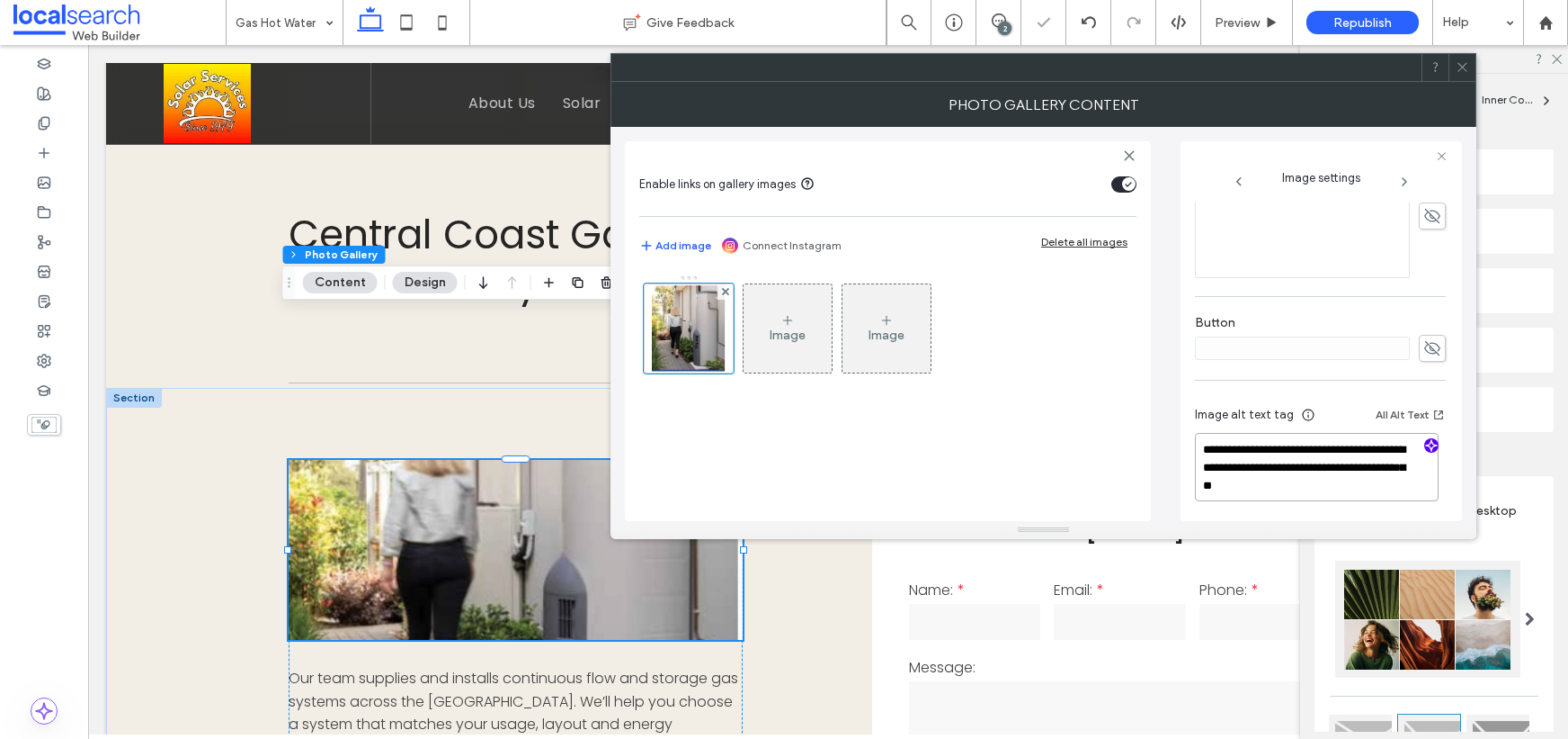
type textarea "**********"
click at [1460, 64] on use at bounding box center [1463, 68] width 9 height 9
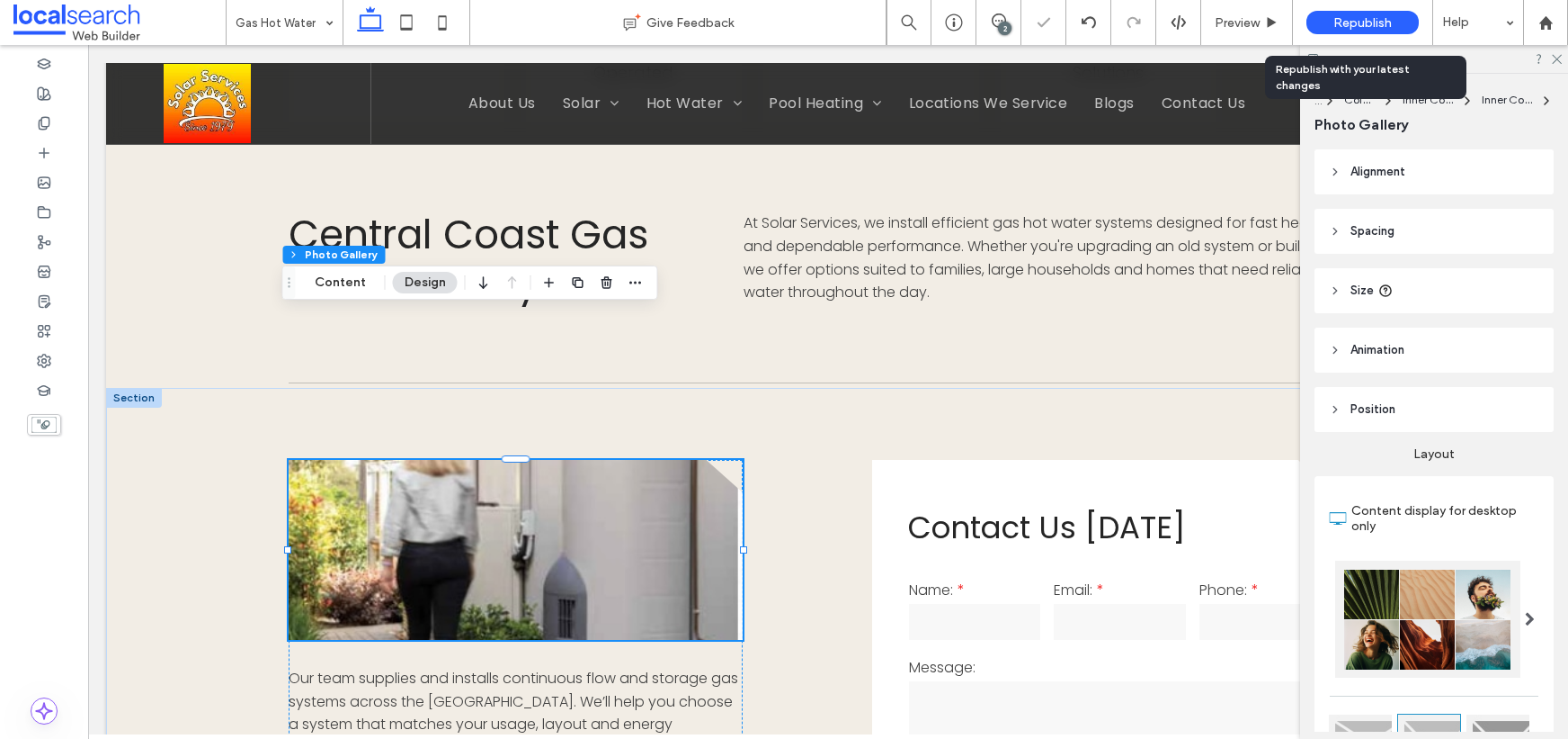
click at [1362, 17] on span "Republish" at bounding box center [1363, 23] width 59 height 16
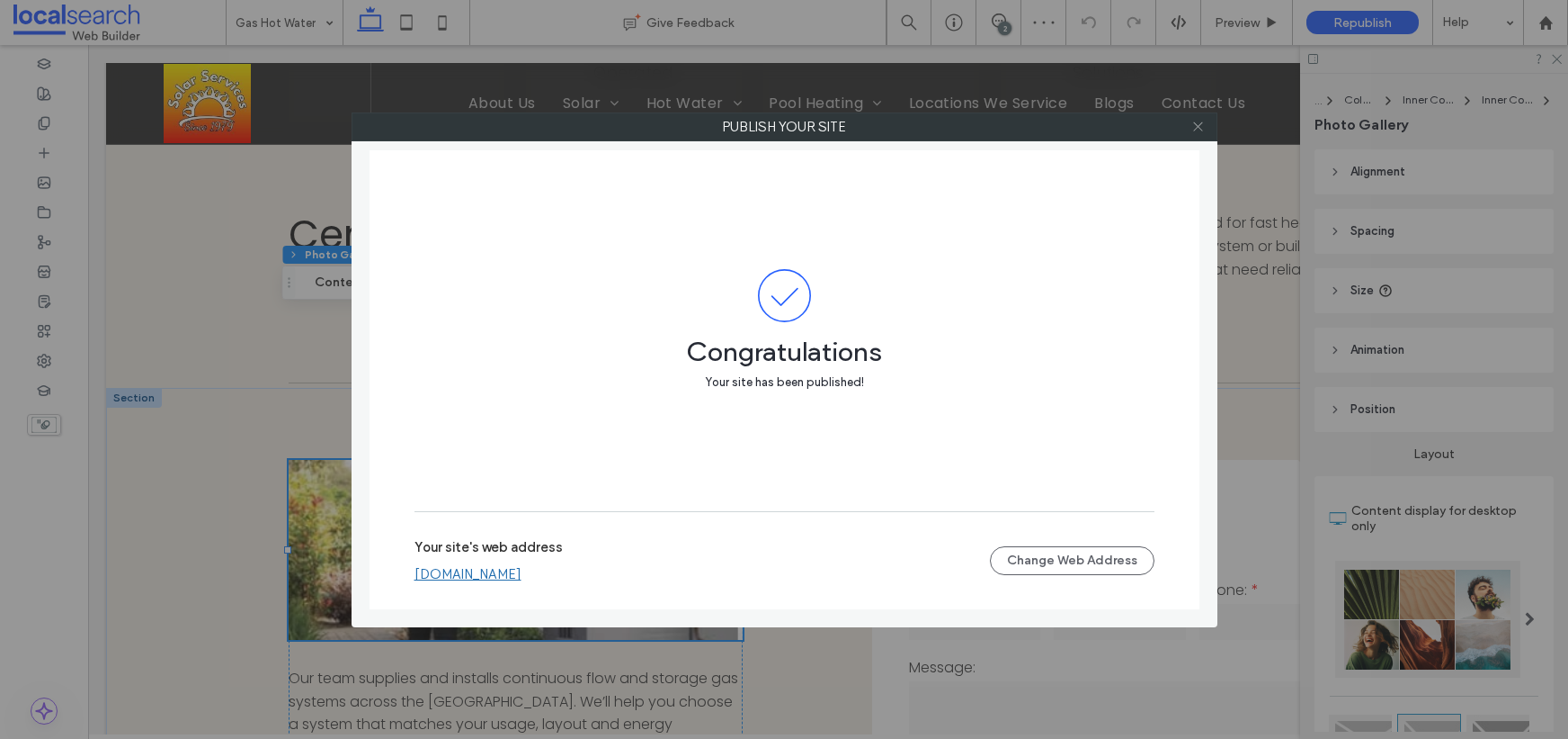
click at [1195, 130] on icon at bounding box center [1198, 126] width 14 height 14
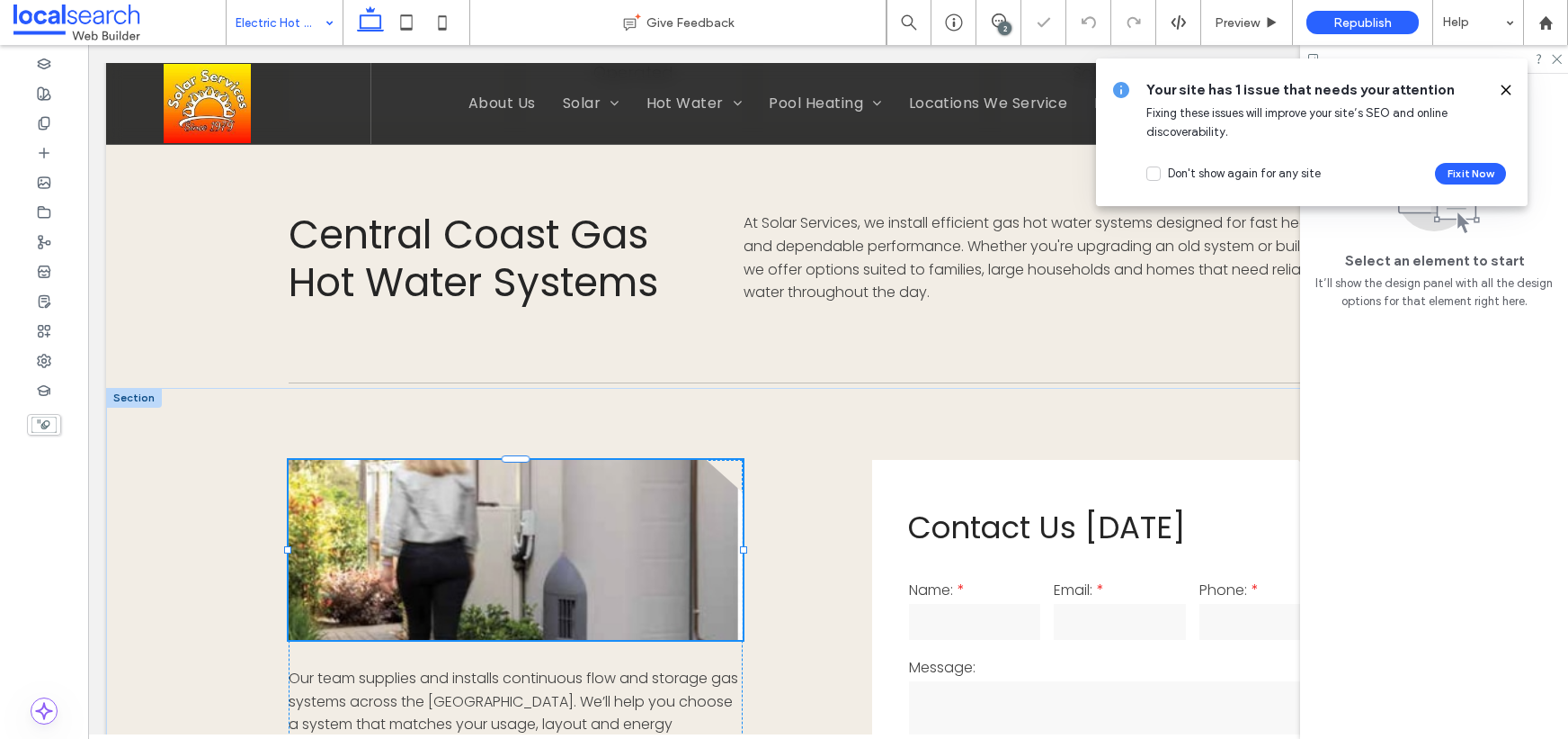
click at [1508, 89] on use at bounding box center [1506, 89] width 8 height 8
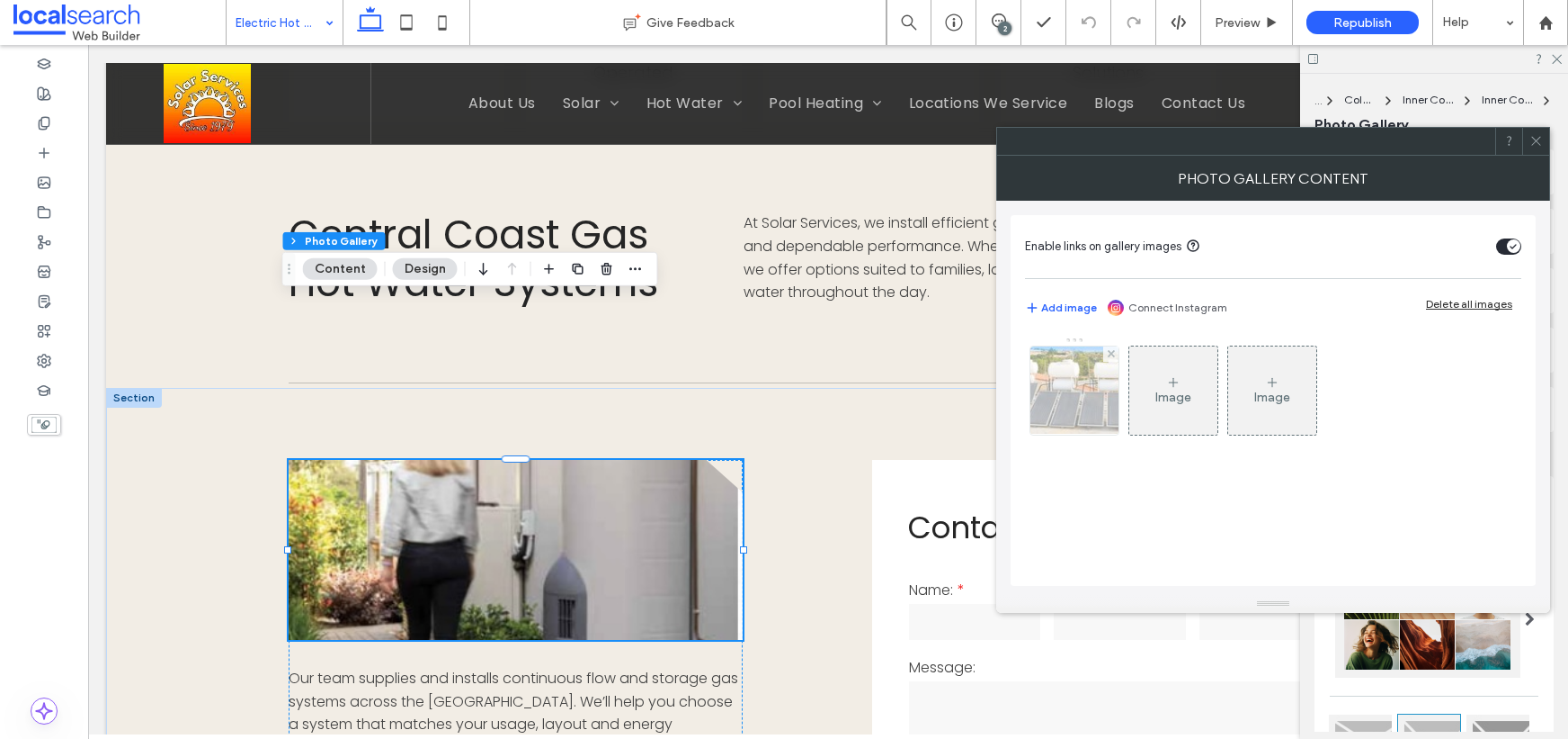
click at [1071, 398] on img at bounding box center [1074, 390] width 133 height 88
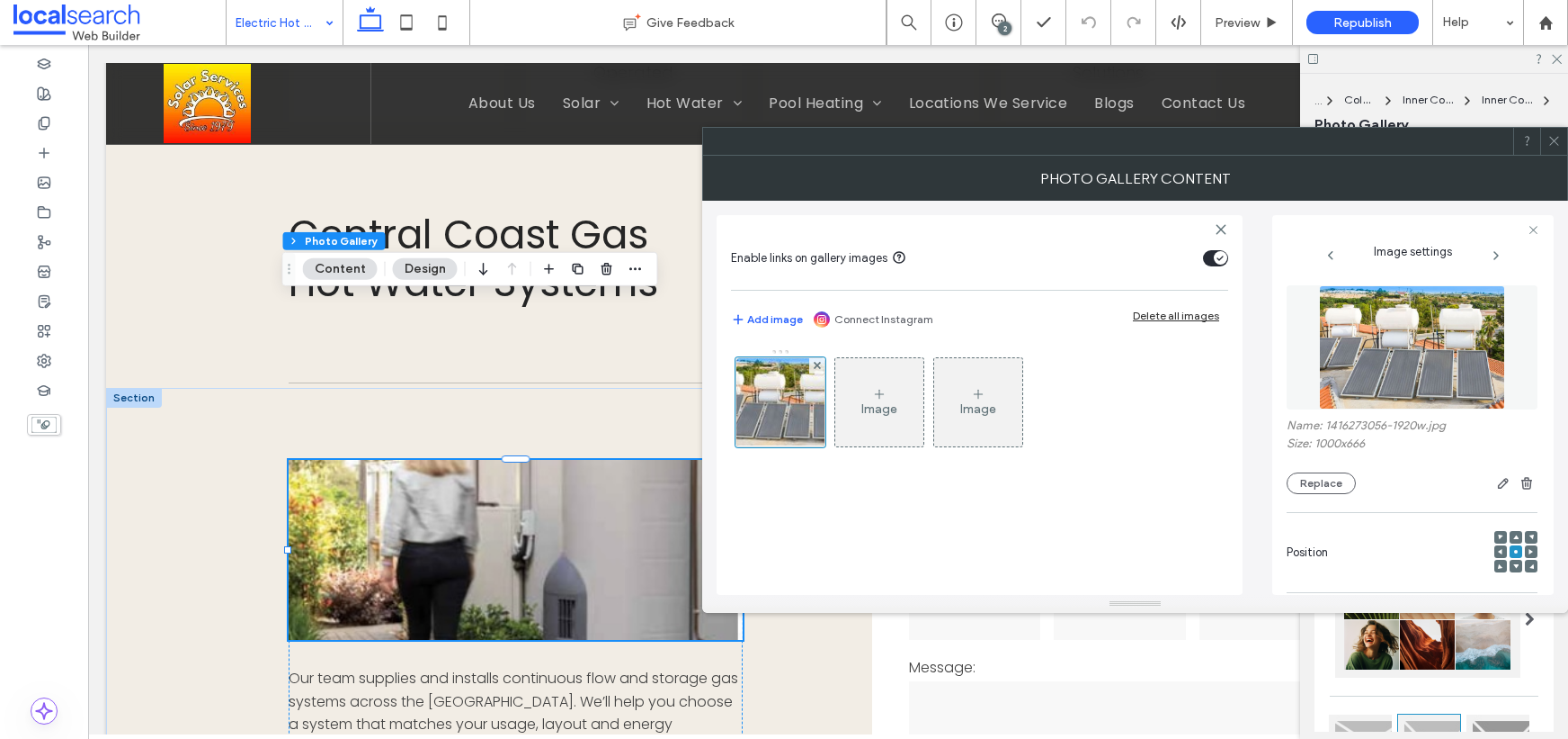
click at [1444, 385] on img at bounding box center [1411, 347] width 185 height 125
click at [1444, 384] on img at bounding box center [1411, 347] width 185 height 125
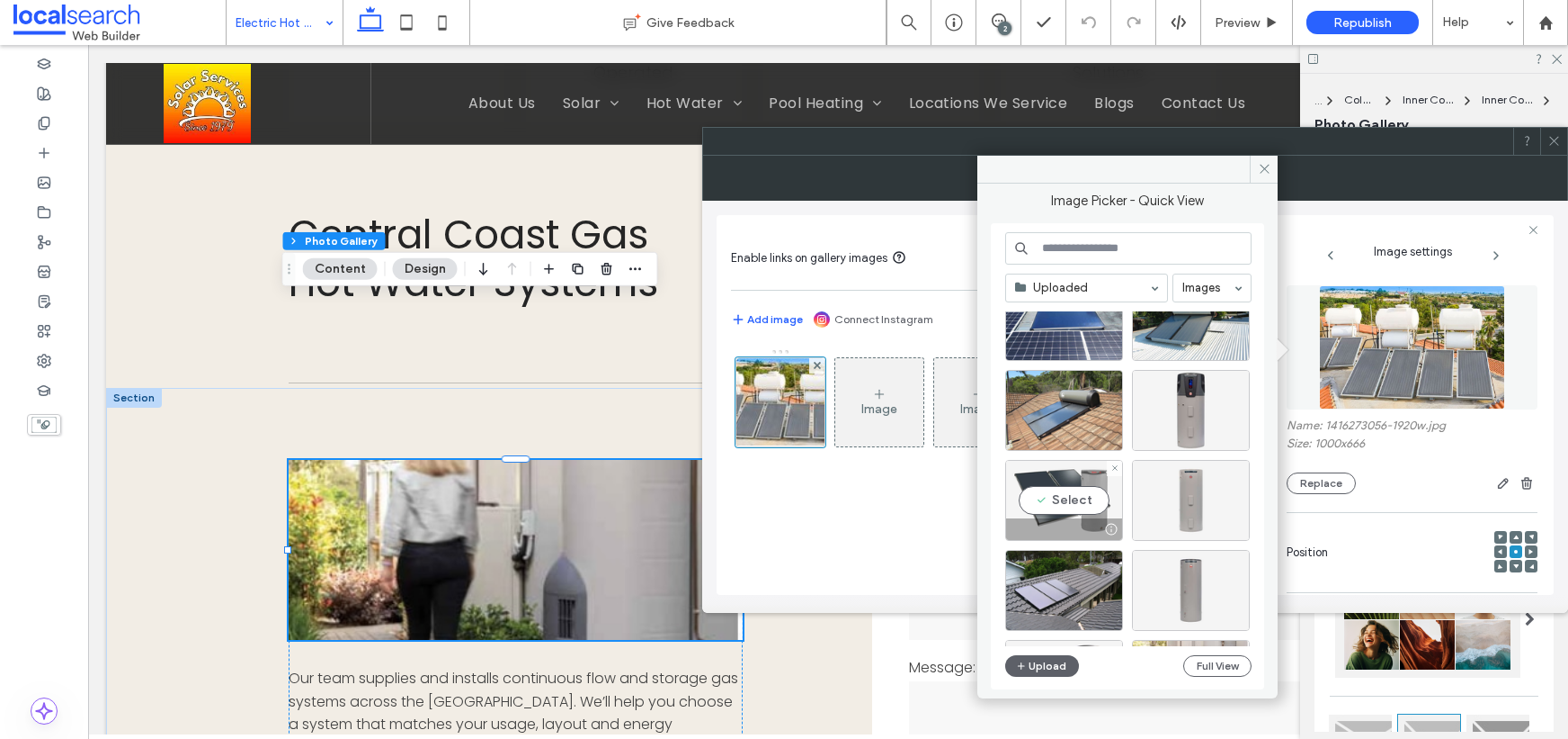
scroll to position [2194, 0]
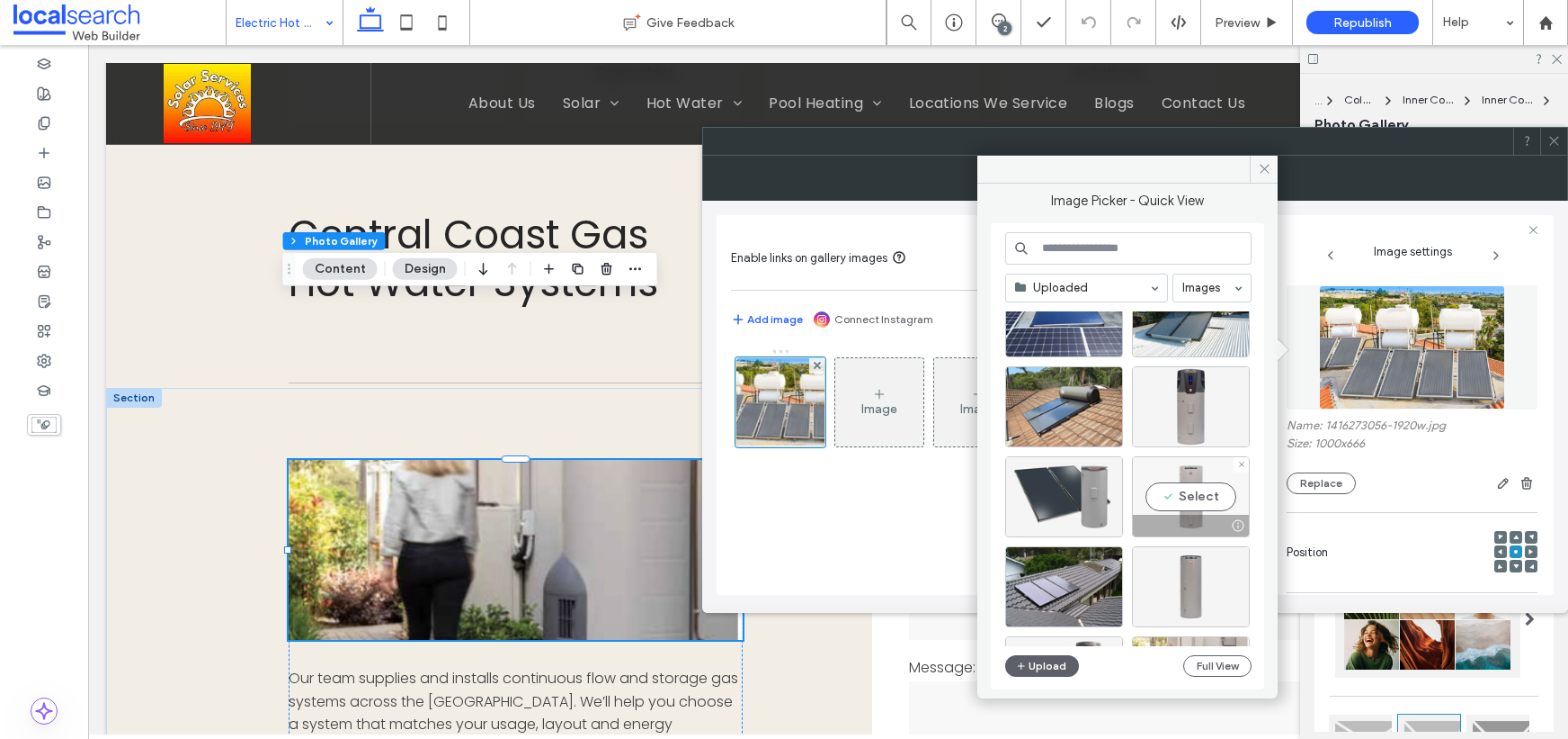
click at [1182, 490] on div "Select" at bounding box center [1191, 496] width 118 height 81
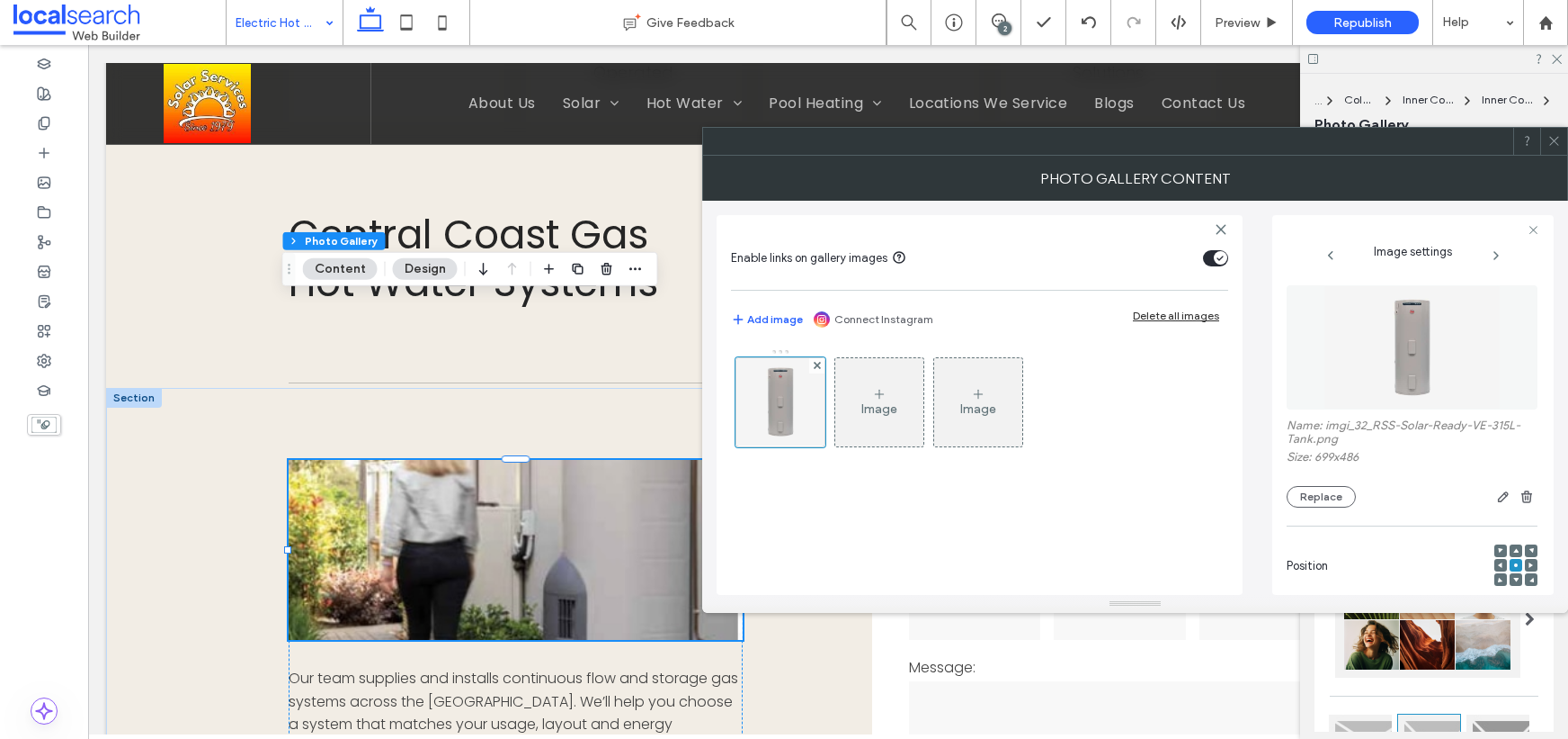
click at [1514, 548] on icon at bounding box center [1517, 550] width 5 height 5
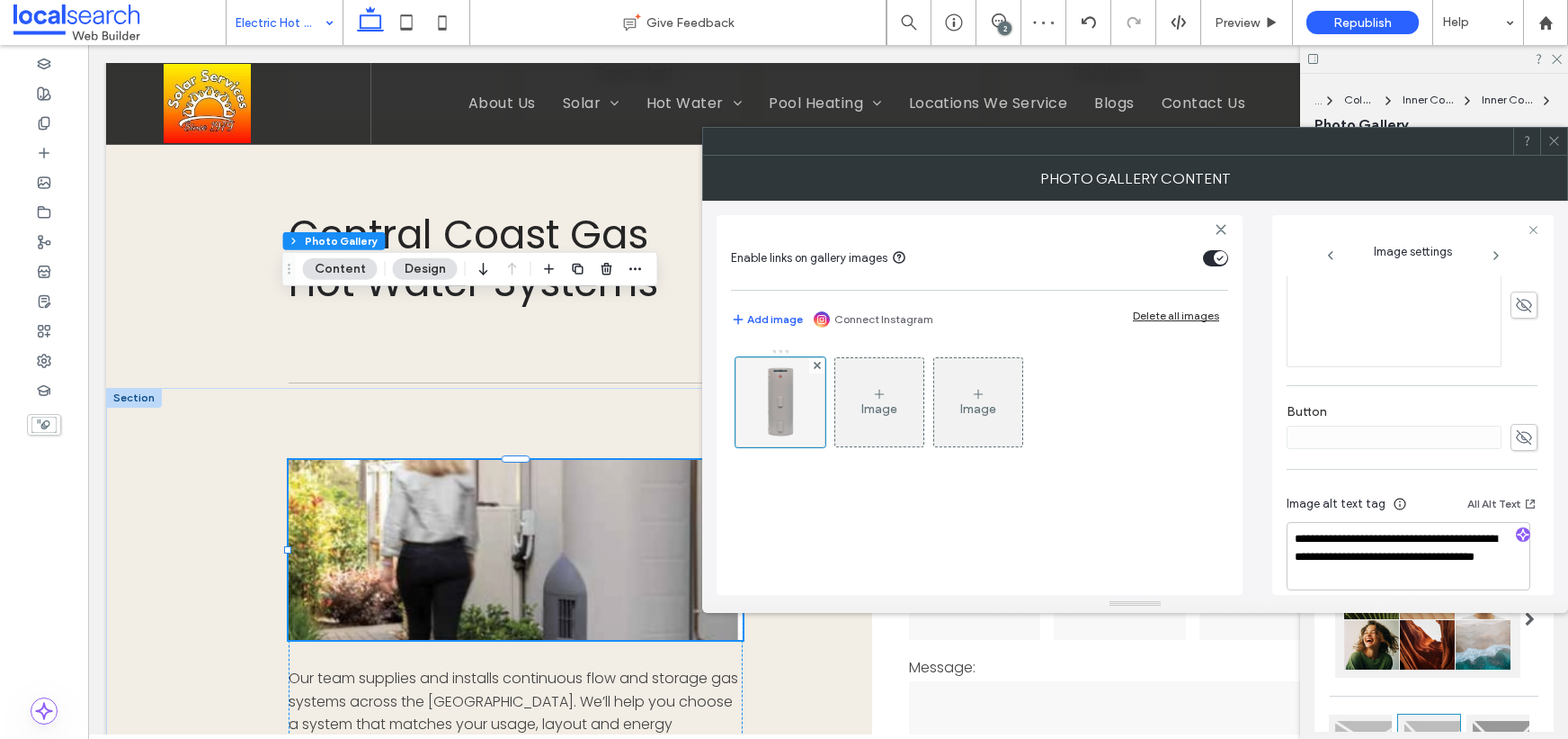
scroll to position [545, 0]
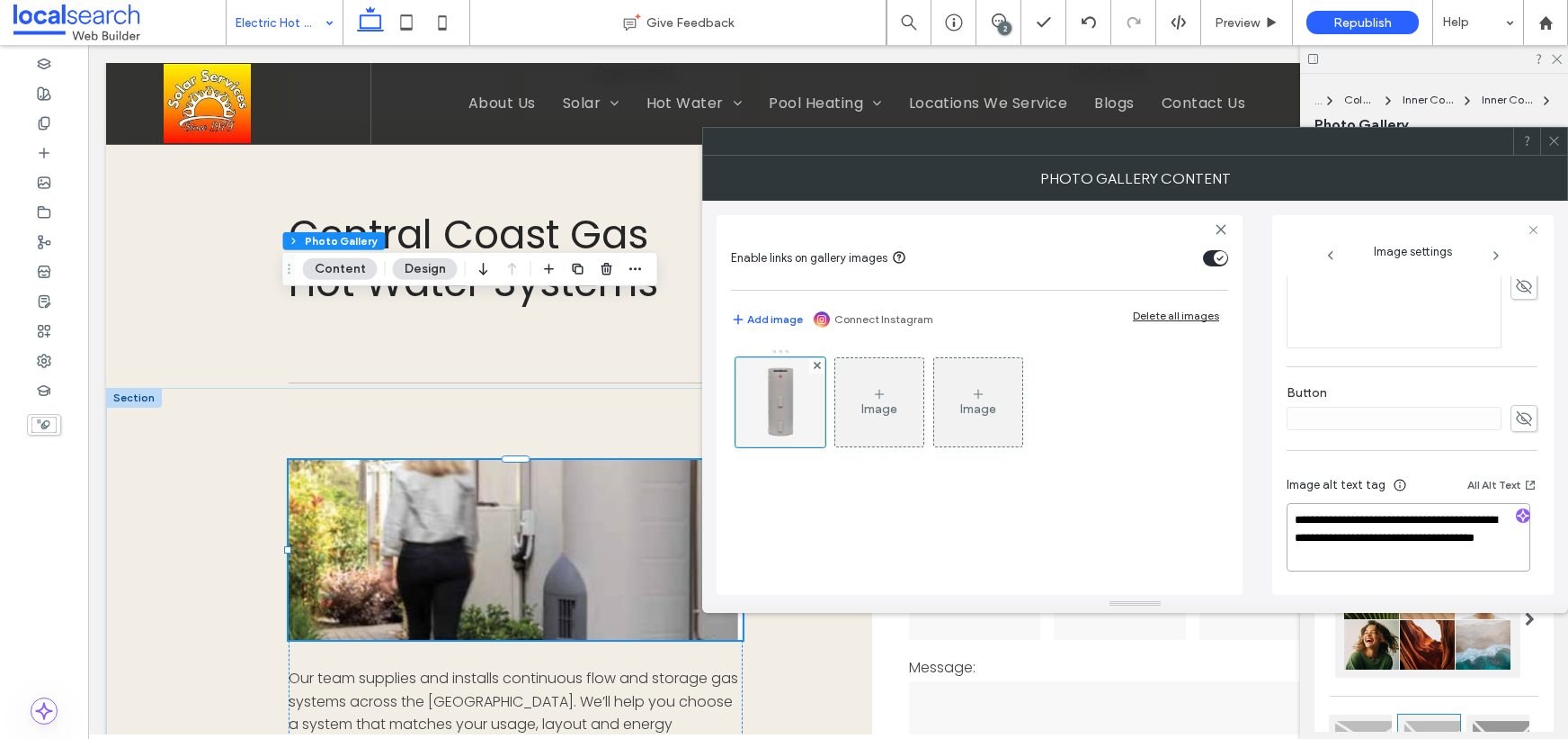
click at [1393, 539] on textarea "**********" at bounding box center [1409, 537] width 243 height 69
click at [1415, 538] on textarea "**********" at bounding box center [1409, 537] width 243 height 69
click at [1497, 536] on textarea "**********" at bounding box center [1409, 537] width 243 height 69
drag, startPoint x: 1387, startPoint y: 536, endPoint x: 1406, endPoint y: 554, distance: 26.2
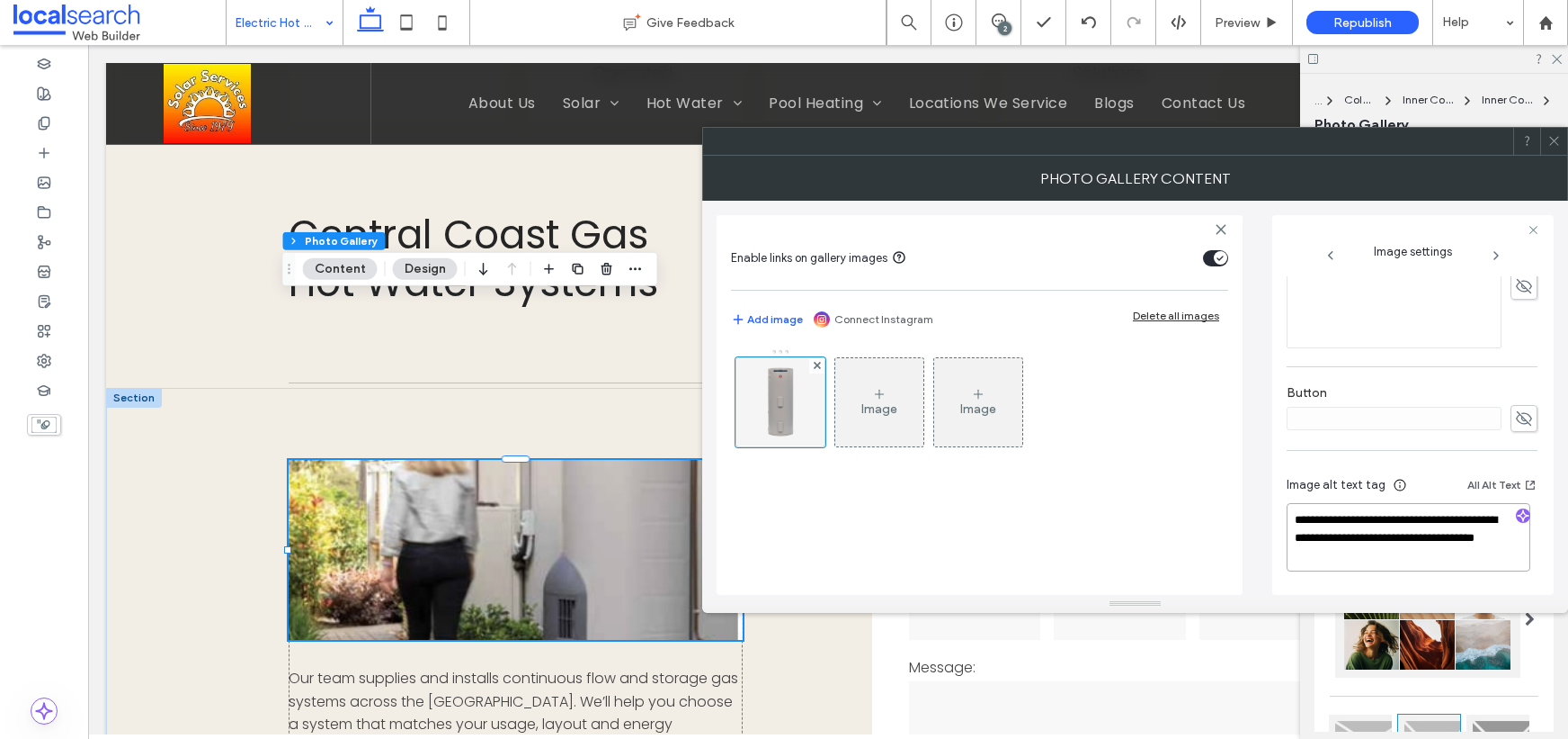
click at [1403, 555] on textarea "**********" at bounding box center [1409, 537] width 243 height 69
type textarea "**********"
click at [1517, 517] on icon "button" at bounding box center [1523, 517] width 13 height 13
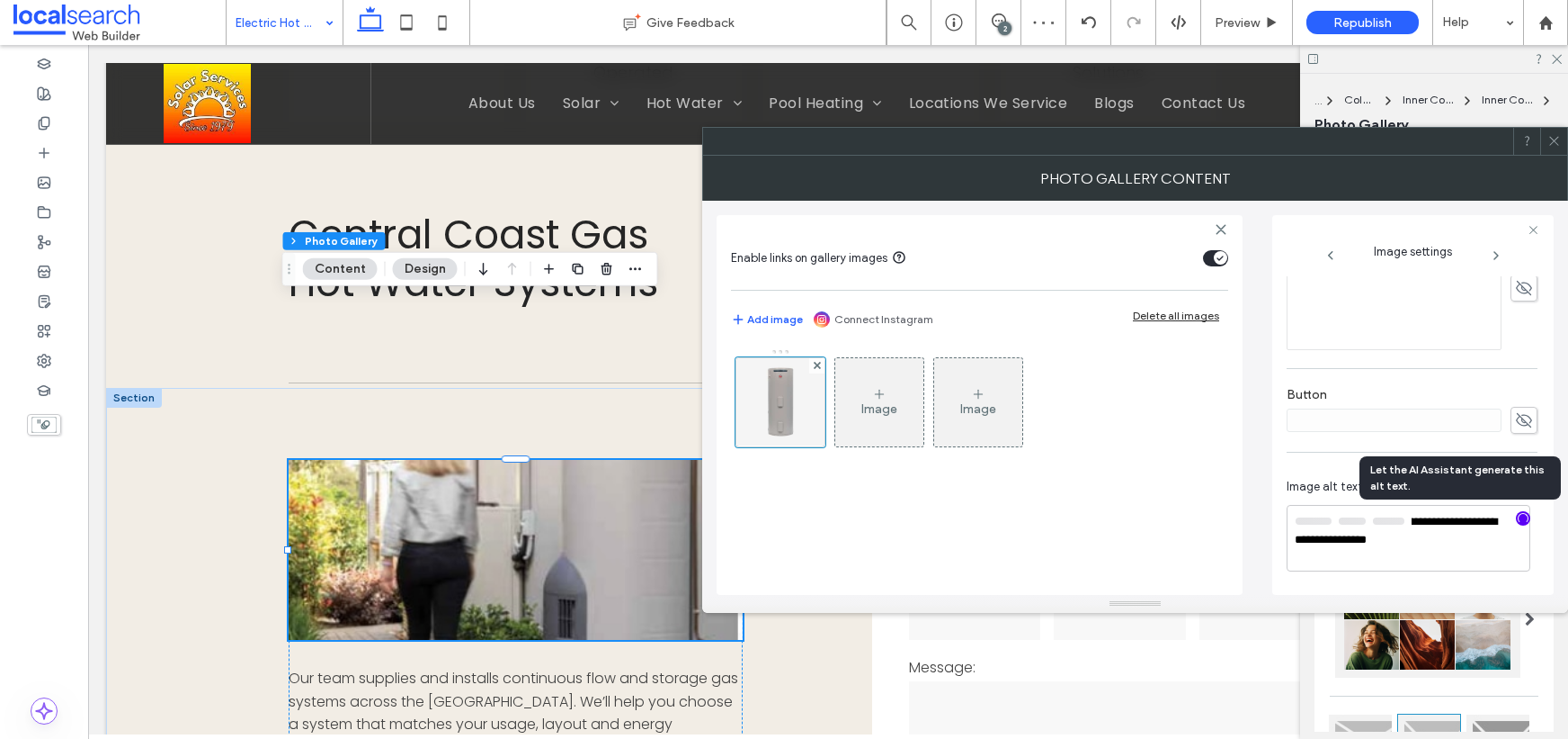
scroll to position [541, 0]
click at [1415, 547] on textarea "**********" at bounding box center [1409, 538] width 243 height 65
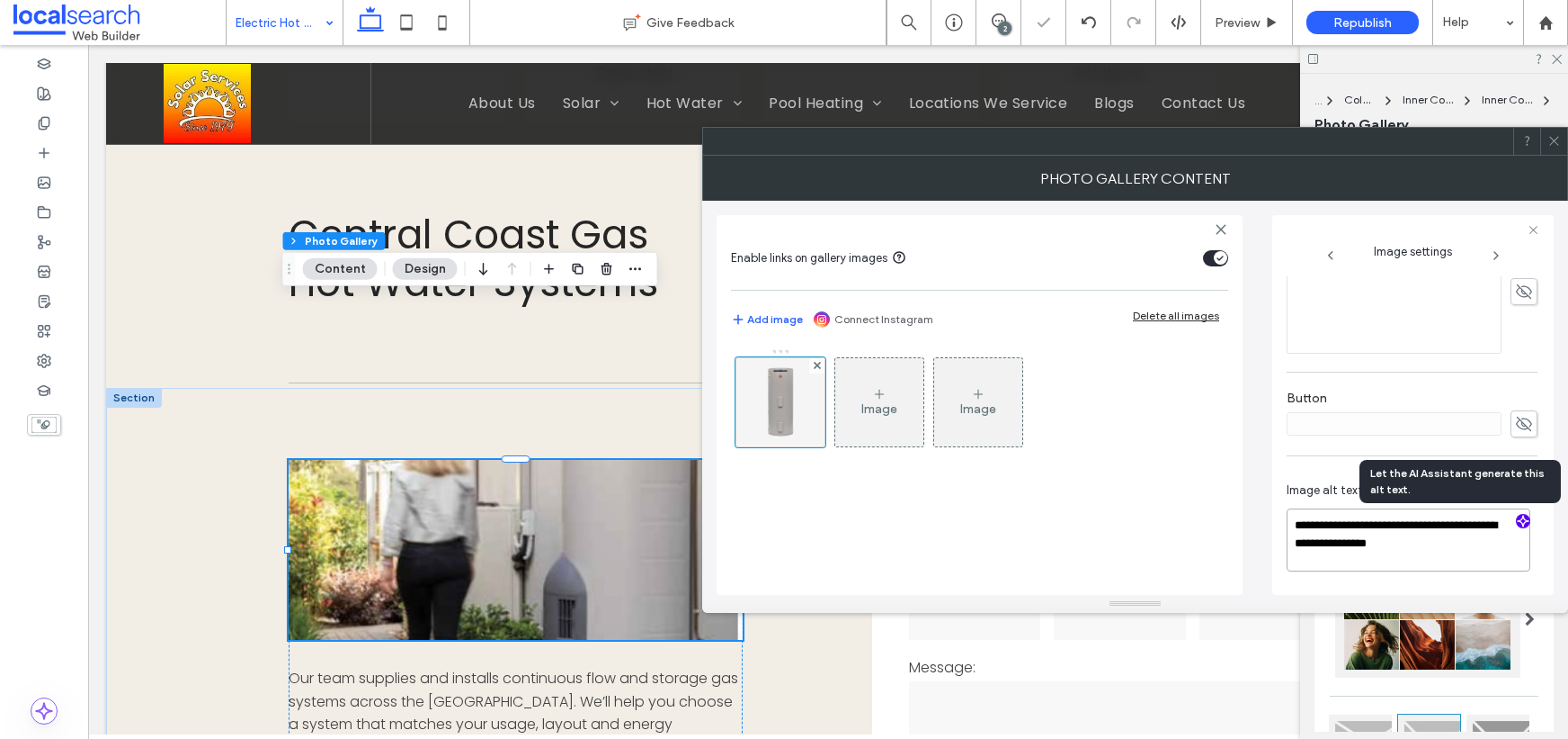
scroll to position [538, 0]
paste textarea "**********"
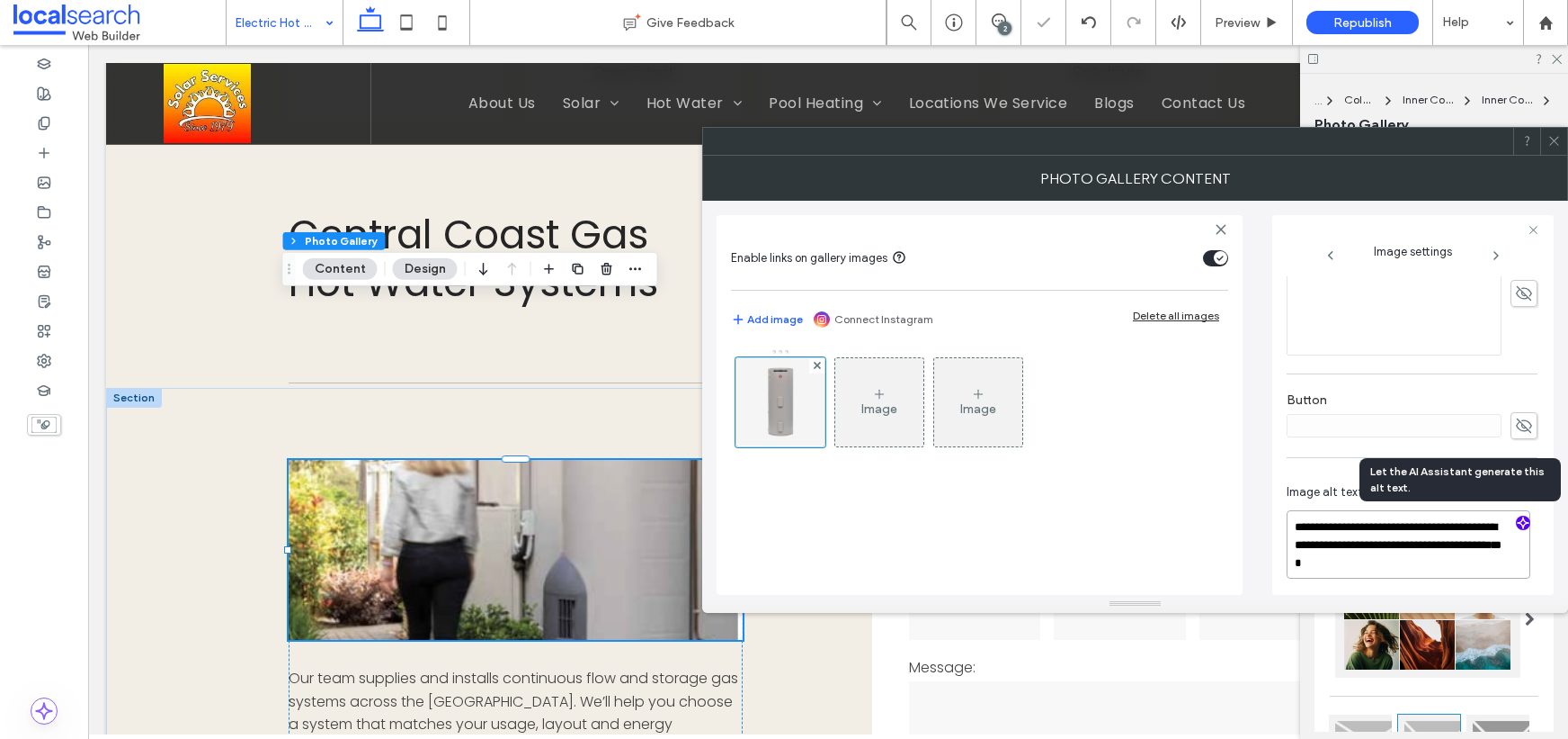
scroll to position [541, 0]
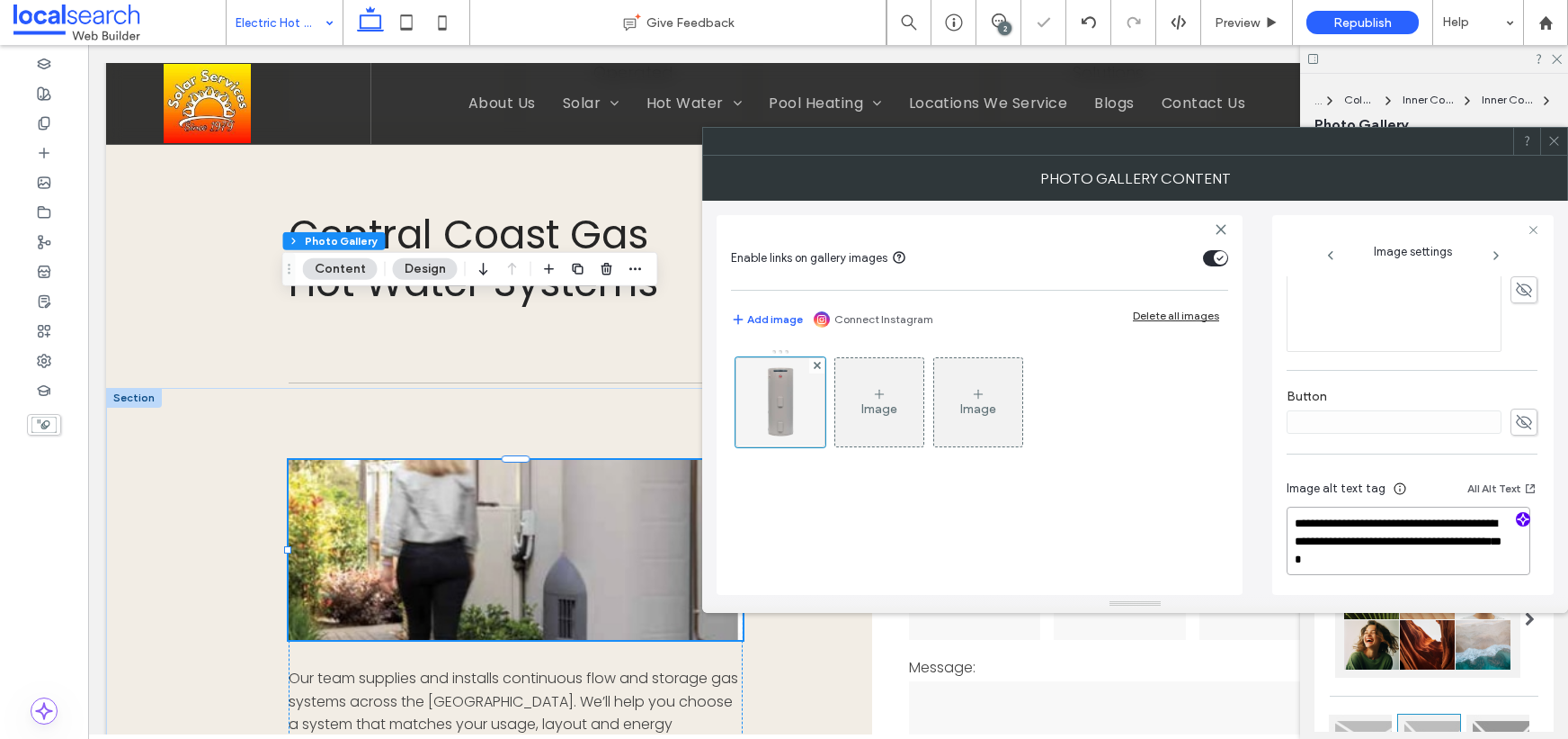
type textarea "**********"
click at [1463, 193] on div "Photo gallery content" at bounding box center [1135, 178] width 866 height 45
click at [1561, 135] on icon at bounding box center [1554, 140] width 14 height 14
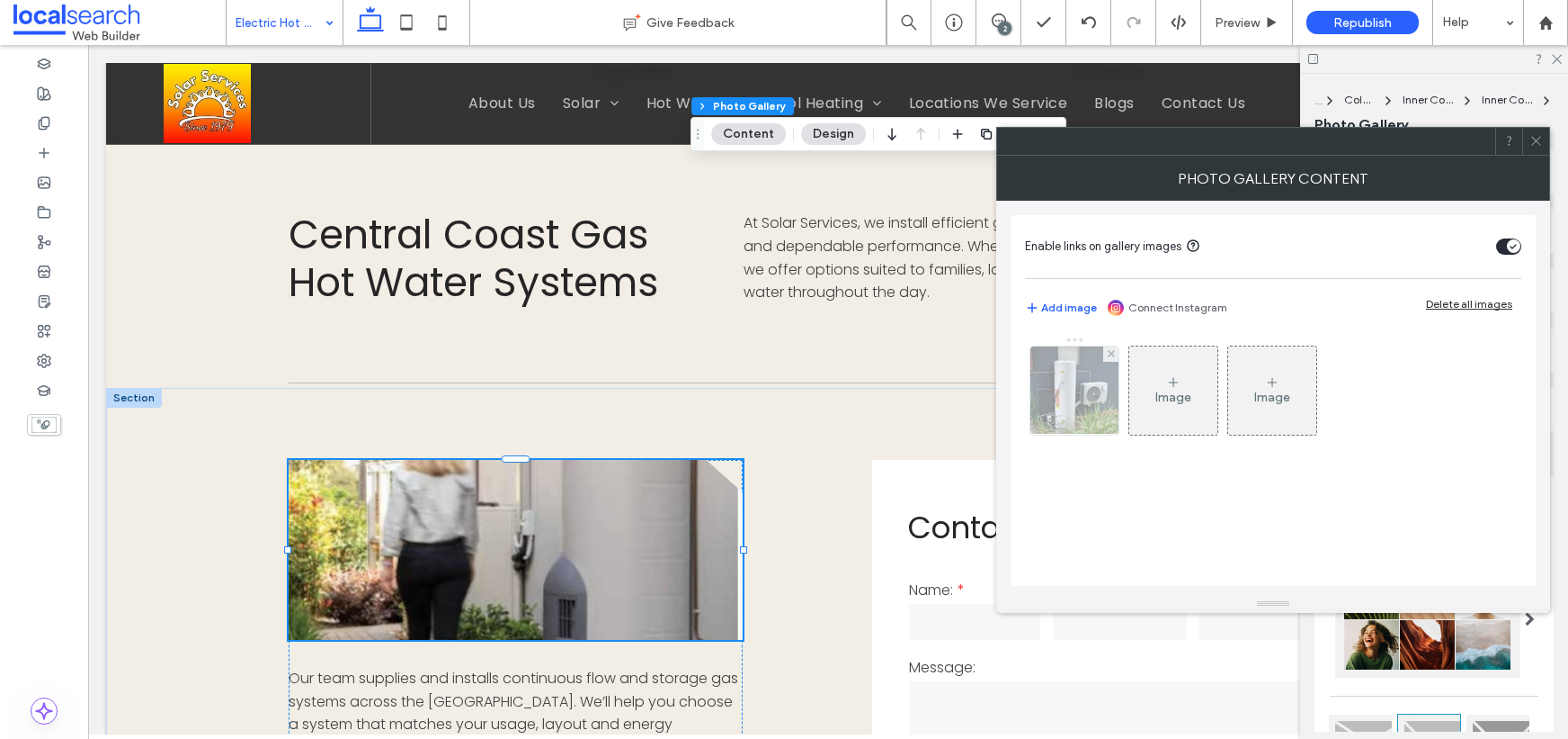
click at [1085, 388] on img at bounding box center [1074, 390] width 133 height 88
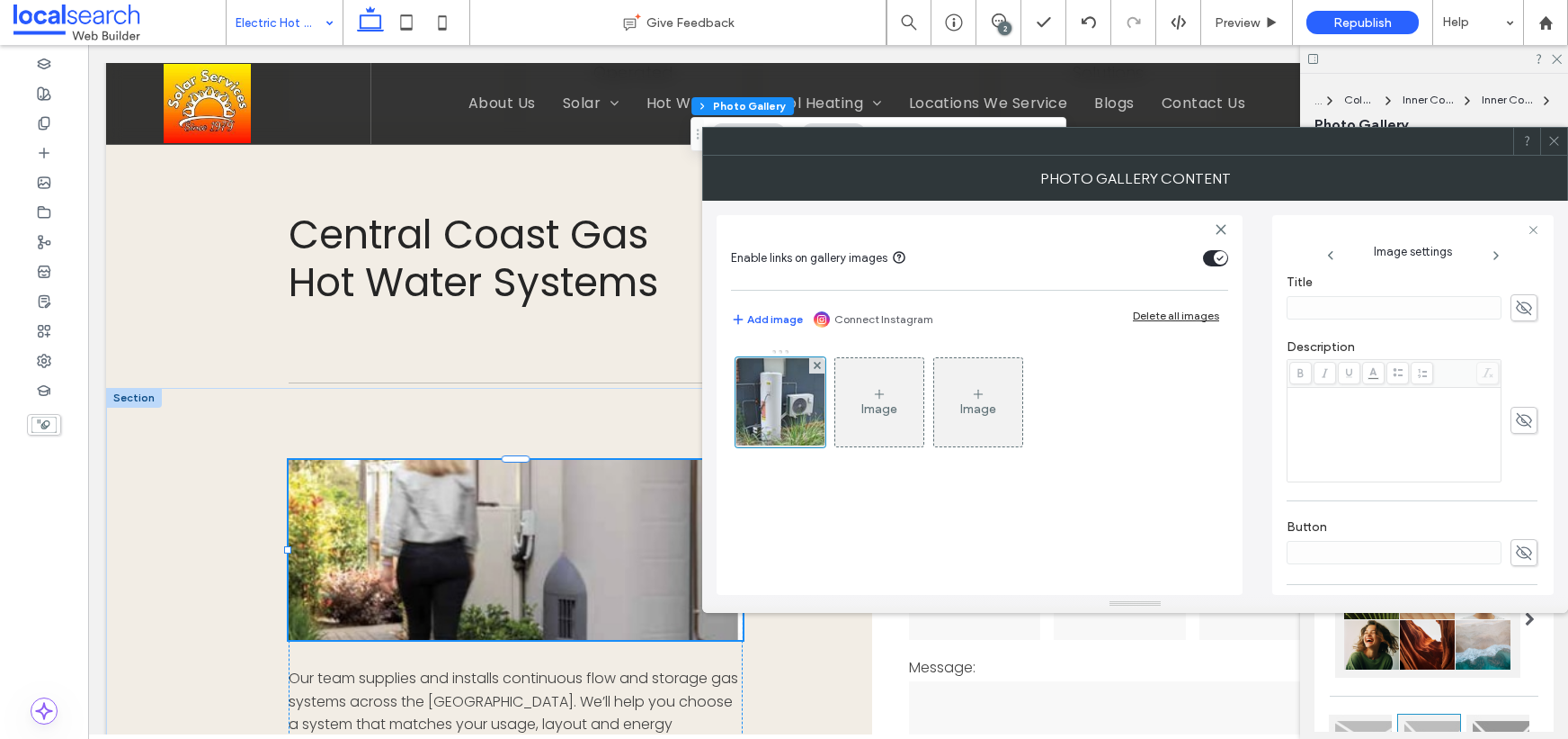
scroll to position [532, 0]
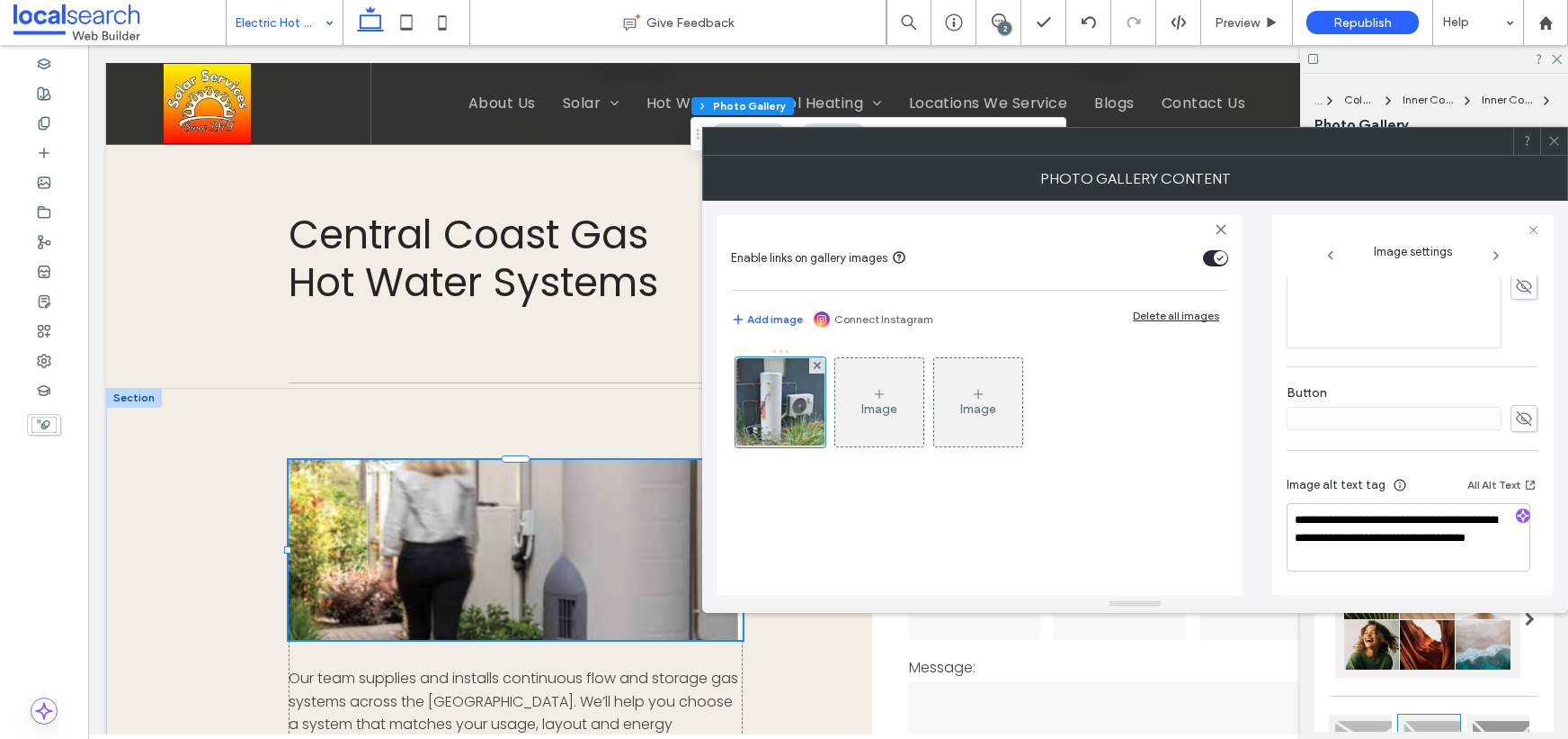
click at [1550, 134] on span at bounding box center [1554, 141] width 14 height 27
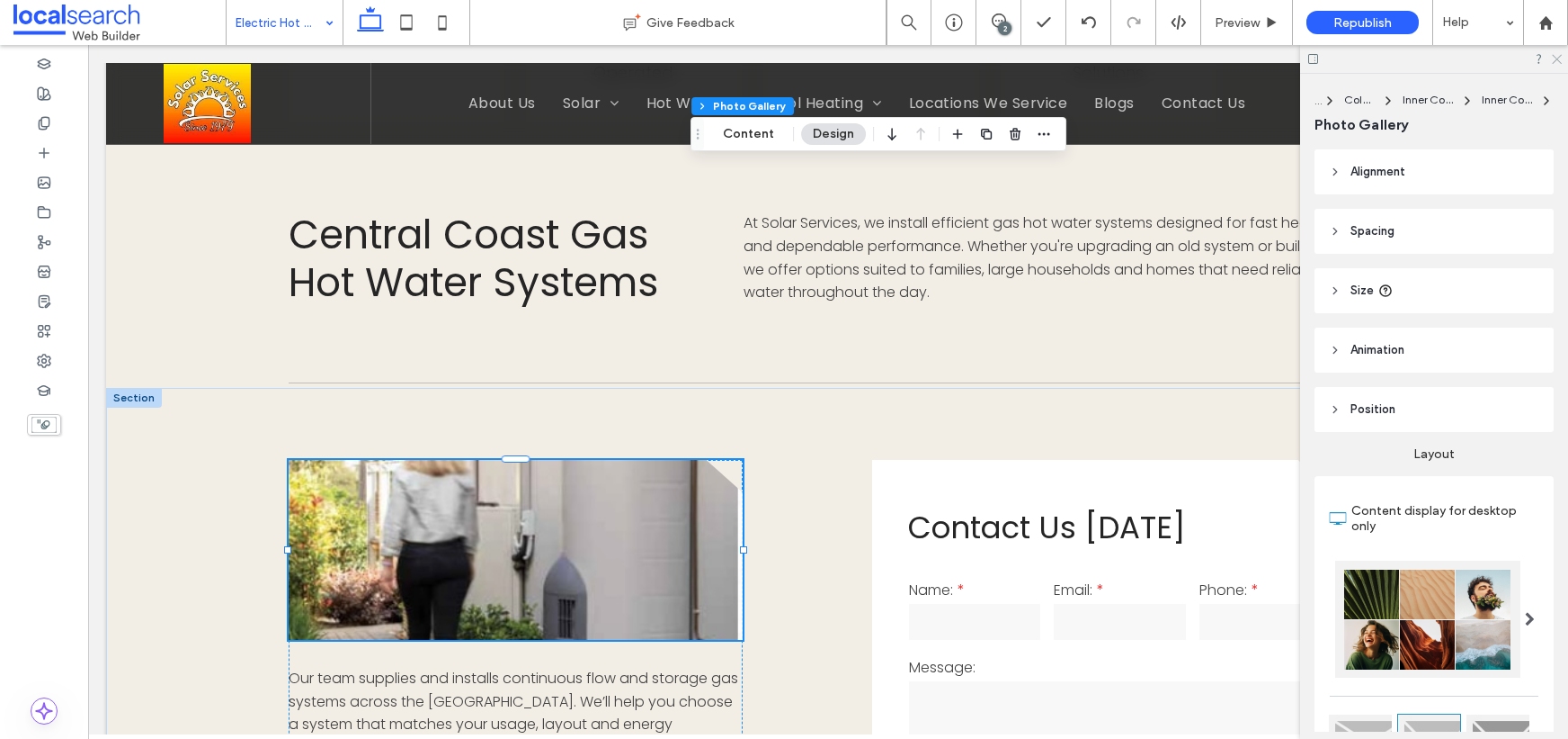
click at [1558, 60] on icon at bounding box center [1556, 58] width 12 height 12
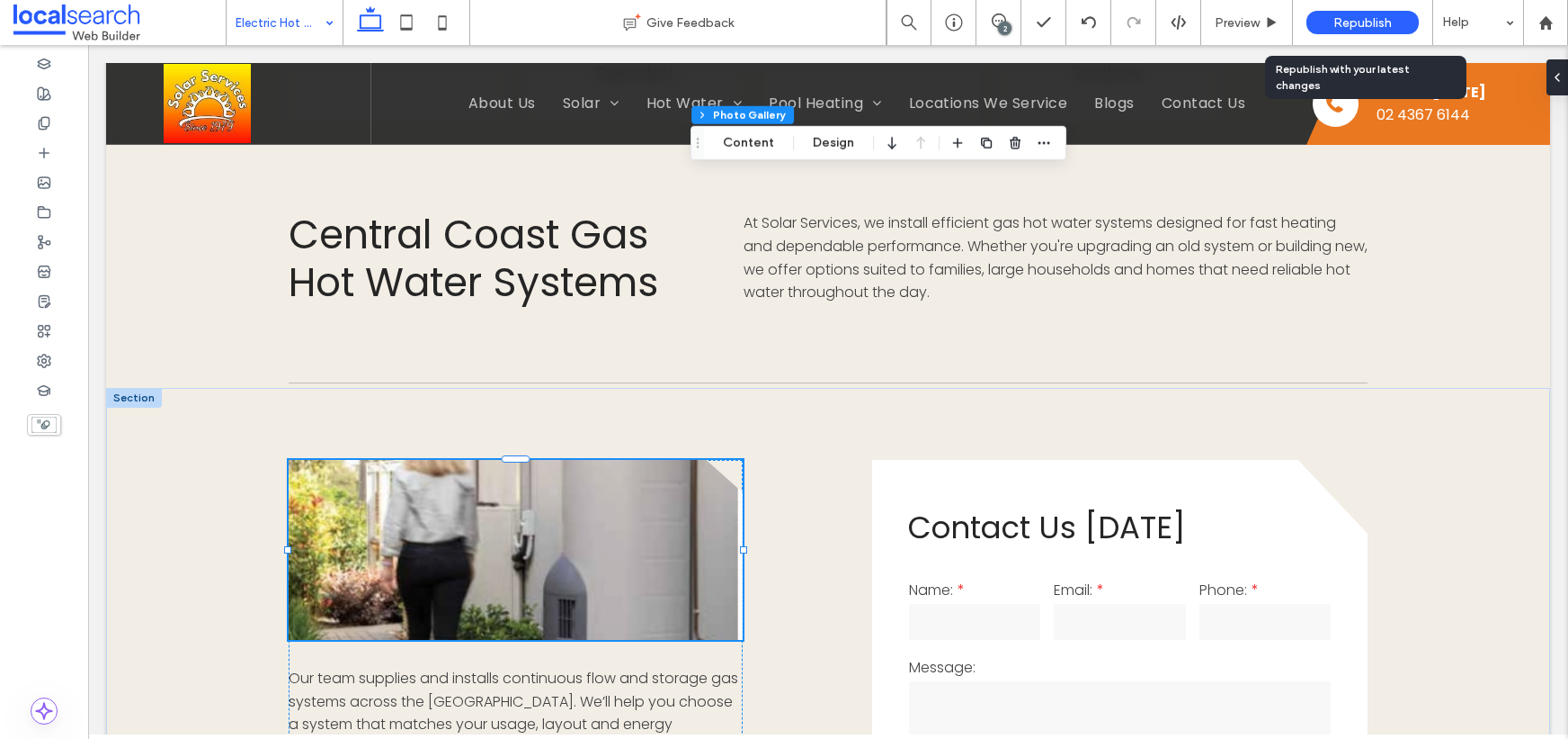
drag, startPoint x: 1360, startPoint y: 5, endPoint x: 1366, endPoint y: 15, distance: 11.7
click at [1360, 7] on div "Republish" at bounding box center [1363, 22] width 113 height 45
click at [1339, 21] on span "Republish" at bounding box center [1363, 23] width 59 height 16
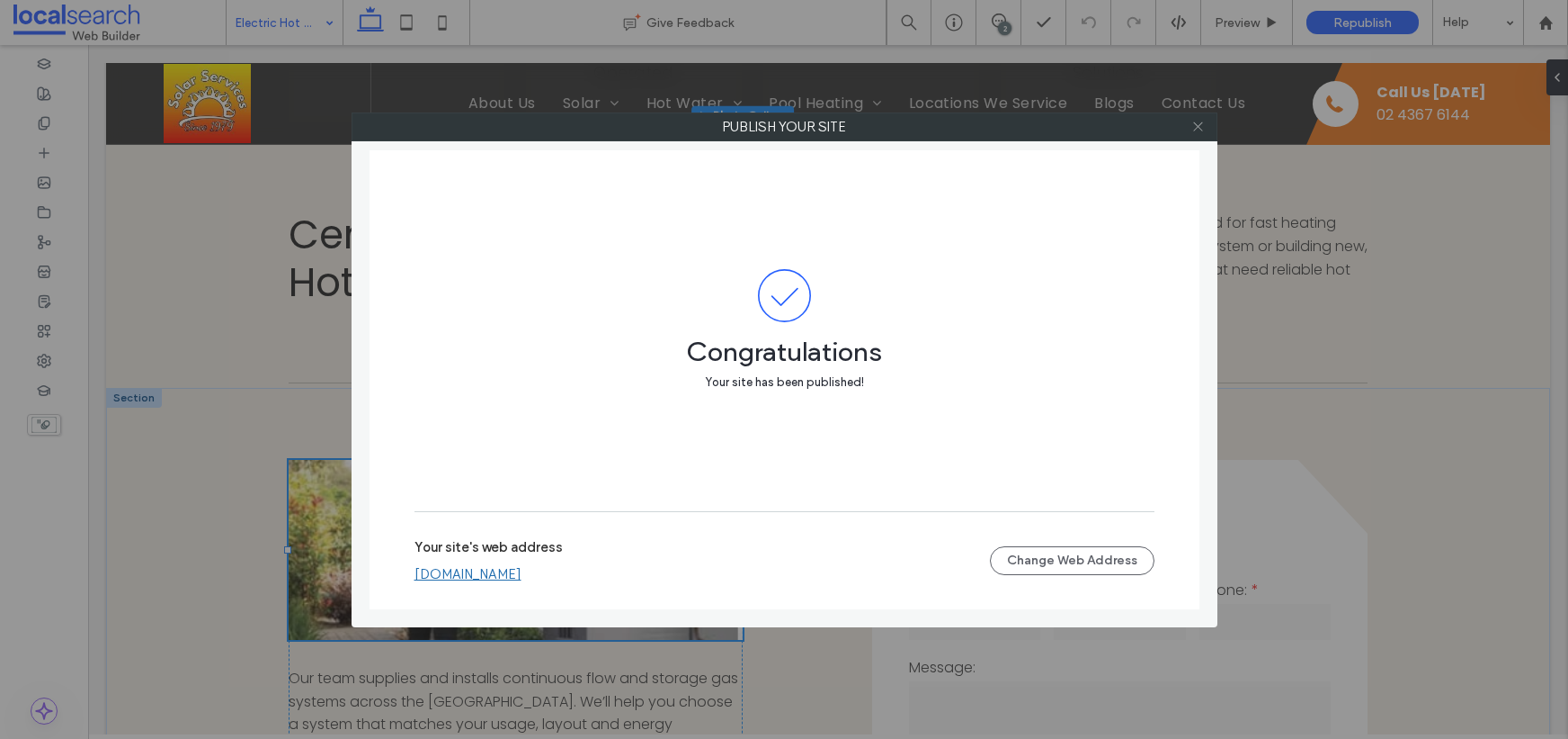
click at [1196, 127] on icon at bounding box center [1198, 126] width 14 height 14
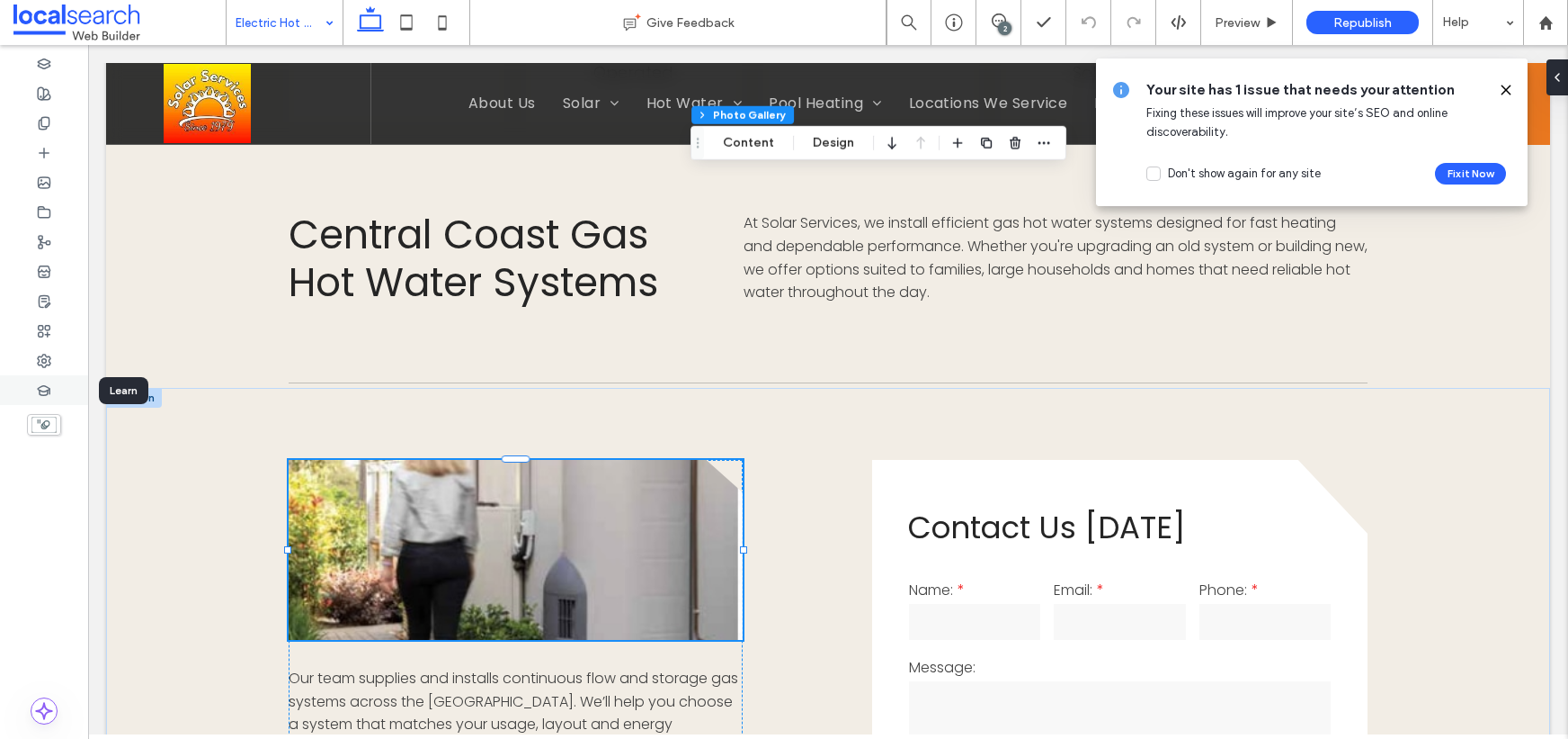
click at [55, 385] on div at bounding box center [44, 390] width 88 height 29
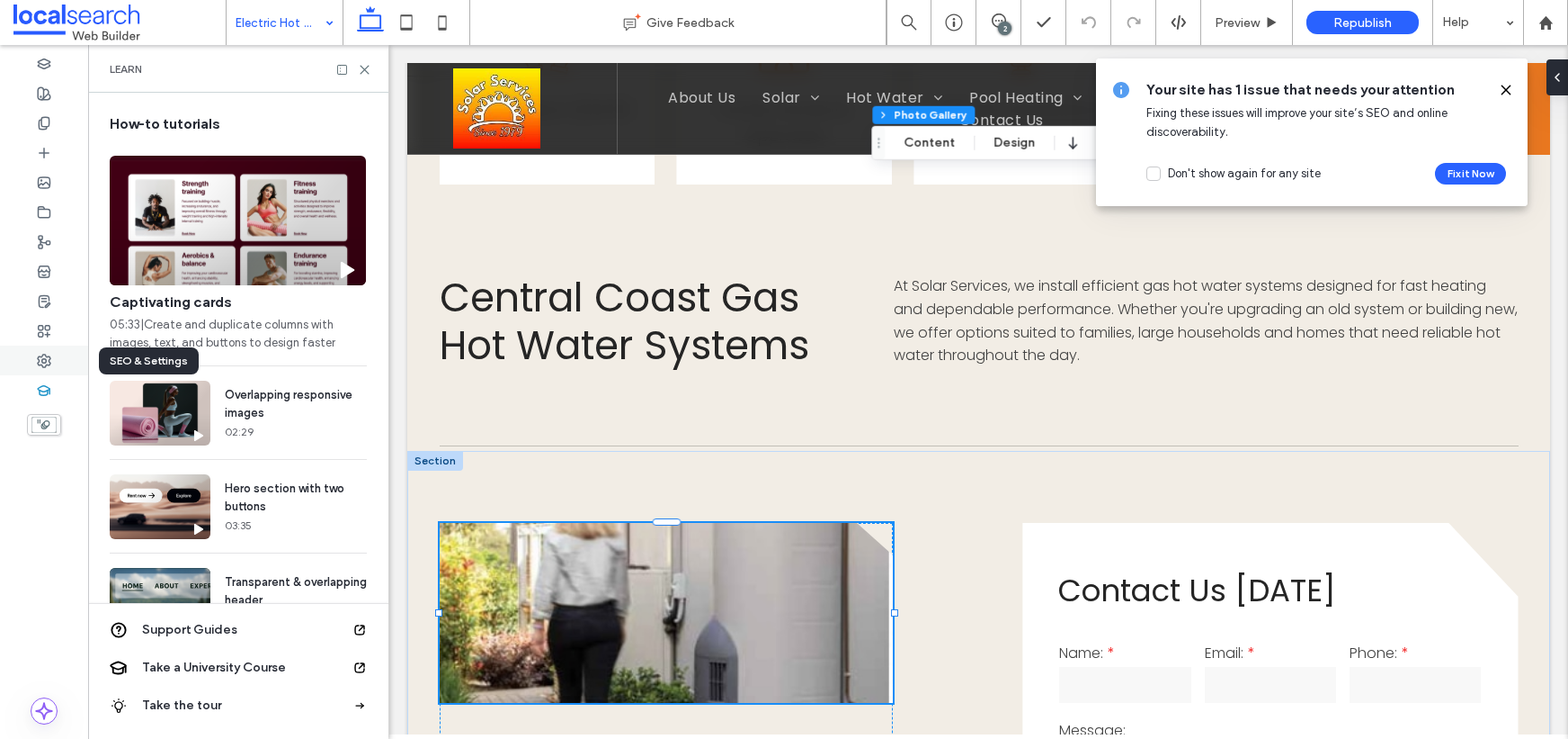
click at [42, 361] on icon at bounding box center [44, 361] width 15 height 15
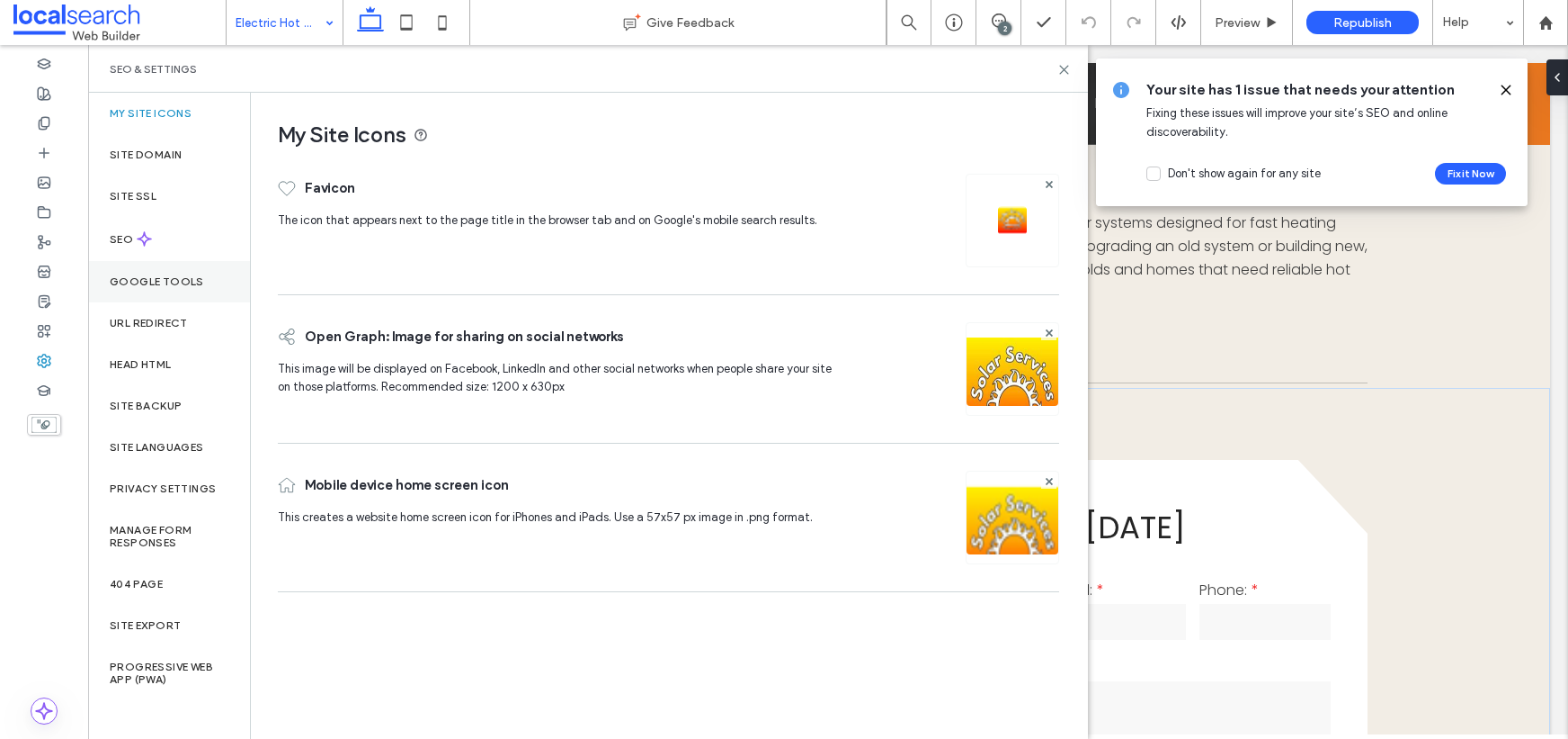
click at [181, 277] on label "Google Tools" at bounding box center [157, 282] width 94 height 13
